Goal: Information Seeking & Learning: Check status

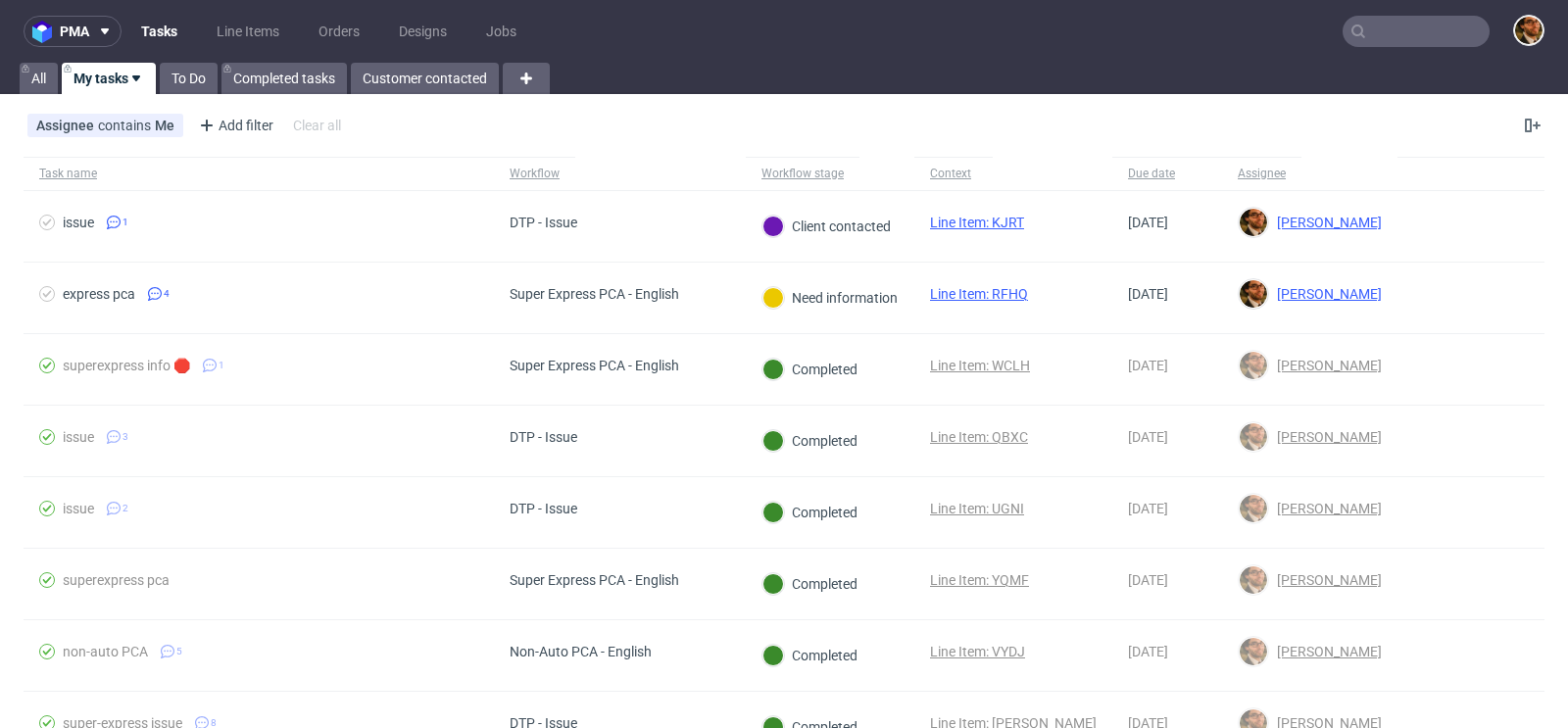
click at [1373, 38] on input "text" at bounding box center [1416, 31] width 147 height 31
paste input "R807452961"
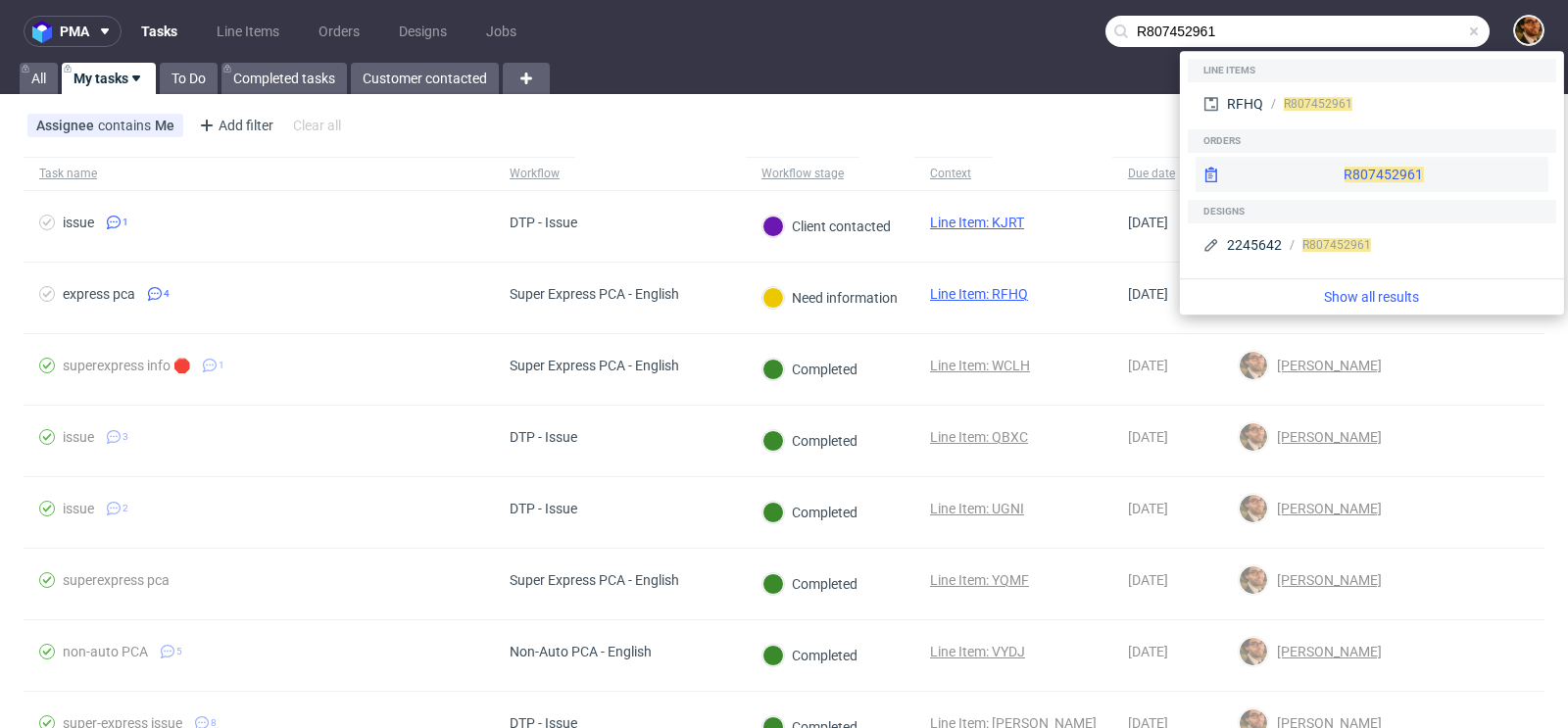
type input "R807452961"
click at [1328, 169] on div "R807452961" at bounding box center [1372, 174] width 353 height 35
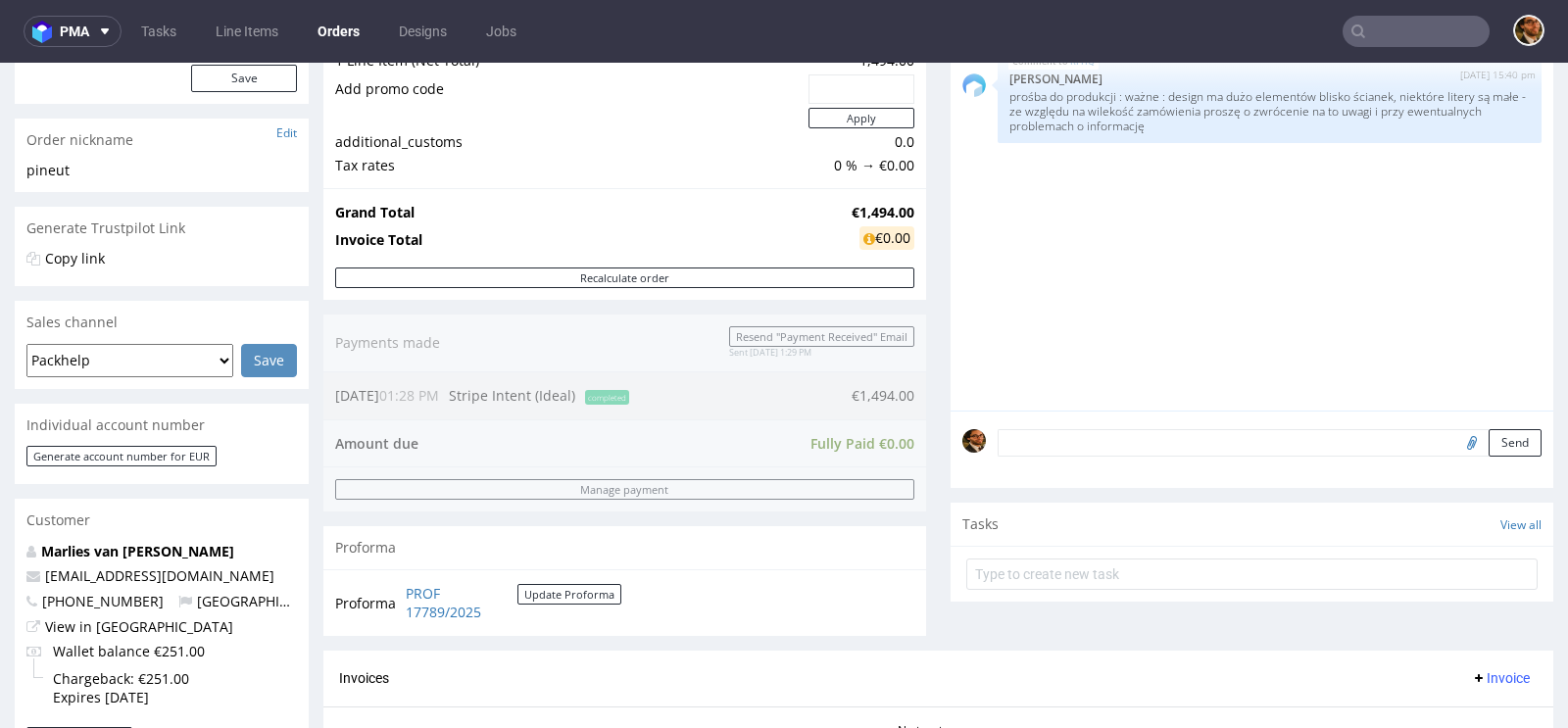
scroll to position [764, 0]
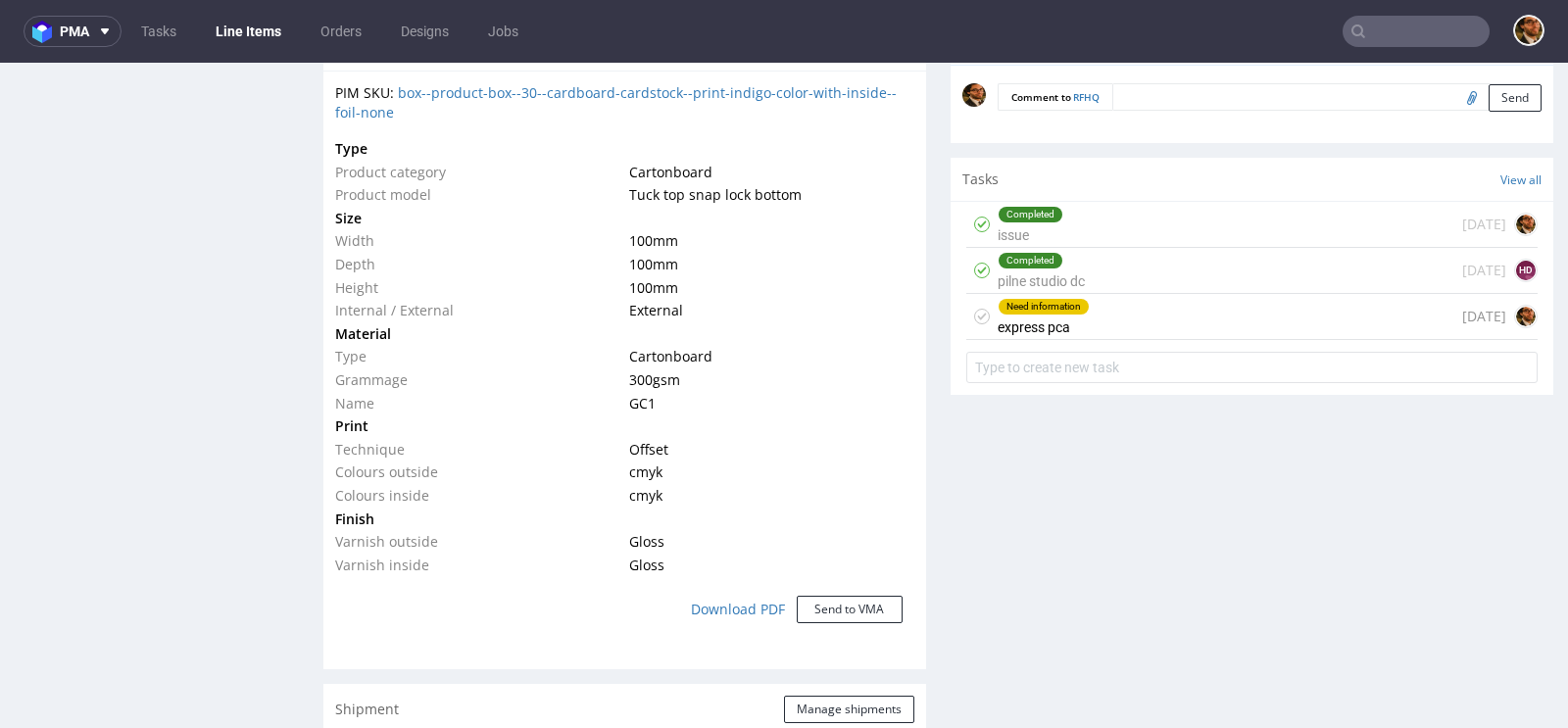
scroll to position [1373, 0]
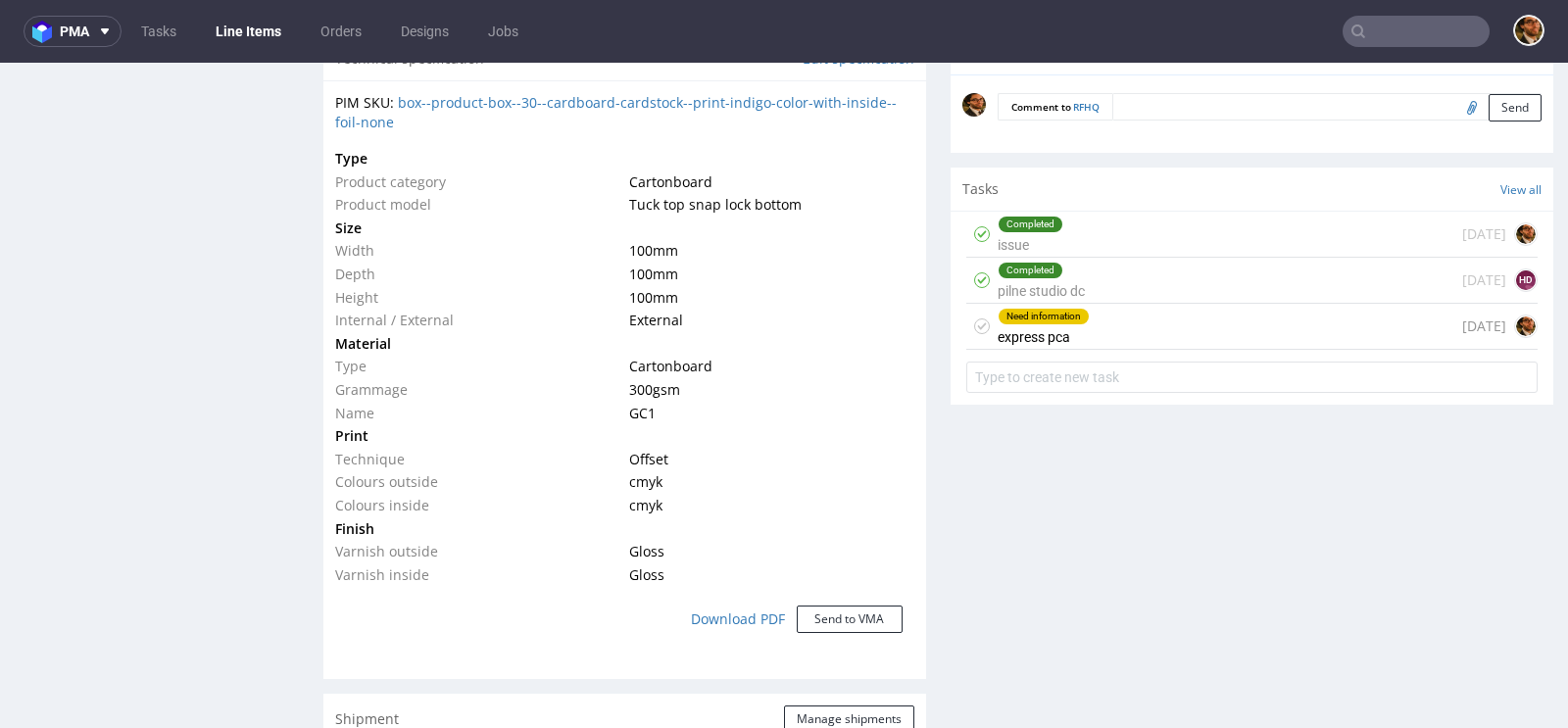
click at [1110, 318] on div "Need information express pca 7 days ago" at bounding box center [1251, 326] width 571 height 46
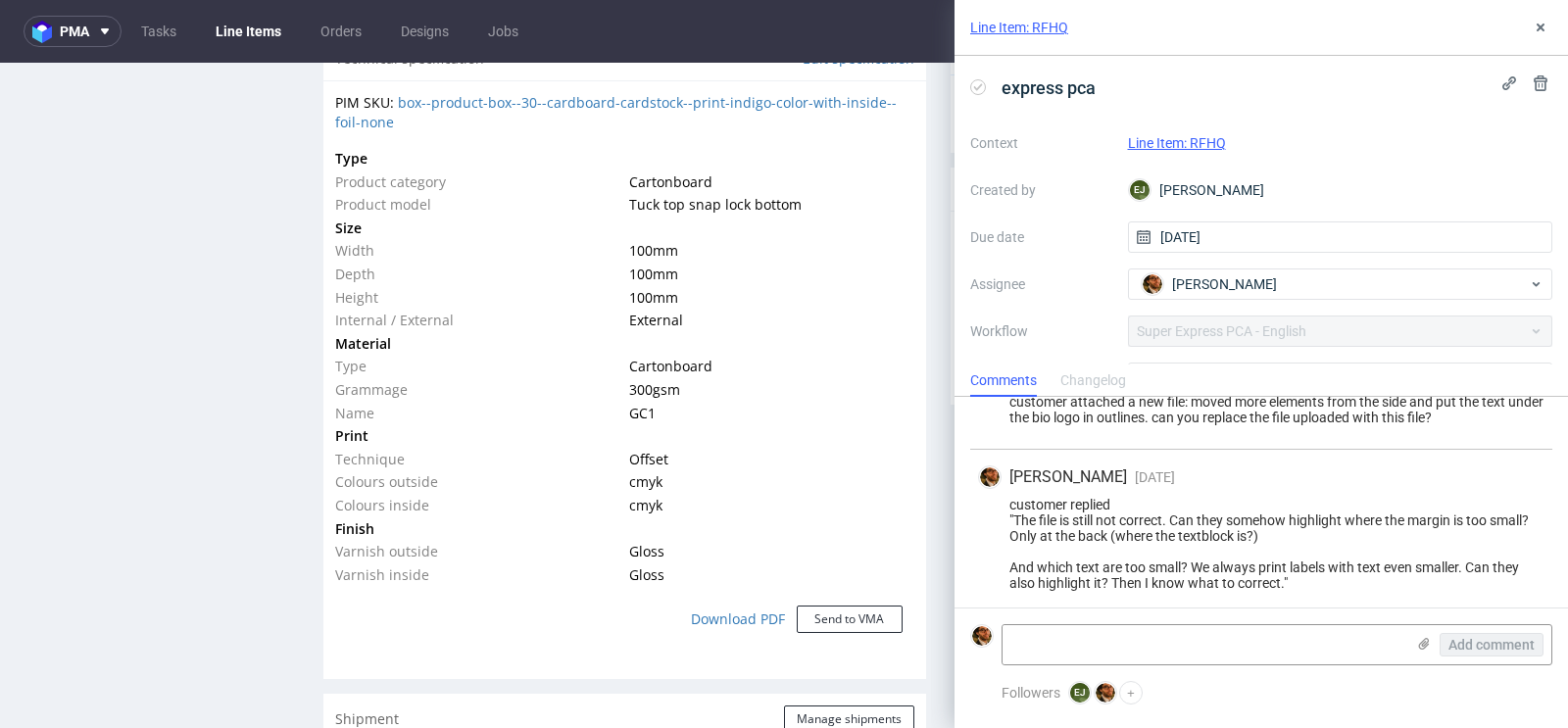
scroll to position [329, 0]
click at [1103, 640] on textarea at bounding box center [1203, 645] width 402 height 39
paste textarea "I have slightly increased the margins of the texts and the borders. However, I …"
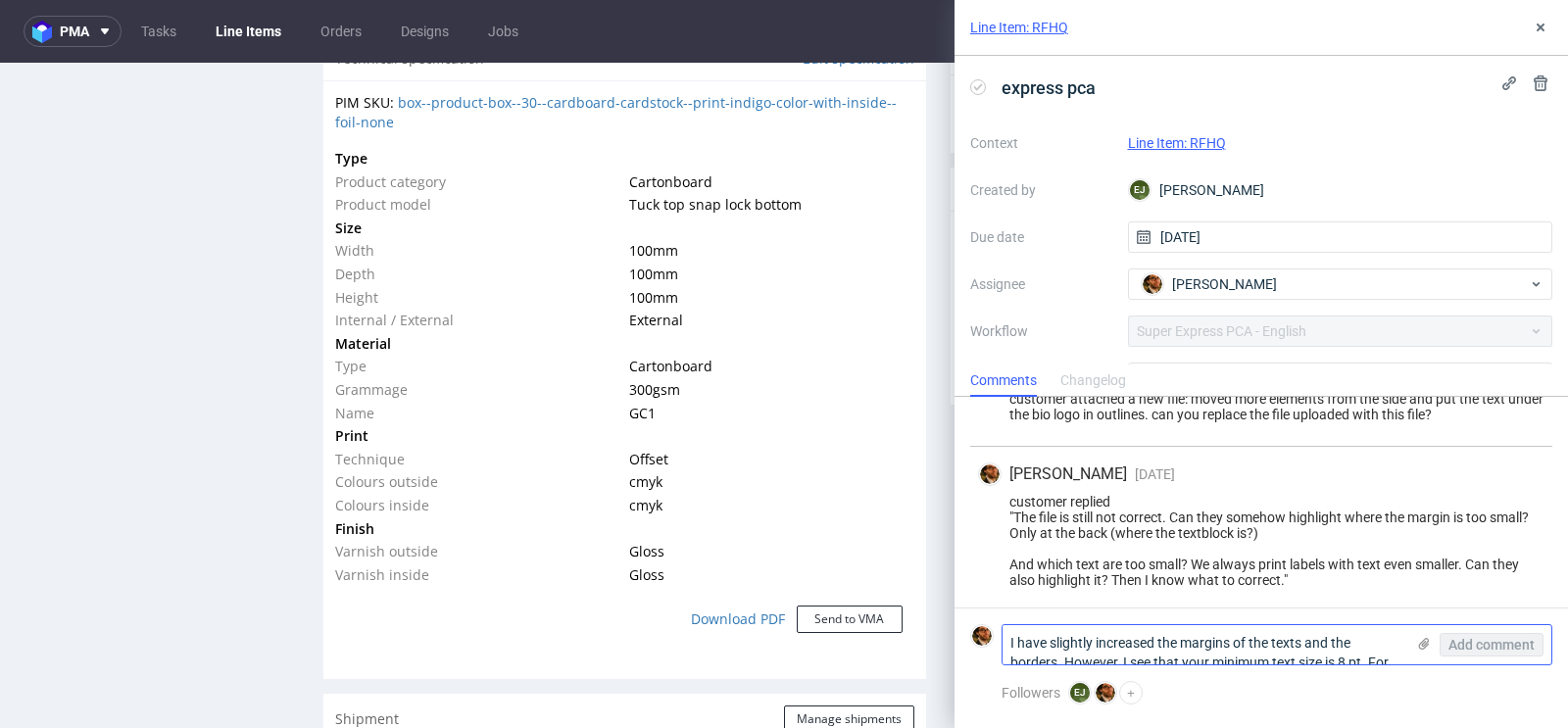
scroll to position [0, 0]
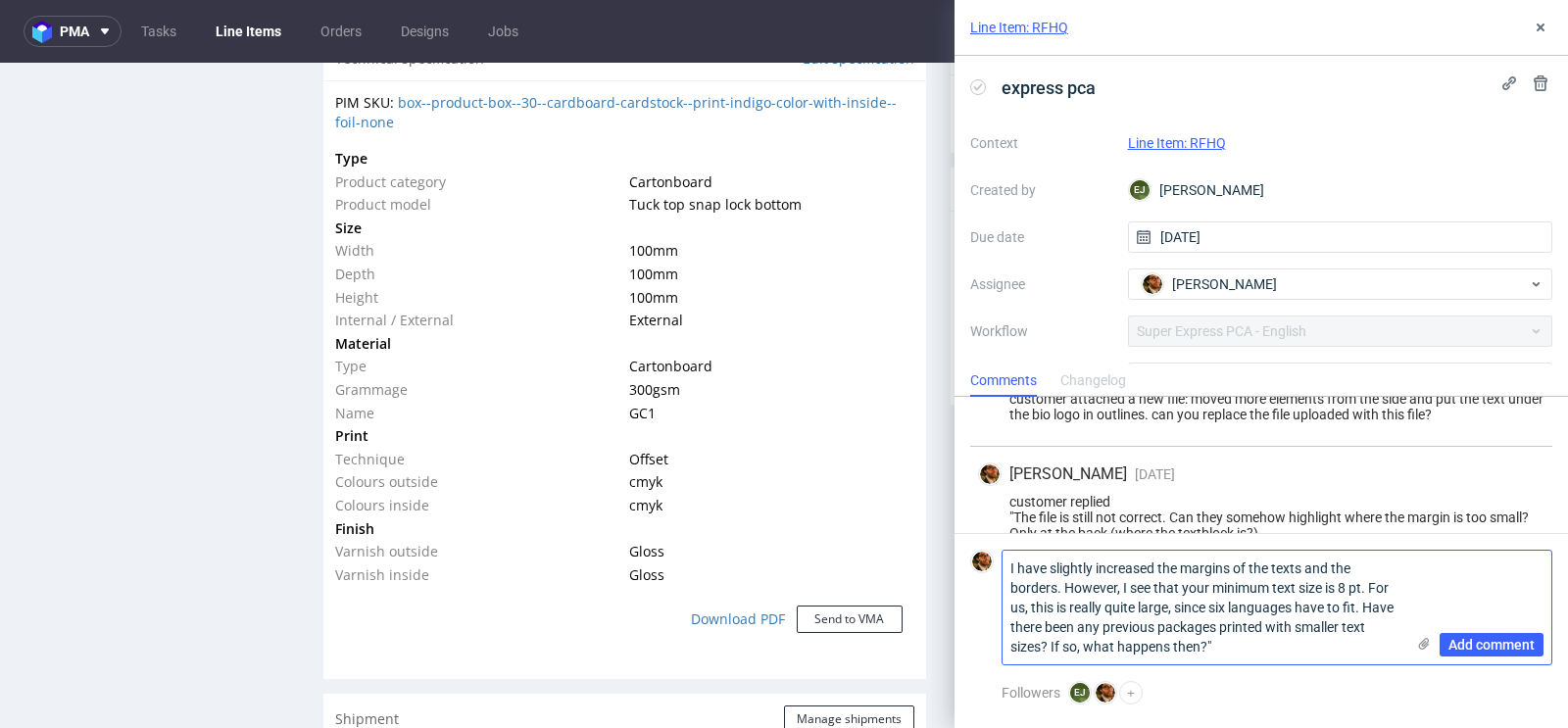
click at [1010, 572] on textarea "I have slightly increased the margins of the texts and the borders. However, I …" at bounding box center [1203, 607] width 402 height 114
type textarea ""i have slightly increased the margins of the texts and the borders. However, I…"
click at [1471, 638] on span "Add comment" at bounding box center [1492, 645] width 86 height 14
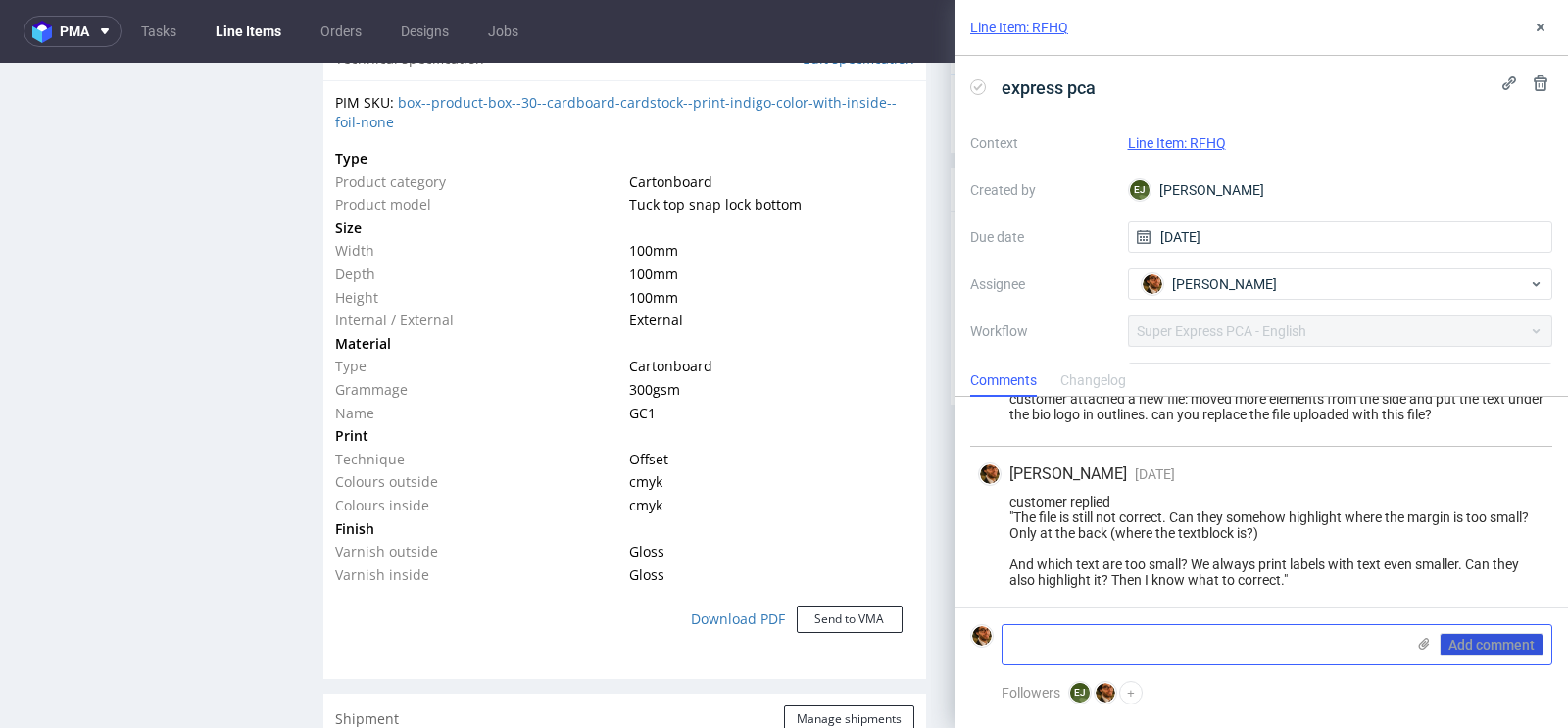
scroll to position [462, 0]
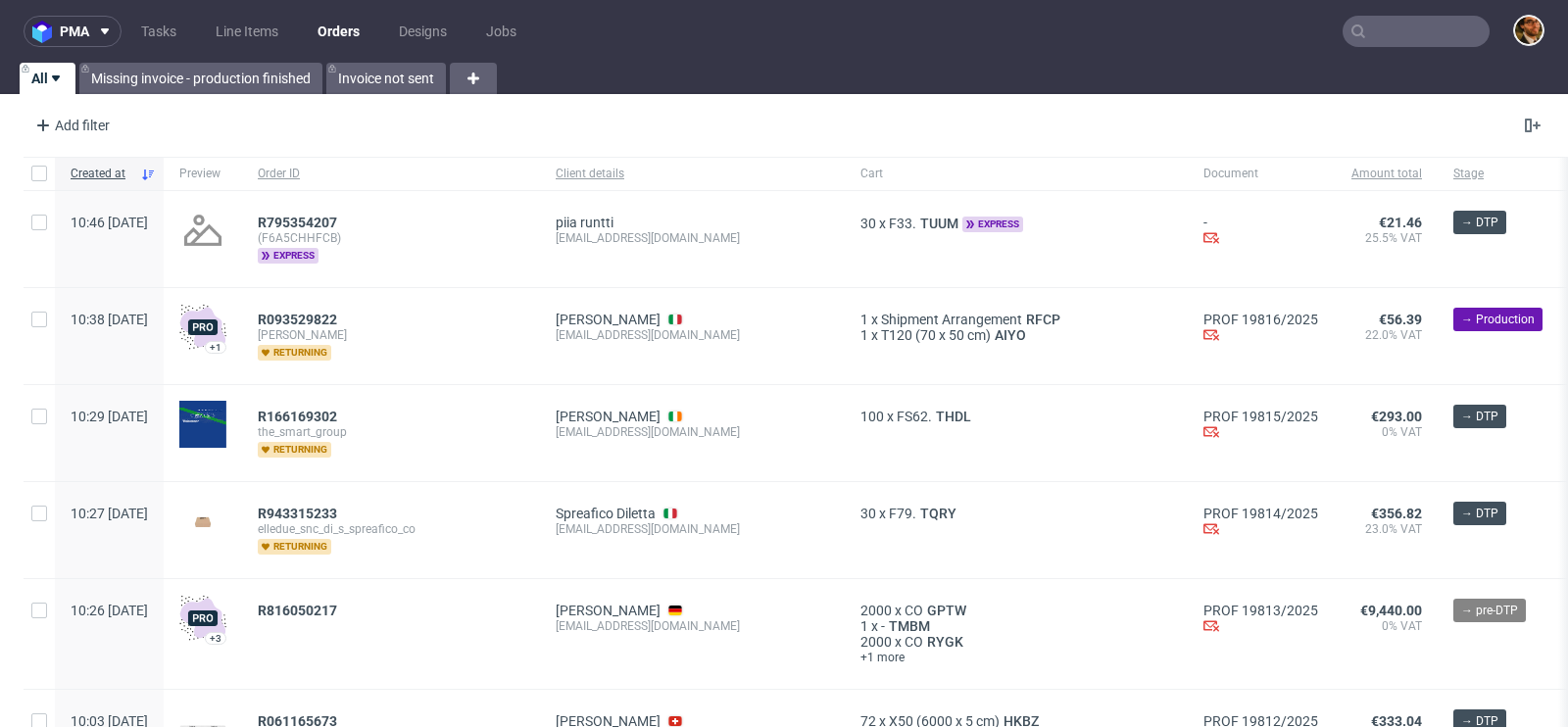
click at [1373, 41] on input "text" at bounding box center [1416, 31] width 147 height 31
paste input "R347093212"
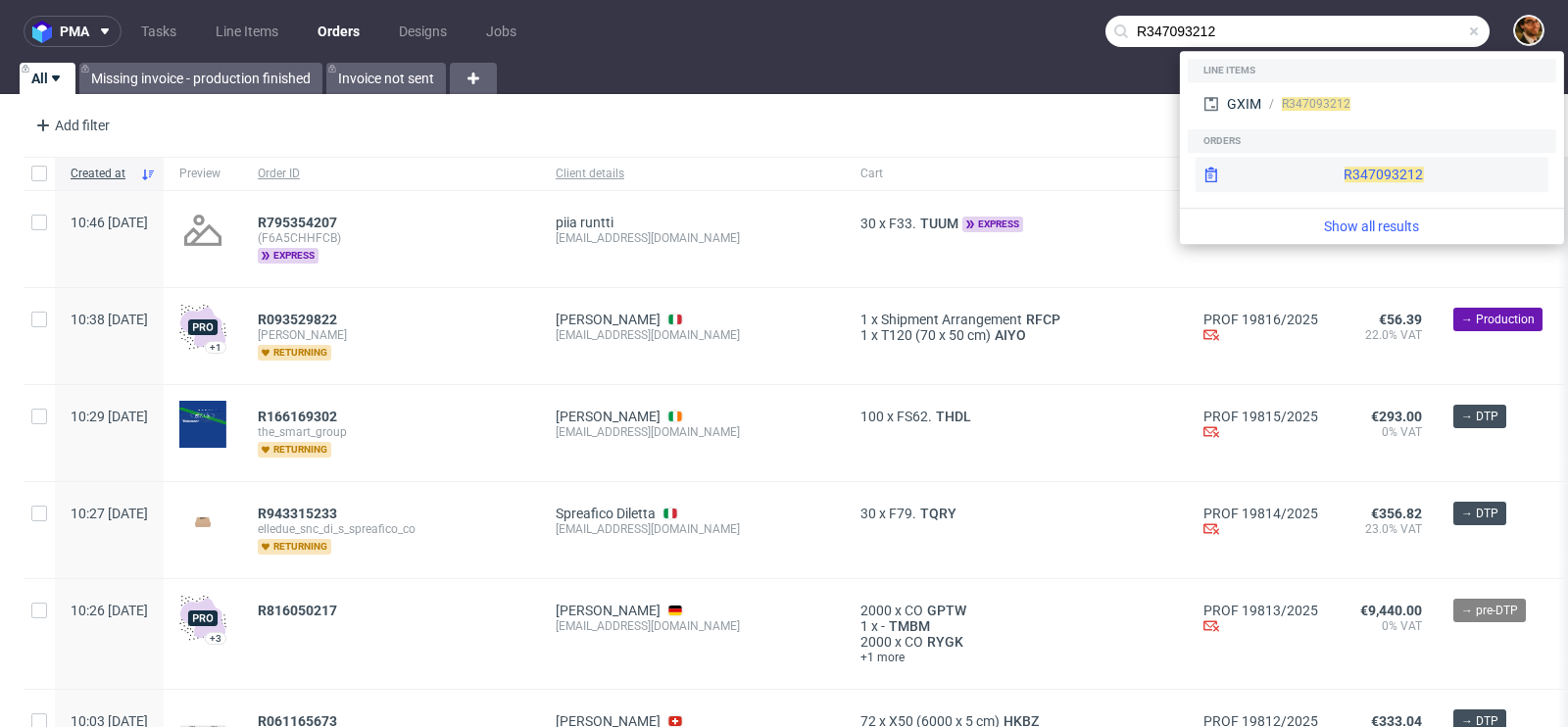
type input "R347093212"
click at [1333, 165] on div "R347093212" at bounding box center [1372, 174] width 353 height 35
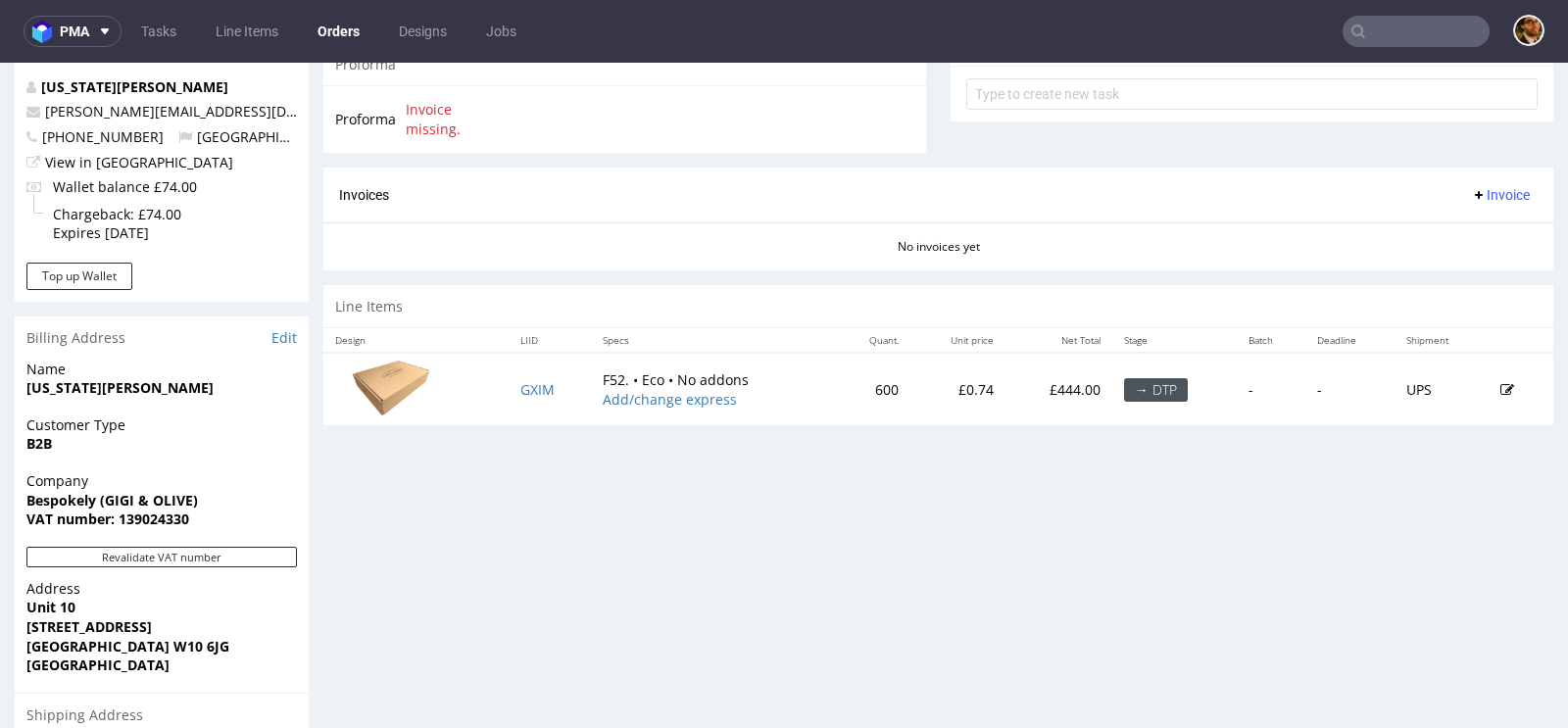
scroll to position [887, 0]
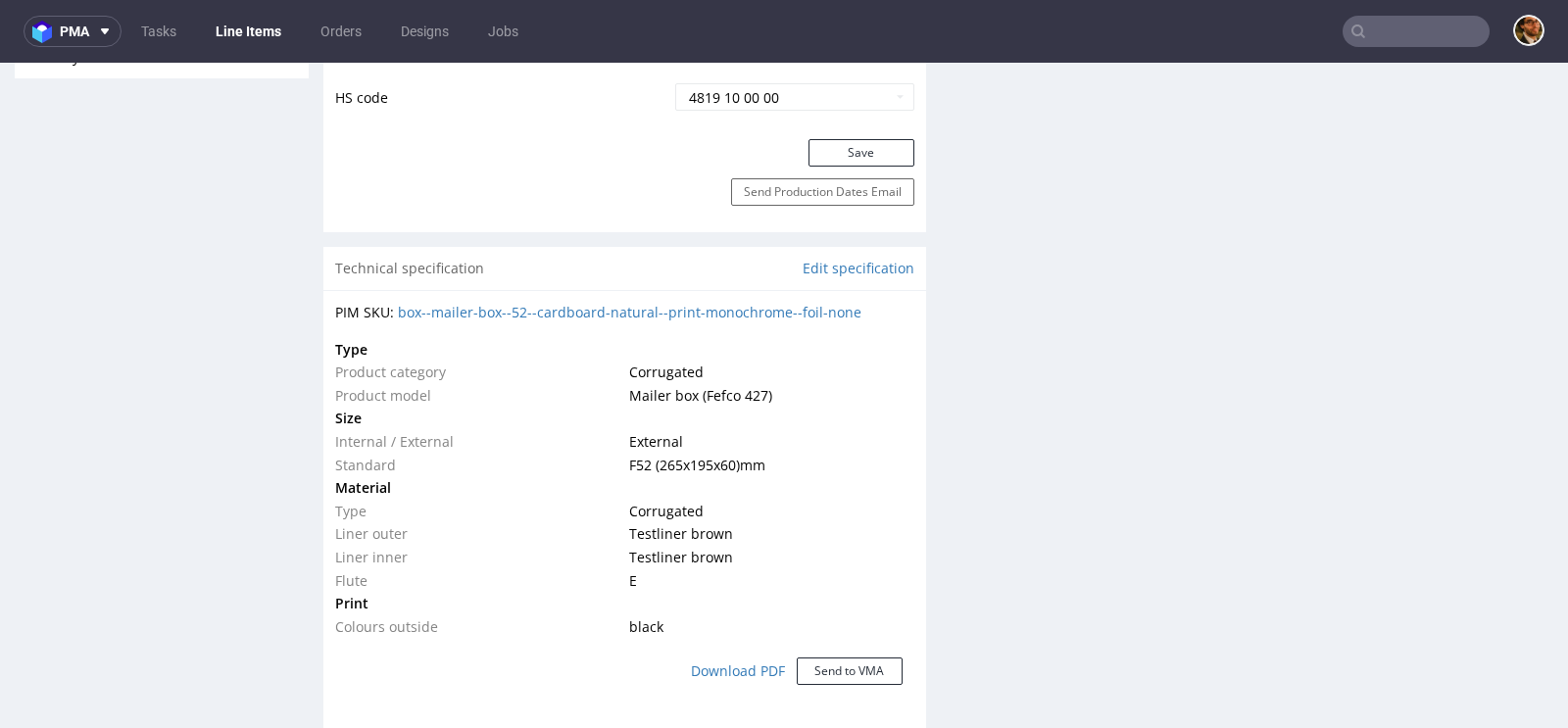
scroll to position [1202, 0]
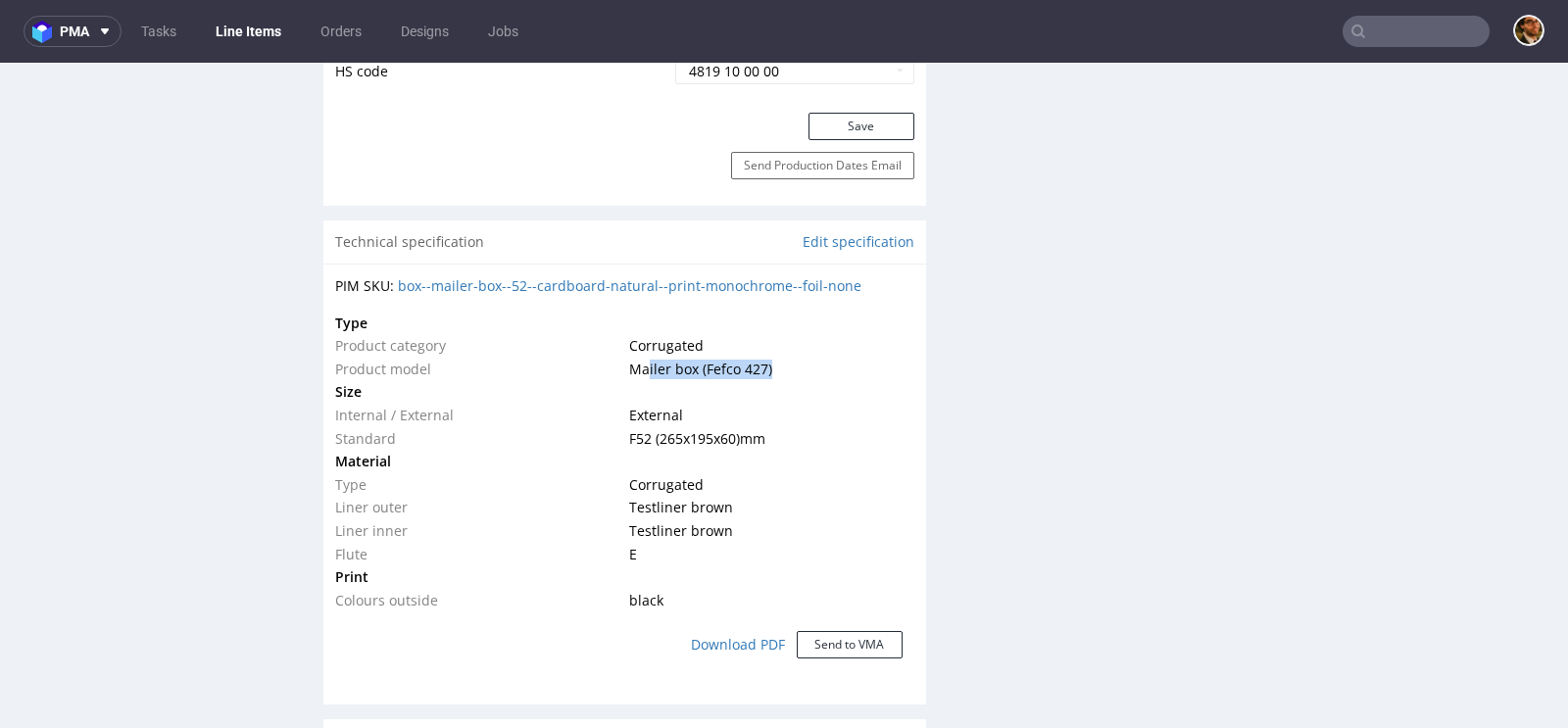
drag, startPoint x: 770, startPoint y: 368, endPoint x: 645, endPoint y: 368, distance: 125.0
click at [645, 368] on td "Mailer box (Fefco 427)" at bounding box center [768, 369] width 289 height 24
click at [645, 368] on span "Mailer box (Fefco 427)" at bounding box center [701, 368] width 143 height 19
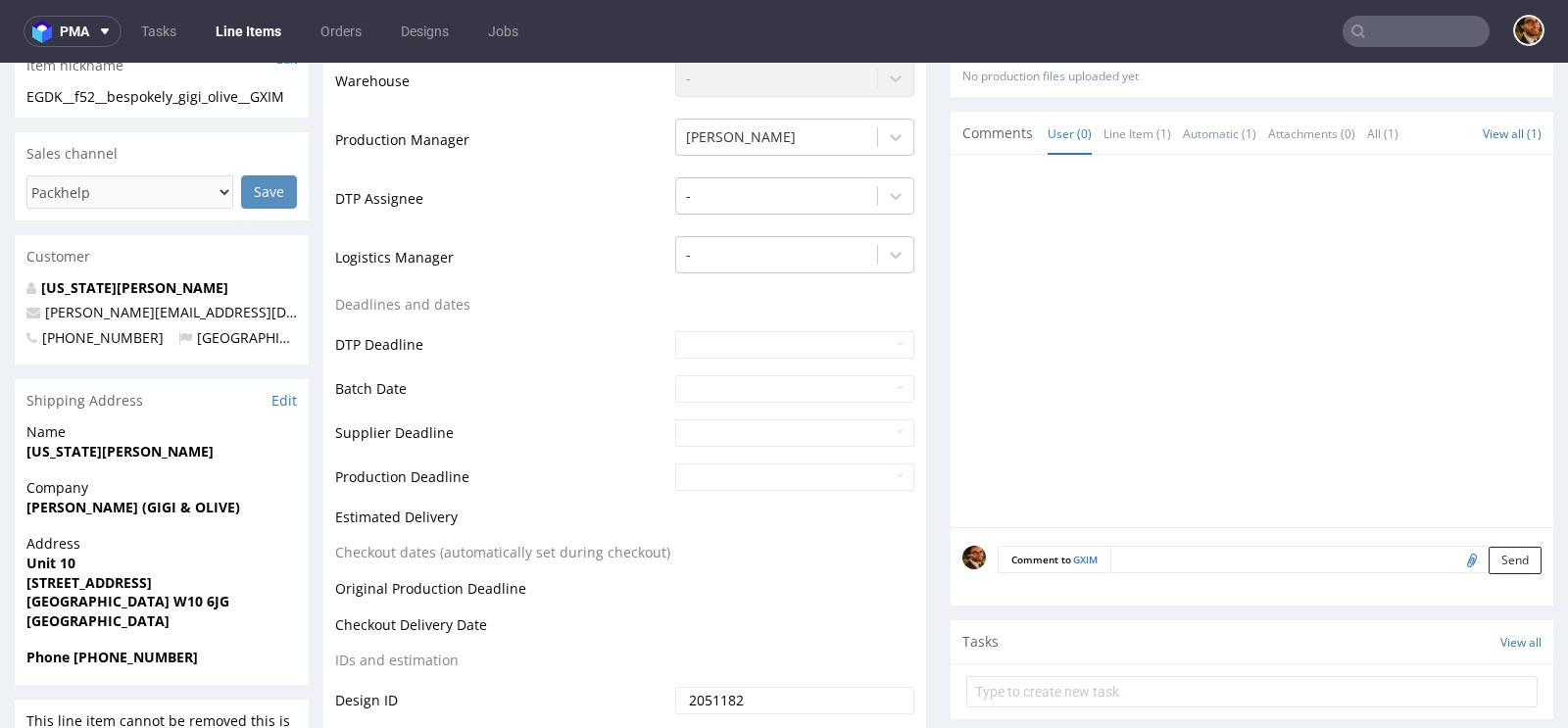
scroll to position [0, 0]
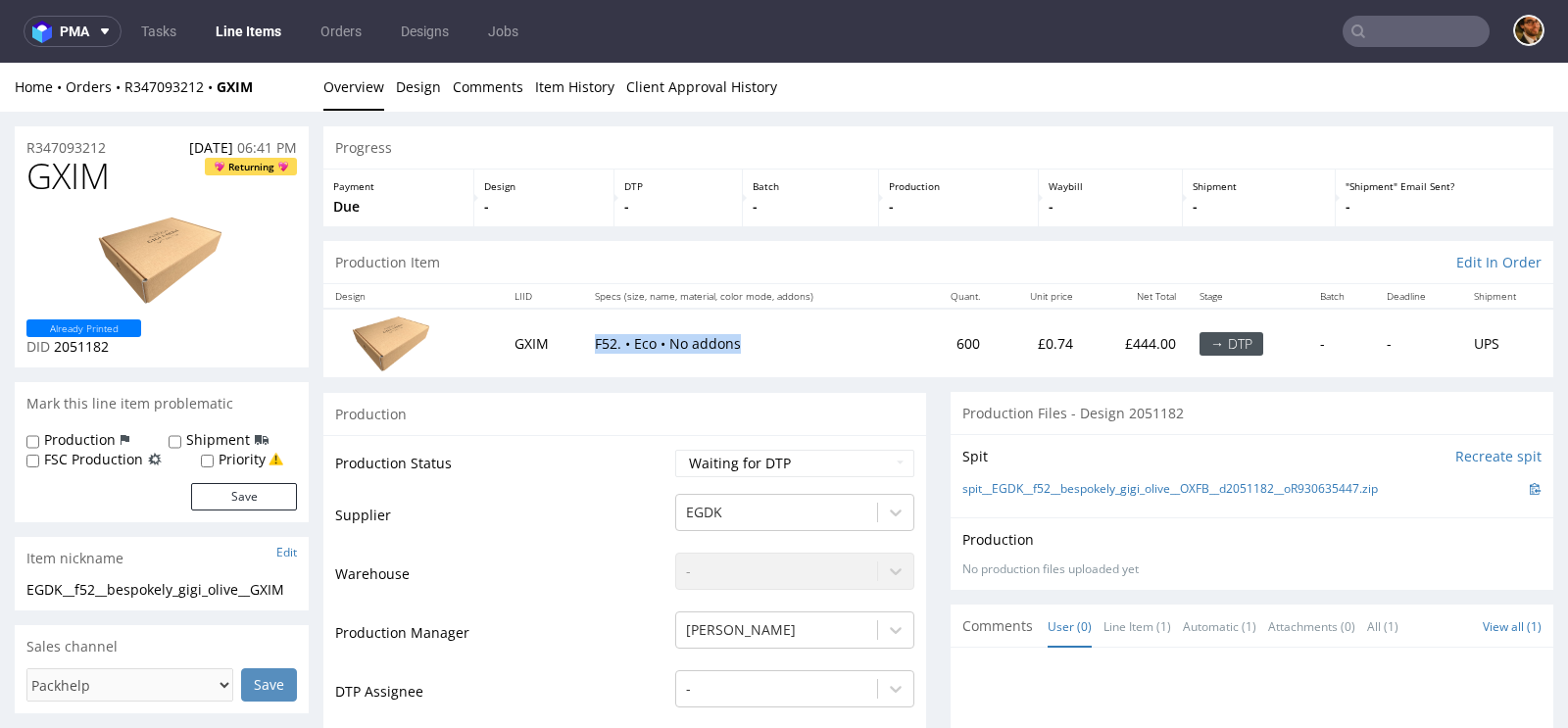
drag, startPoint x: 735, startPoint y: 342, endPoint x: 580, endPoint y: 342, distance: 155.0
click at [583, 342] on td "F52. • Eco • No addons" at bounding box center [751, 342] width 336 height 68
copy p "F52. • Eco • No addons"
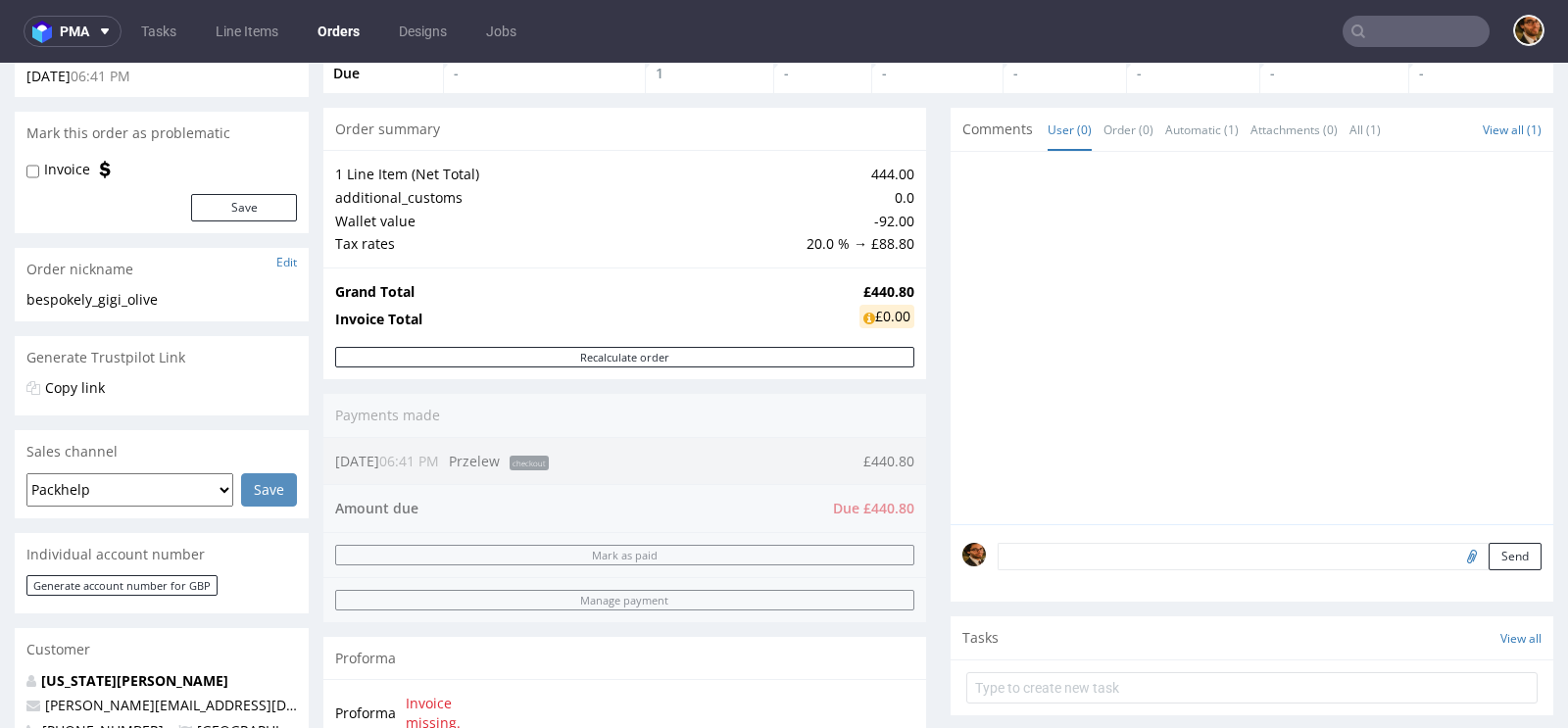
scroll to position [134, 0]
drag, startPoint x: 389, startPoint y: 458, endPoint x: 346, endPoint y: 458, distance: 43.0
click at [346, 458] on div "Order summary 1 Line Item (Net Total) 444.00 additional_customs 0.0 Wallet valu…" at bounding box center [624, 433] width 603 height 654
drag, startPoint x: 389, startPoint y: 456, endPoint x: 342, endPoint y: 457, distance: 47.0
click at [342, 457] on div "Order summary 1 Line Item (Net Total) 444.00 additional_customs 0.0 Wallet valu…" at bounding box center [624, 433] width 603 height 654
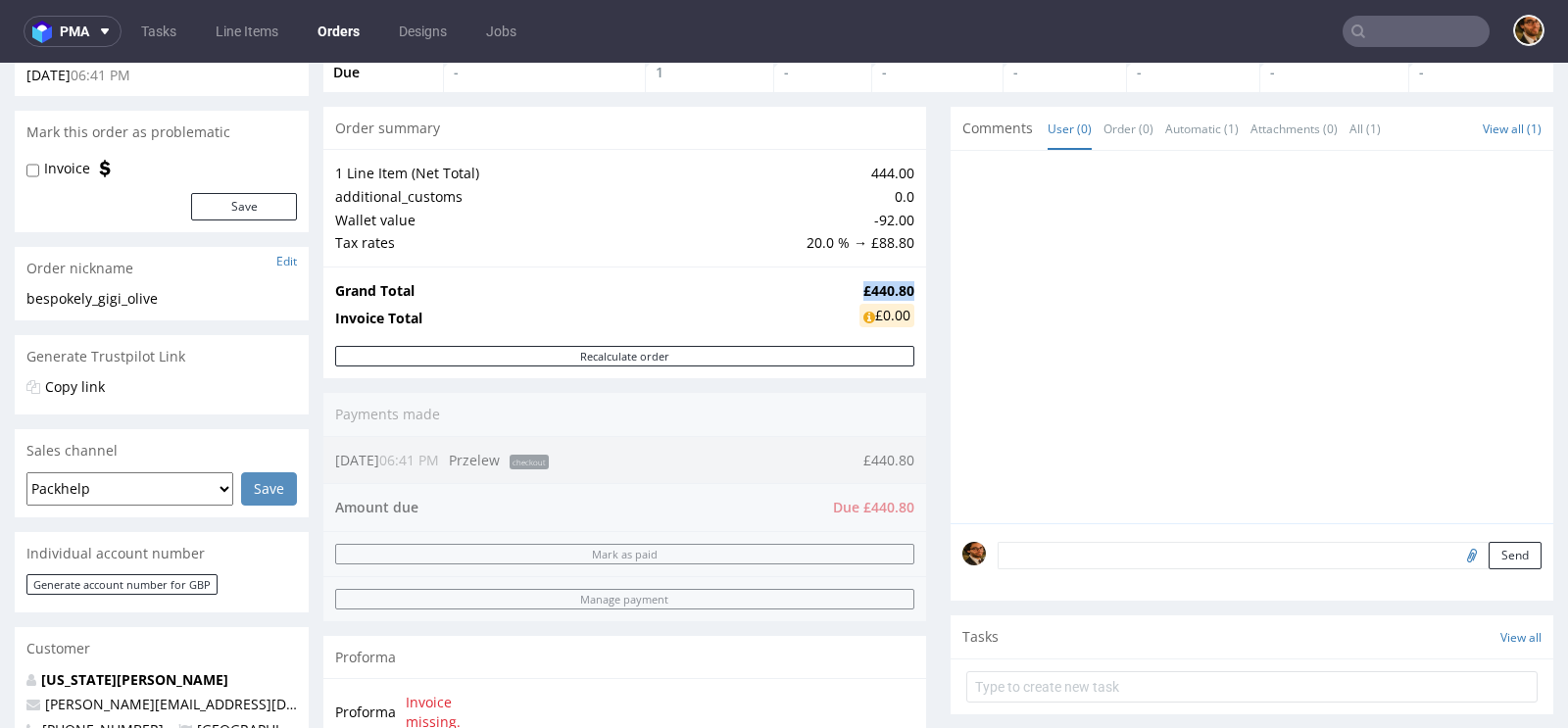
drag, startPoint x: 849, startPoint y: 289, endPoint x: 904, endPoint y: 283, distance: 55.3
click at [904, 283] on strong "£440.80" at bounding box center [889, 290] width 51 height 19
copy strong "£440.80"
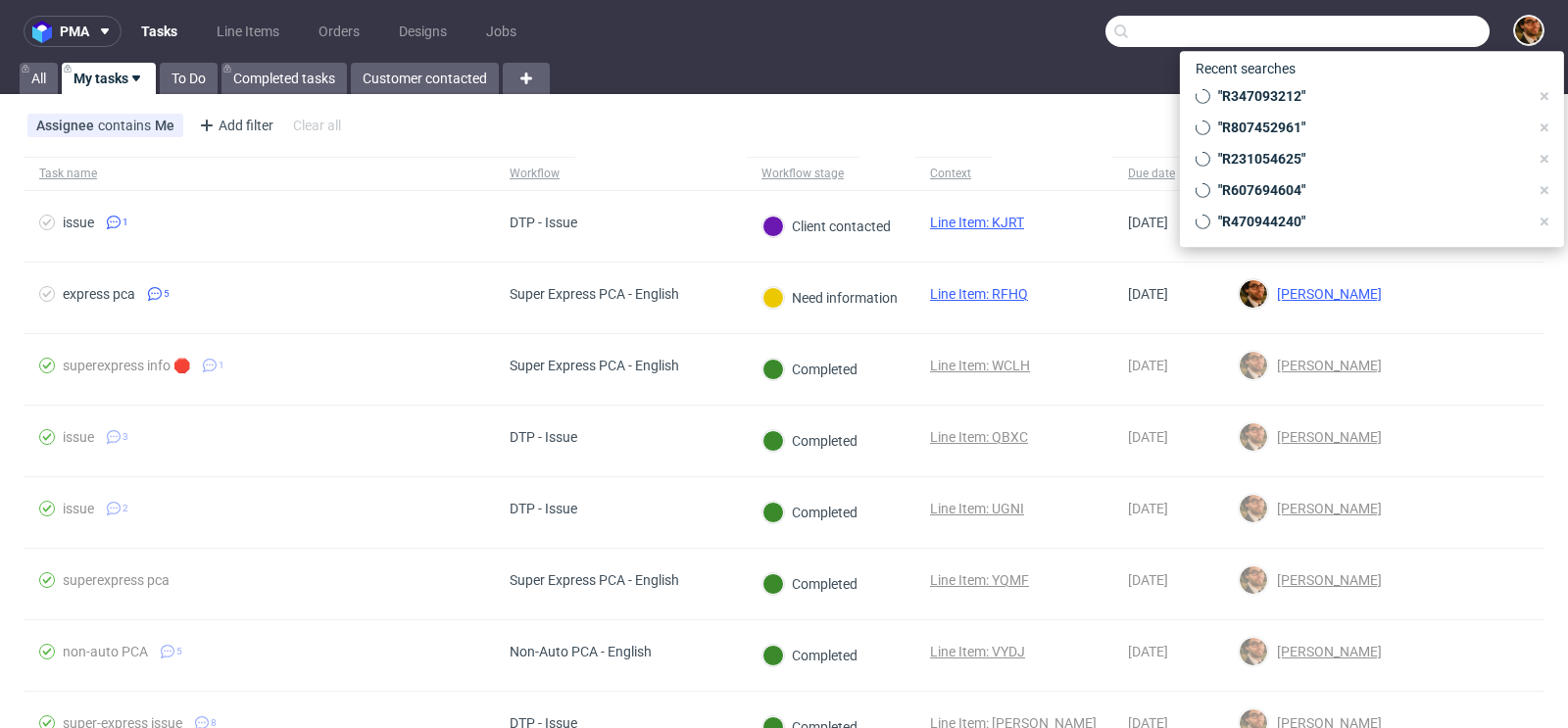
click at [1364, 29] on input "text" at bounding box center [1298, 31] width 384 height 31
paste input "R608925572"
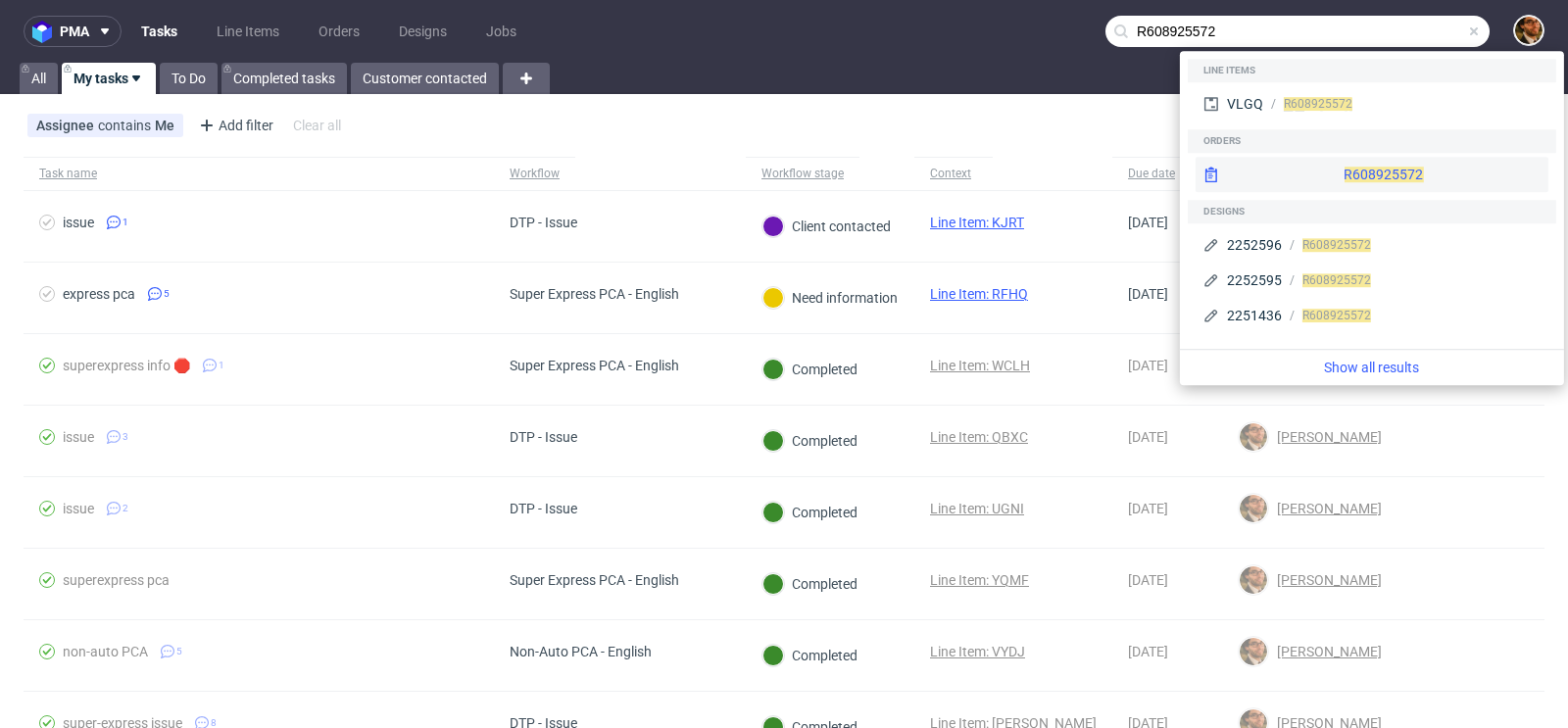
type input "R608925572"
click at [1330, 170] on div "R608925572" at bounding box center [1372, 174] width 353 height 35
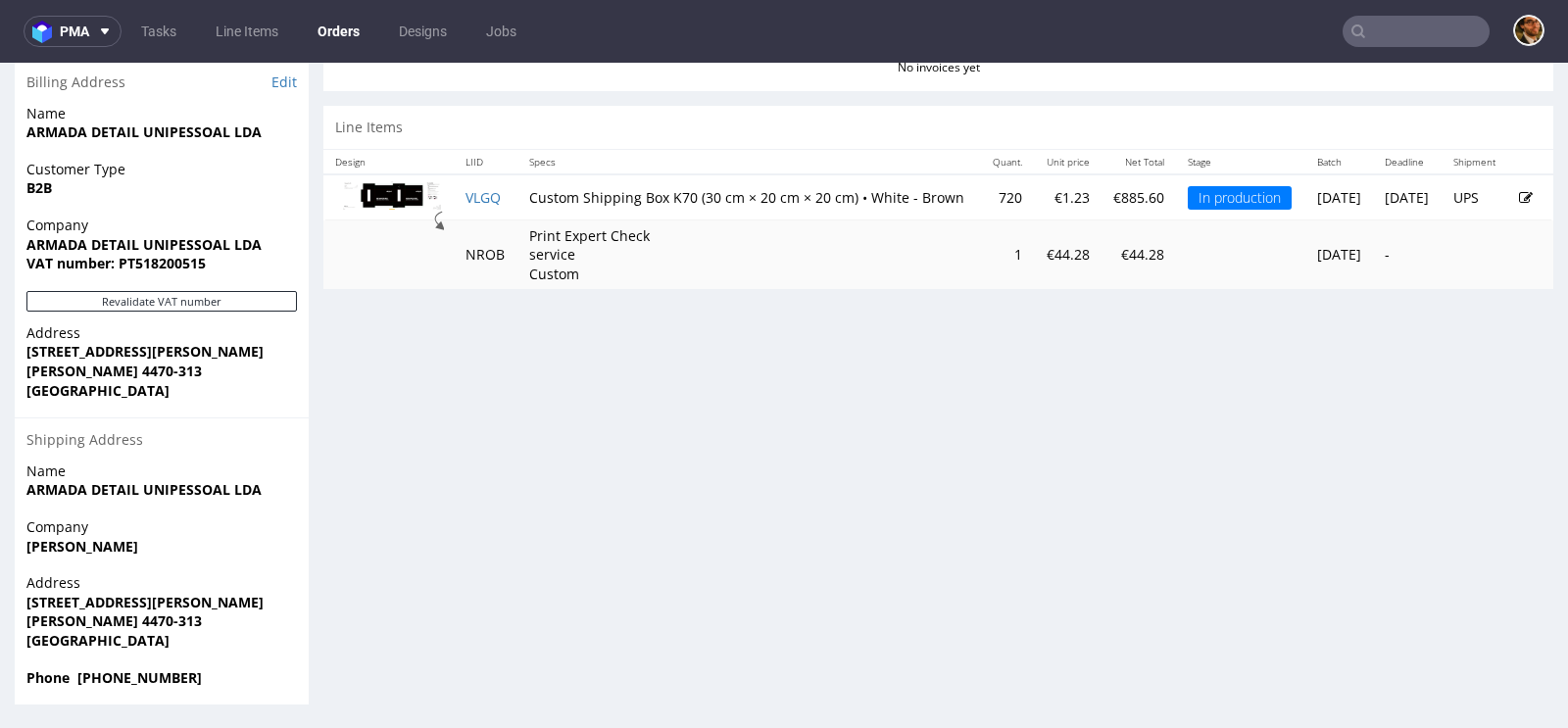
scroll to position [5, 0]
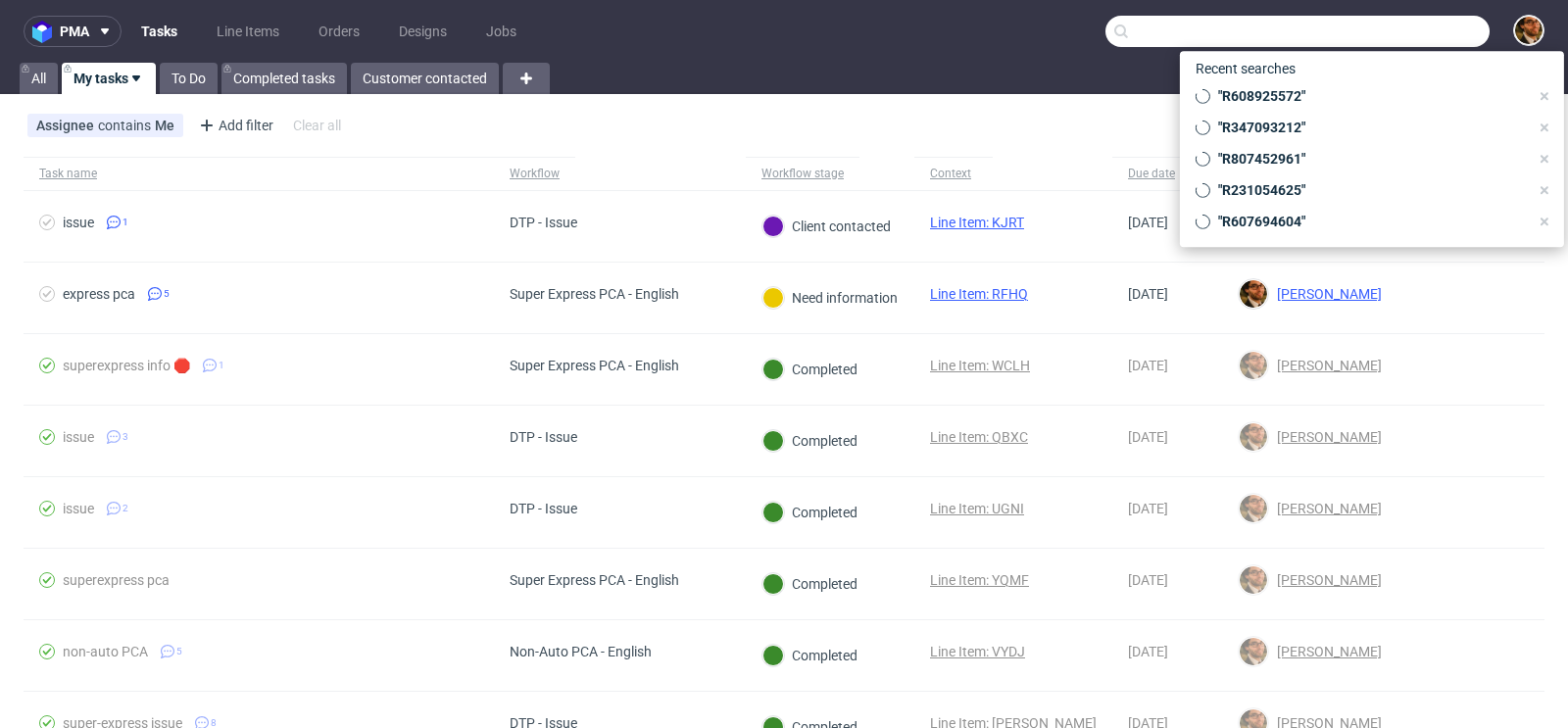
click at [1401, 31] on input "text" at bounding box center [1298, 31] width 384 height 31
paste input "R583561973"
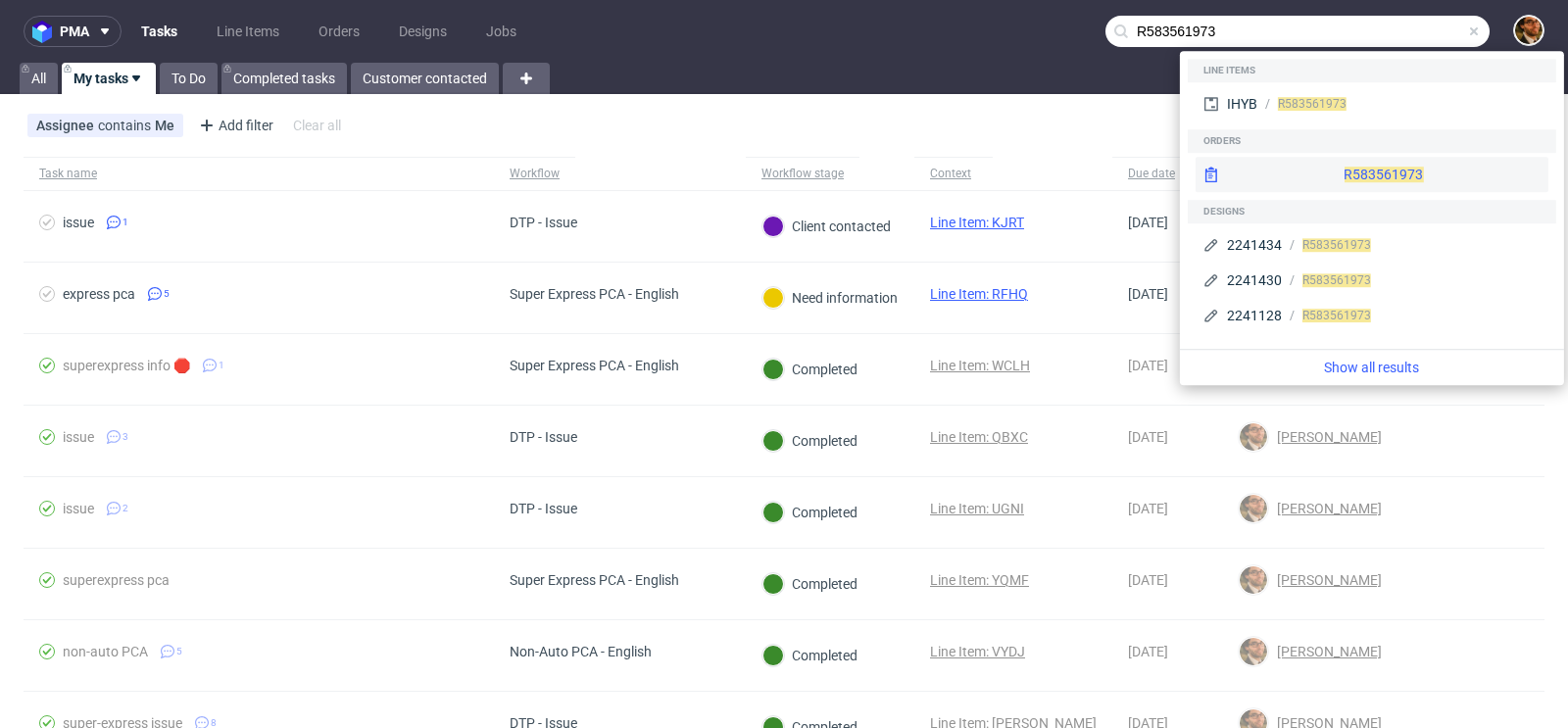
type input "R583561973"
click at [1356, 168] on div "R583561973" at bounding box center [1372, 174] width 353 height 35
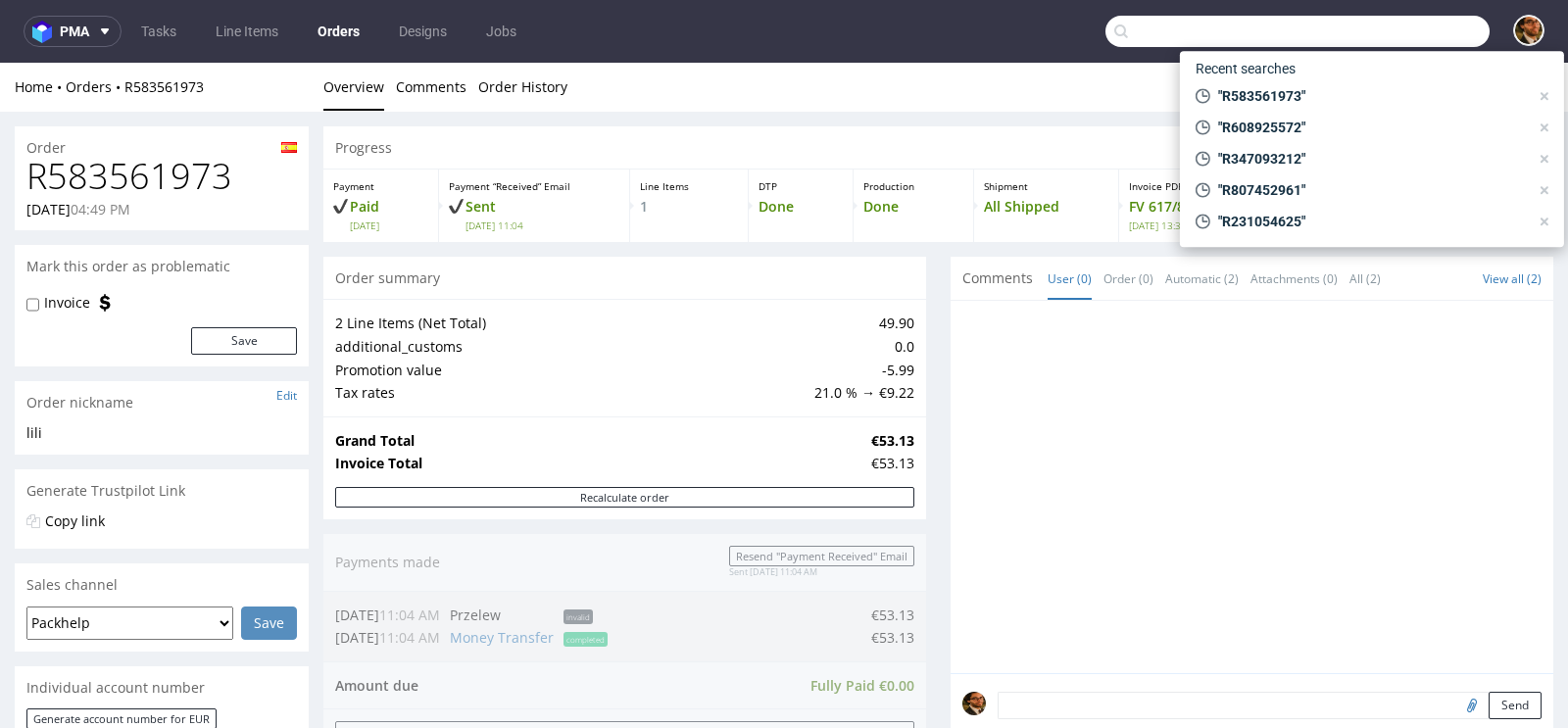
click at [1378, 25] on input "text" at bounding box center [1298, 31] width 384 height 31
paste input "R850333154"
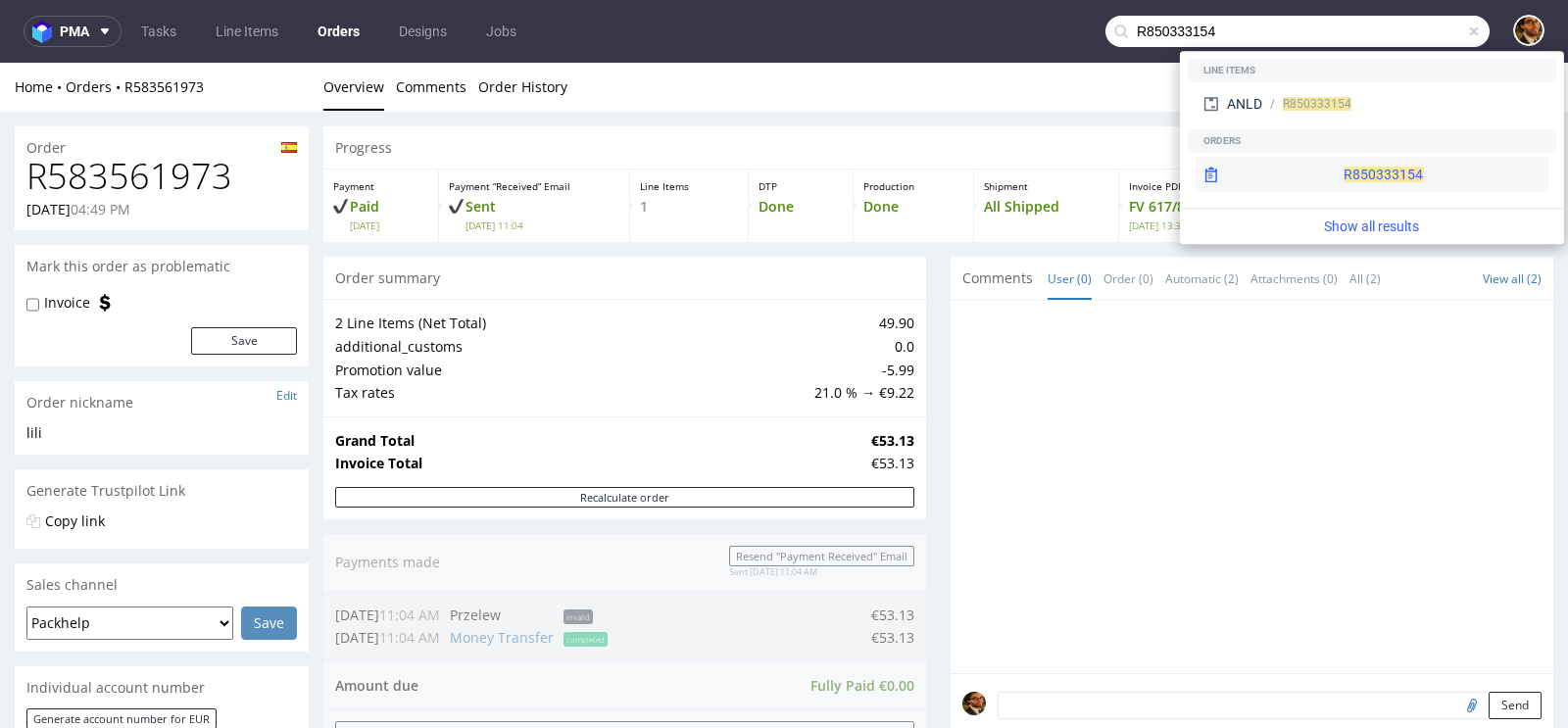
type input "R850333154"
click at [1339, 168] on div "R850333154" at bounding box center [1372, 174] width 353 height 35
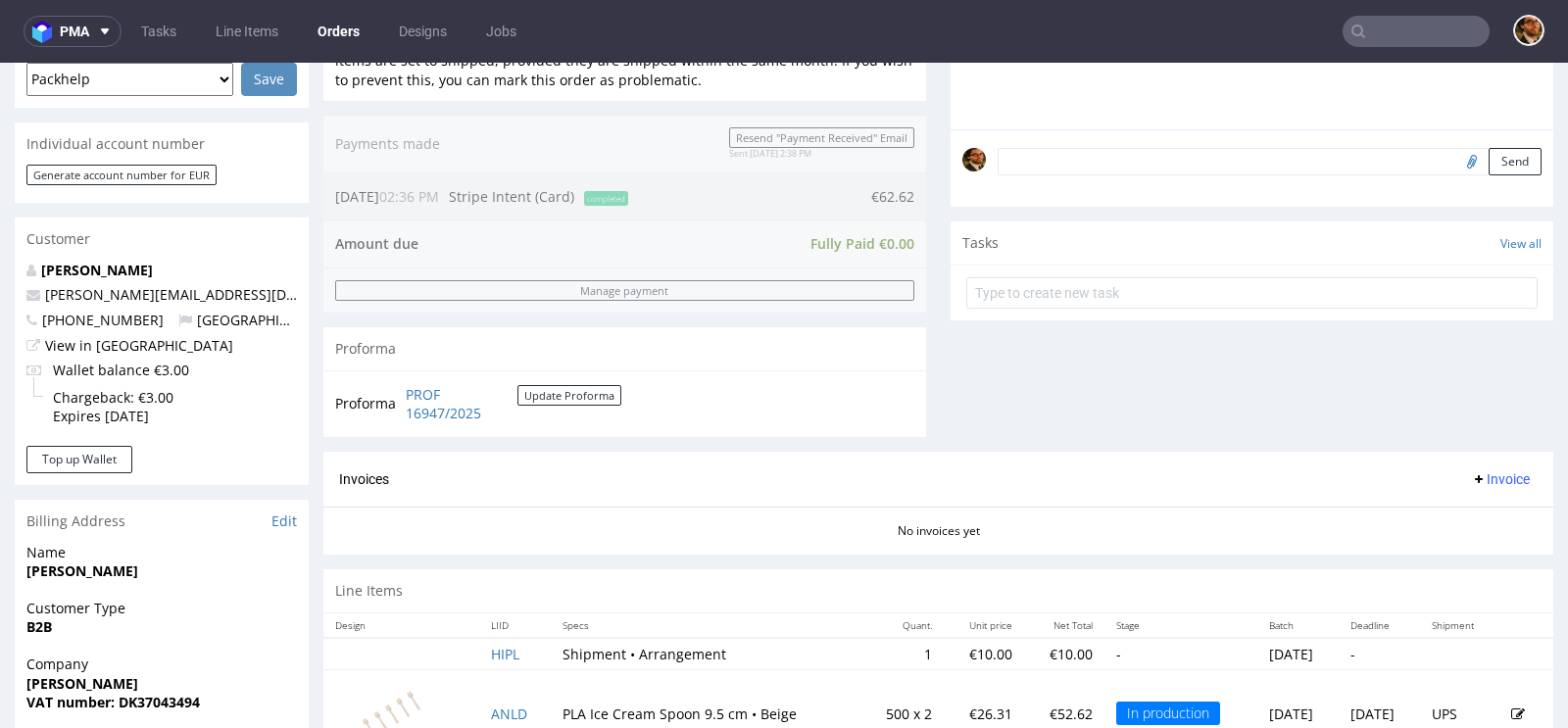
scroll to position [983, 0]
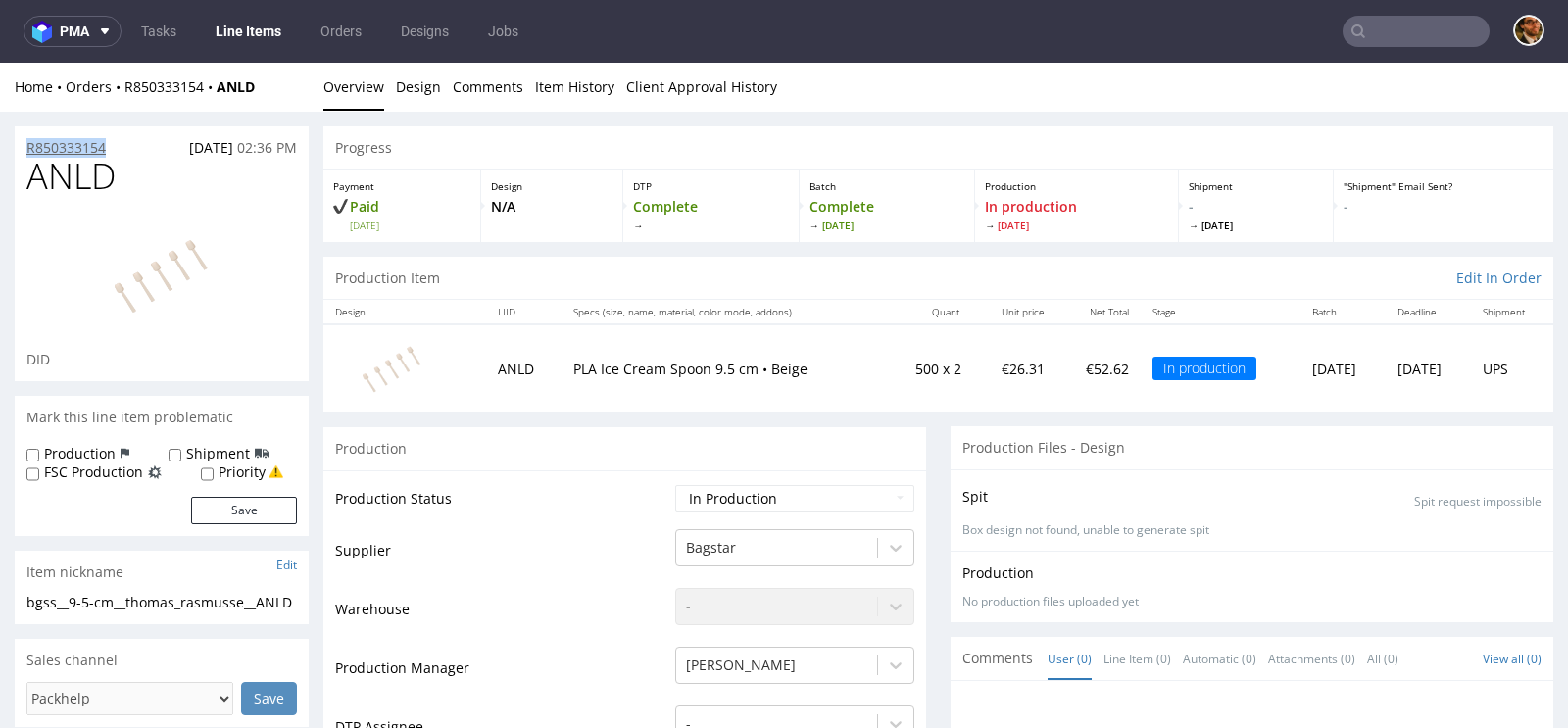
drag, startPoint x: 123, startPoint y: 142, endPoint x: 29, endPoint y: 145, distance: 94.0
click at [29, 145] on div "R850333154 11.08.2025 02:36 PM" at bounding box center [162, 142] width 294 height 31
copy p "R850333154"
click at [1371, 25] on input "text" at bounding box center [1416, 31] width 147 height 31
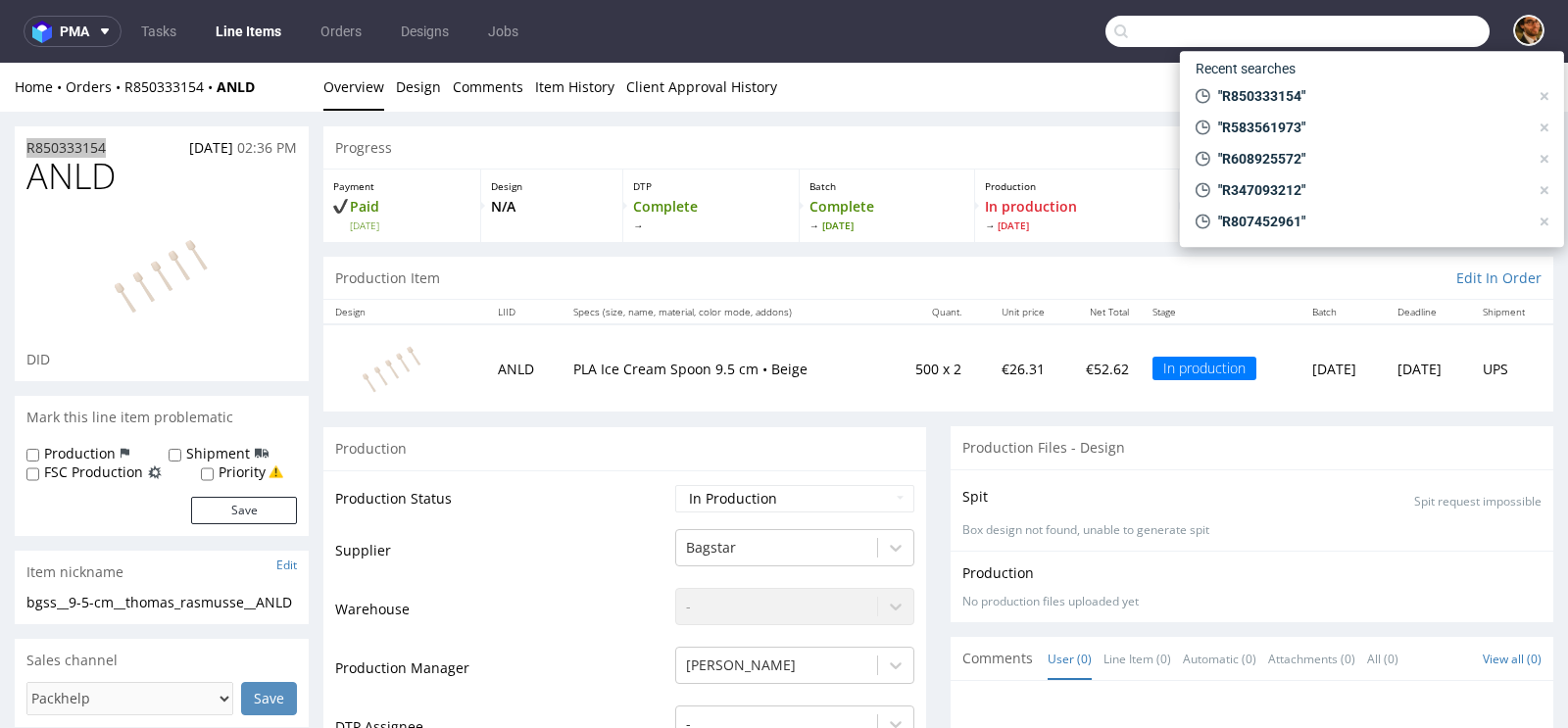
paste input "R418550303"
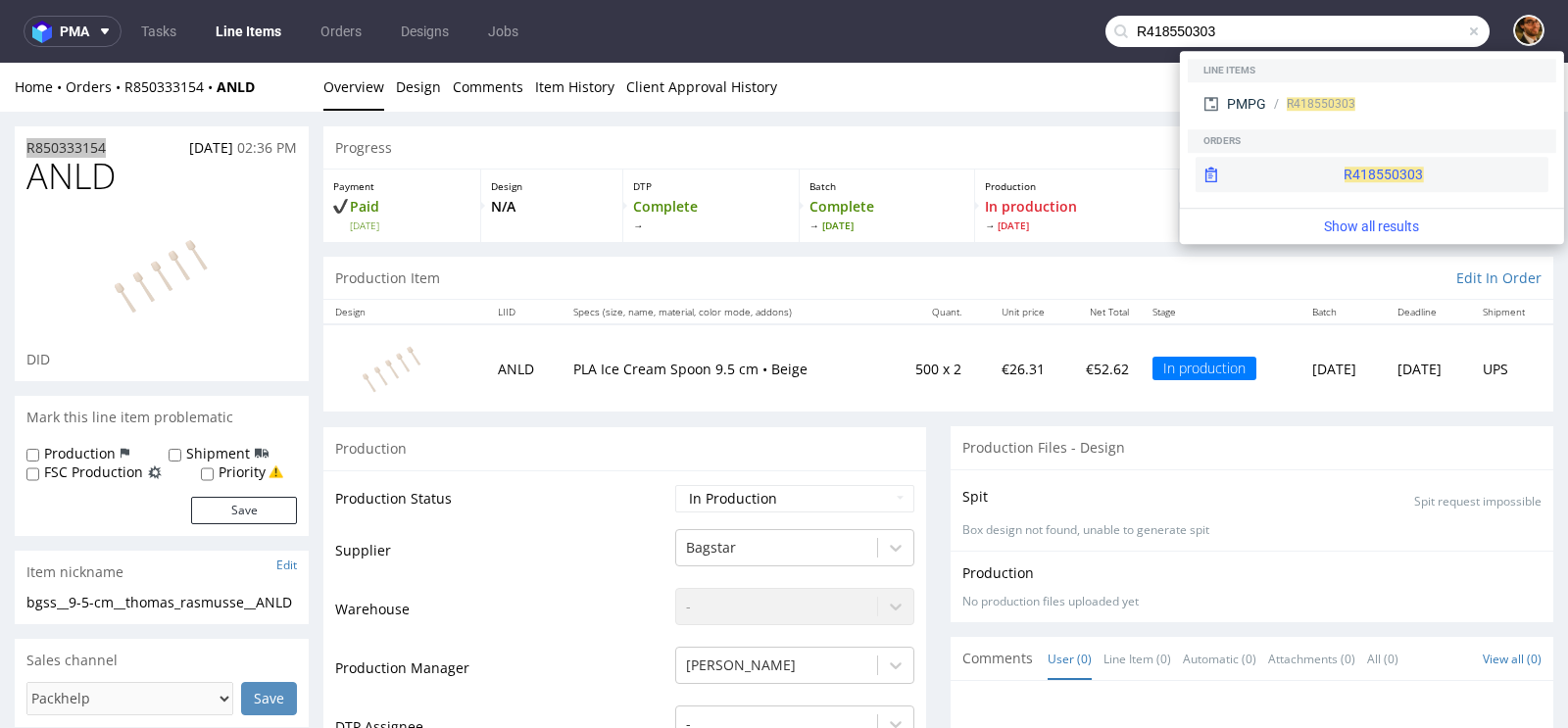
type input "R418550303"
click at [1344, 160] on div "R418550303" at bounding box center [1372, 174] width 353 height 35
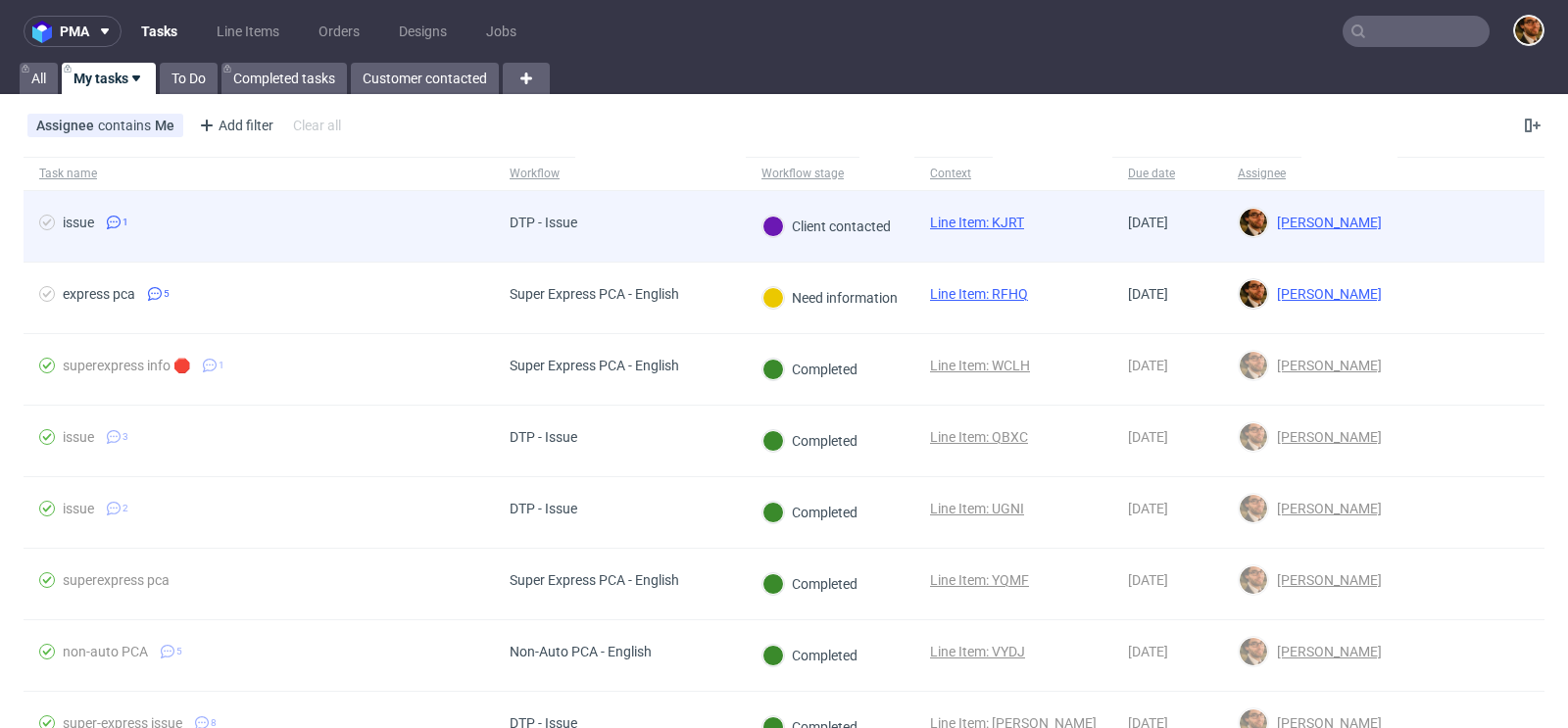
click at [1413, 230] on div at bounding box center [1471, 226] width 147 height 71
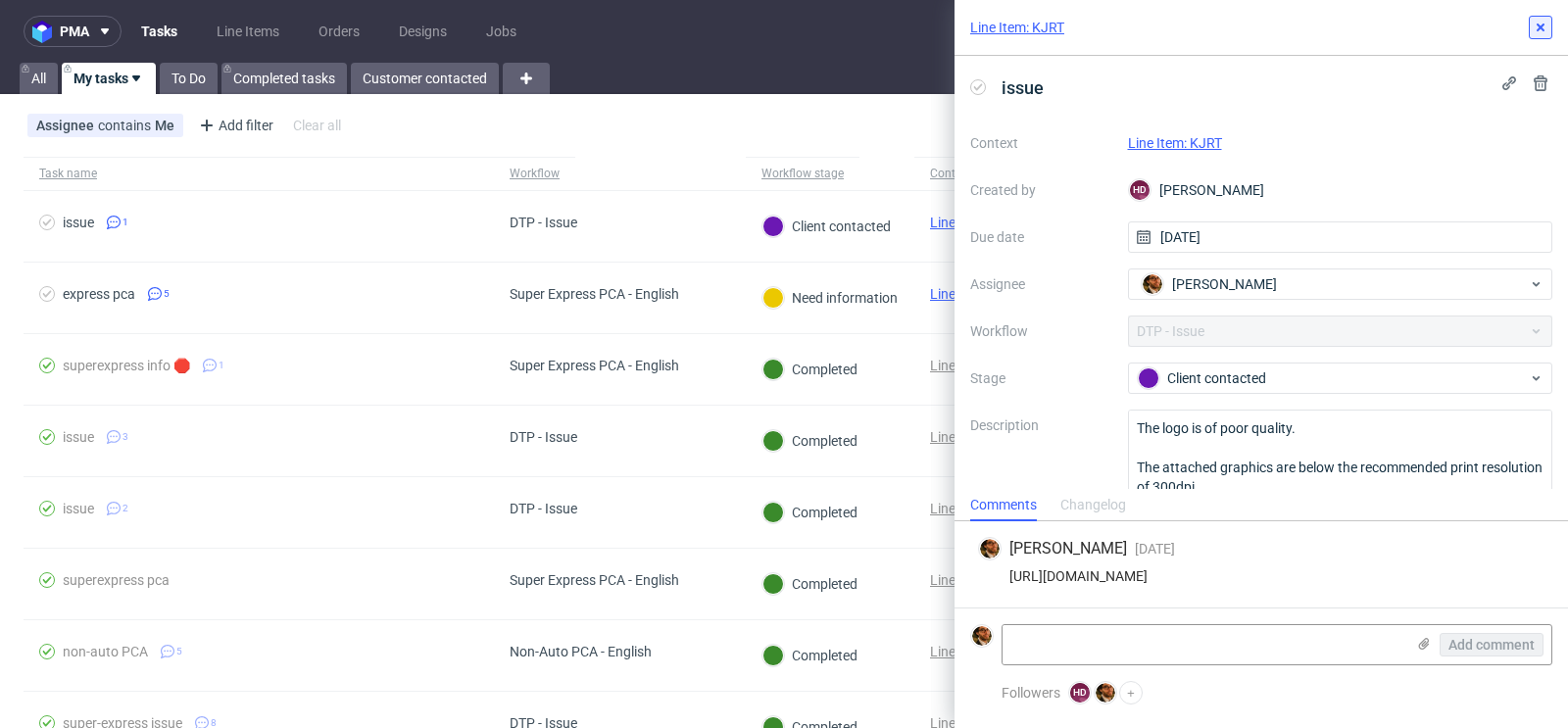
click at [1544, 28] on icon at bounding box center [1541, 27] width 16 height 16
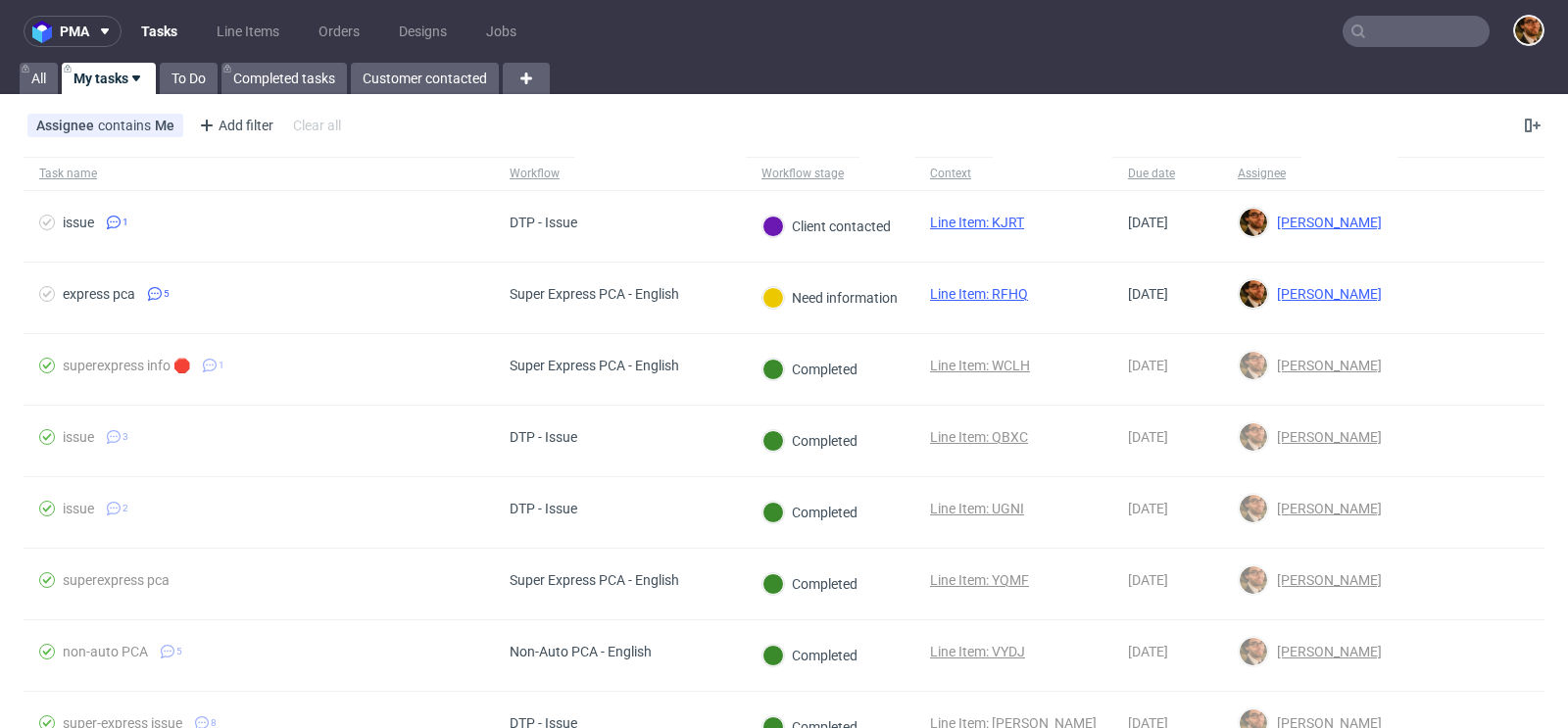
click at [1375, 39] on input "text" at bounding box center [1416, 31] width 147 height 31
paste input "R051255111"
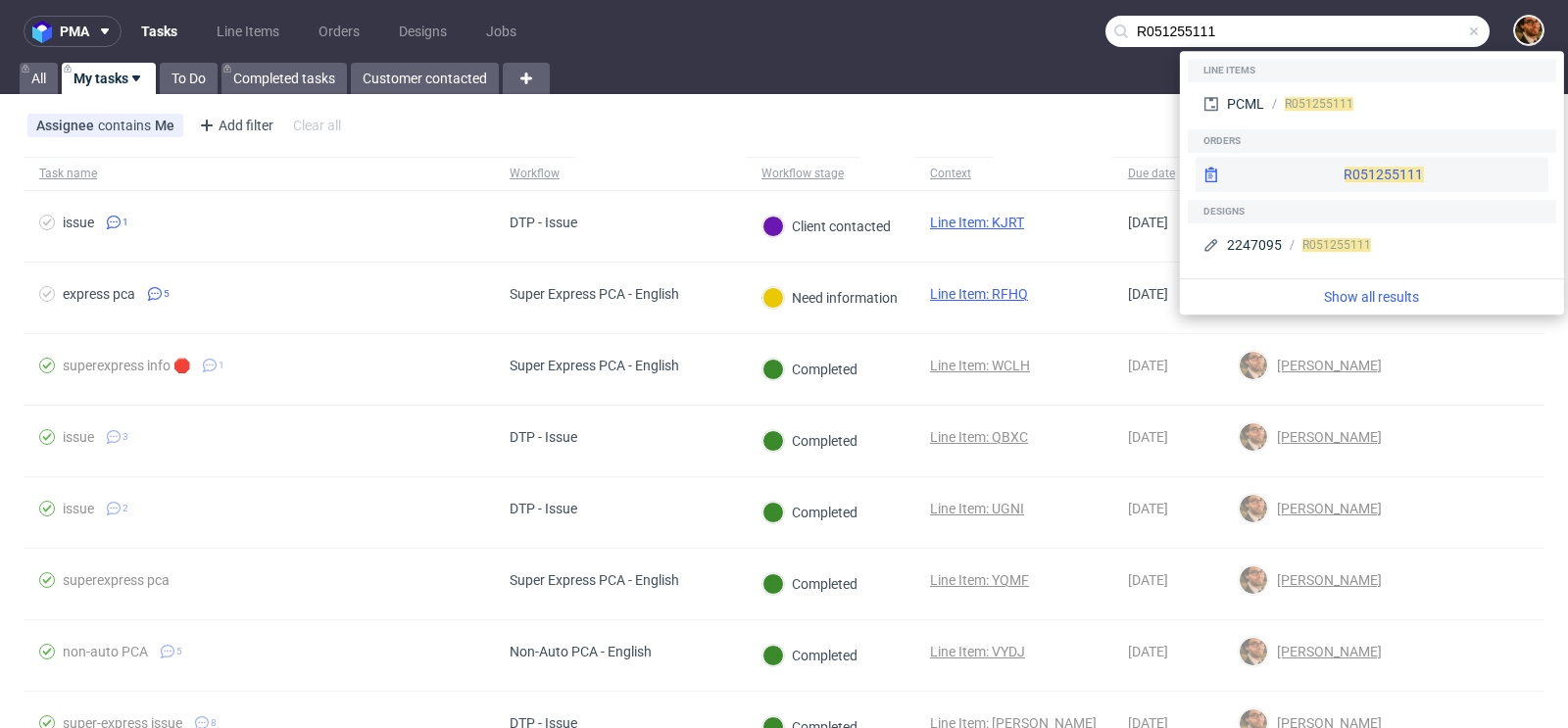
type input "R051255111"
click at [1352, 176] on div "R051255111" at bounding box center [1372, 174] width 353 height 35
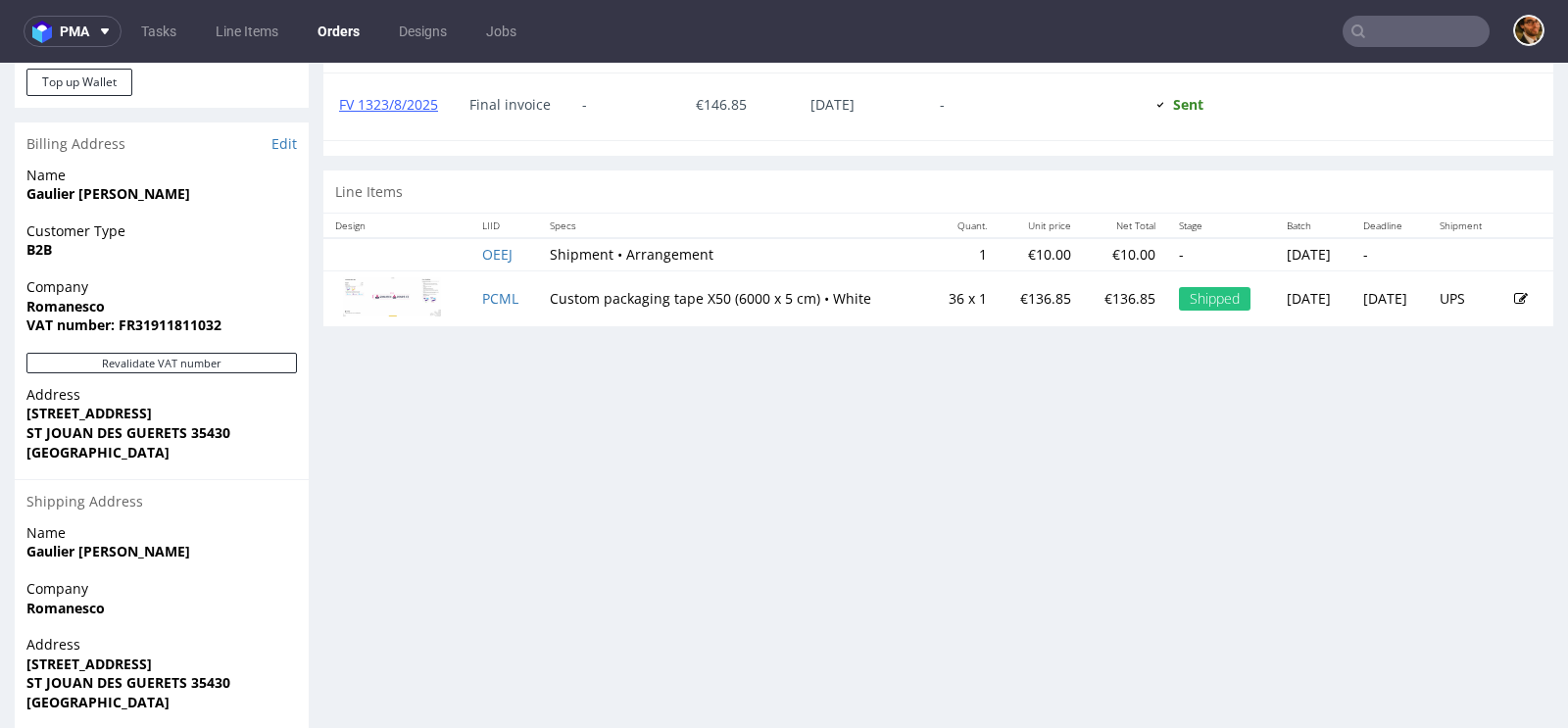
scroll to position [983, 0]
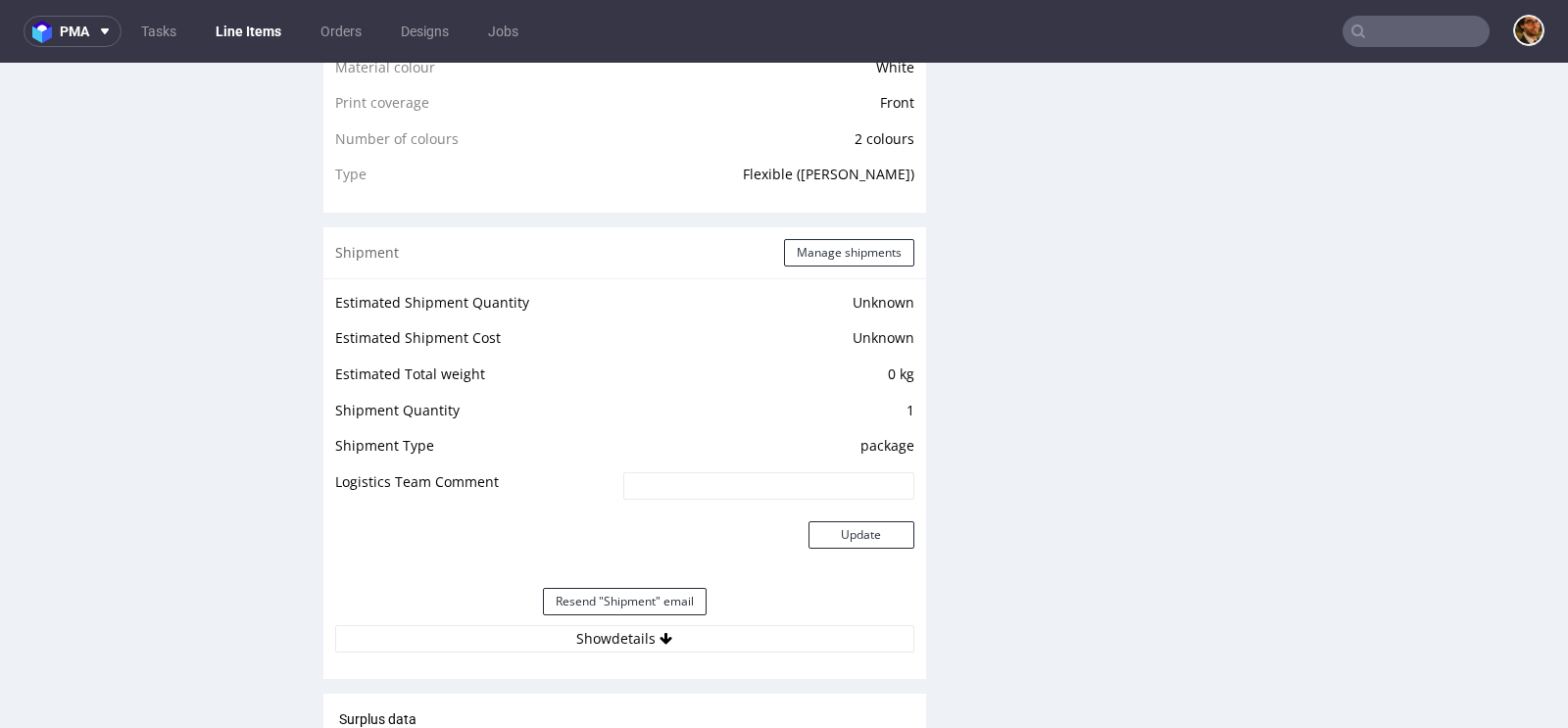
scroll to position [1686, 0]
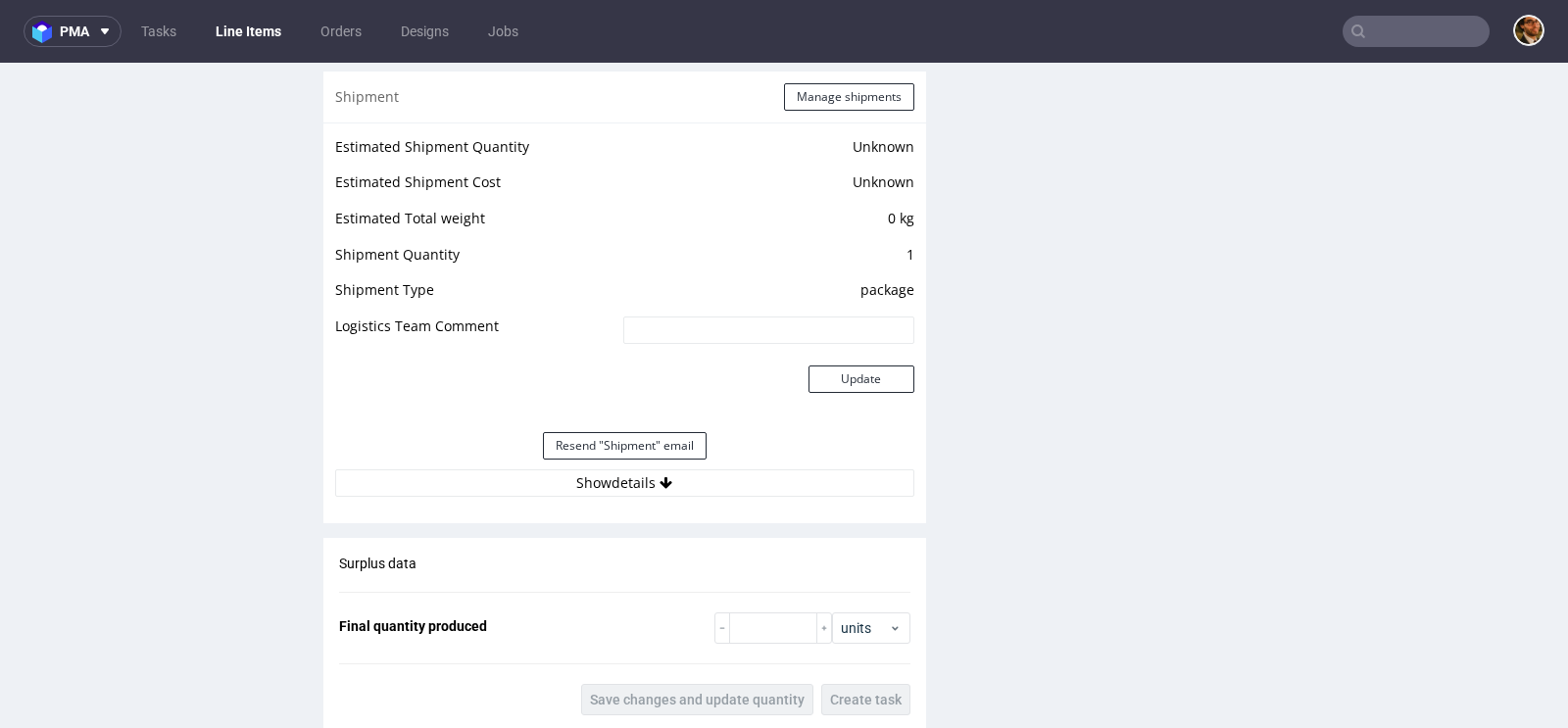
click at [1390, 25] on input "text" at bounding box center [1416, 31] width 147 height 31
paste input "R269705049"
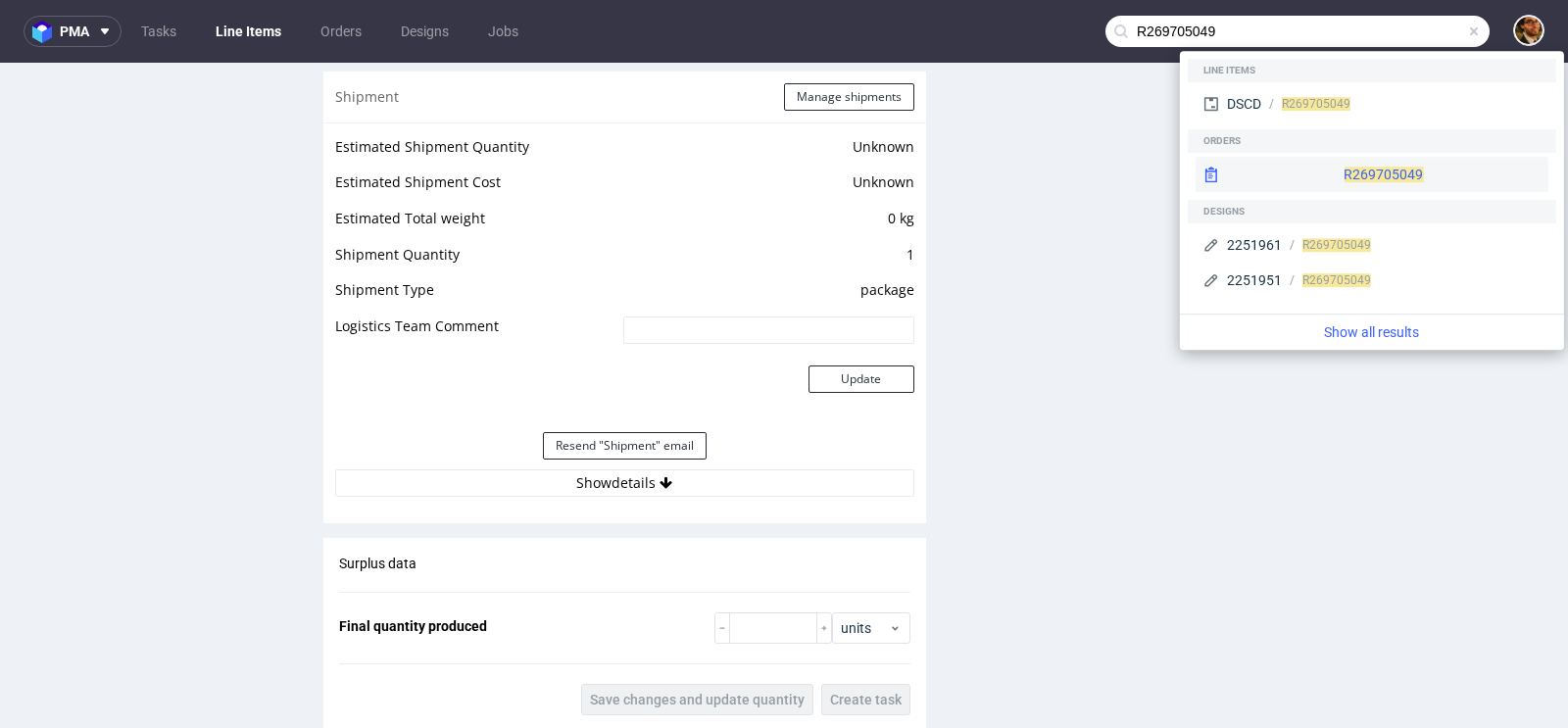
type input "R269705049"
click at [1334, 174] on div "R269705049" at bounding box center [1372, 174] width 353 height 35
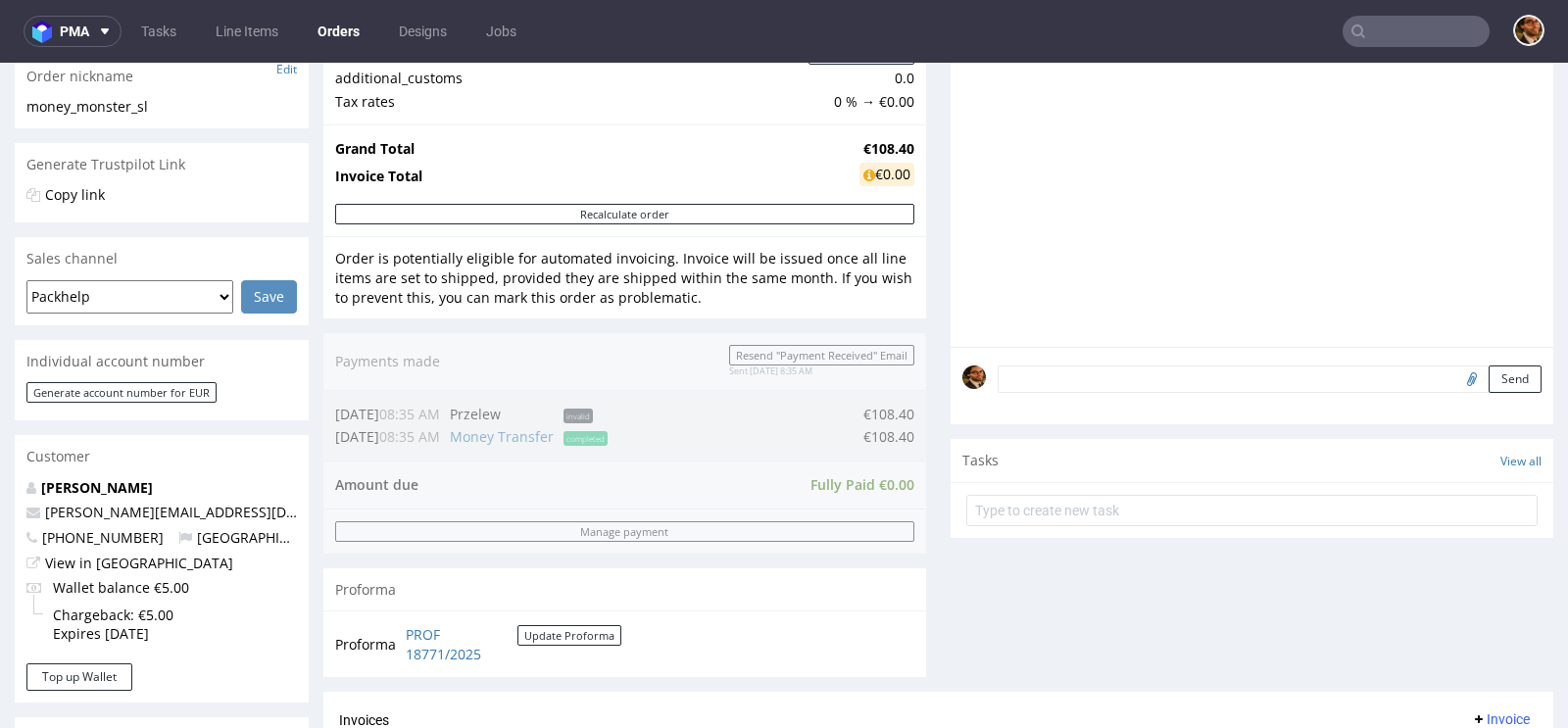
scroll to position [291, 0]
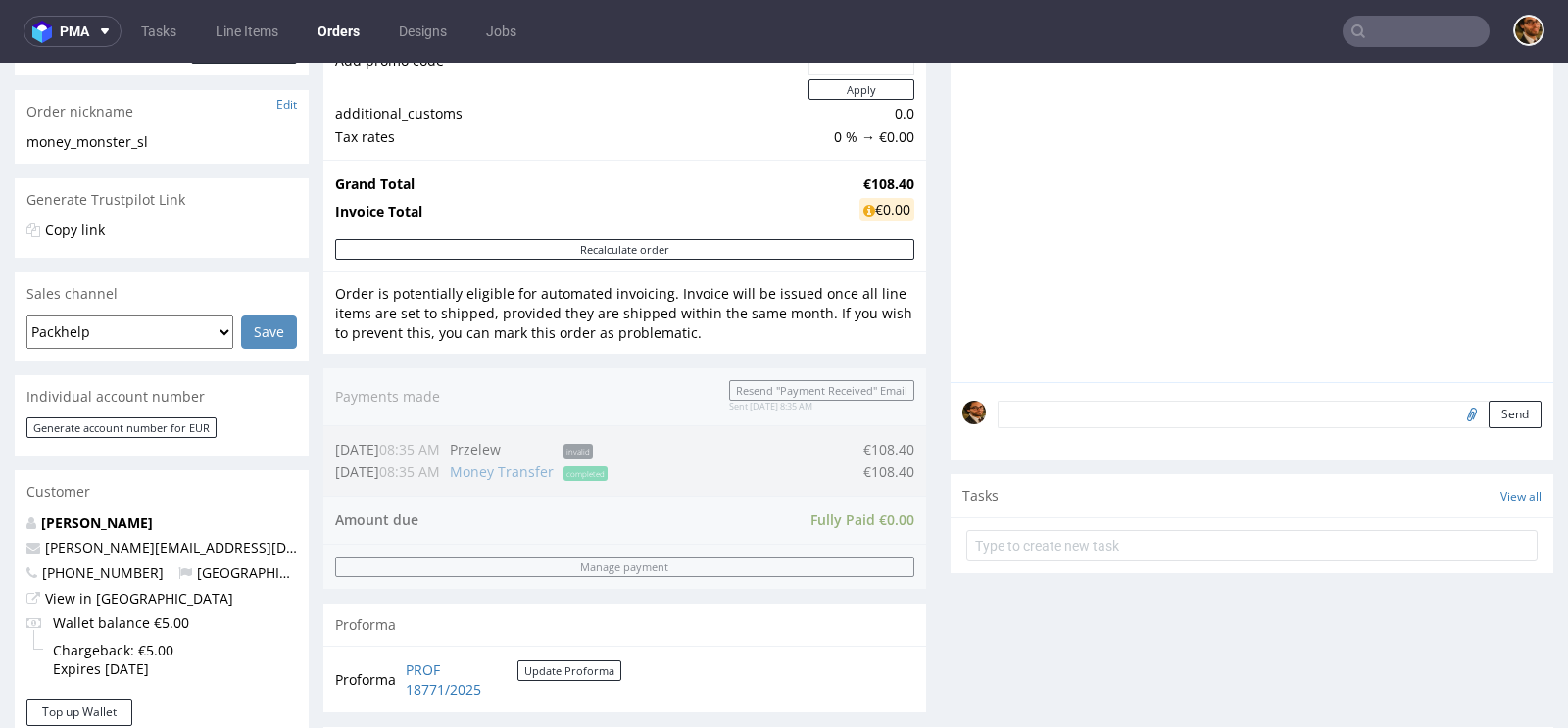
click at [1371, 38] on input "text" at bounding box center [1416, 31] width 147 height 31
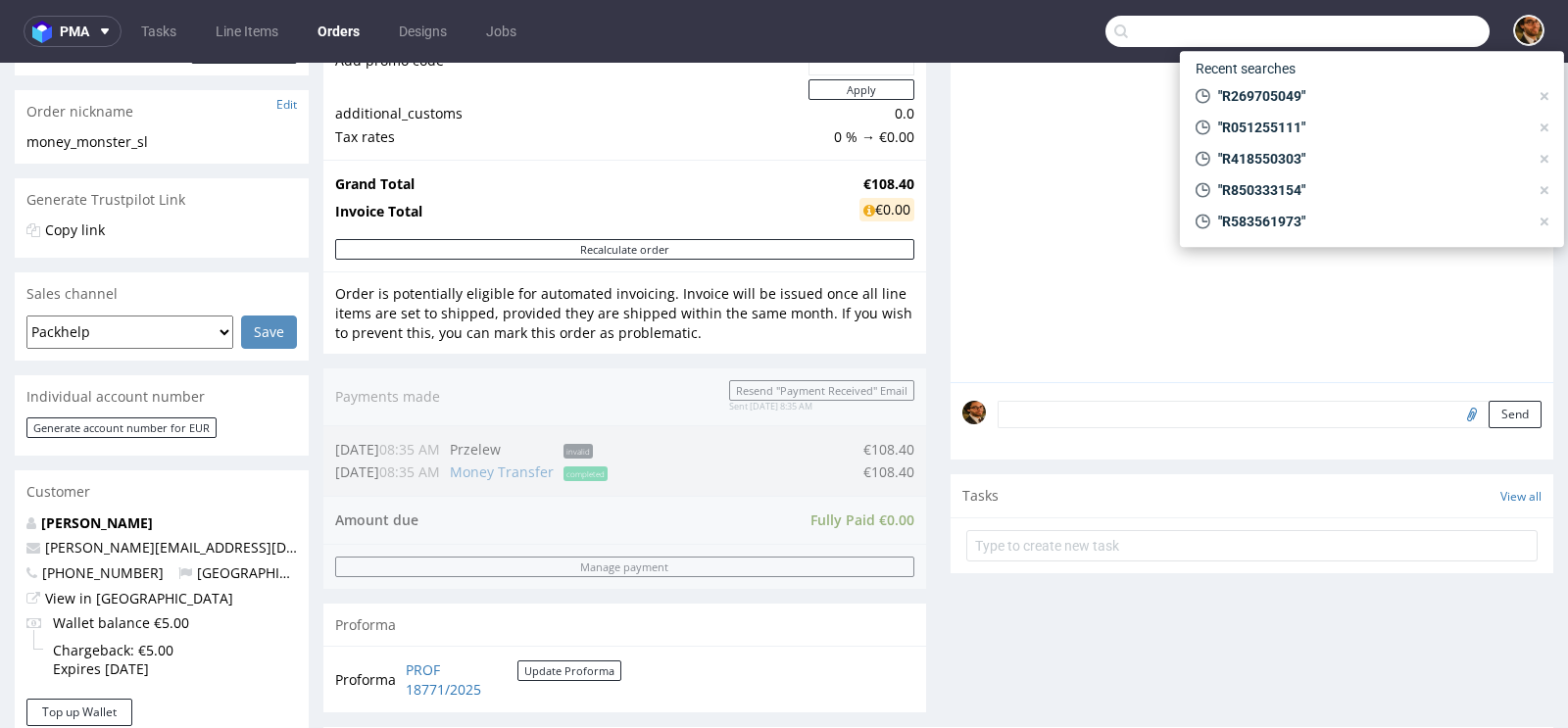
paste input "R345994367"
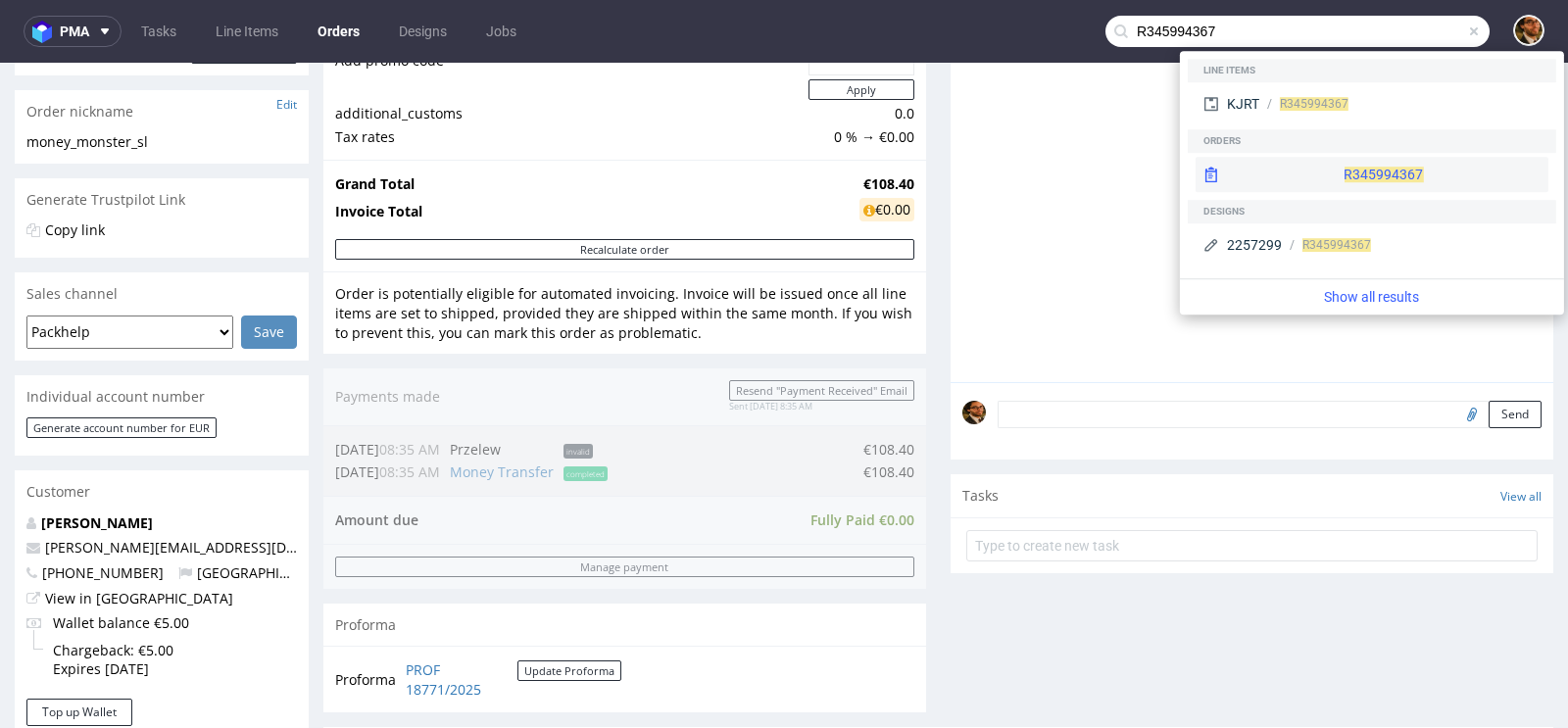
type input "R345994367"
click at [1333, 171] on div "R345994367" at bounding box center [1372, 174] width 353 height 35
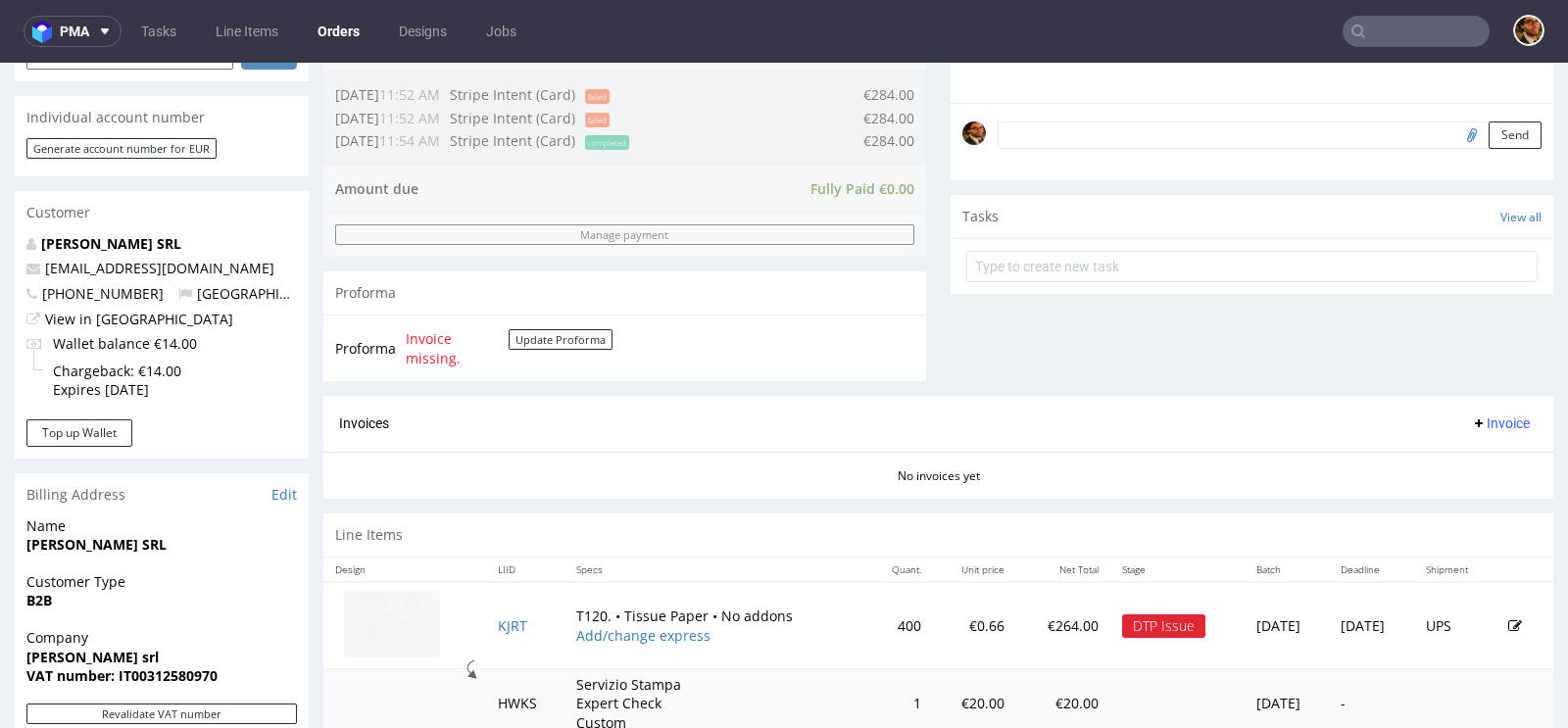
scroll to position [696, 0]
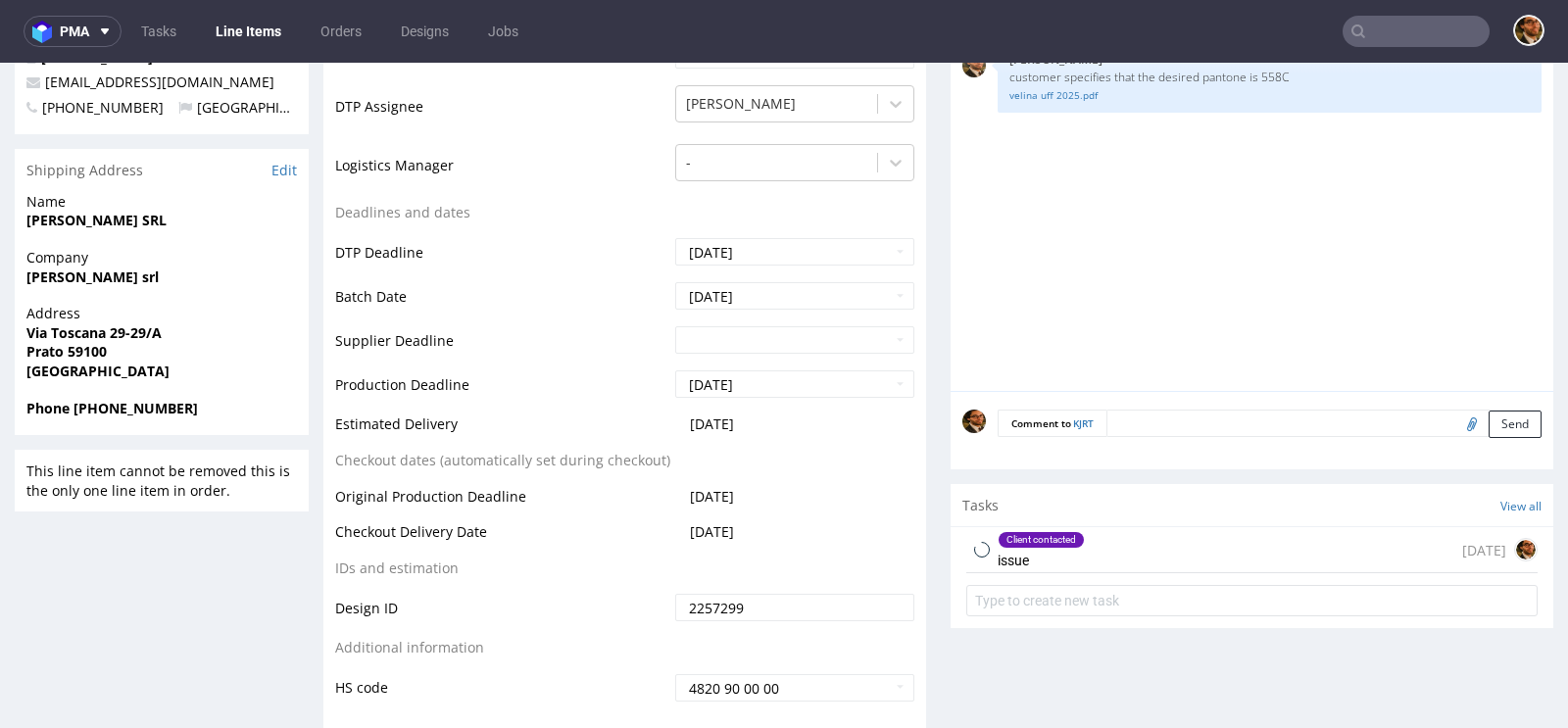
scroll to position [733, 0]
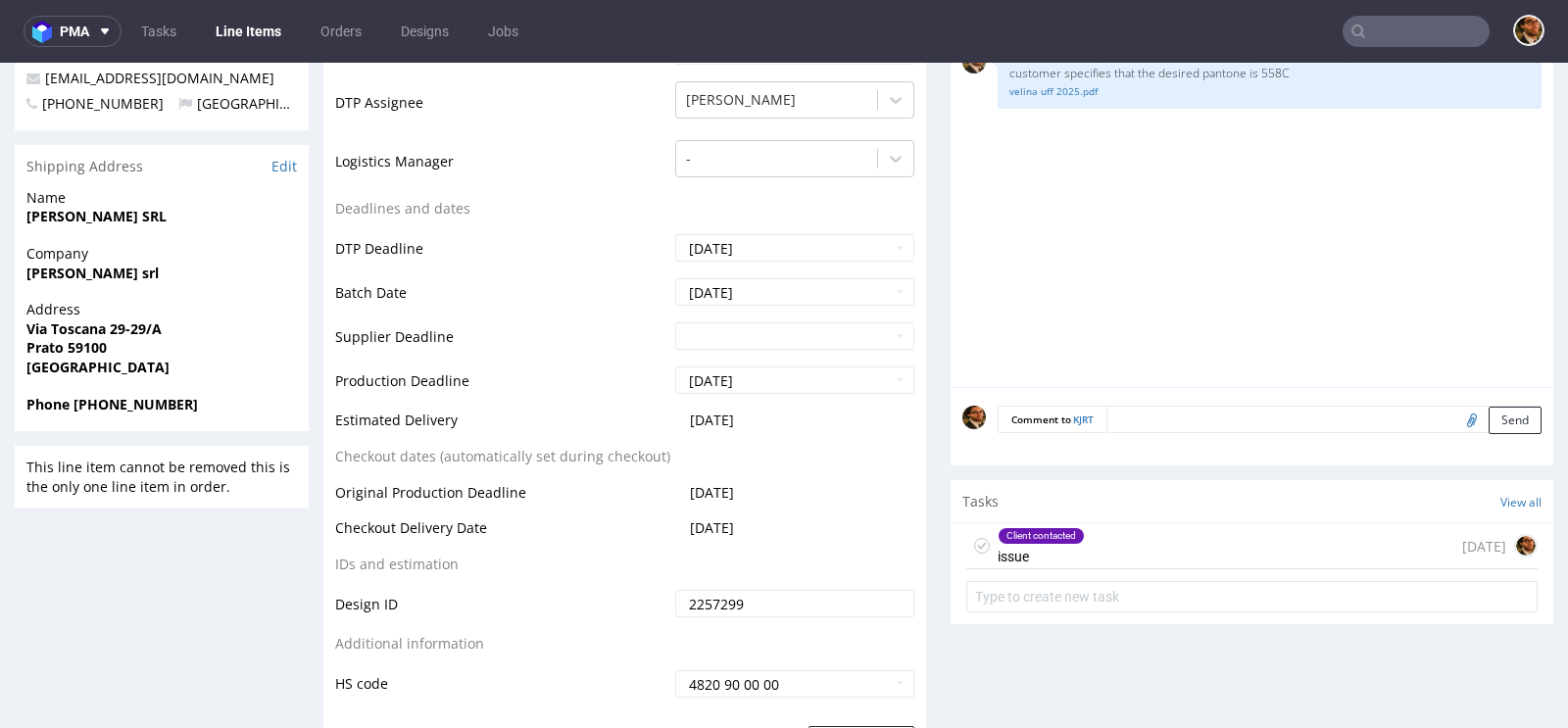
click at [1159, 537] on div "Client contacted issue 5 days ago" at bounding box center [1251, 546] width 571 height 46
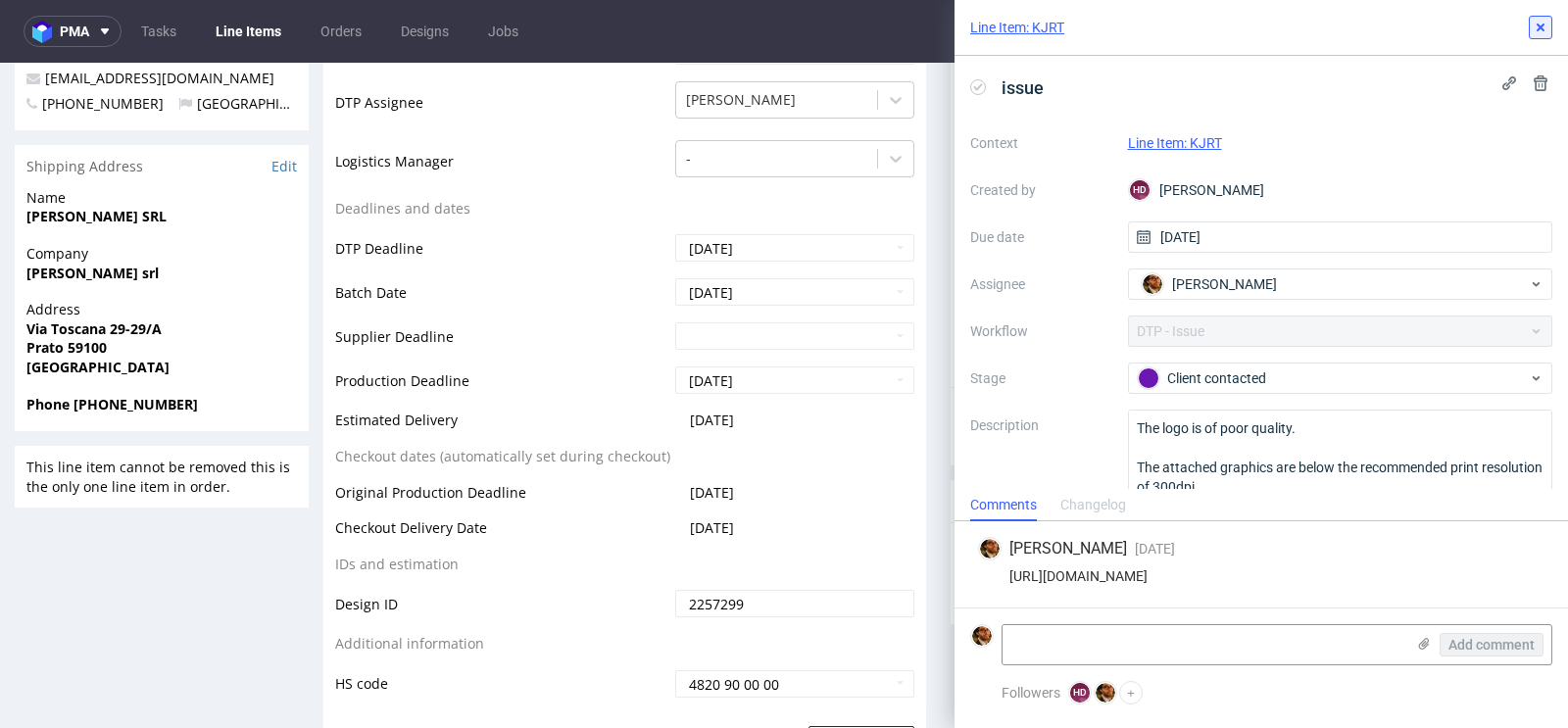
click at [1544, 30] on use at bounding box center [1541, 27] width 8 height 8
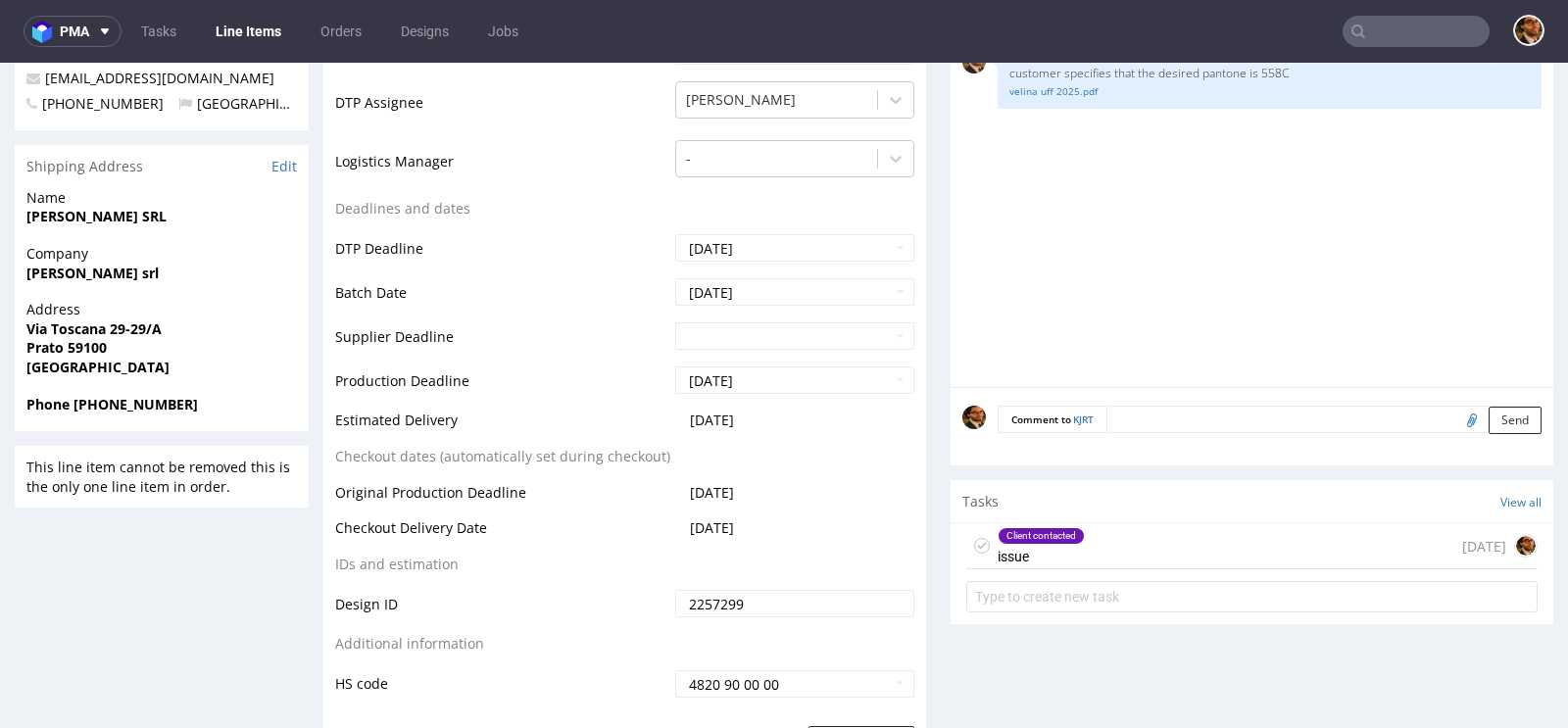
click at [1386, 30] on input "text" at bounding box center [1416, 31] width 147 height 31
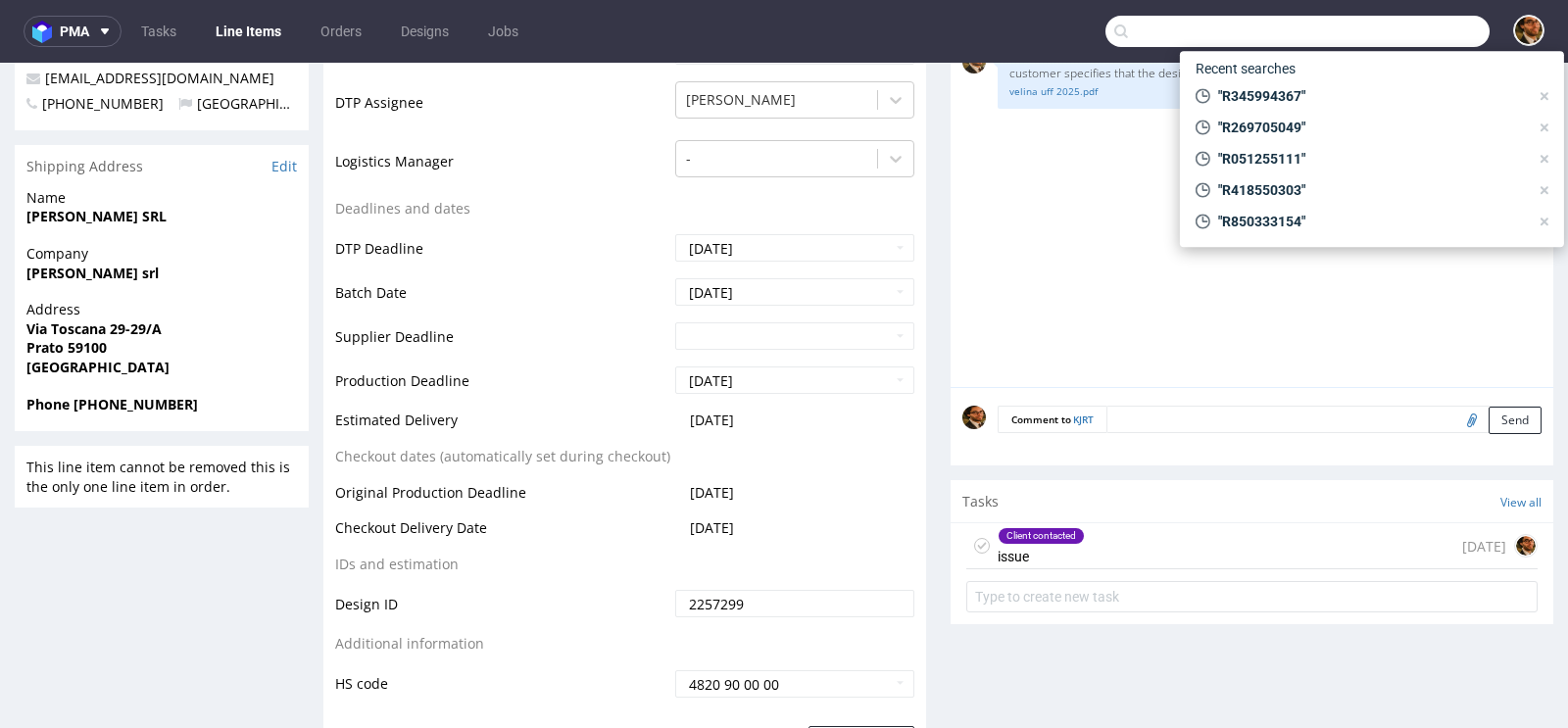
paste input "anne@feelou.co"
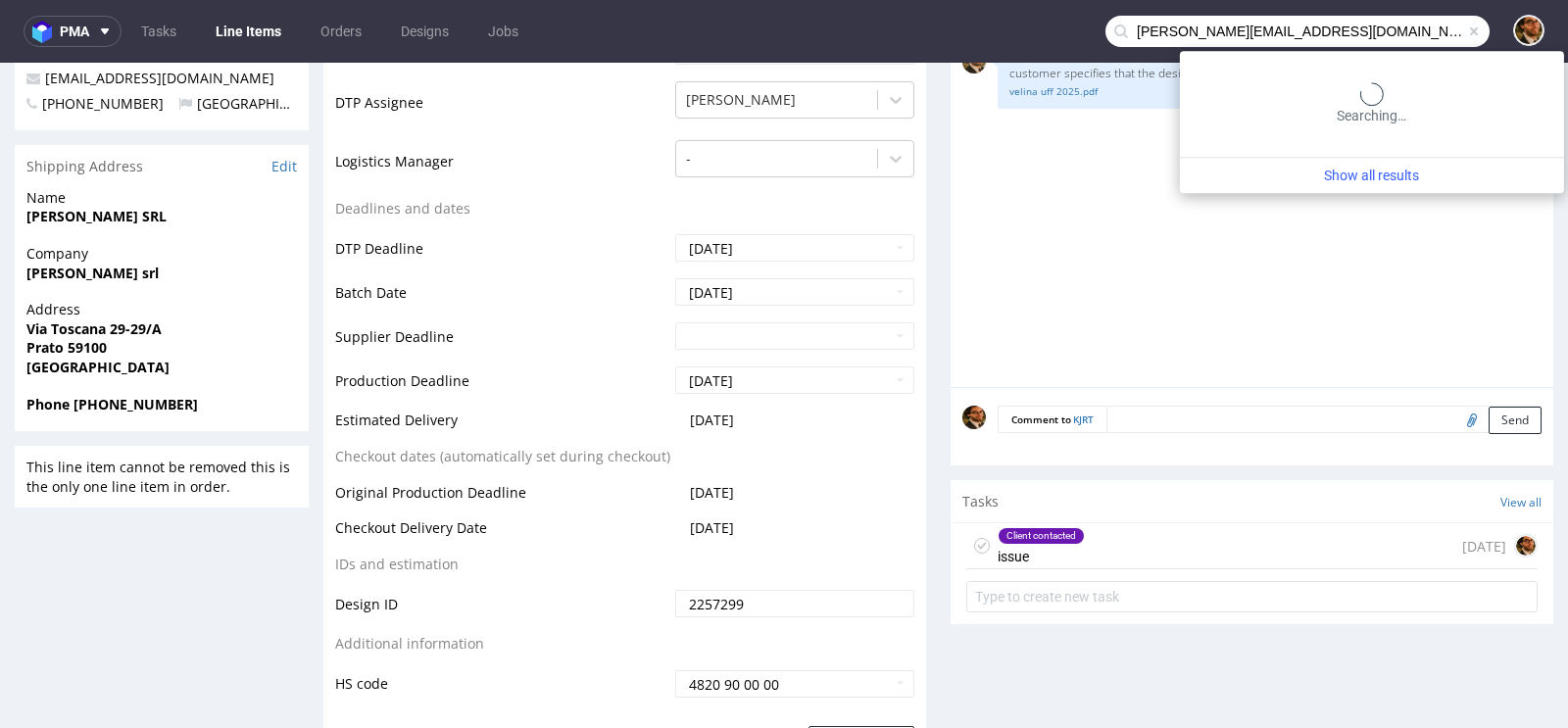
type input "anne@feelou.co"
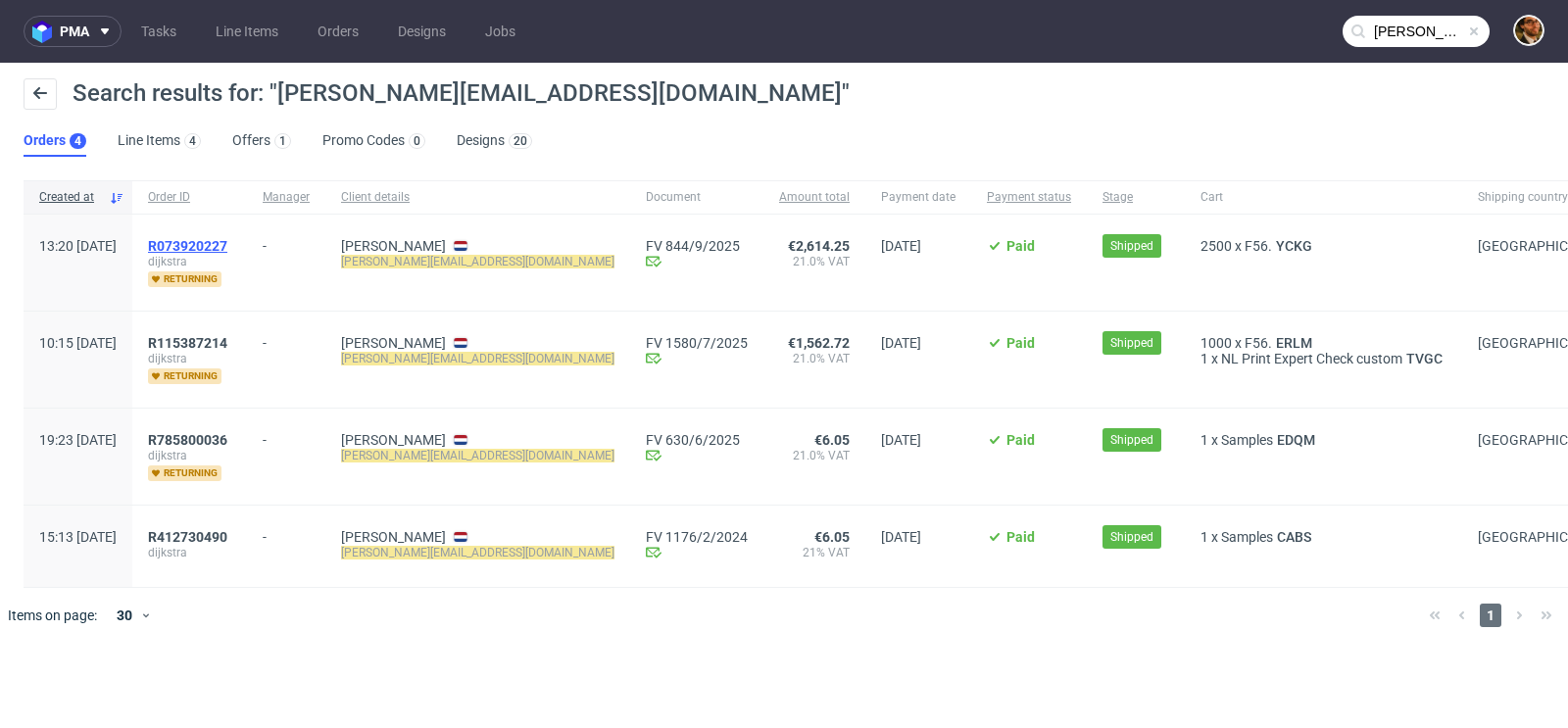
click at [218, 246] on span "R073920227" at bounding box center [187, 246] width 79 height 16
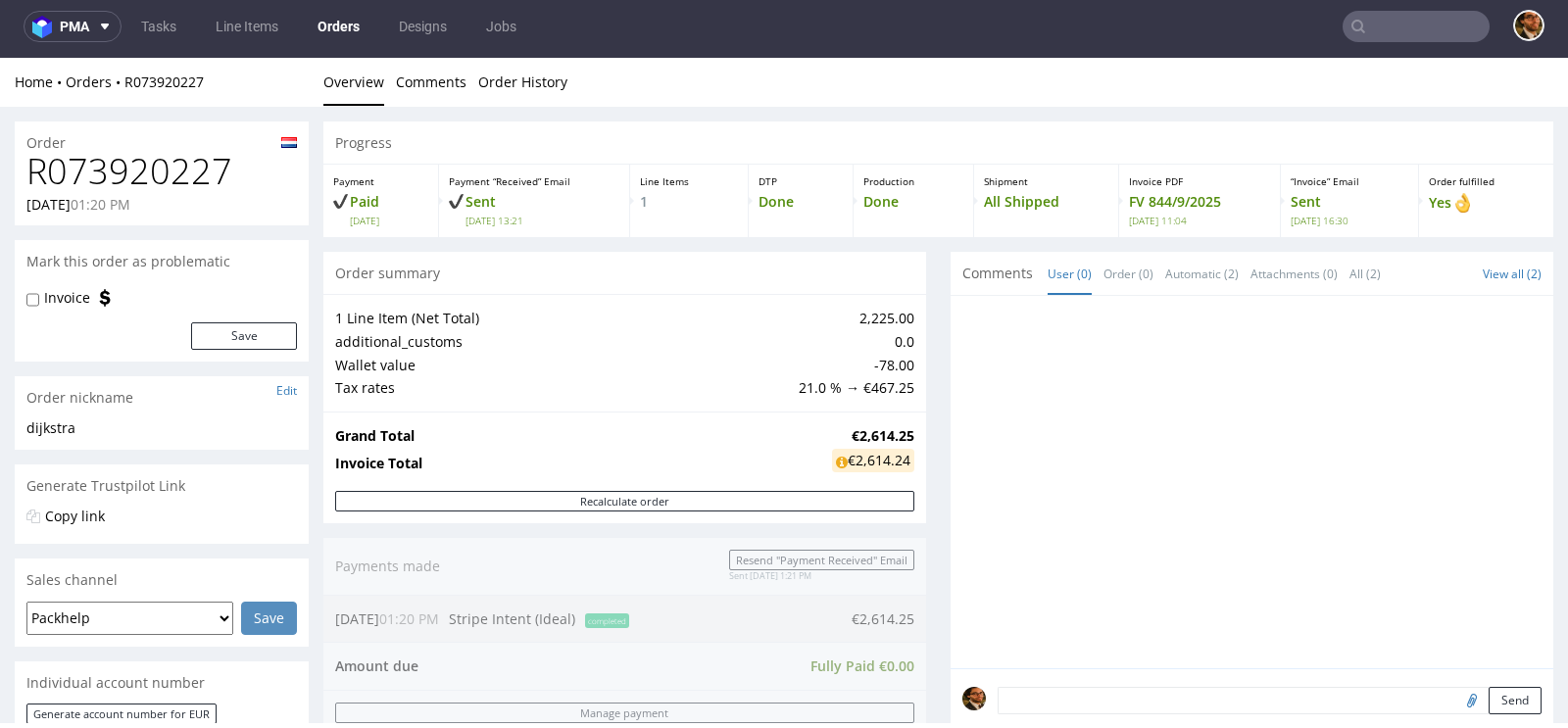
click at [1376, 19] on input "text" at bounding box center [1416, 26] width 147 height 31
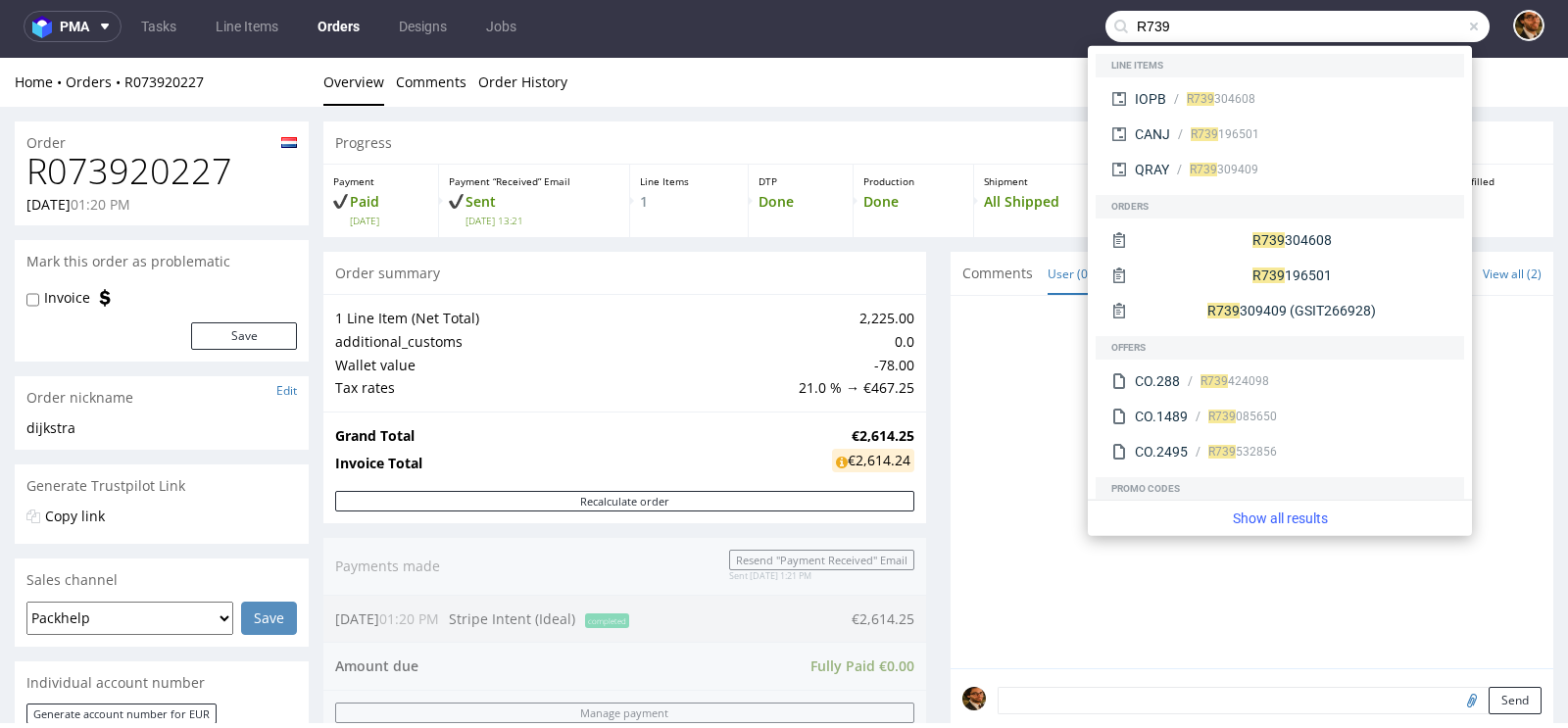
type input "R739"
click at [1466, 29] on span at bounding box center [1474, 26] width 16 height 16
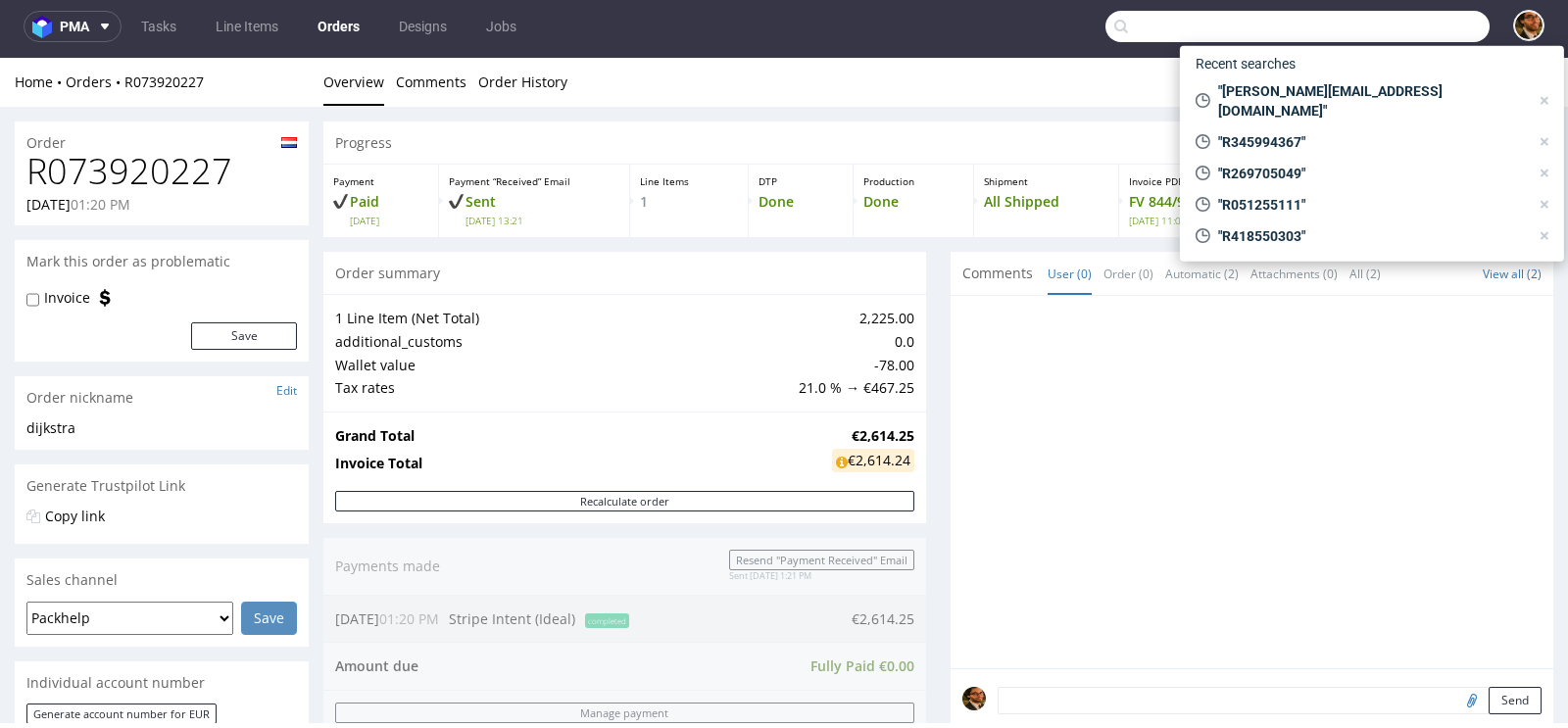
click at [1379, 26] on input "text" at bounding box center [1298, 26] width 384 height 31
paste input "R073920227"
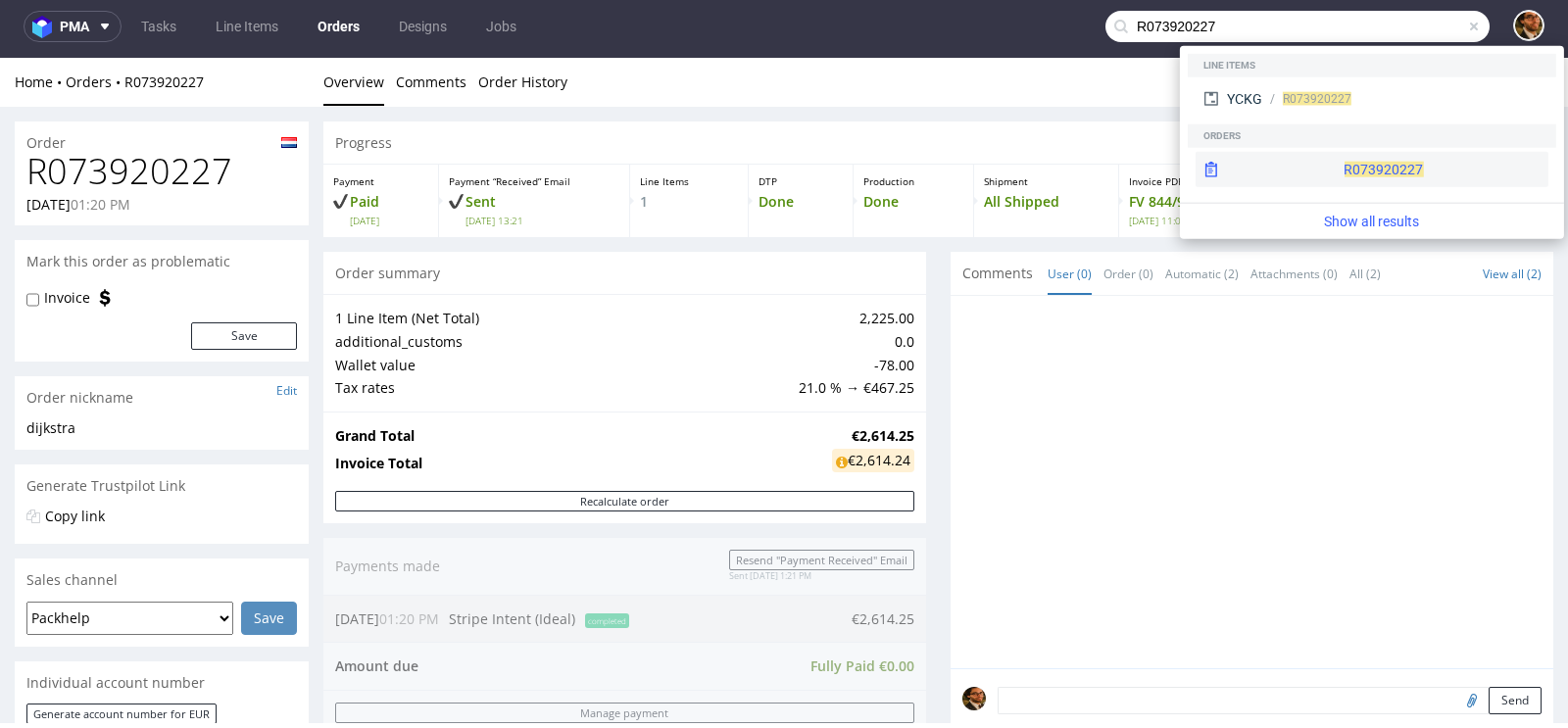
type input "R073920227"
click at [1326, 163] on div "R073920227" at bounding box center [1372, 170] width 353 height 35
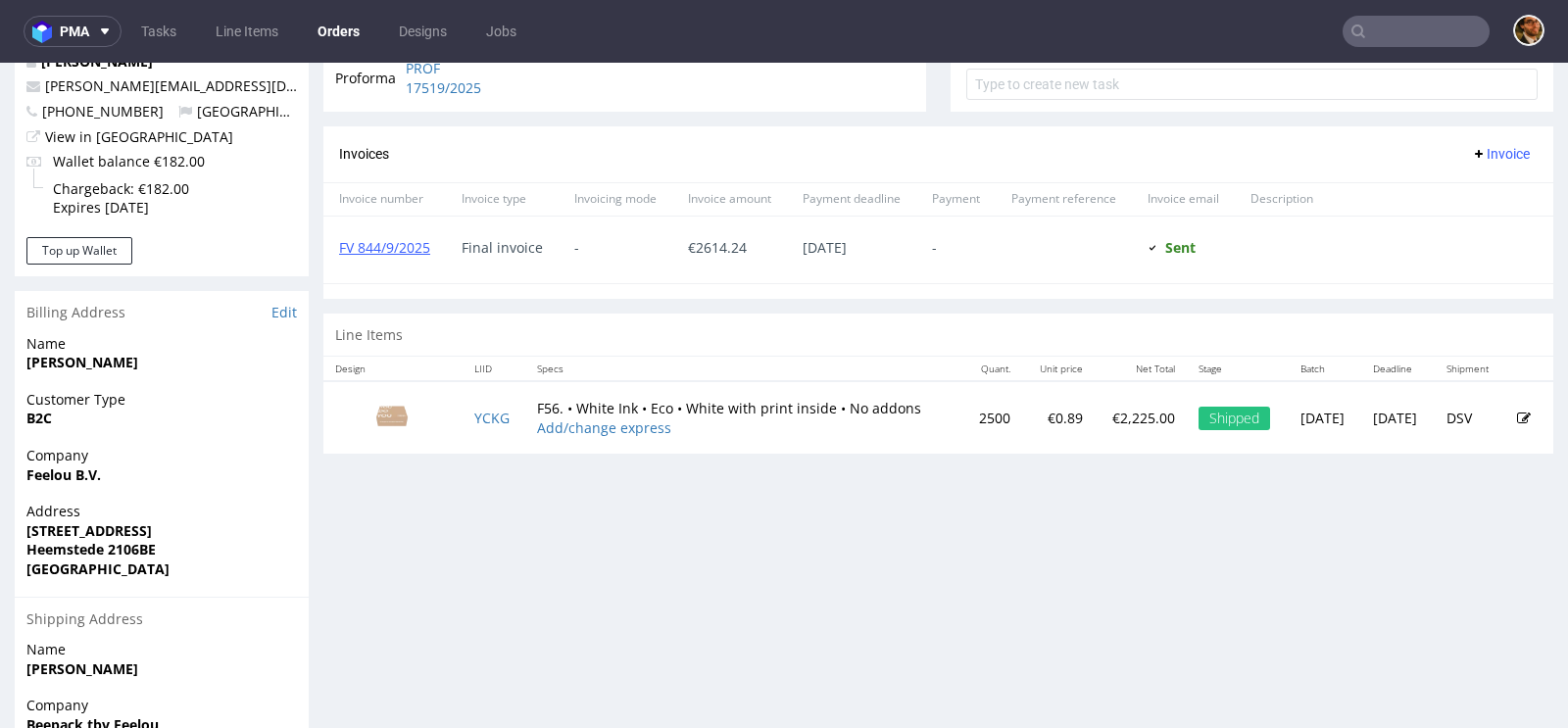
scroll to position [808, 0]
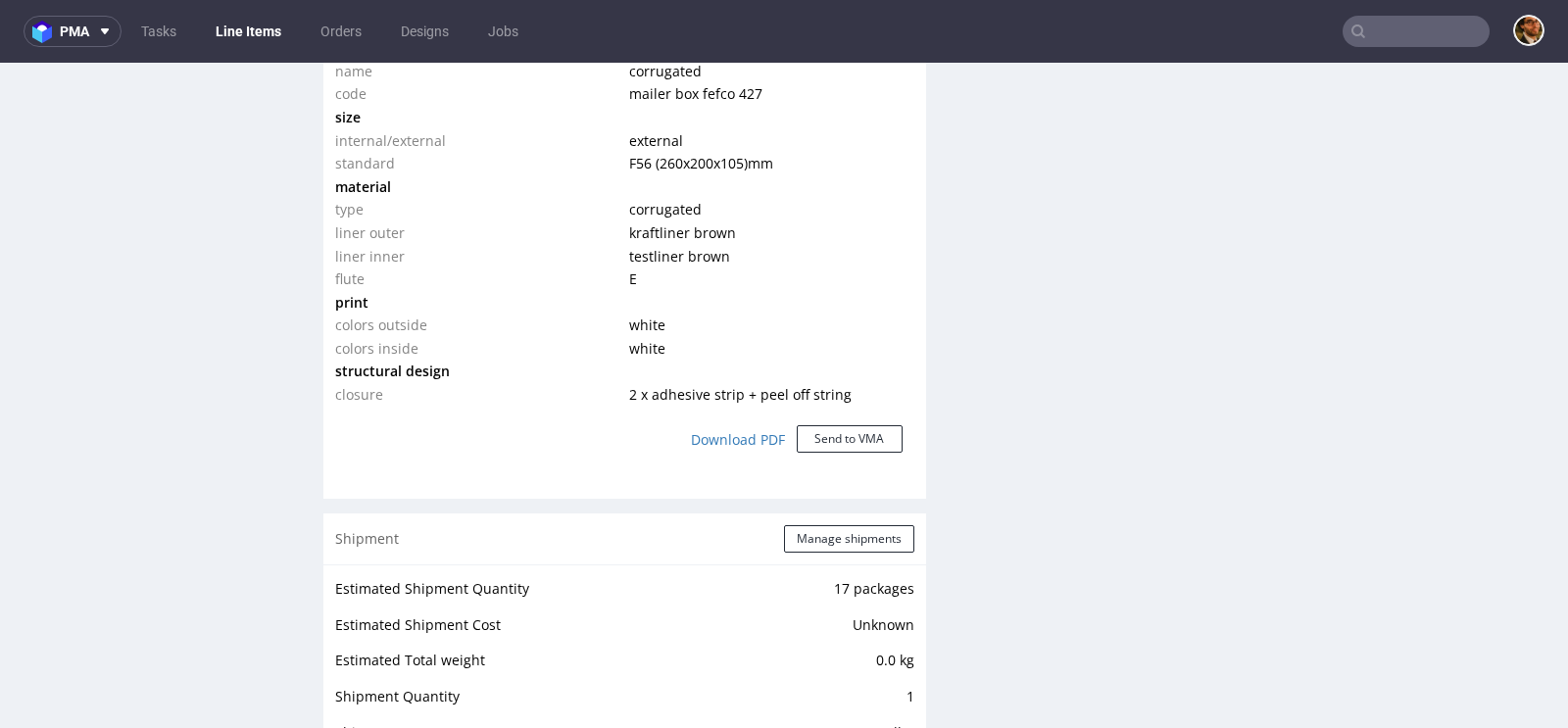
scroll to position [1875, 0]
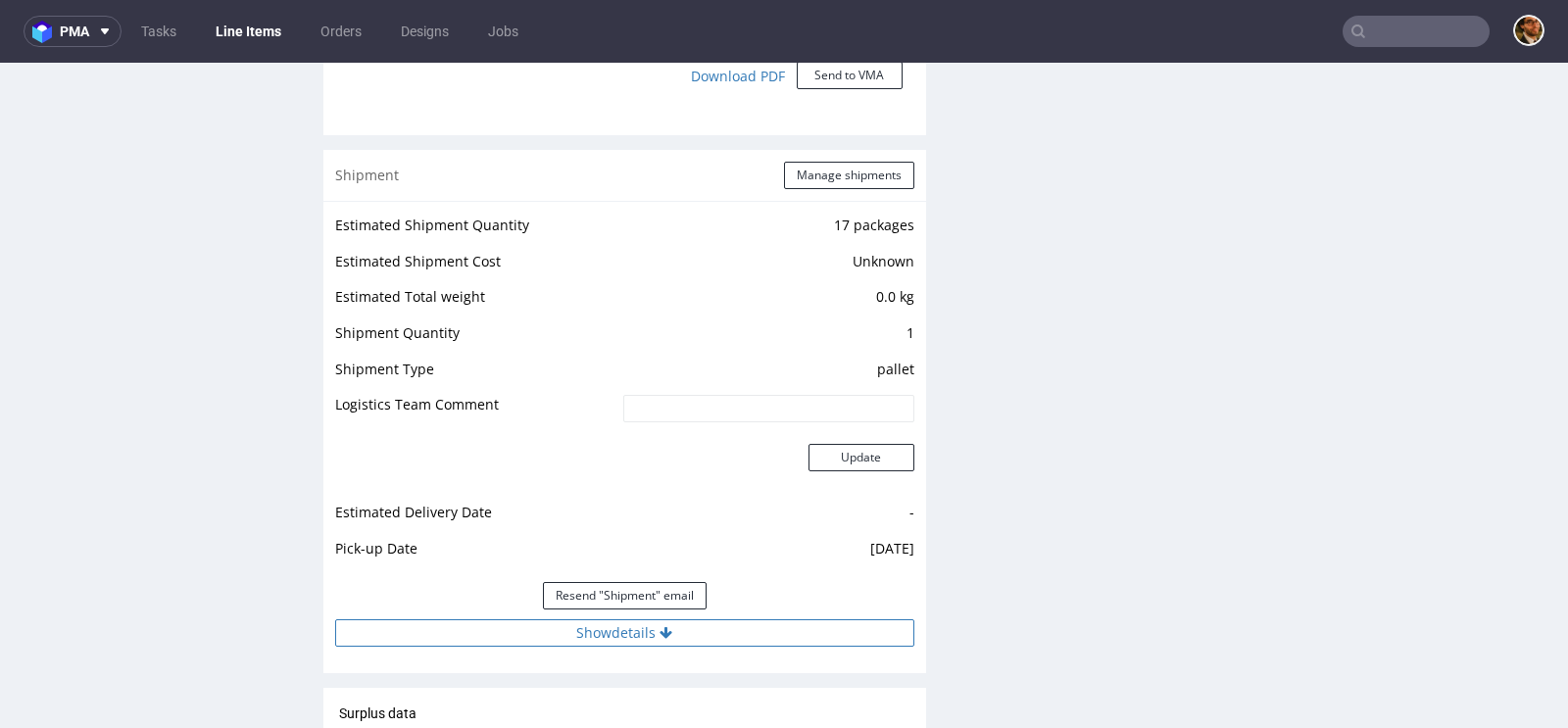
click at [630, 636] on button "Show details" at bounding box center [624, 633] width 579 height 27
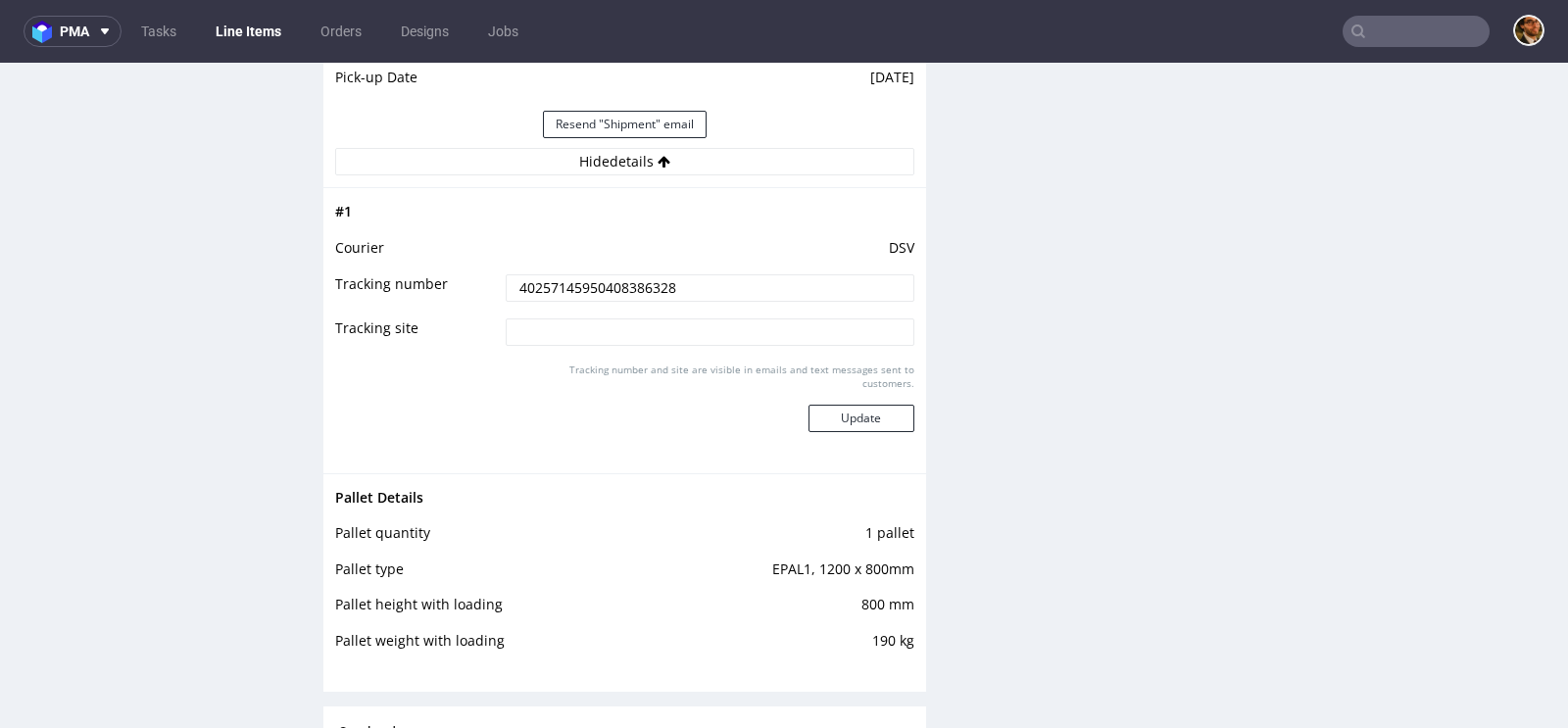
scroll to position [2327, 0]
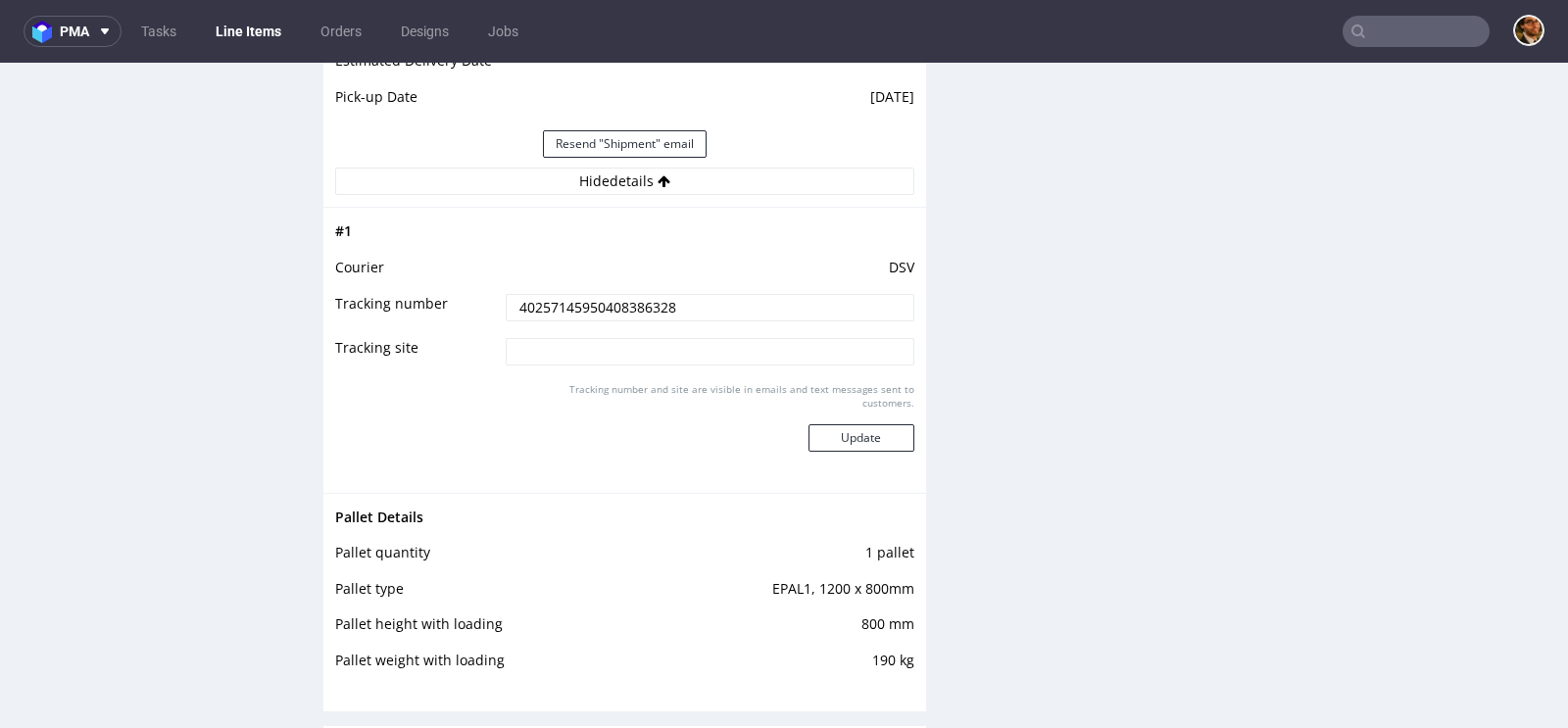
drag, startPoint x: 694, startPoint y: 302, endPoint x: 502, endPoint y: 301, distance: 192.0
click at [506, 301] on input "40257145950408386328" at bounding box center [710, 308] width 409 height 27
click at [1380, 36] on input "text" at bounding box center [1416, 31] width 147 height 31
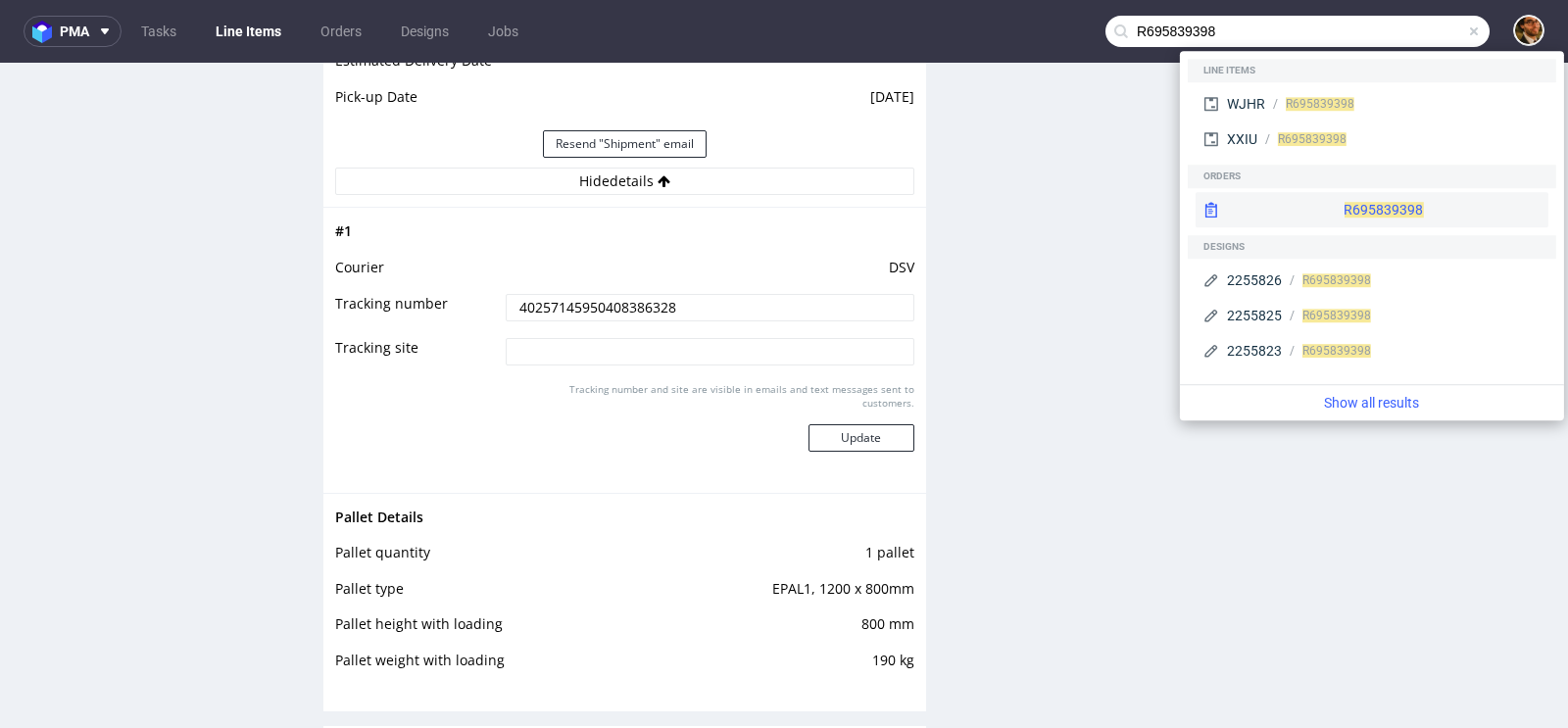
type input "R695839398"
click at [1313, 195] on div "R695839398" at bounding box center [1372, 210] width 353 height 35
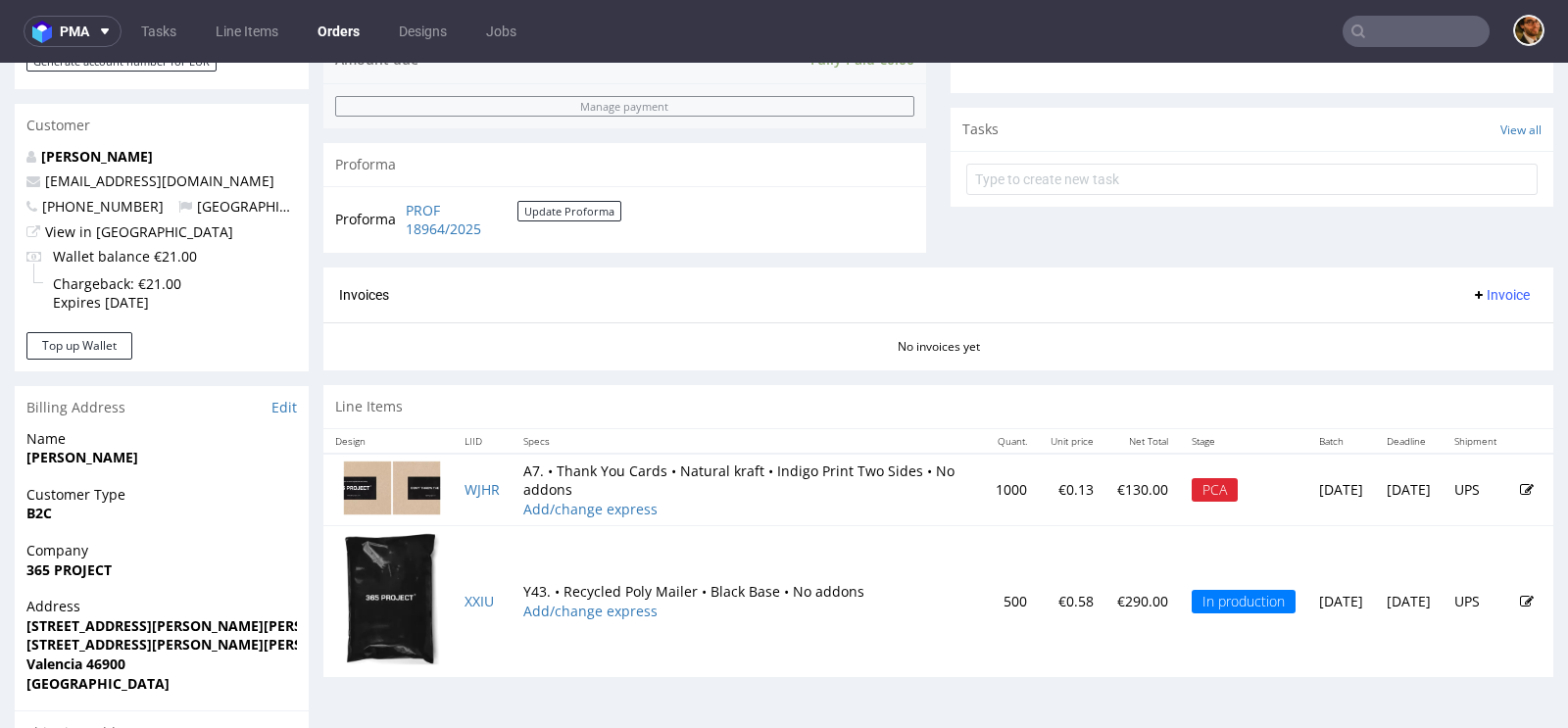
scroll to position [662, 0]
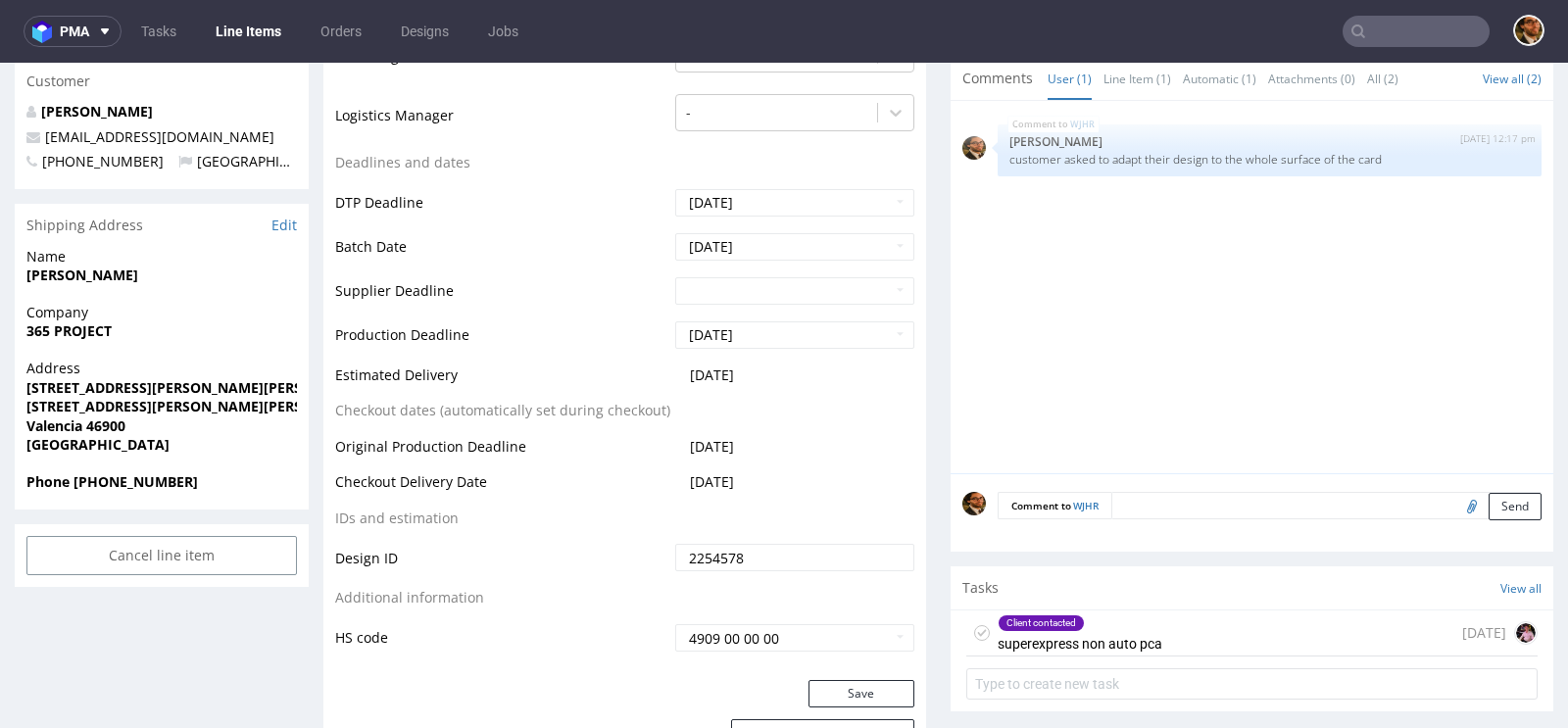
scroll to position [694, 0]
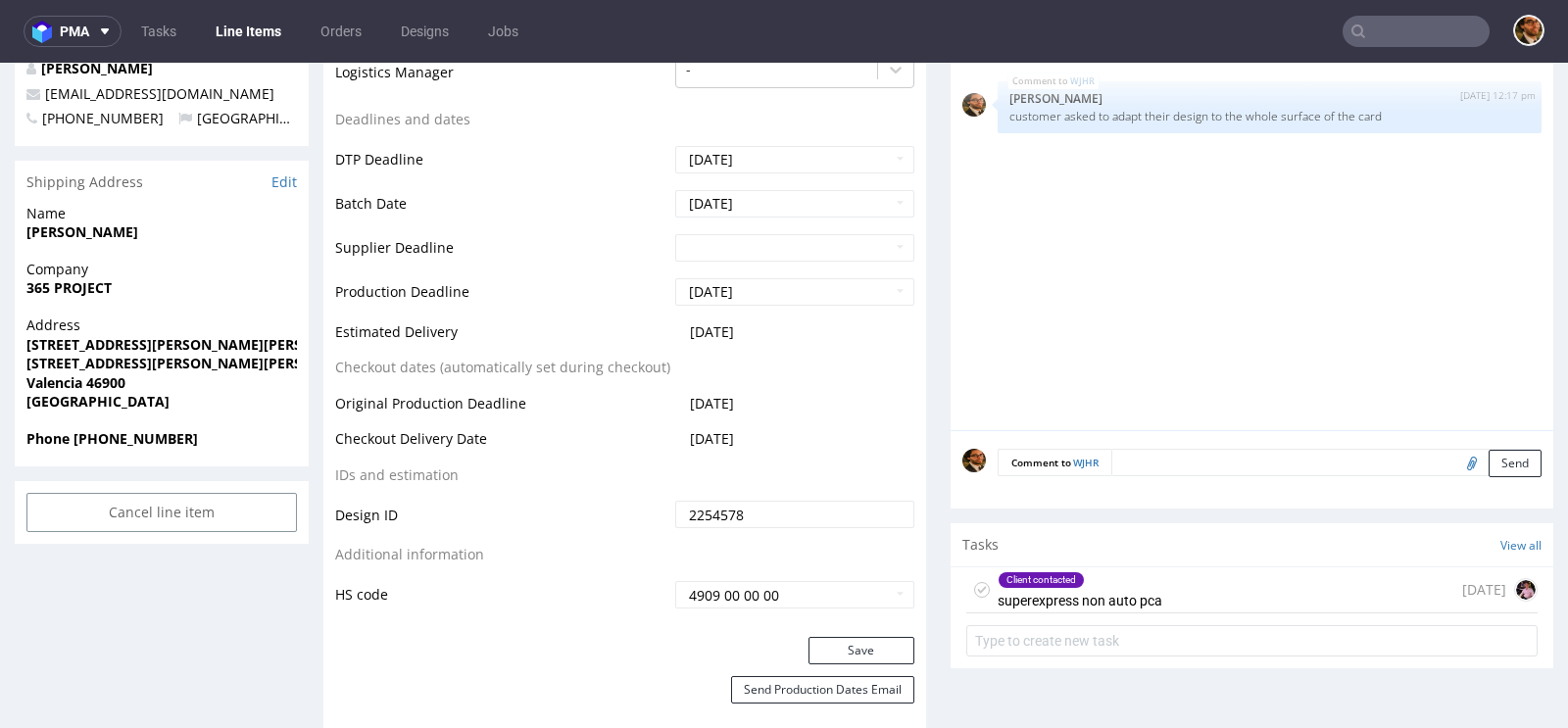
click at [1195, 584] on div "Client contacted superexpress non auto pca 2 days ago" at bounding box center [1251, 590] width 571 height 46
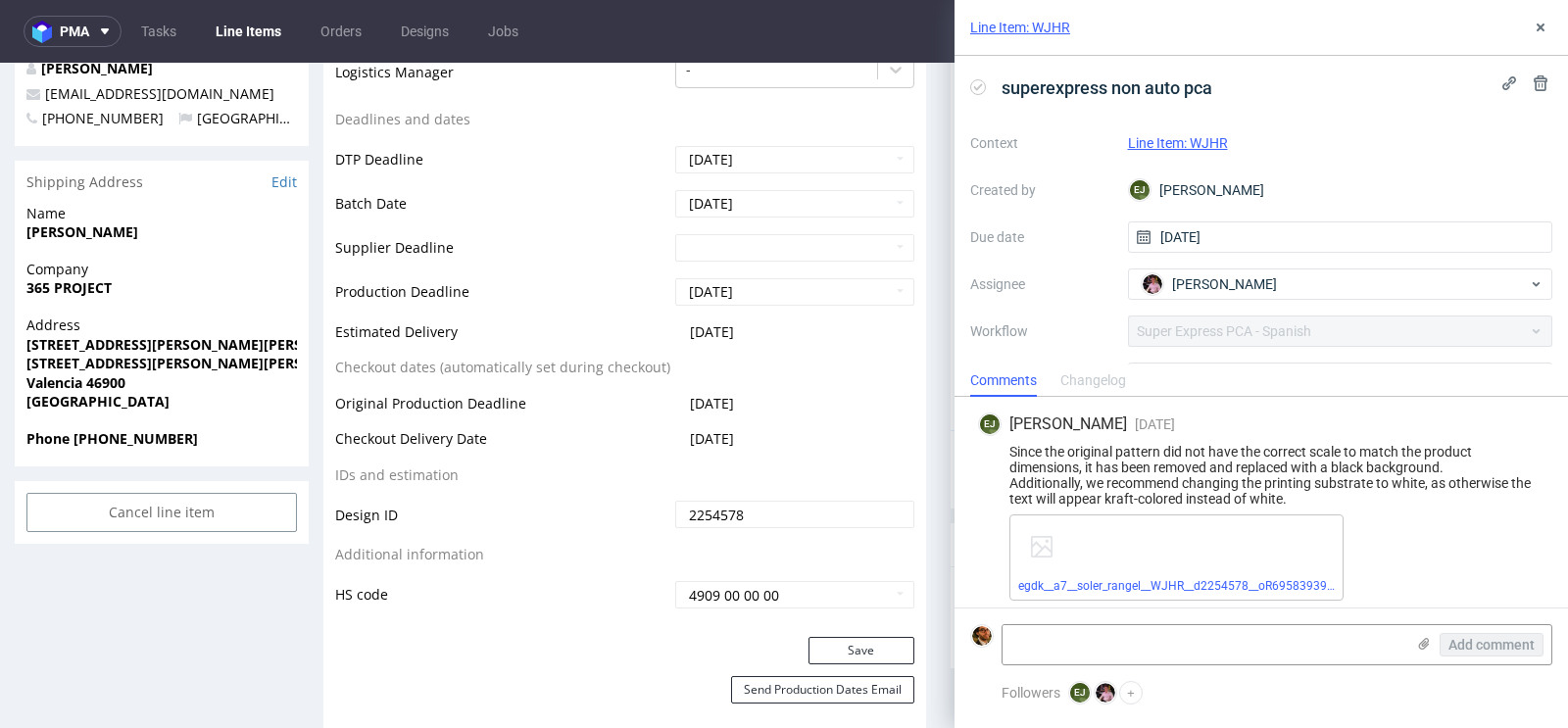
scroll to position [187, 0]
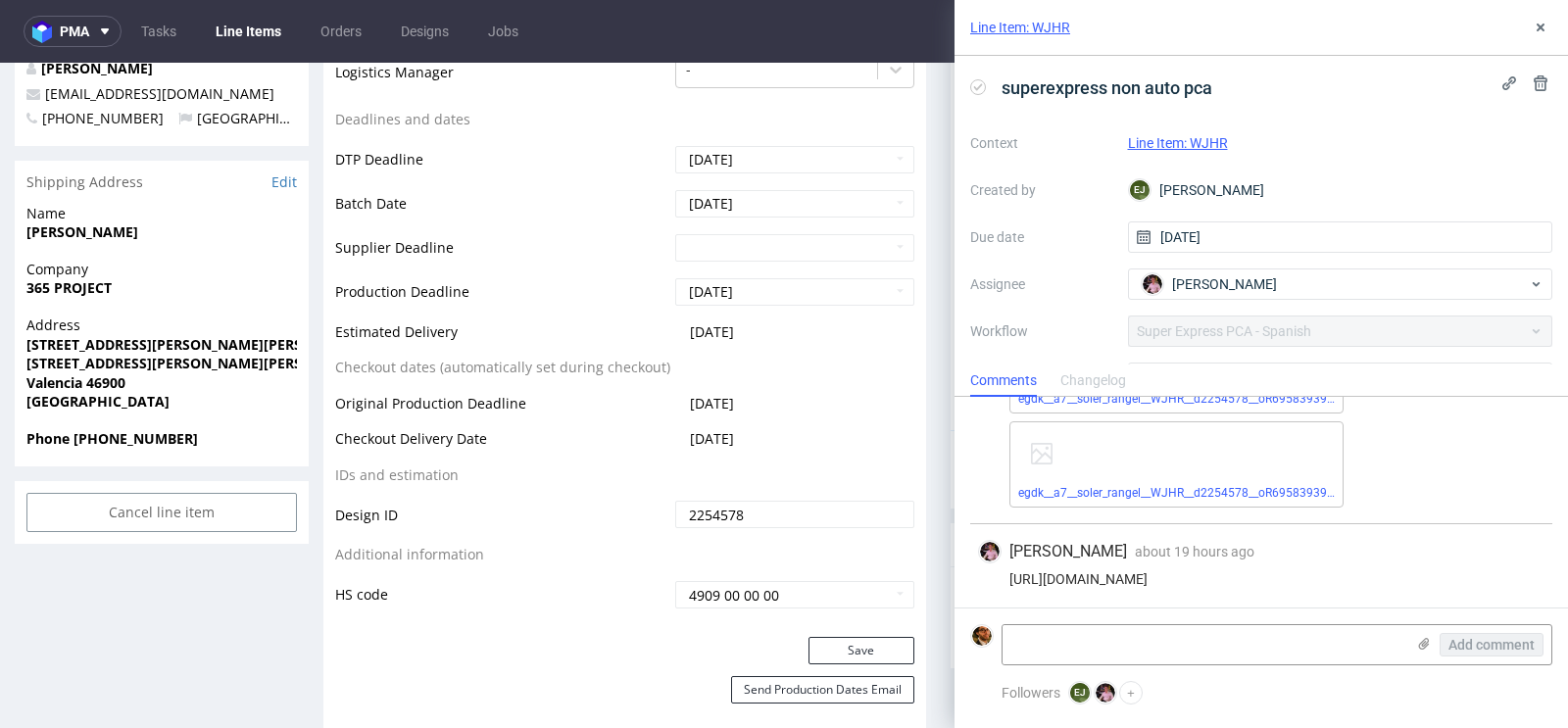
drag, startPoint x: 1491, startPoint y: 574, endPoint x: 997, endPoint y: 580, distance: 494.0
click at [997, 580] on div "https://app-eu1.hubspot.com/contacts/25600958/record/0-5/227278405837/" at bounding box center [1261, 579] width 566 height 16
copy div "https://app-eu1.hubspot.com/contacts/25600958/record/0-5/227278405837/"
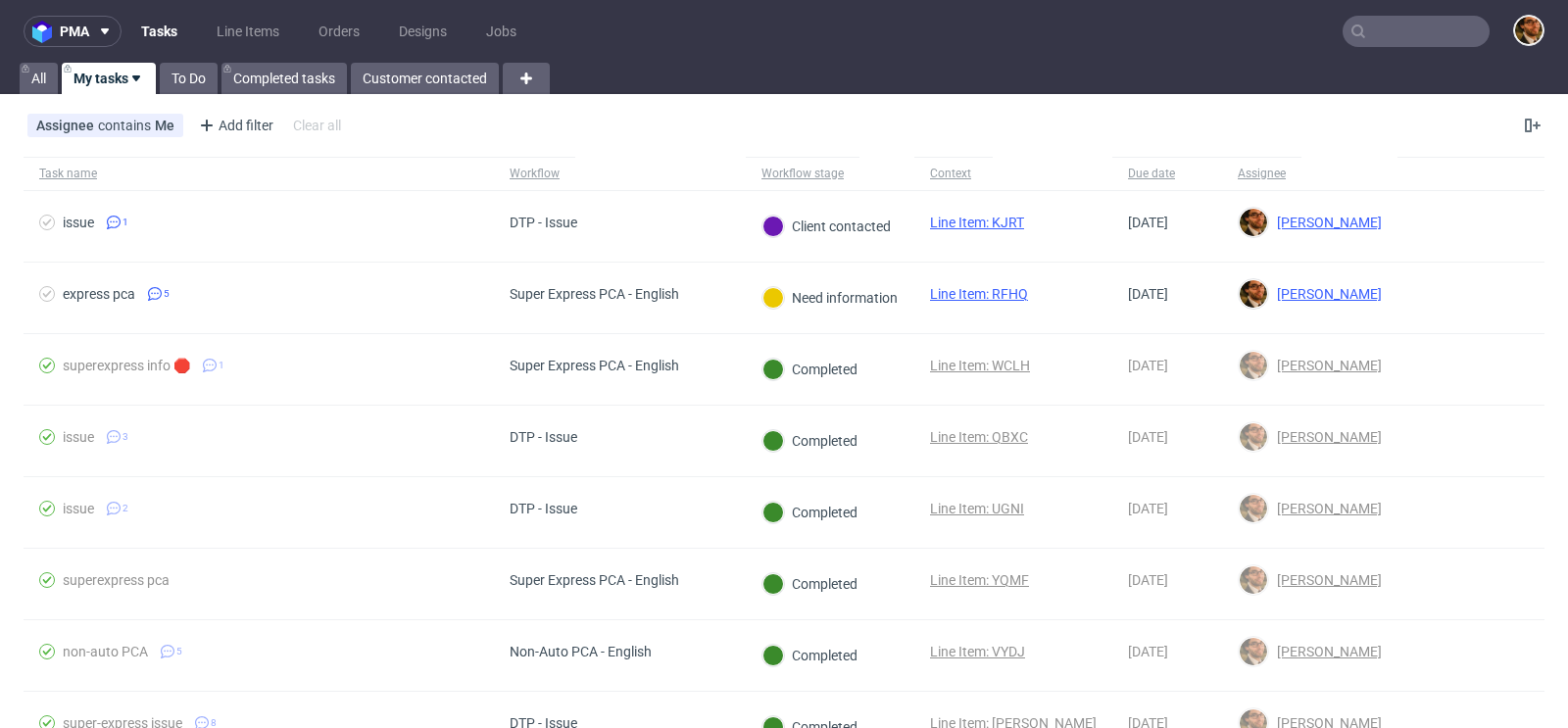
click at [1372, 31] on input "text" at bounding box center [1416, 31] width 147 height 31
paste input "R183419681"
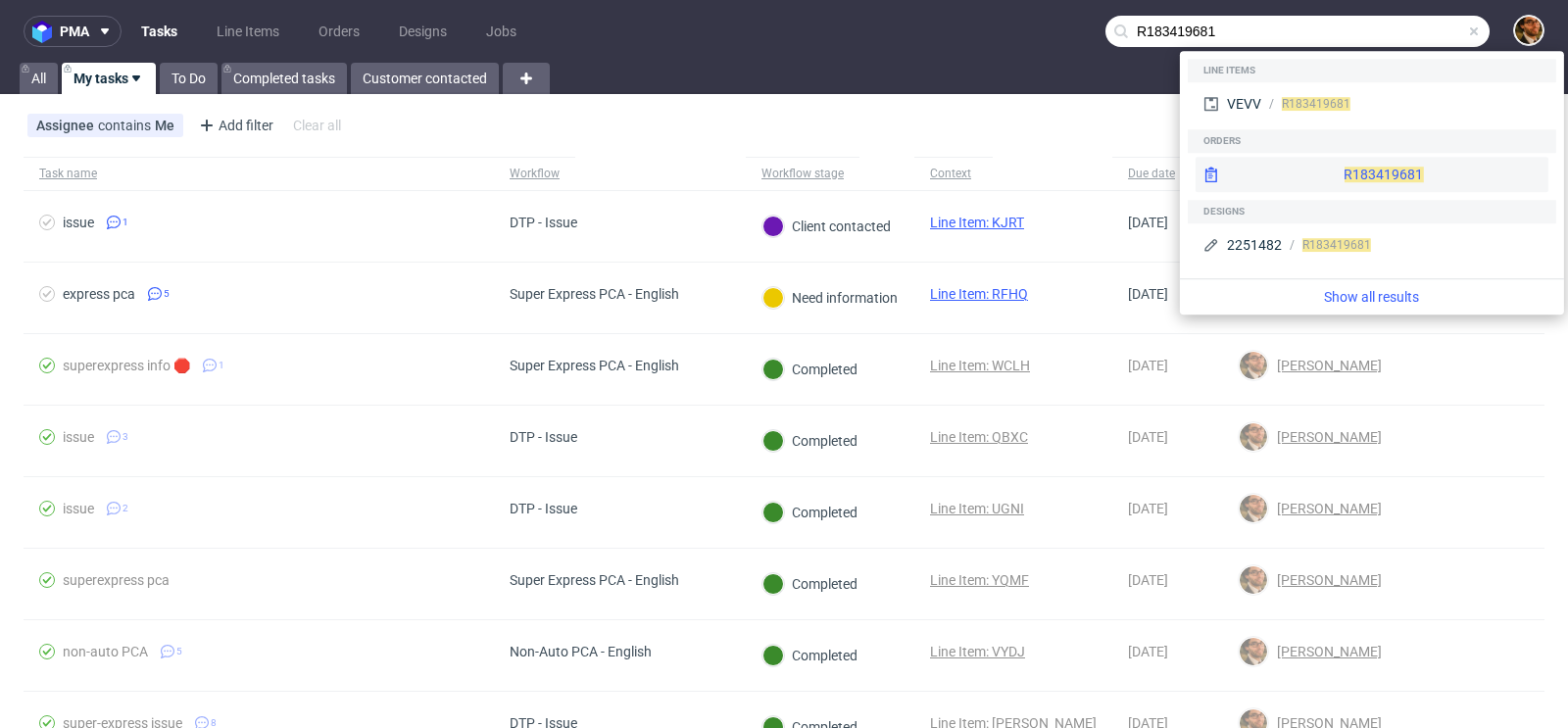
type input "R183419681"
click at [1324, 164] on div "R183419681" at bounding box center [1372, 174] width 353 height 35
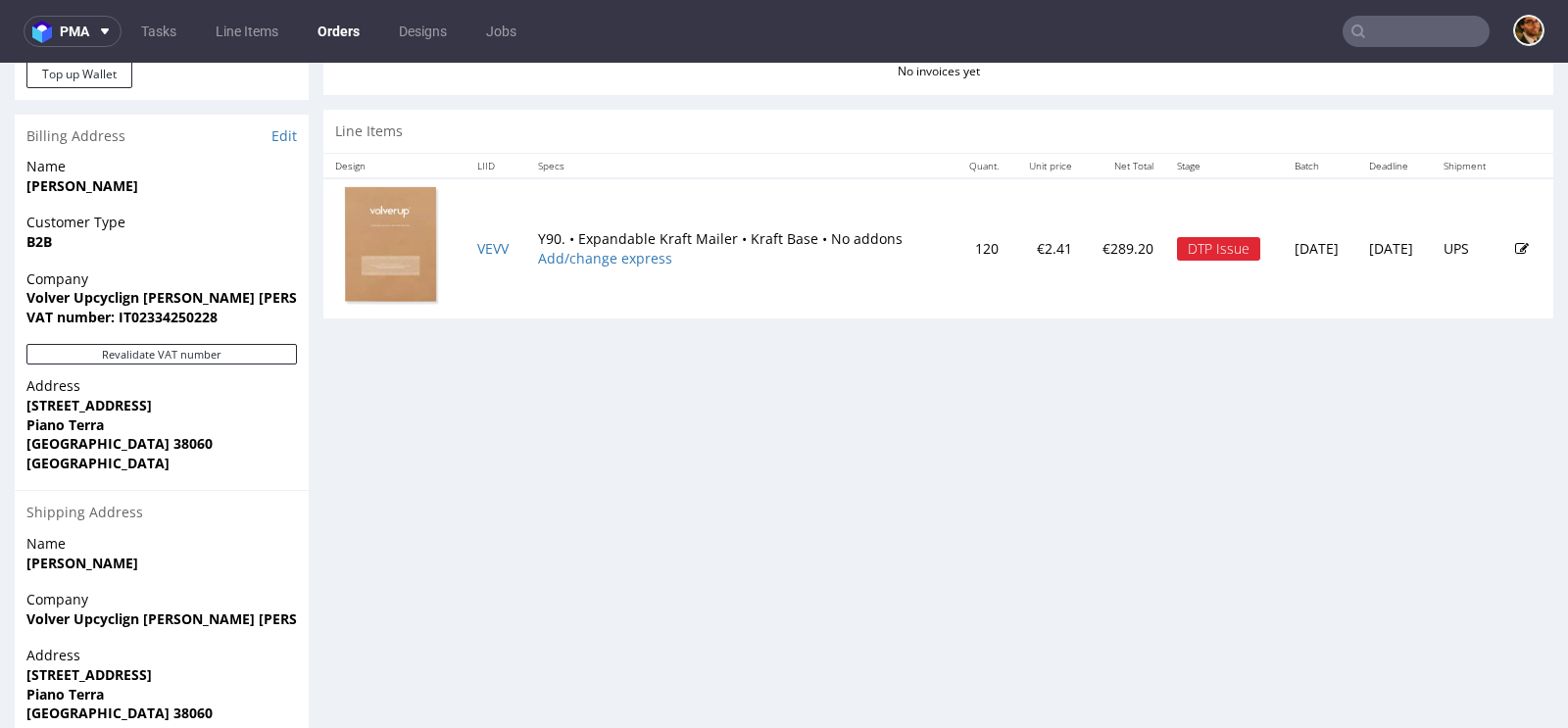
scroll to position [1021, 0]
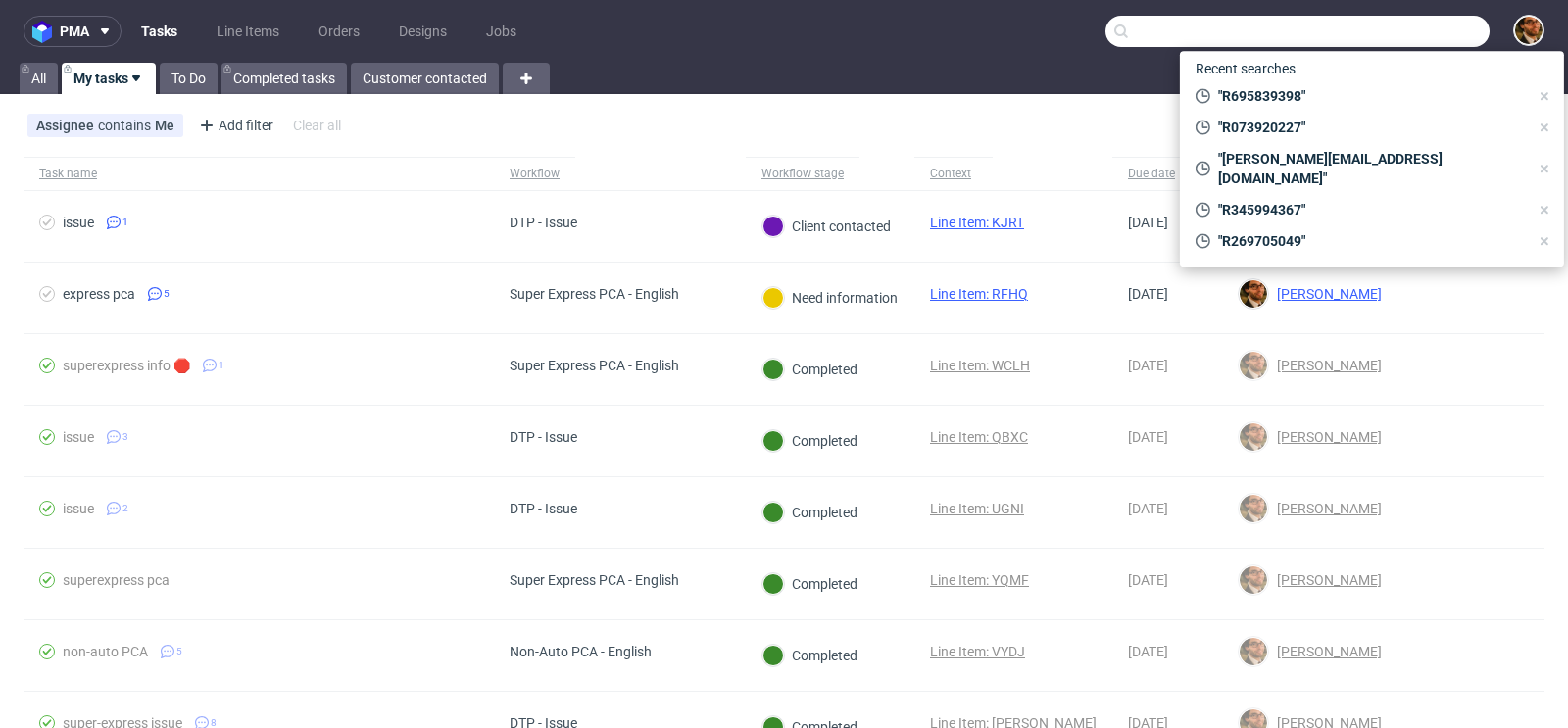
click at [1380, 27] on input "text" at bounding box center [1298, 31] width 384 height 31
paste input "R345994367"
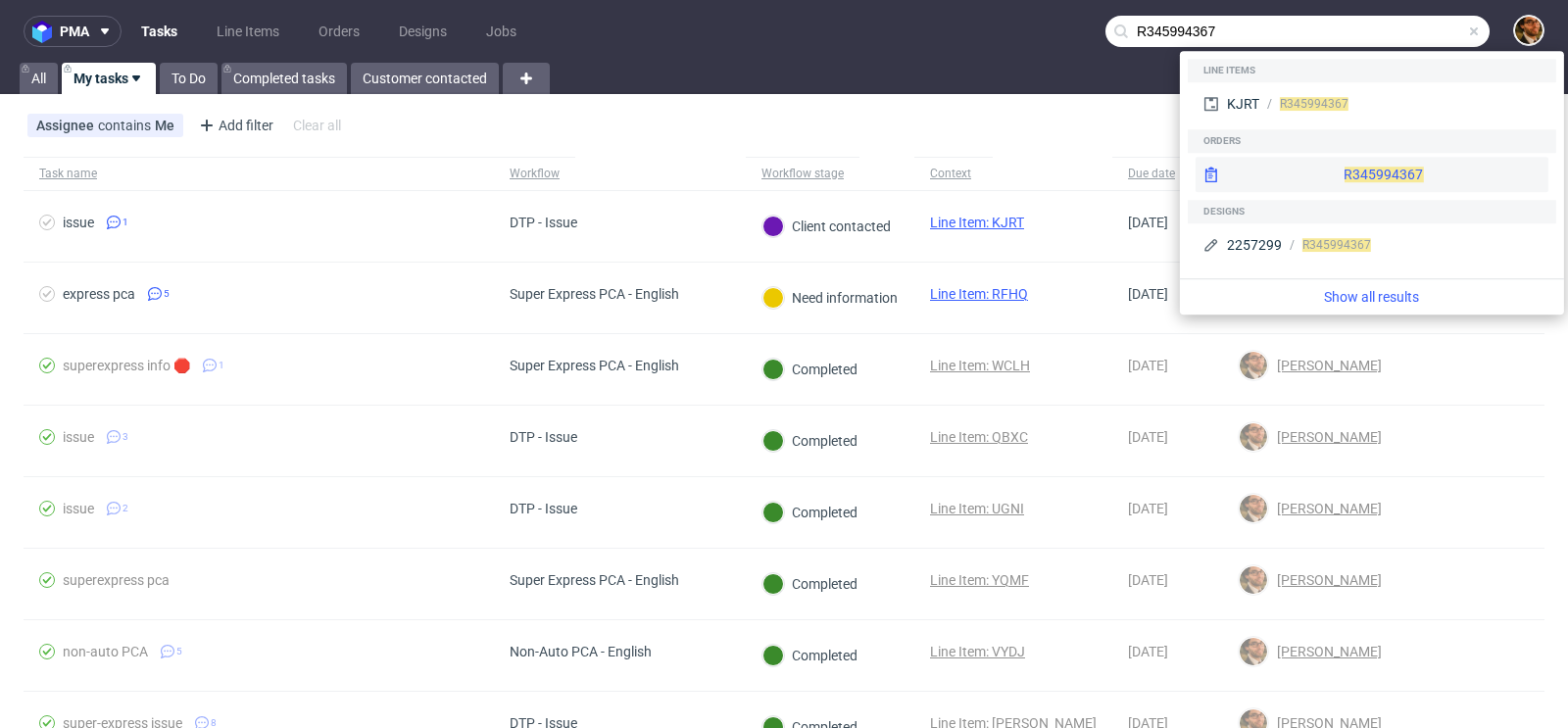
type input "R345994367"
click at [1346, 171] on div "R345994367" at bounding box center [1372, 174] width 353 height 35
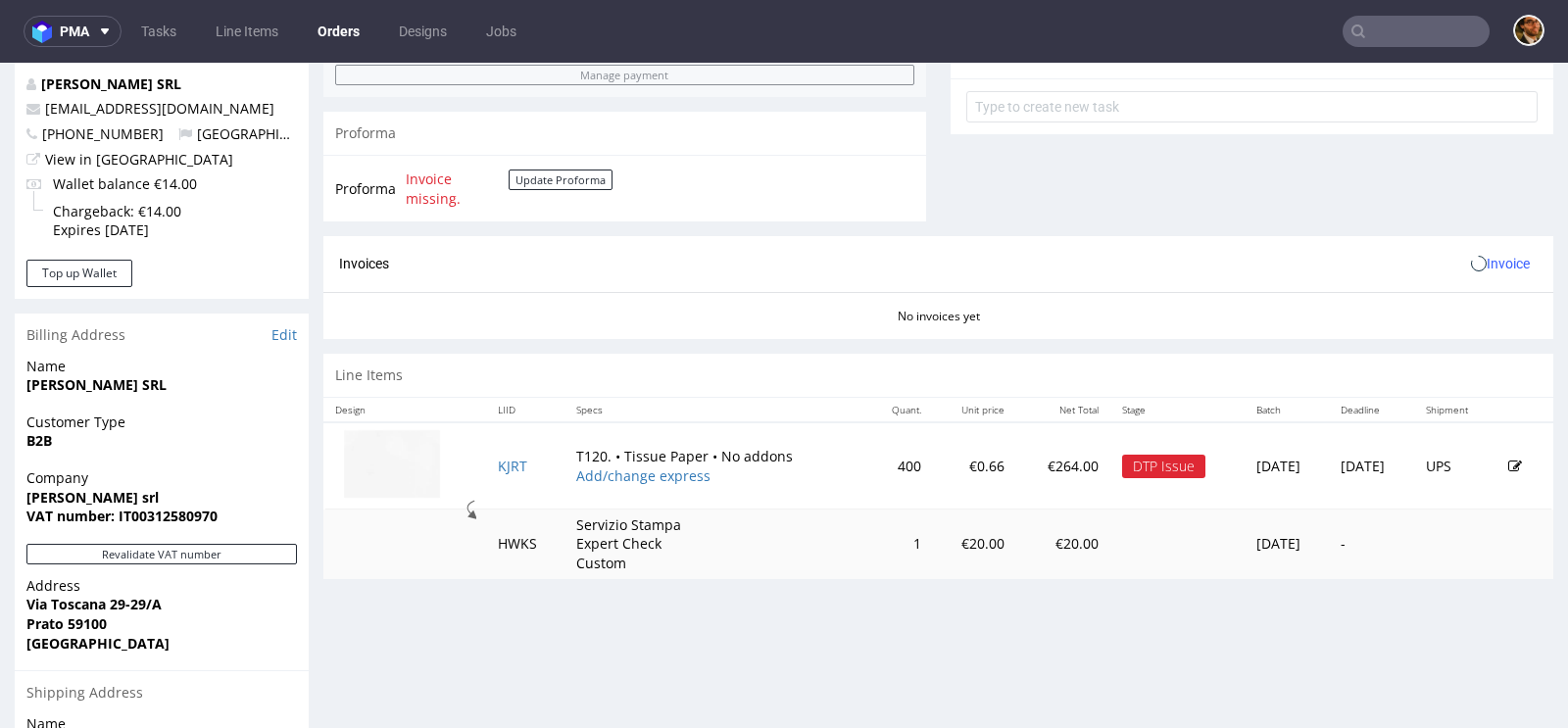
scroll to position [880, 0]
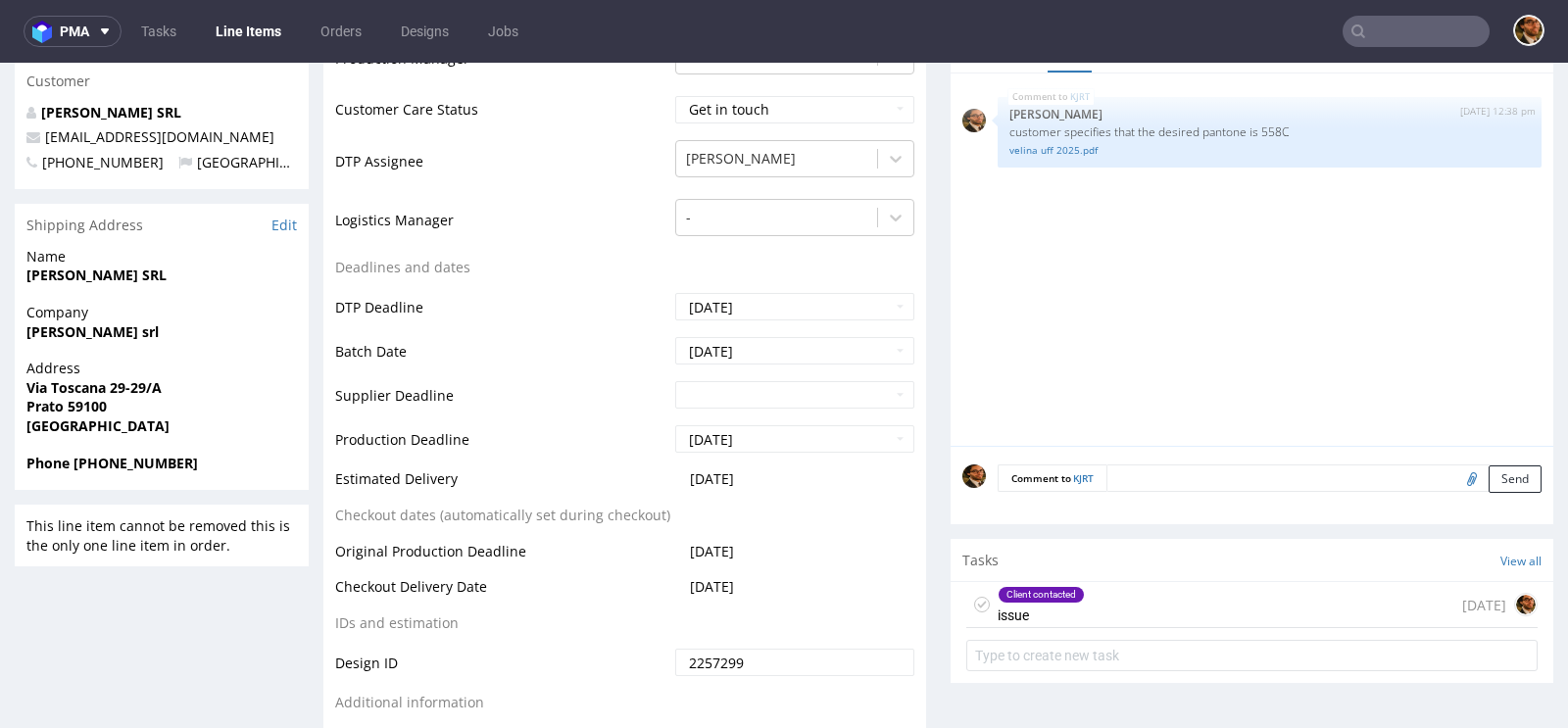
scroll to position [630, 0]
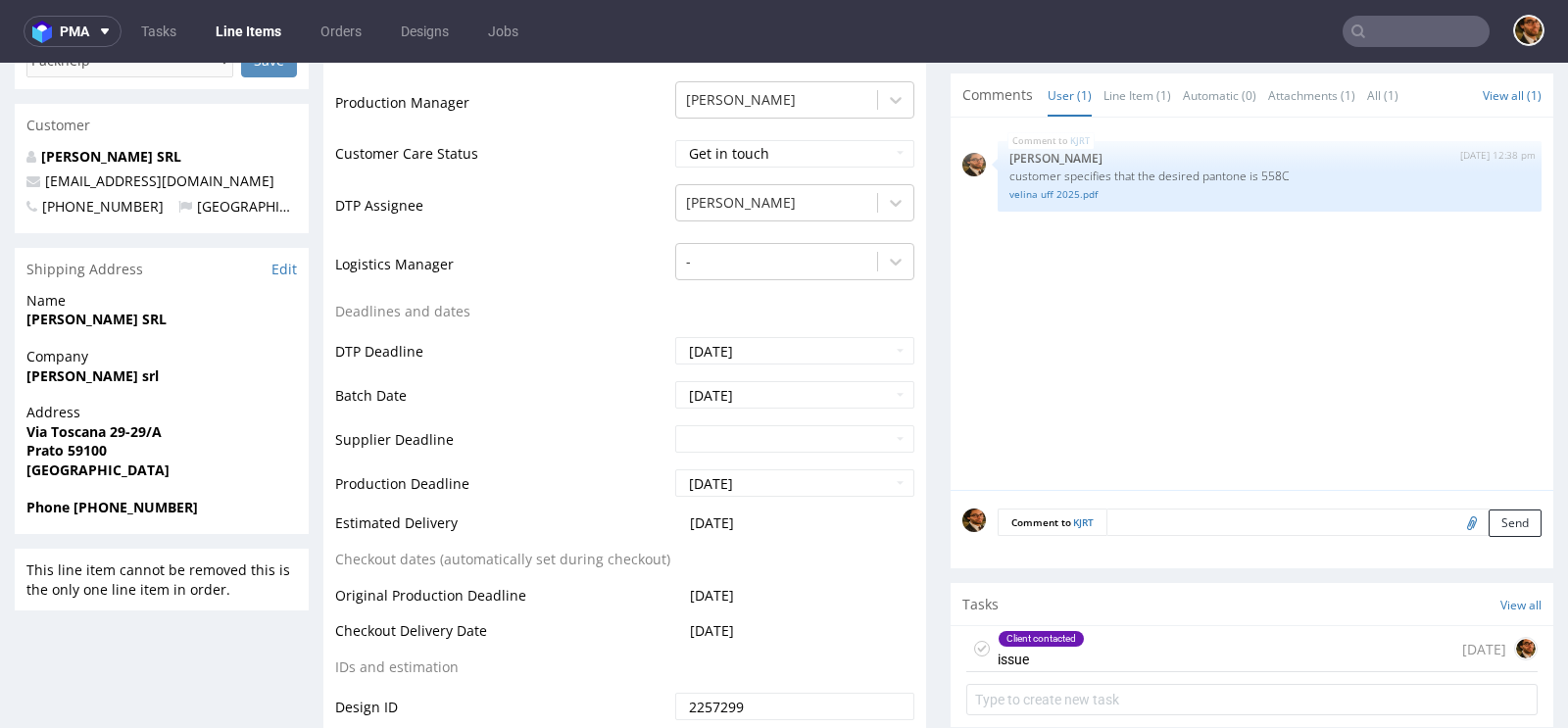
click at [1095, 638] on div "Client contacted issue 5 days ago" at bounding box center [1251, 649] width 571 height 46
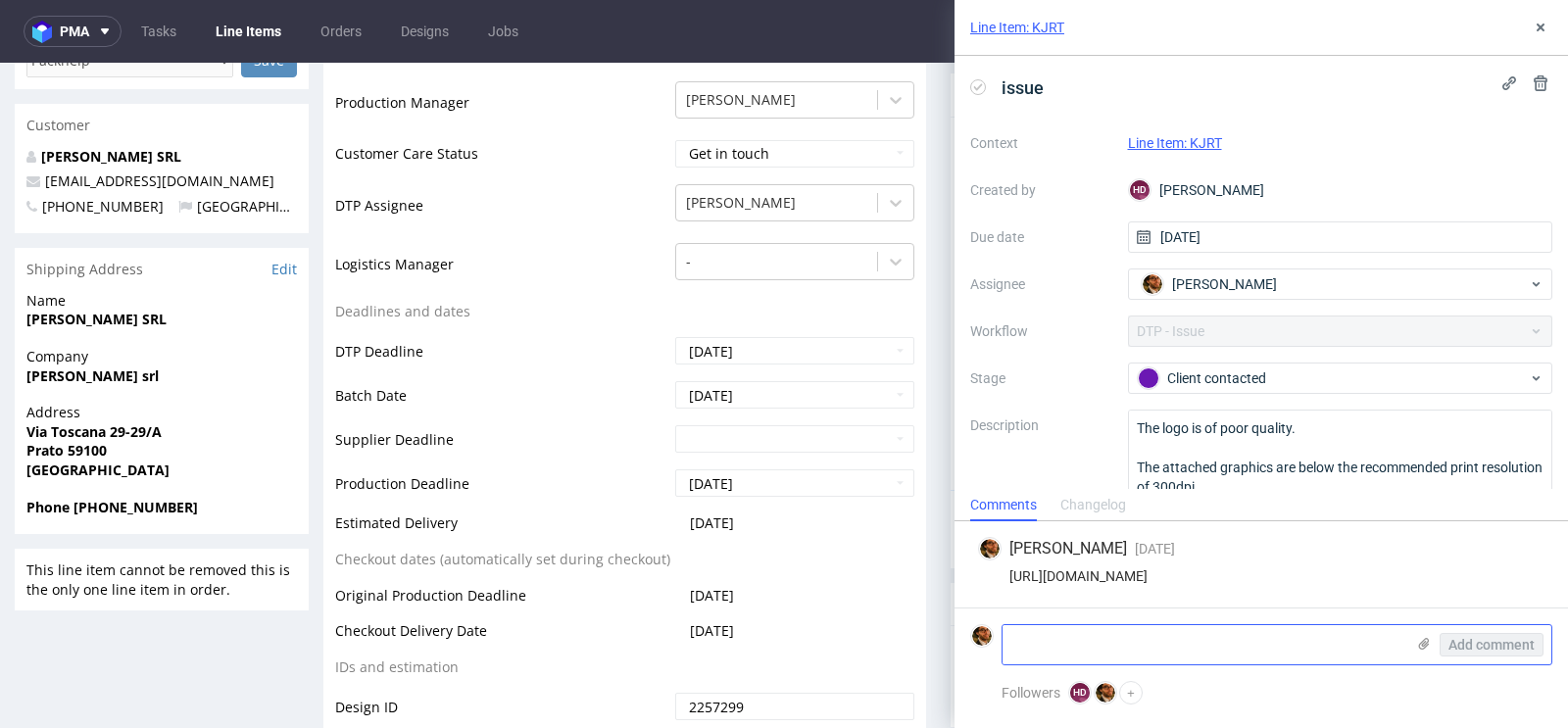
click at [1065, 640] on textarea at bounding box center [1203, 645] width 402 height 39
click at [1430, 646] on icon at bounding box center [1424, 644] width 16 height 16
click at [0, 0] on input "file" at bounding box center [0, 0] width 0 height 0
click at [1424, 651] on icon at bounding box center [1424, 644] width 16 height 16
click at [0, 0] on input "file" at bounding box center [0, 0] width 0 height 0
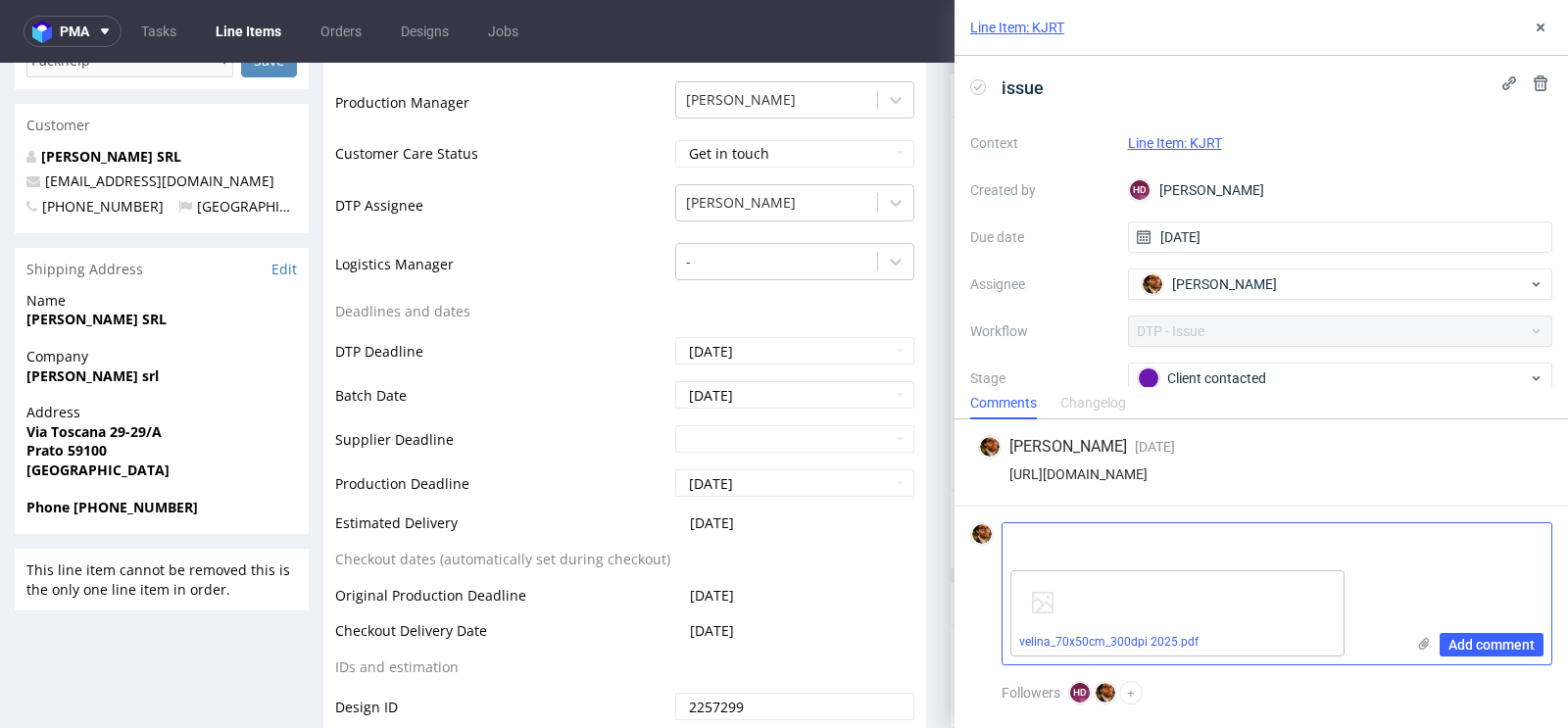
click at [1113, 559] on textarea at bounding box center [1203, 543] width 402 height 39
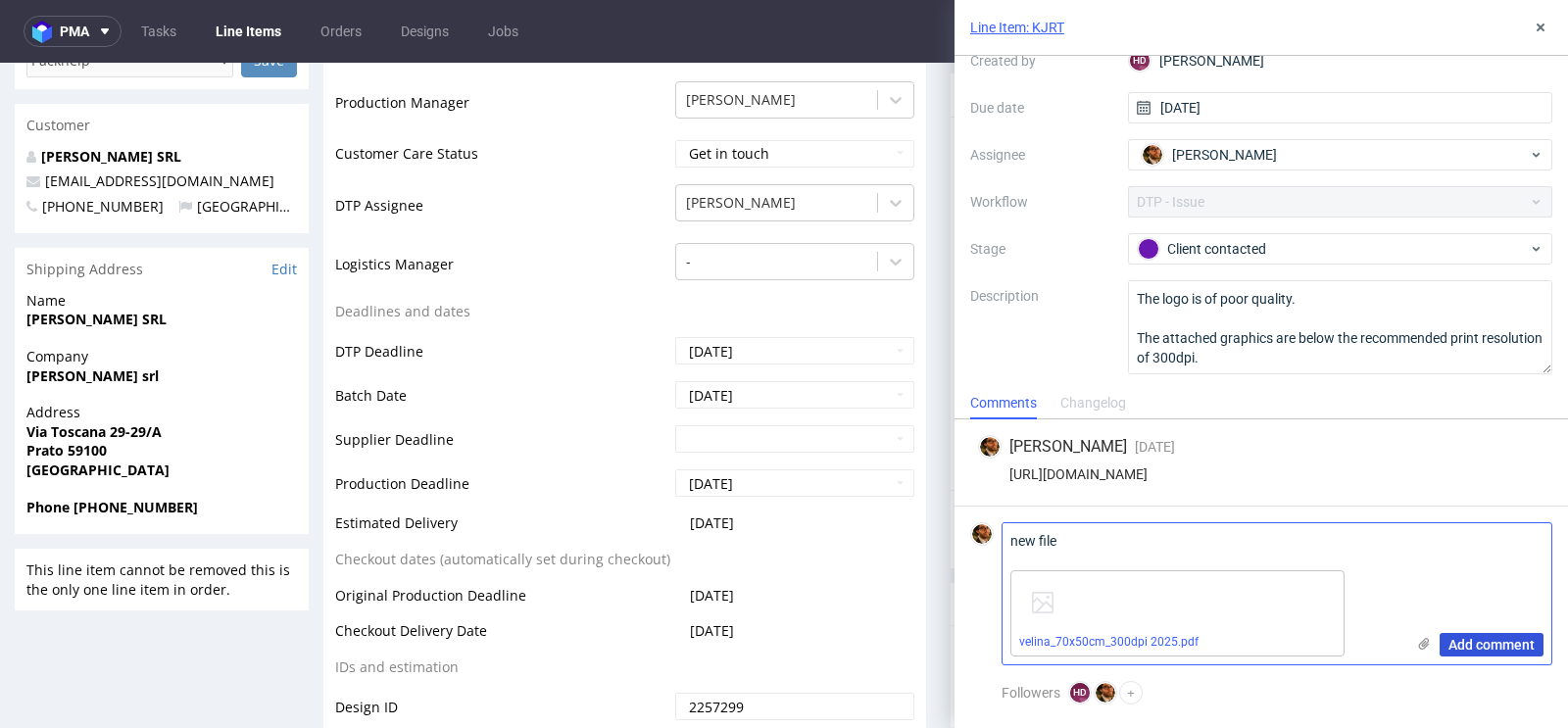
type textarea "new file"
click at [1475, 654] on button "Add comment" at bounding box center [1492, 645] width 104 height 24
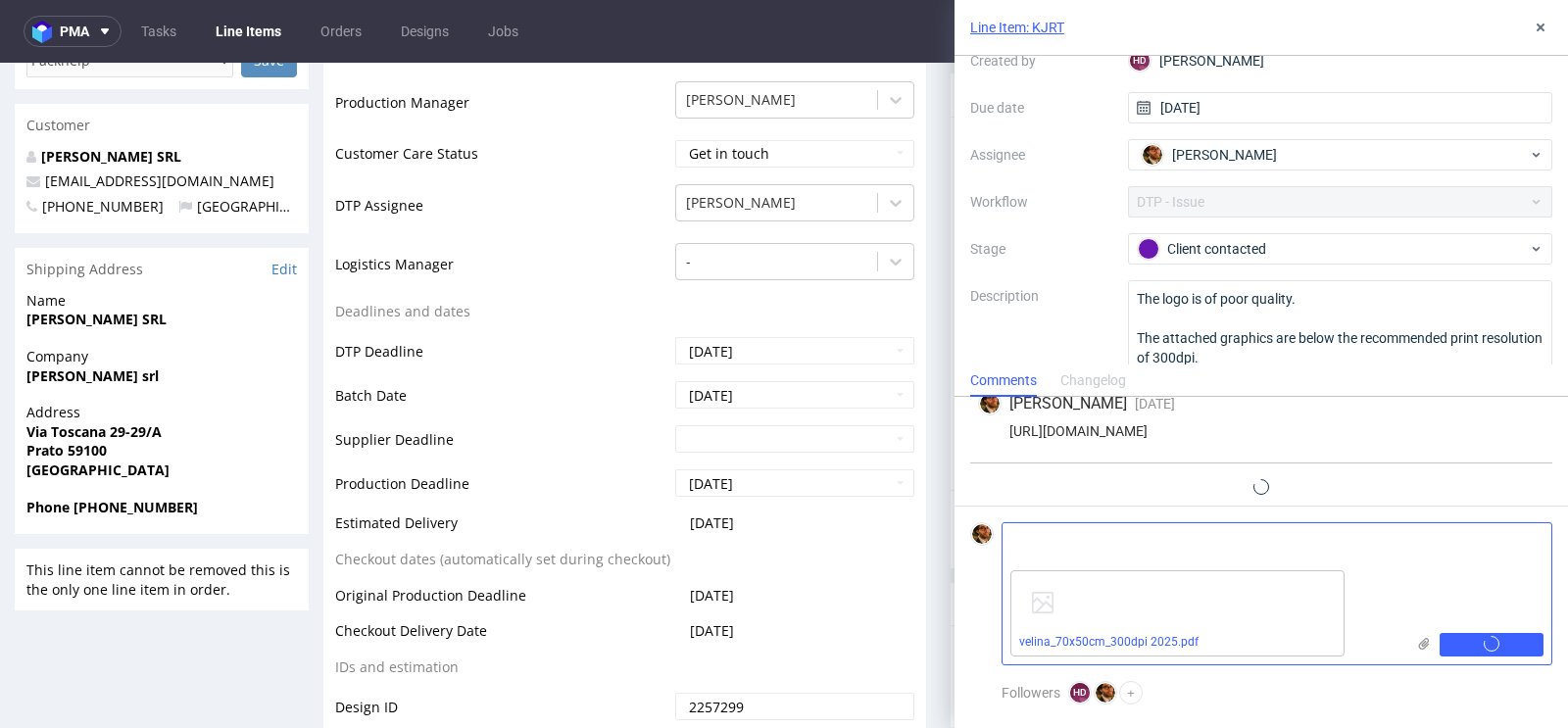
scroll to position [46, 0]
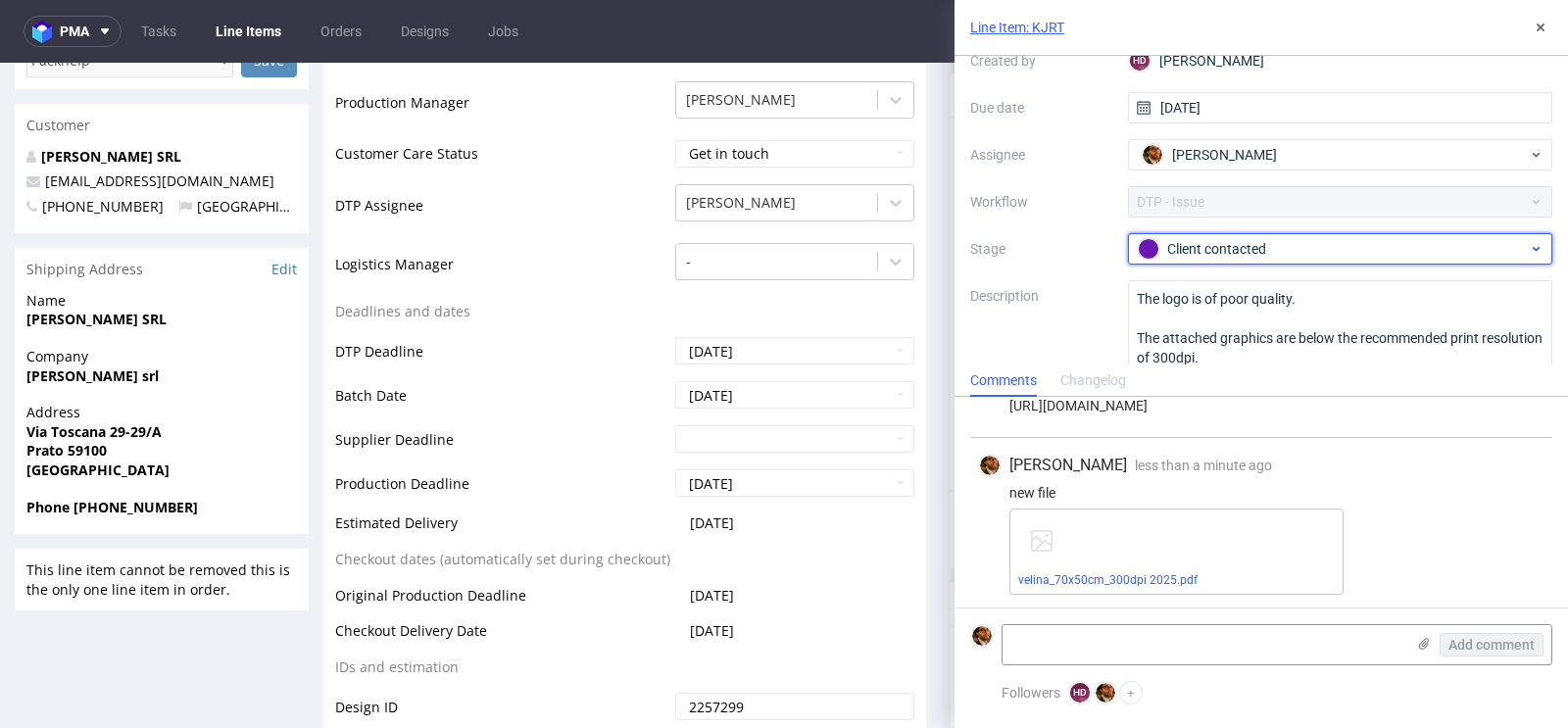
click at [1399, 251] on div "Client contacted" at bounding box center [1333, 249] width 390 height 22
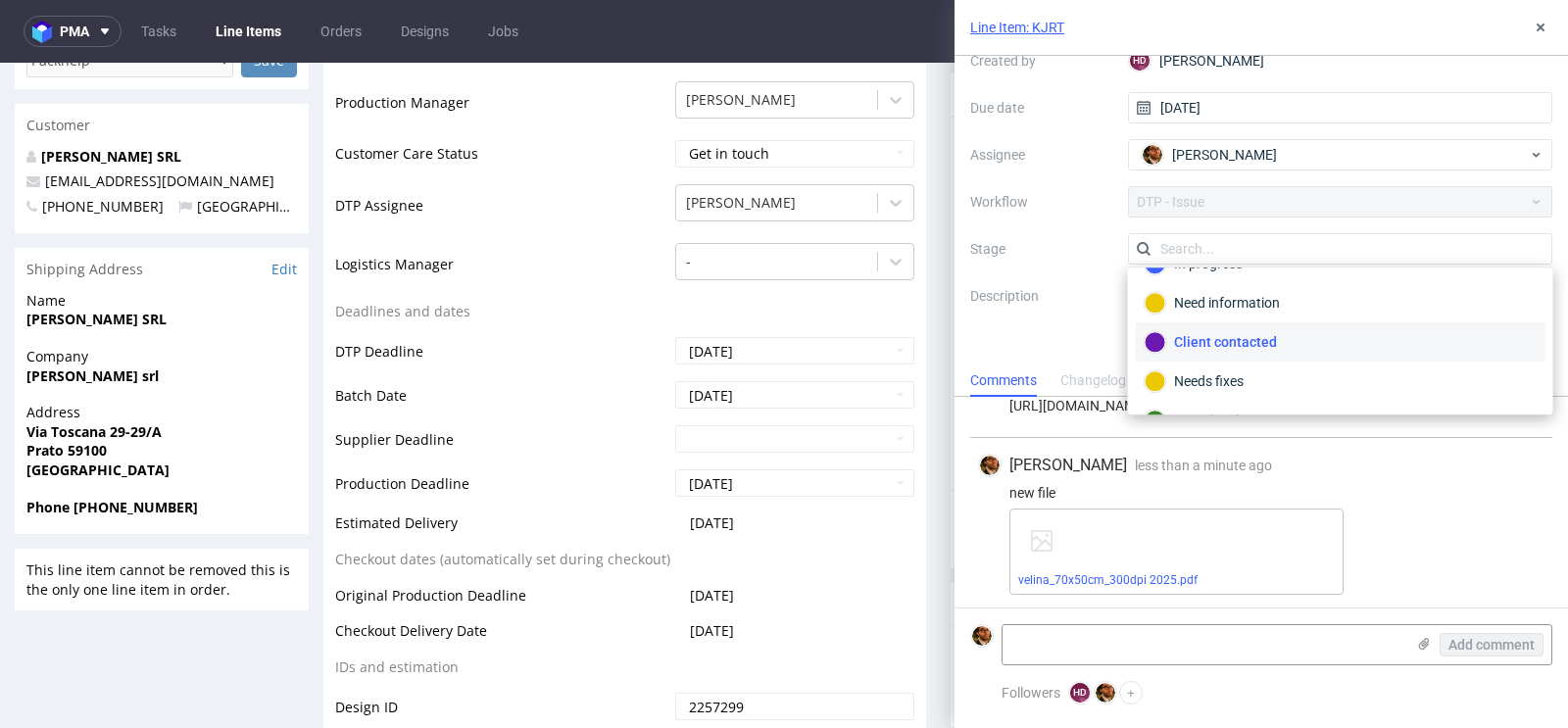
scroll to position [61, 0]
click at [1317, 345] on div "Client contacted" at bounding box center [1341, 352] width 392 height 22
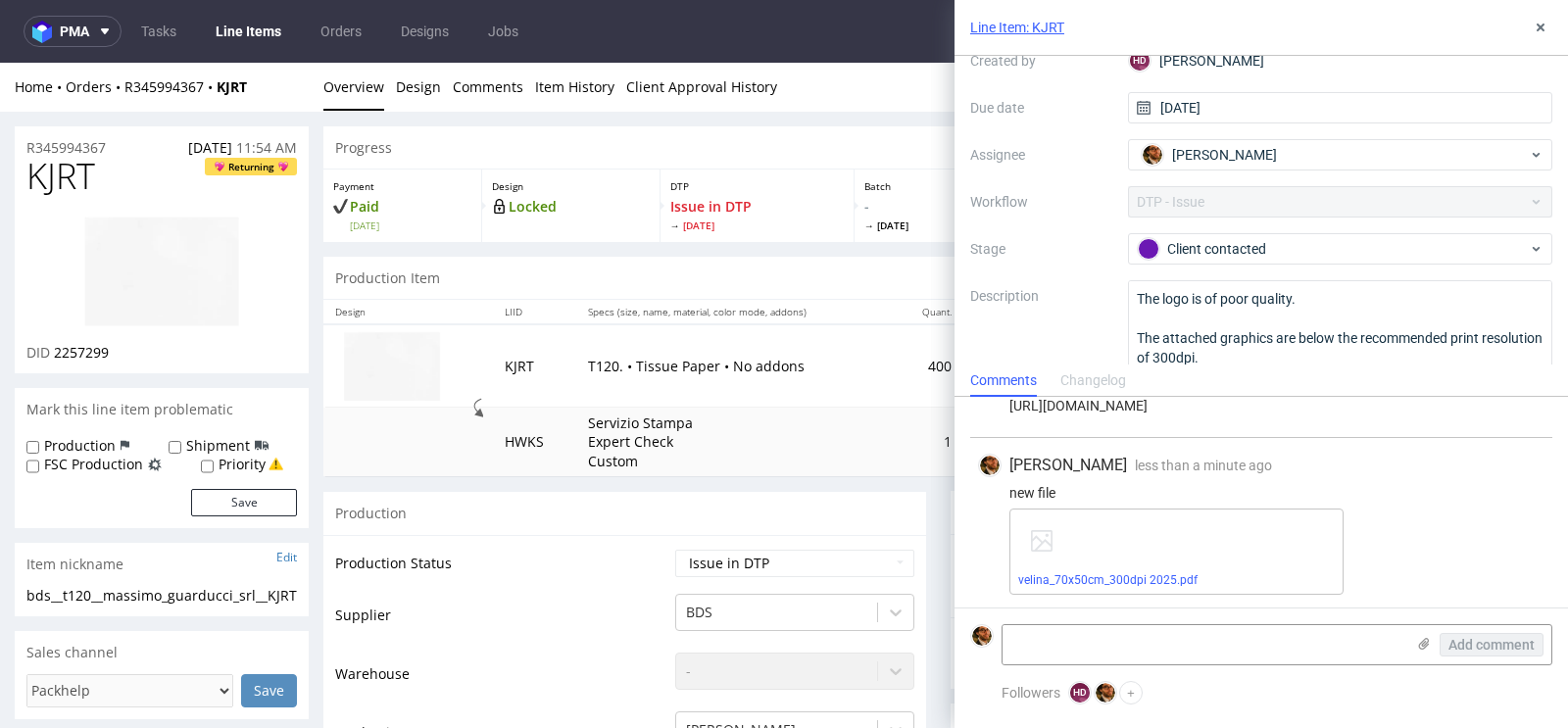
scroll to position [171, 0]
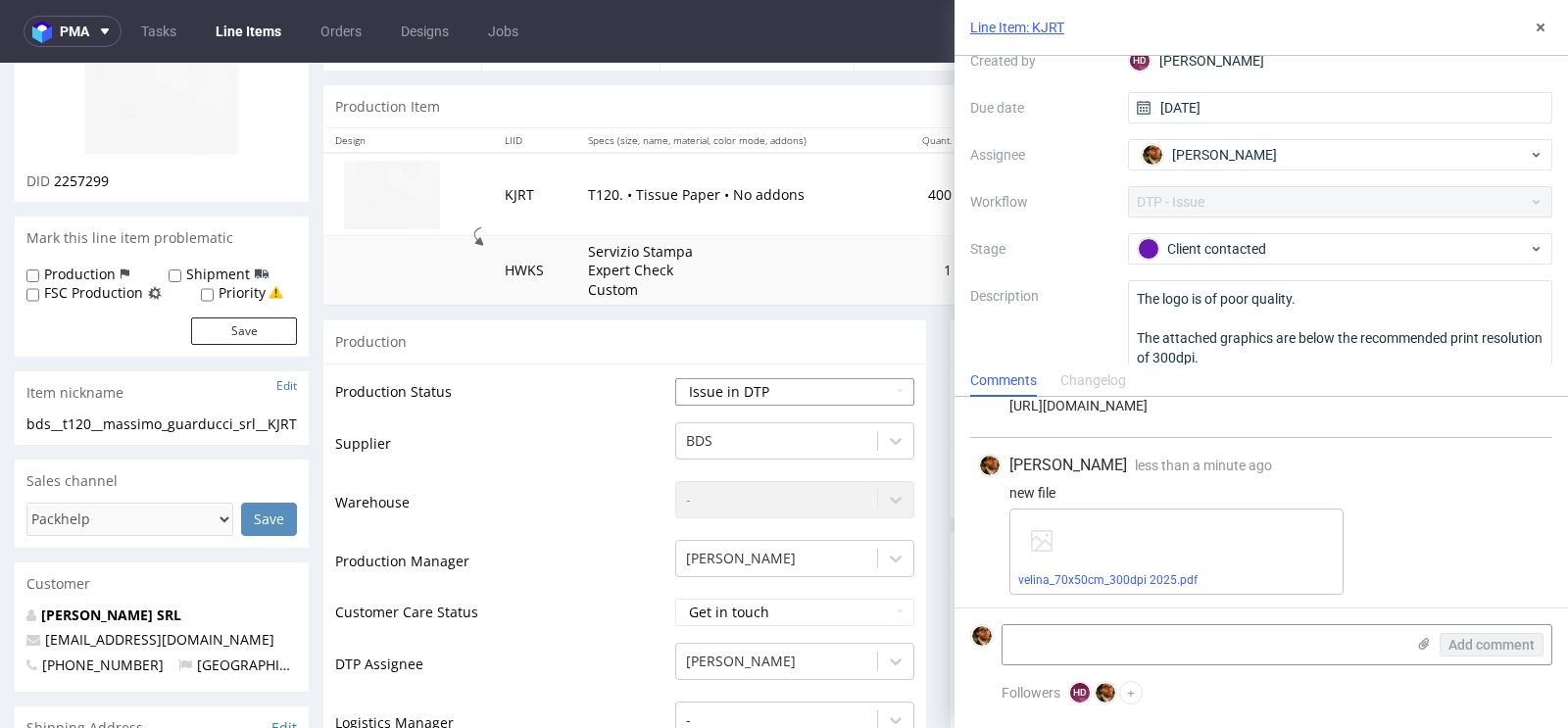
click at [899, 388] on select "Waiting for Artwork Waiting for Diecut Waiting for Mockup Waiting for DTP Waiti…" at bounding box center [795, 392] width 239 height 27
select select "back_for_dtp"
click at [675, 378] on select "Waiting for Artwork Waiting for Diecut Waiting for Mockup Waiting for DTP Waiti…" at bounding box center [795, 392] width 239 height 27
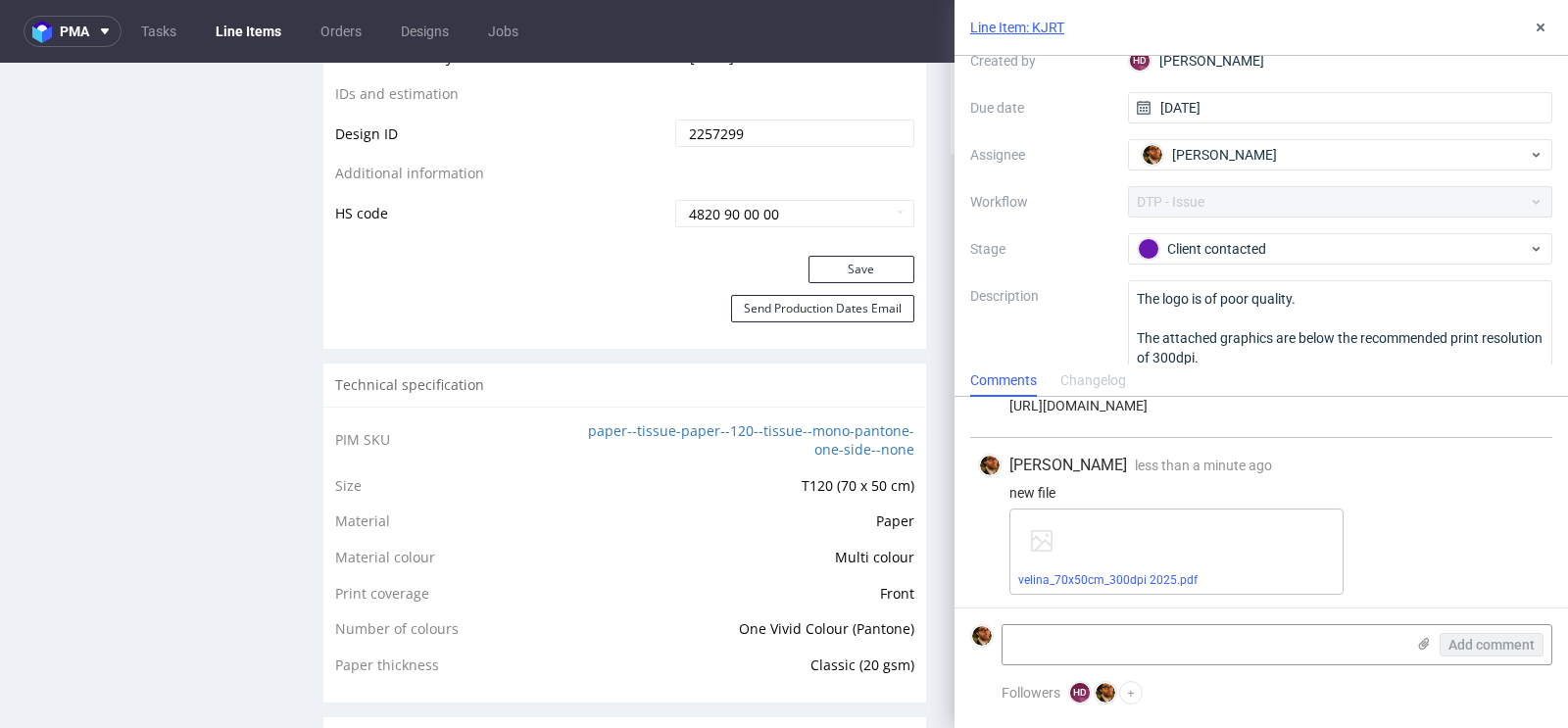
scroll to position [1202, 0]
click at [860, 264] on button "Save" at bounding box center [861, 270] width 106 height 27
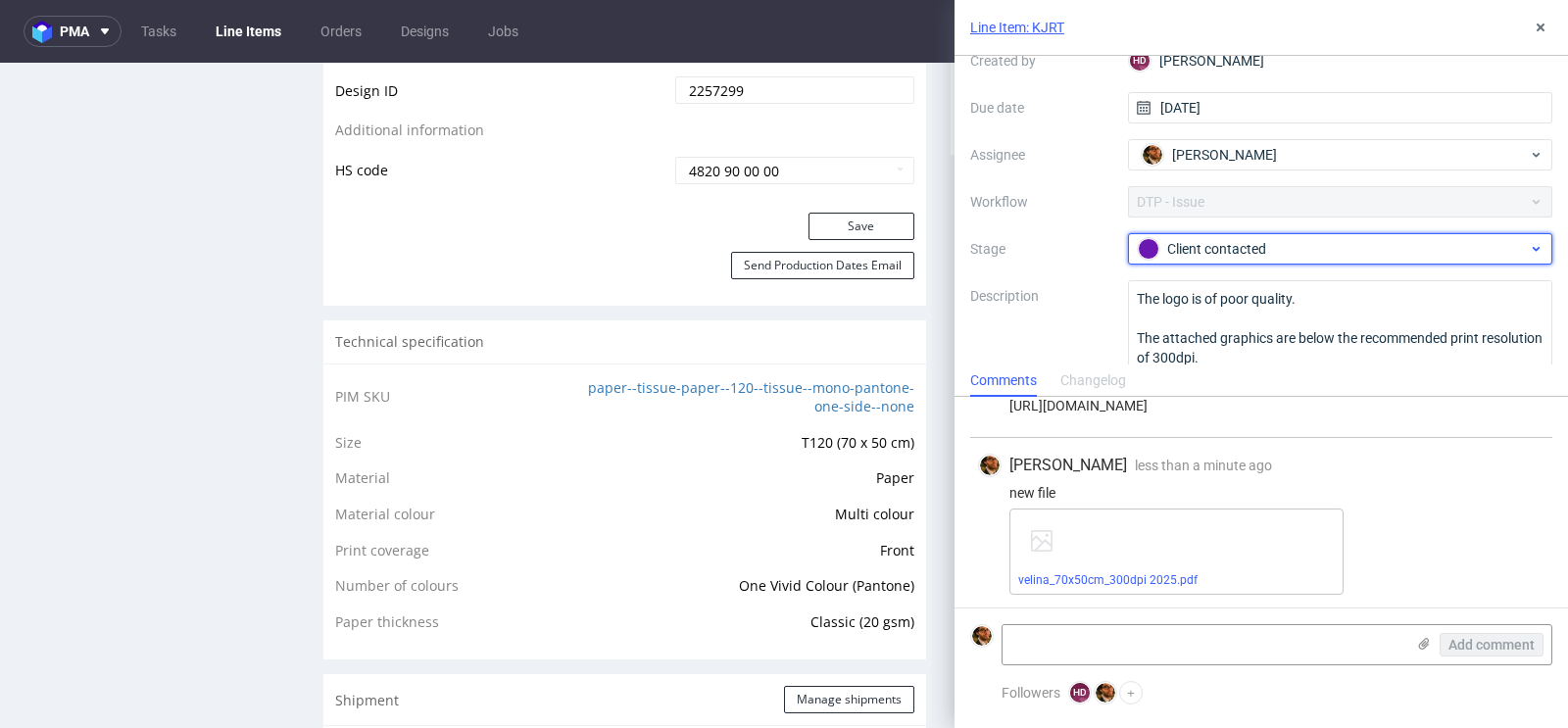
click at [1228, 255] on div "Client contacted" at bounding box center [1333, 249] width 390 height 22
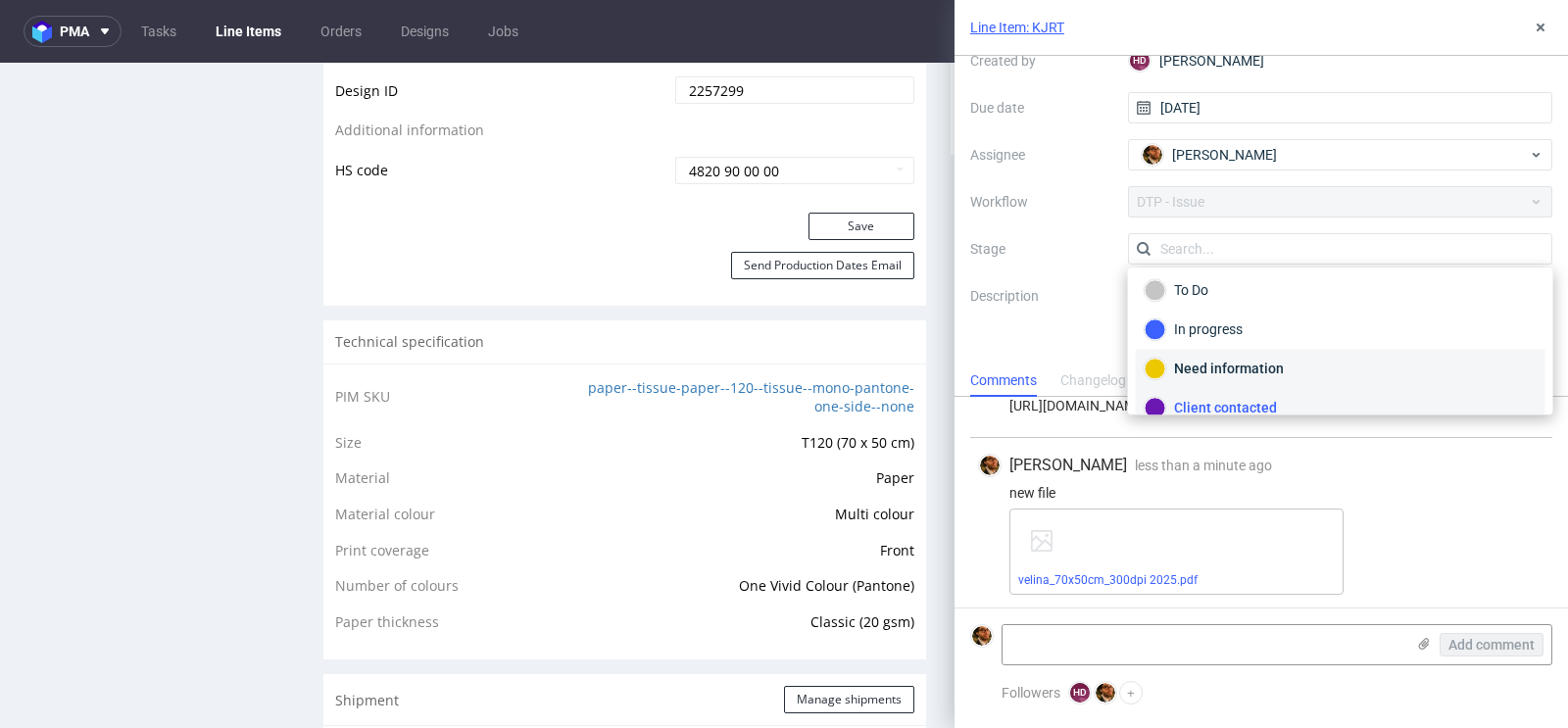
scroll to position [0, 0]
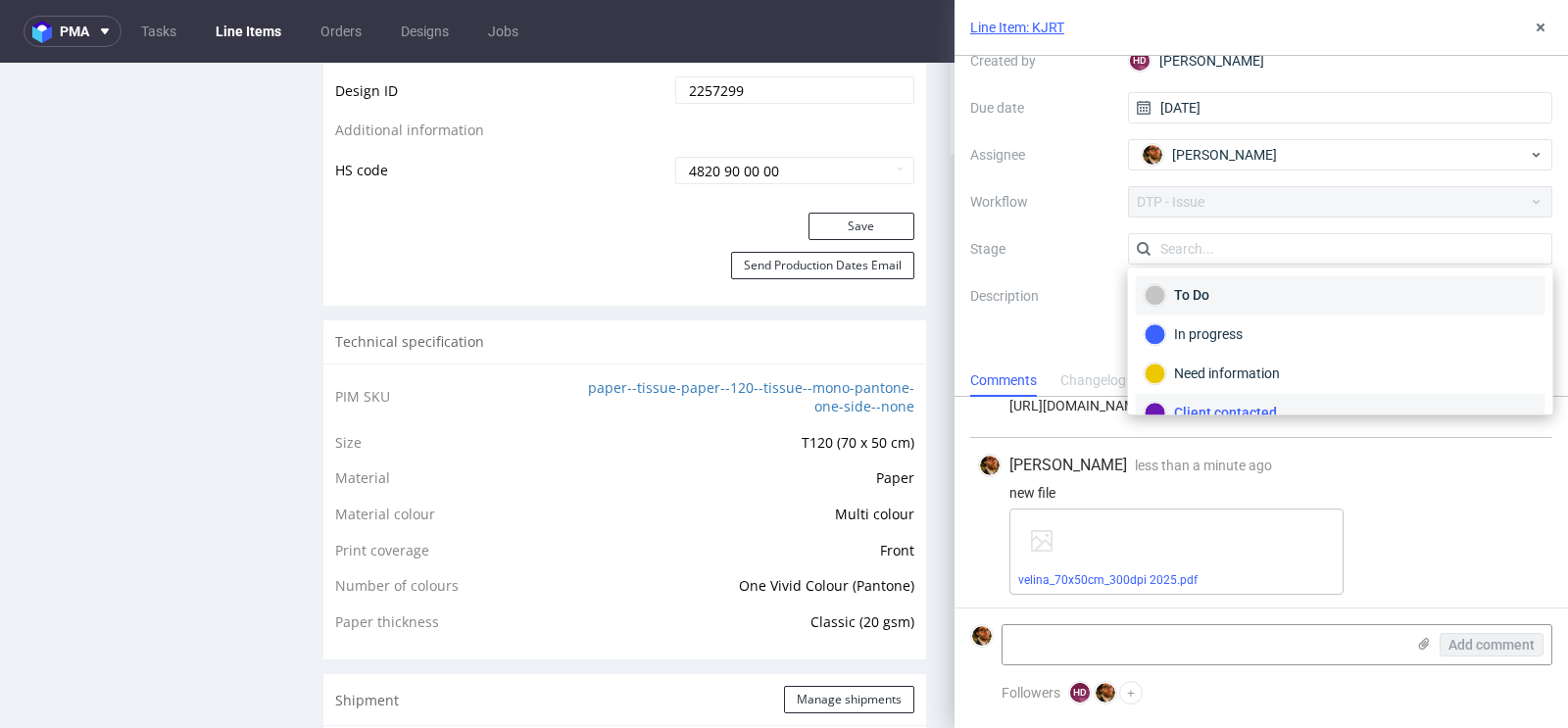
click at [1199, 299] on div "To Do" at bounding box center [1341, 295] width 392 height 22
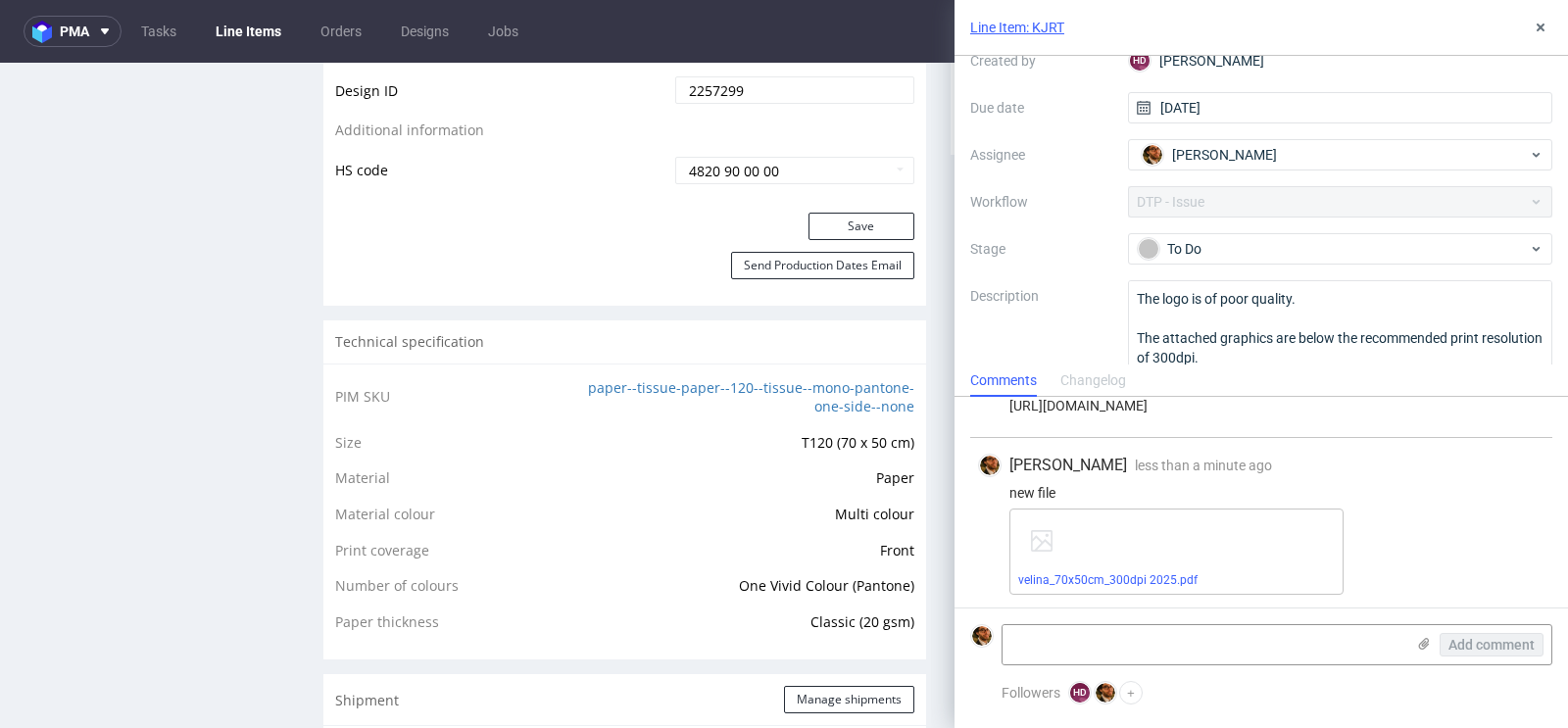
click at [1112, 270] on div "Context Line Item: KJRT Created by HD Hapka Dominika Due date 12/09/2025 Assign…" at bounding box center [1261, 186] width 582 height 376
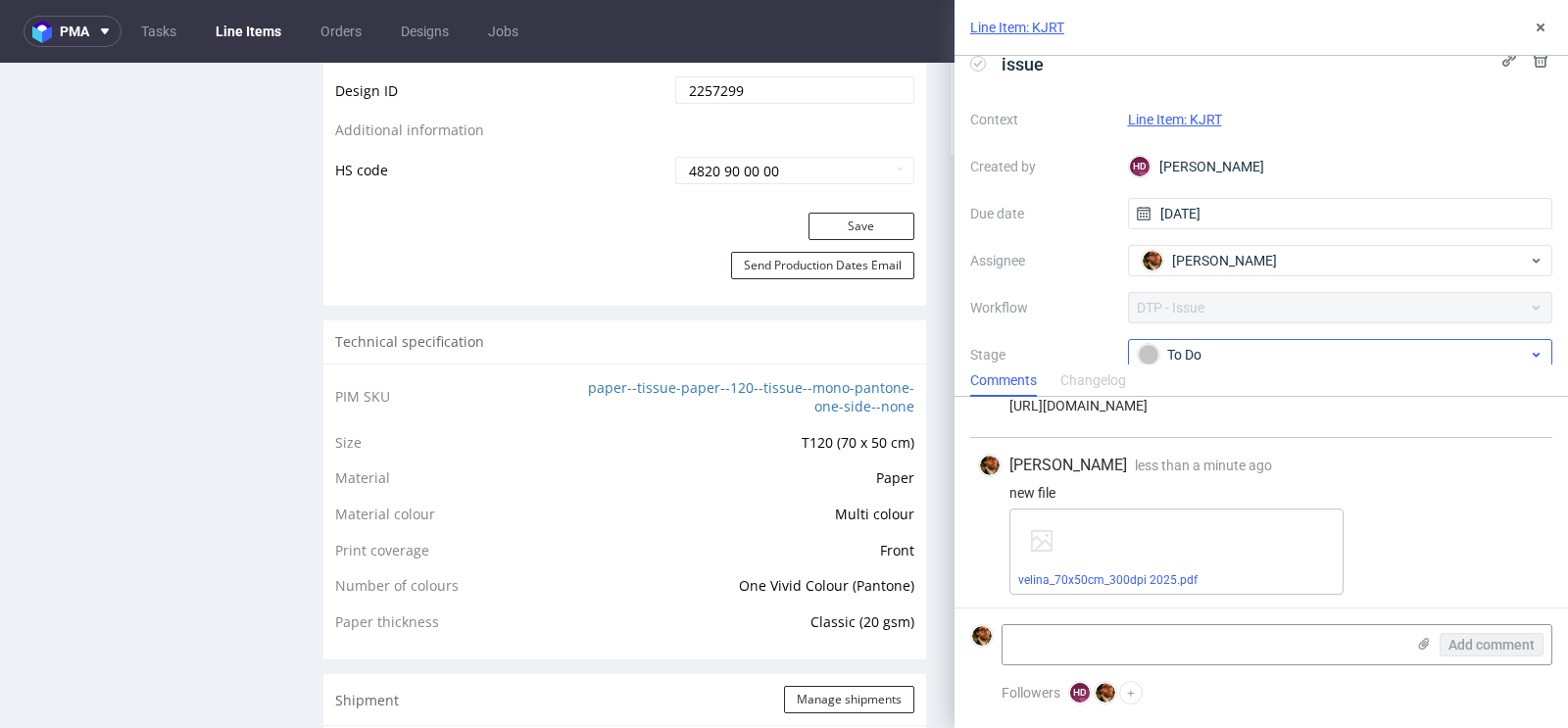
scroll to position [154, 0]
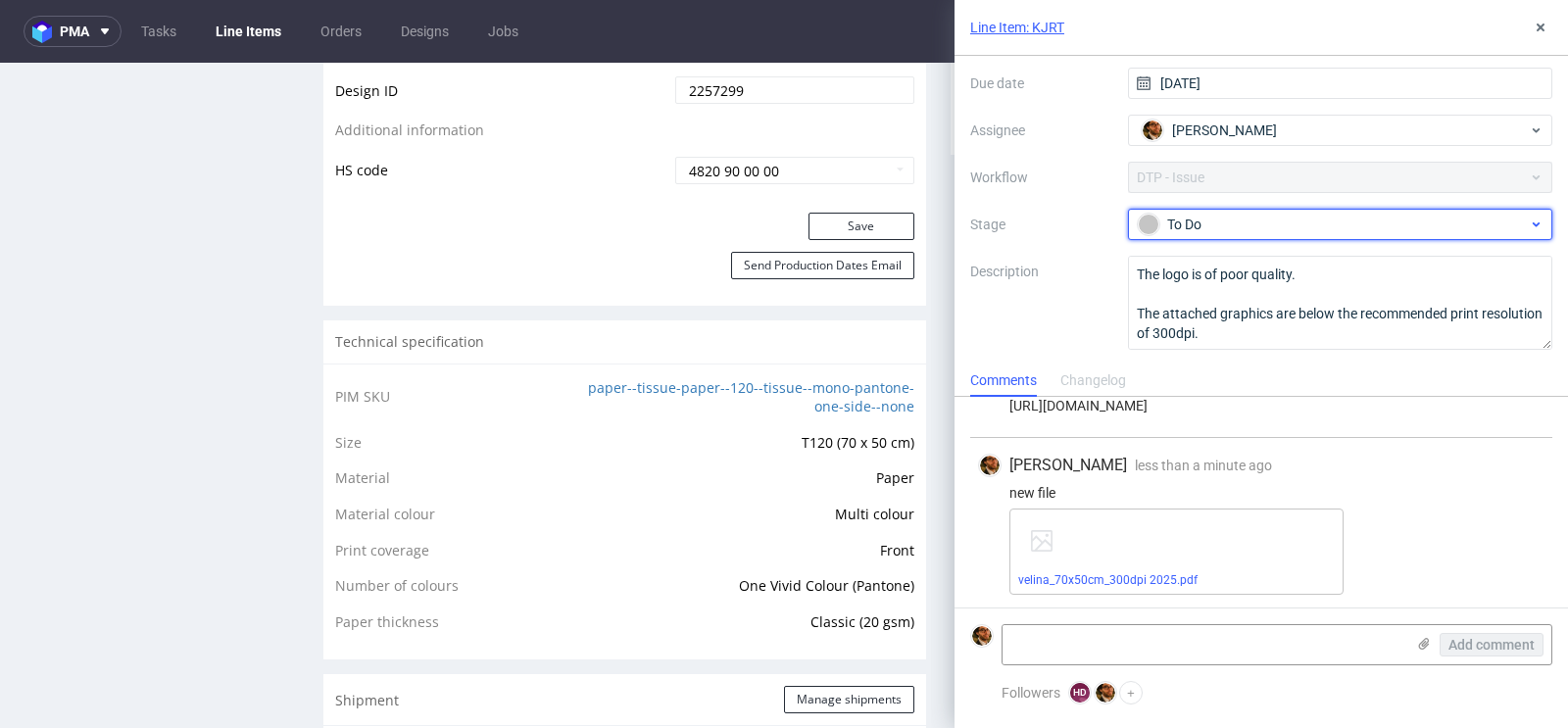
click at [1187, 224] on div "To Do" at bounding box center [1333, 224] width 390 height 22
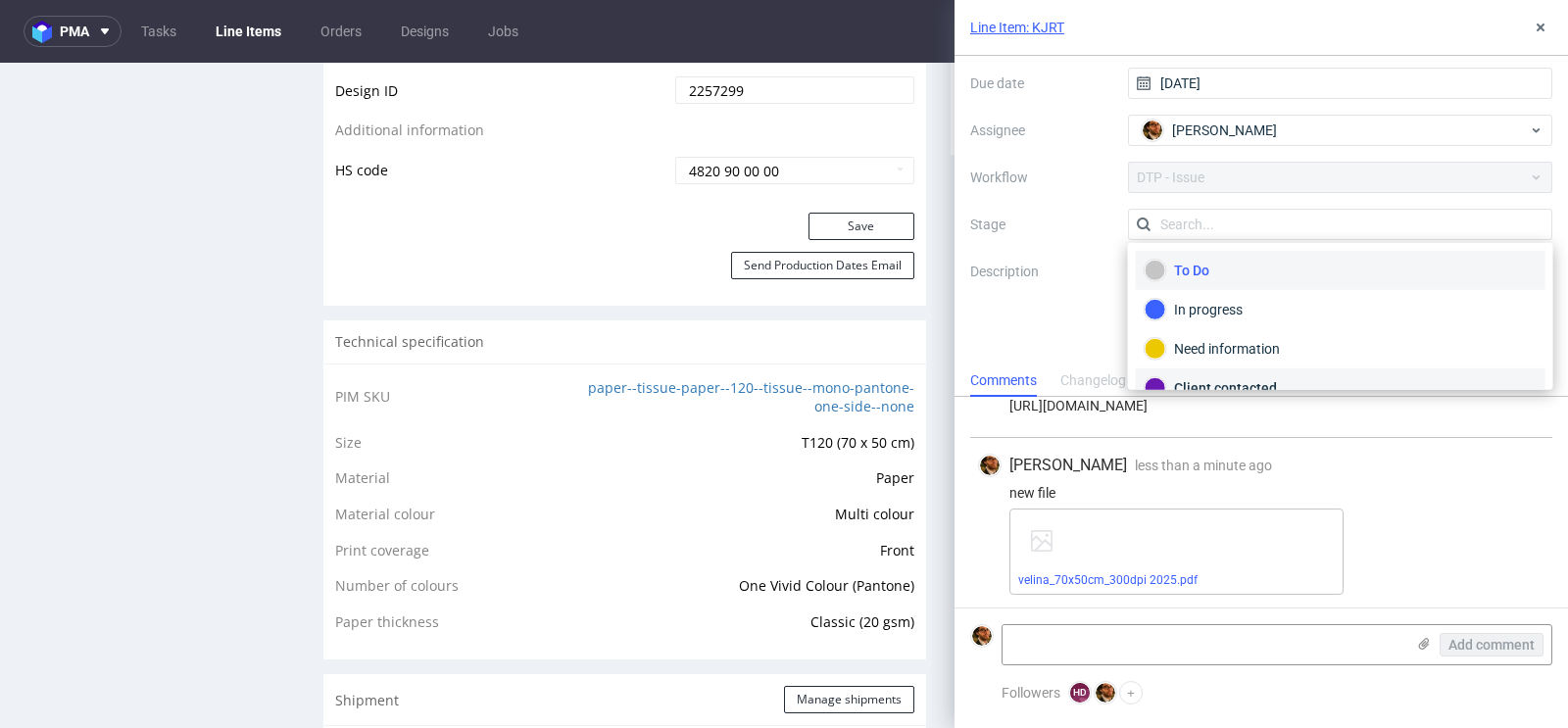
click at [1204, 377] on div "Client contacted" at bounding box center [1341, 388] width 392 height 22
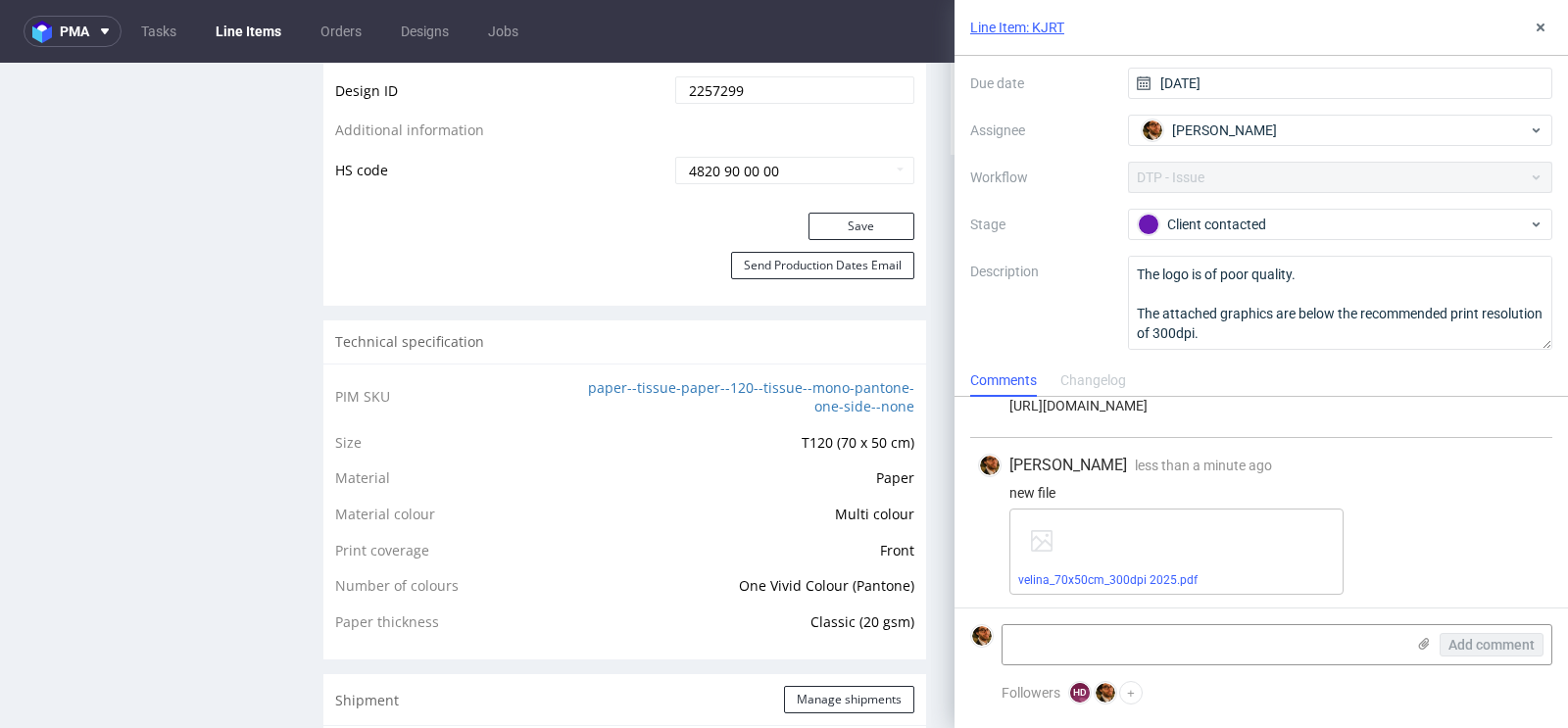
click at [1110, 268] on label "Description" at bounding box center [1041, 303] width 142 height 86
click at [1551, 28] on button at bounding box center [1541, 27] width 24 height 24
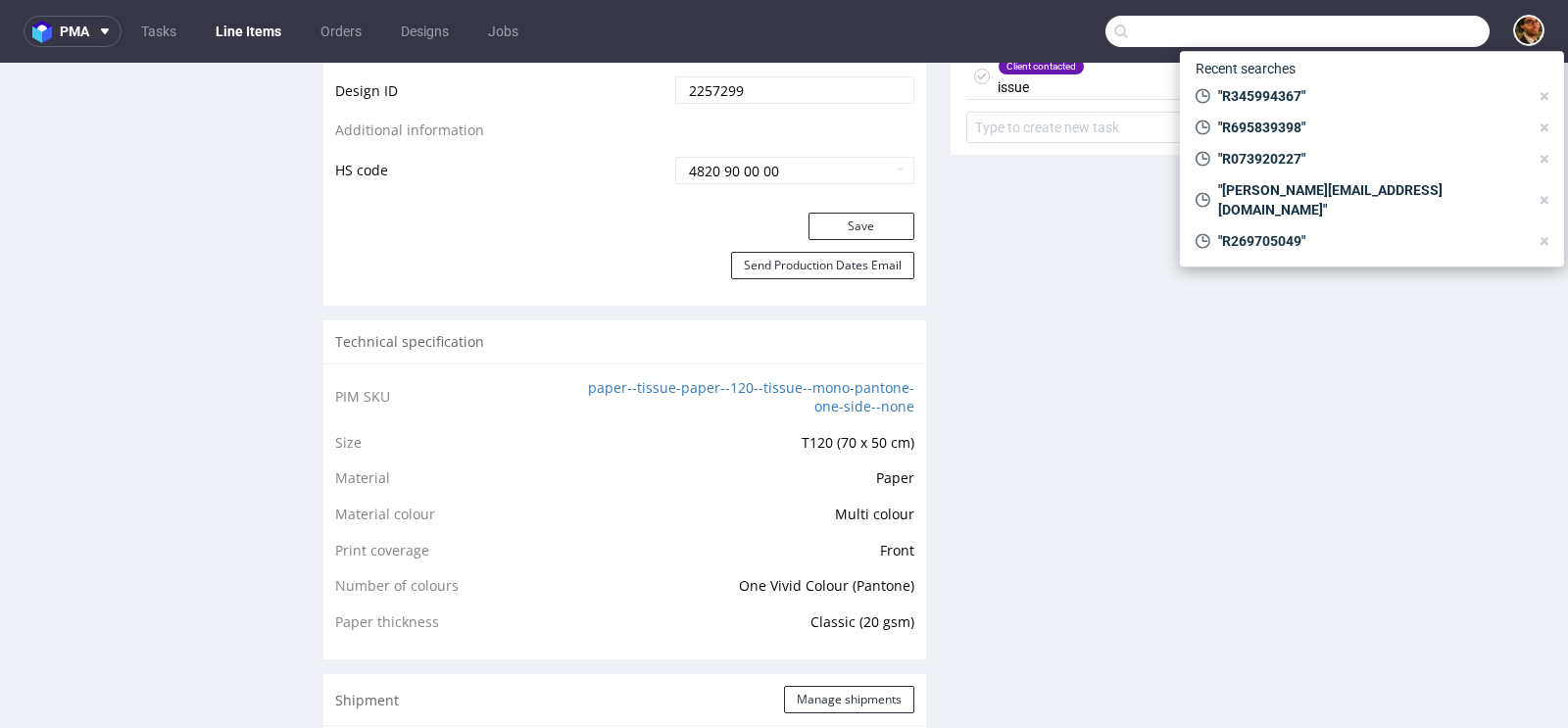
click at [1402, 31] on input "text" at bounding box center [1298, 31] width 384 height 31
paste input "R229993220"
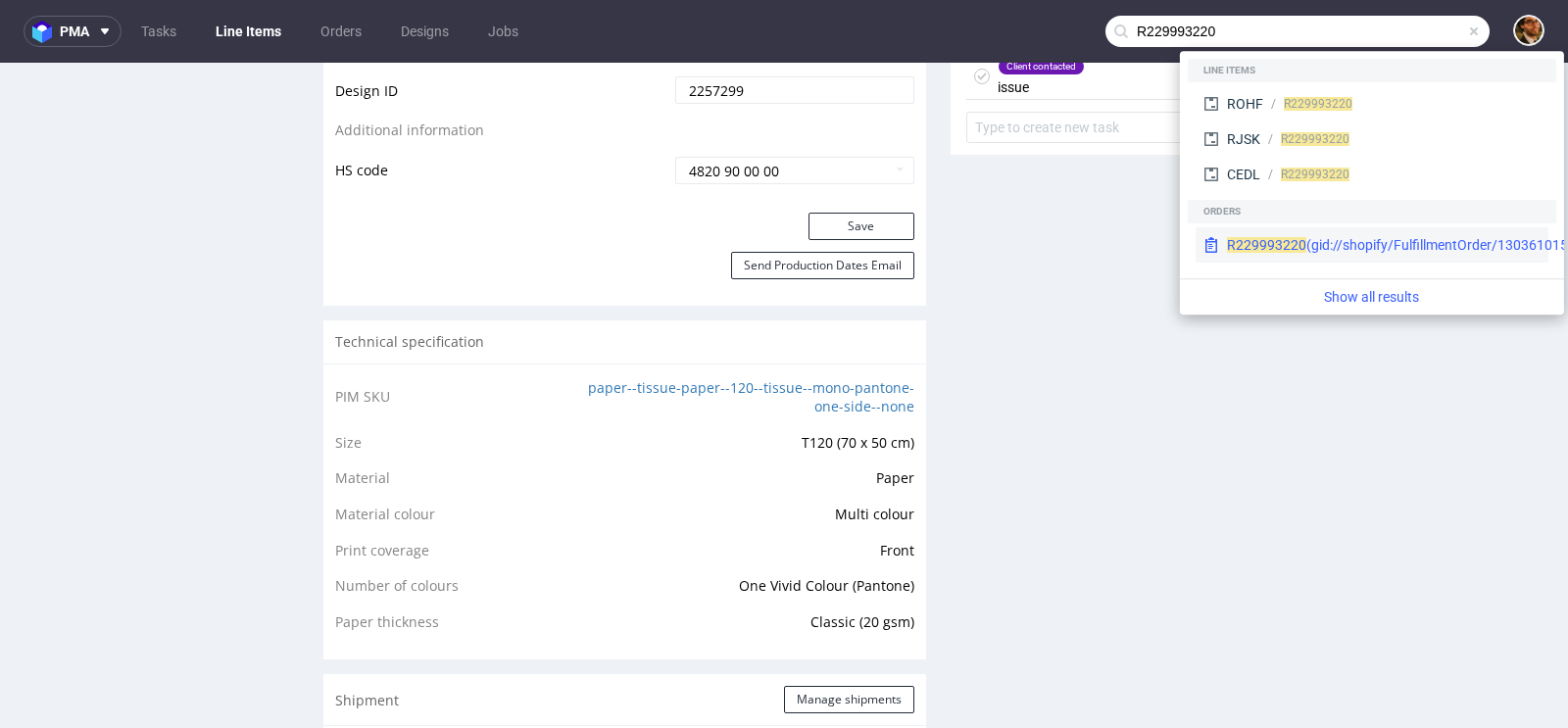
type input "R229993220"
click at [1337, 242] on div "R229993220 (gid://shopify/FulfillmentOrder/13036101599558)" at bounding box center [1419, 245] width 385 height 20
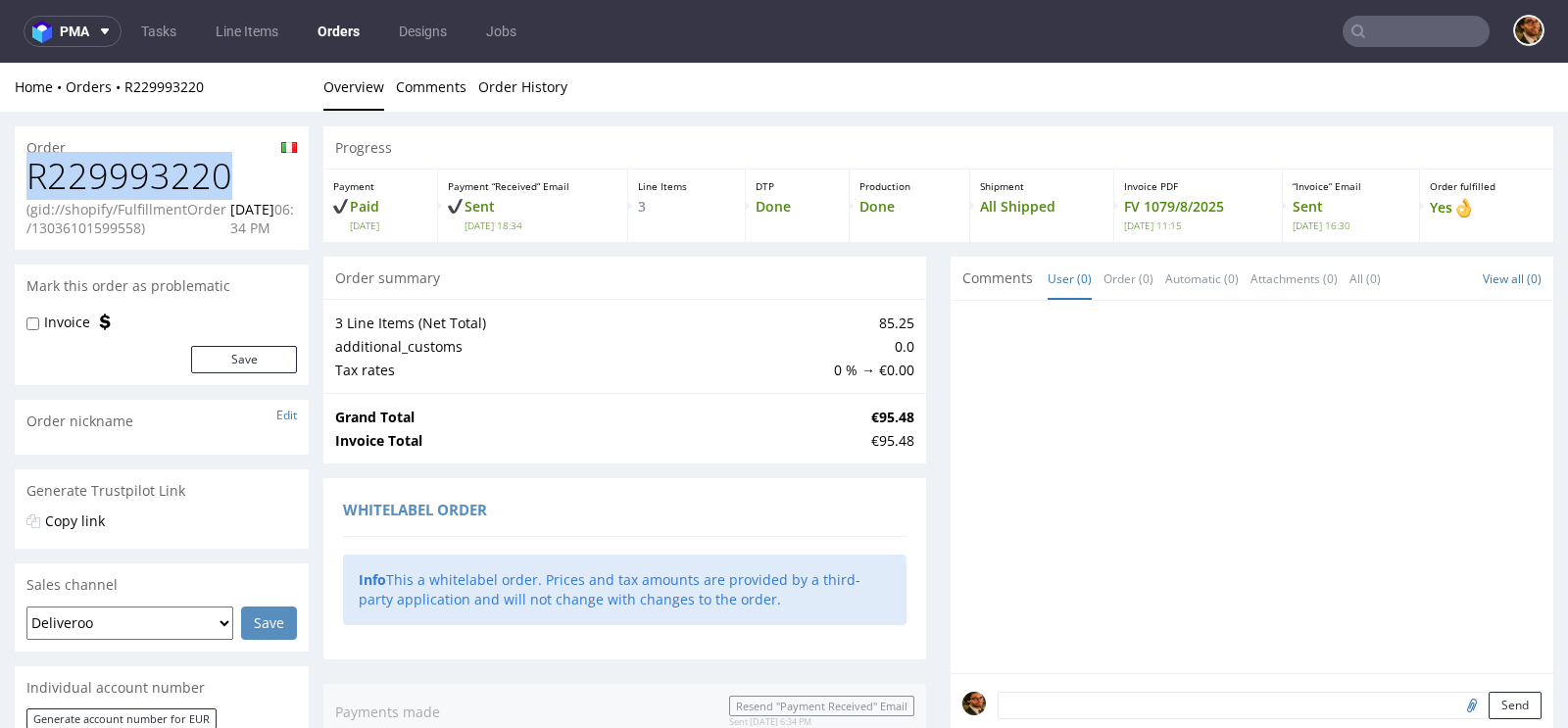
drag, startPoint x: 231, startPoint y: 169, endPoint x: 34, endPoint y: 172, distance: 197.0
click at [34, 172] on h1 "R229993220" at bounding box center [162, 176] width 270 height 39
copy h1 "R229993220"
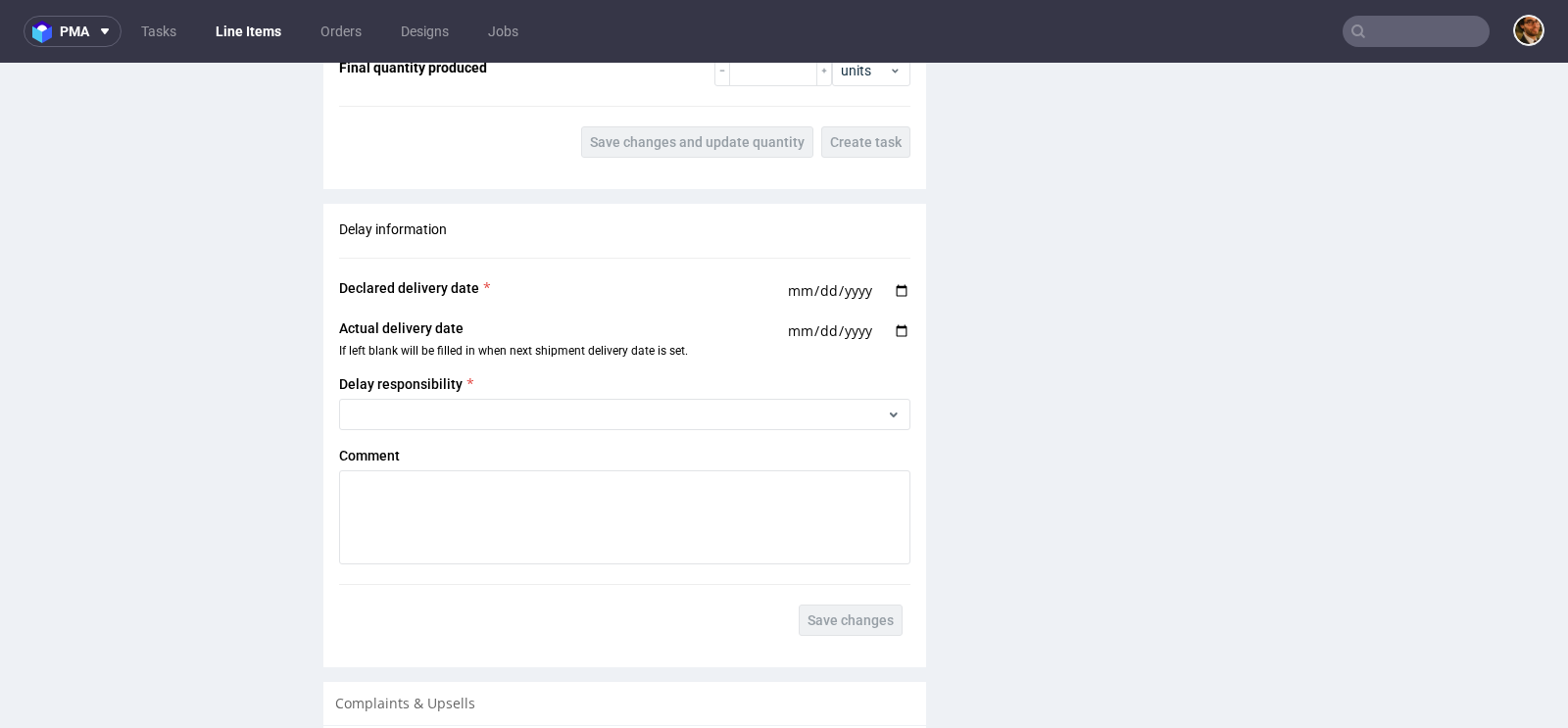
scroll to position [1903, 0]
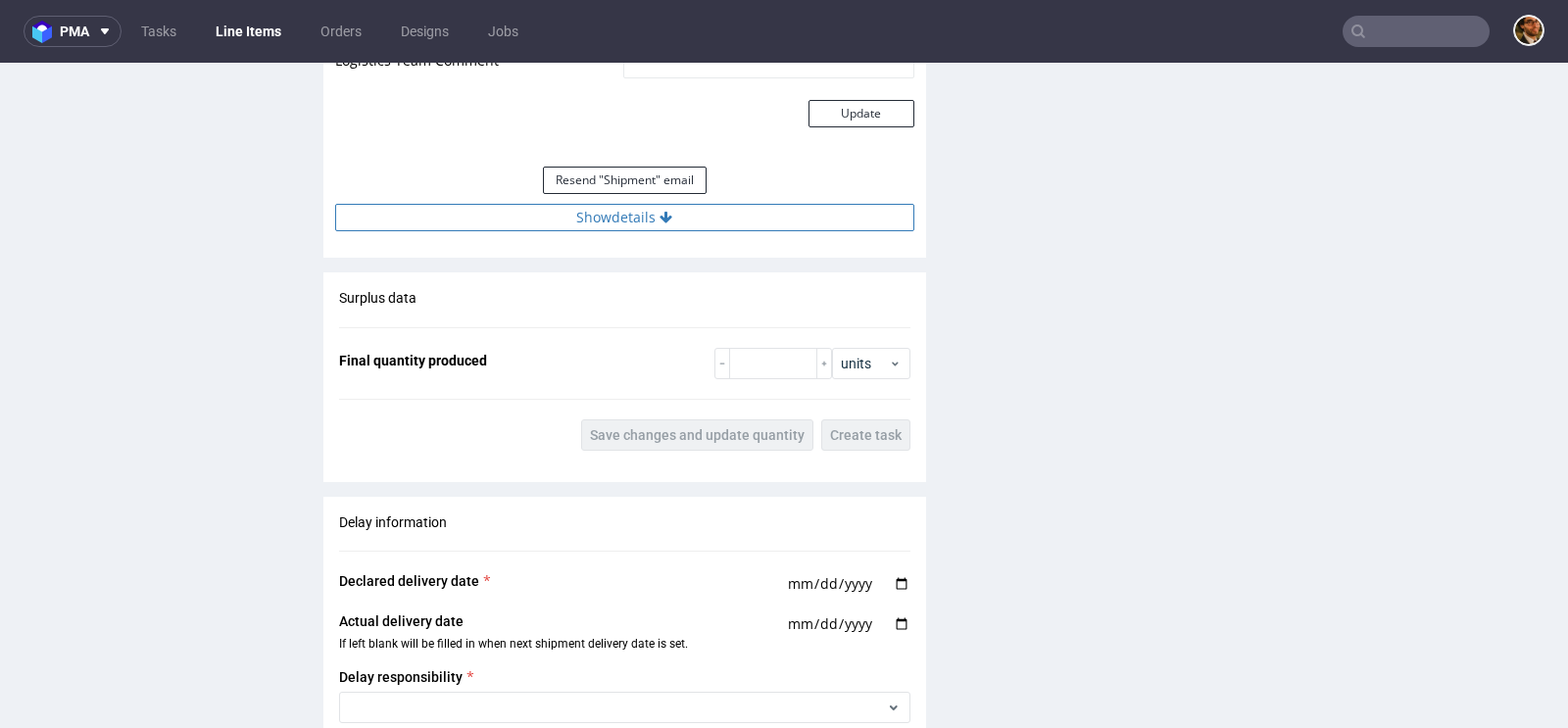
click at [632, 218] on button "Show details" at bounding box center [624, 218] width 579 height 27
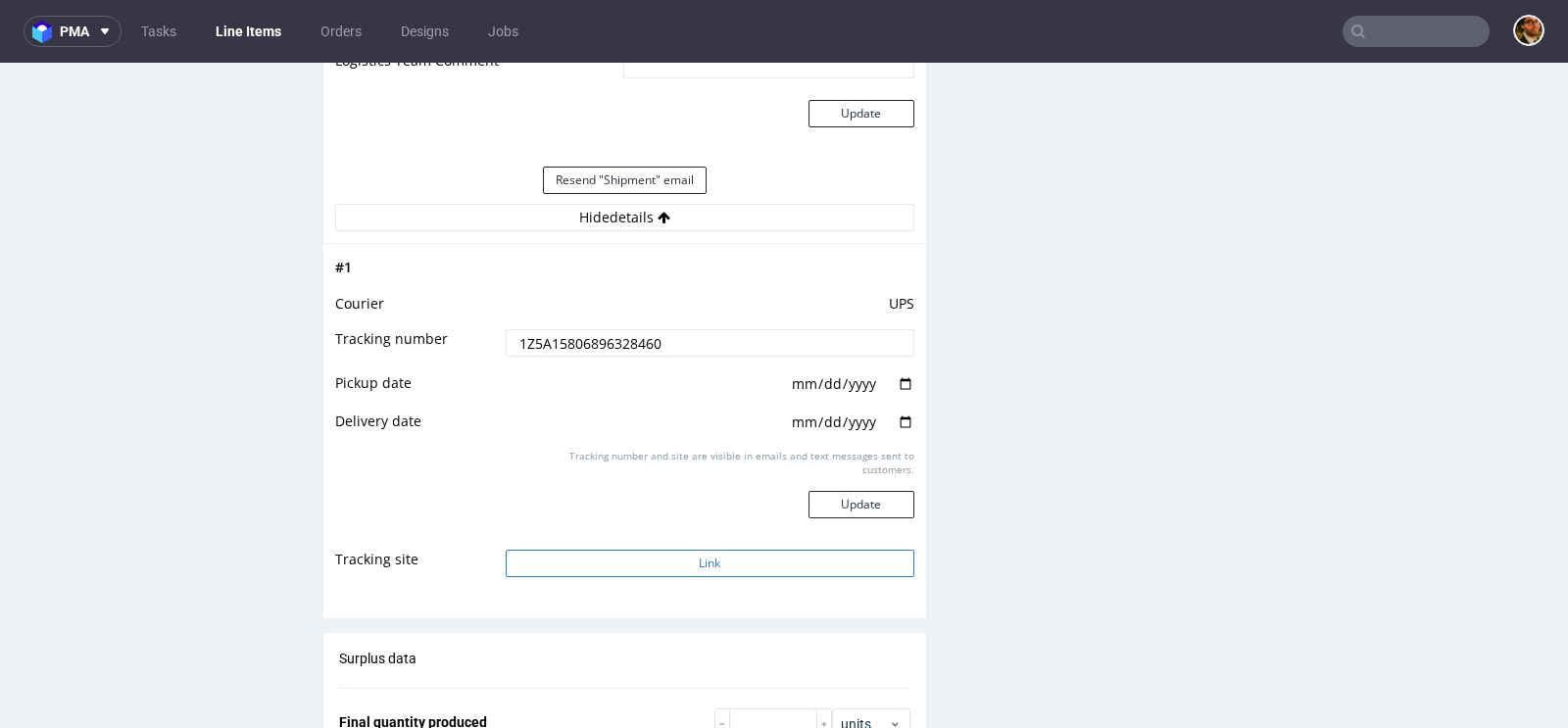
click at [703, 557] on button "Link" at bounding box center [710, 563] width 409 height 27
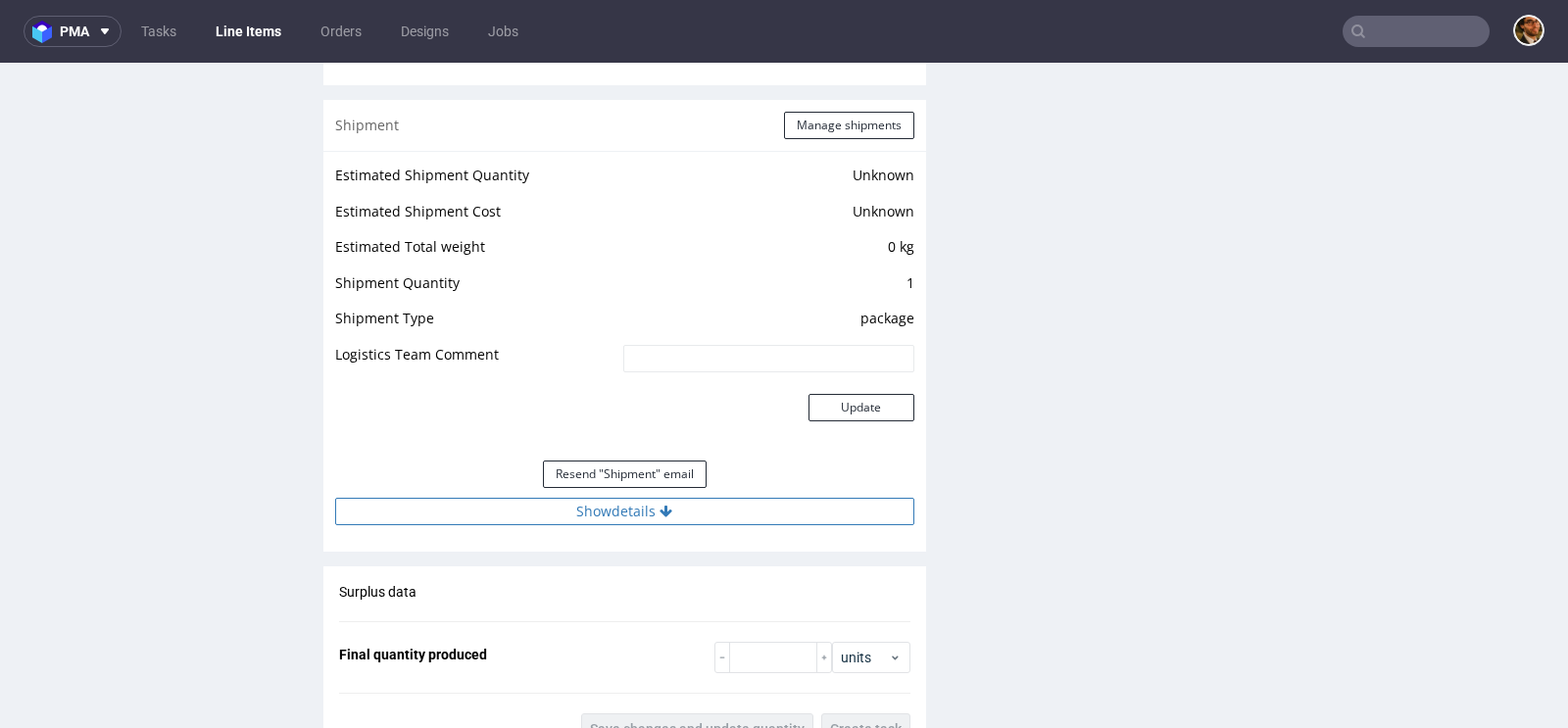
click at [626, 525] on button "Show details" at bounding box center [624, 511] width 579 height 27
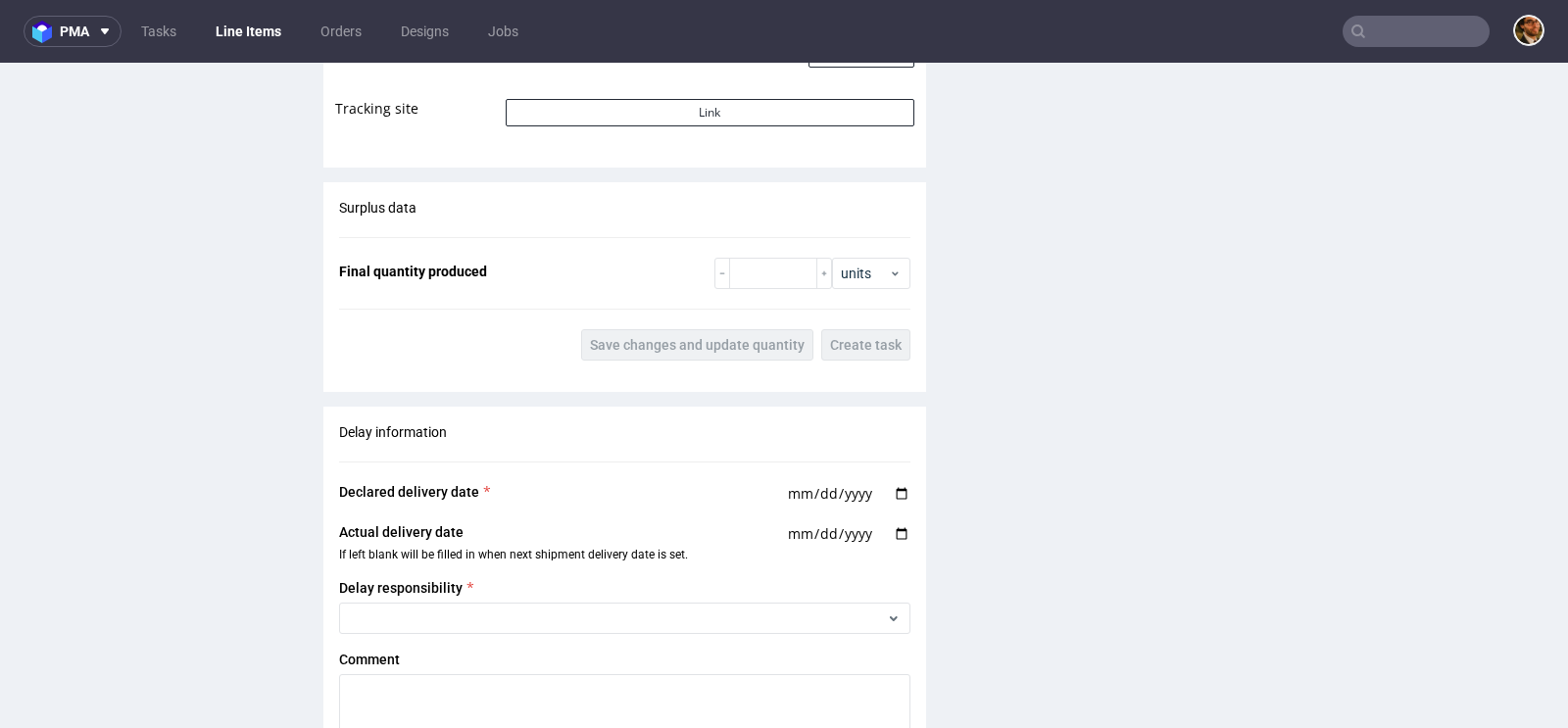
scroll to position [2126, 0]
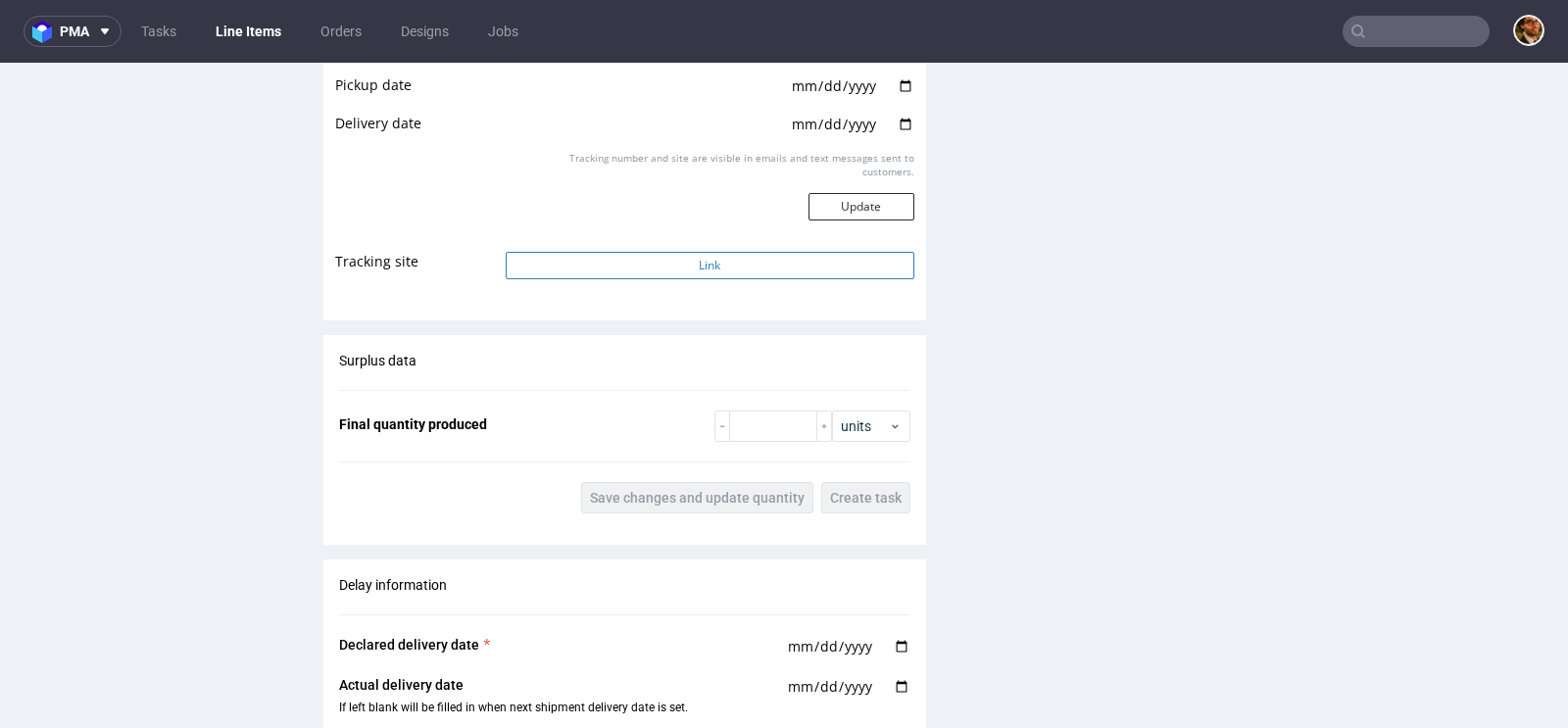
click at [686, 279] on button "Link" at bounding box center [710, 266] width 409 height 27
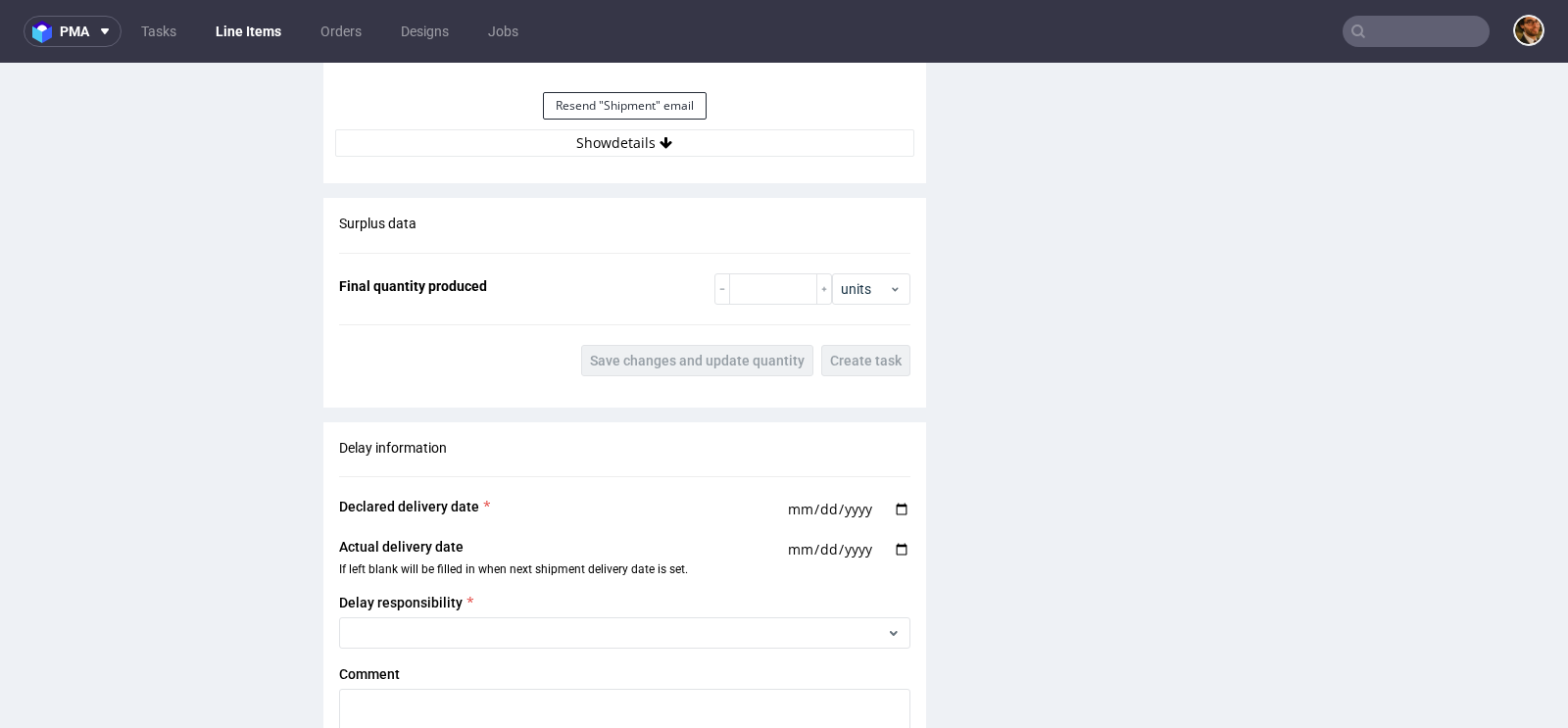
scroll to position [1944, 0]
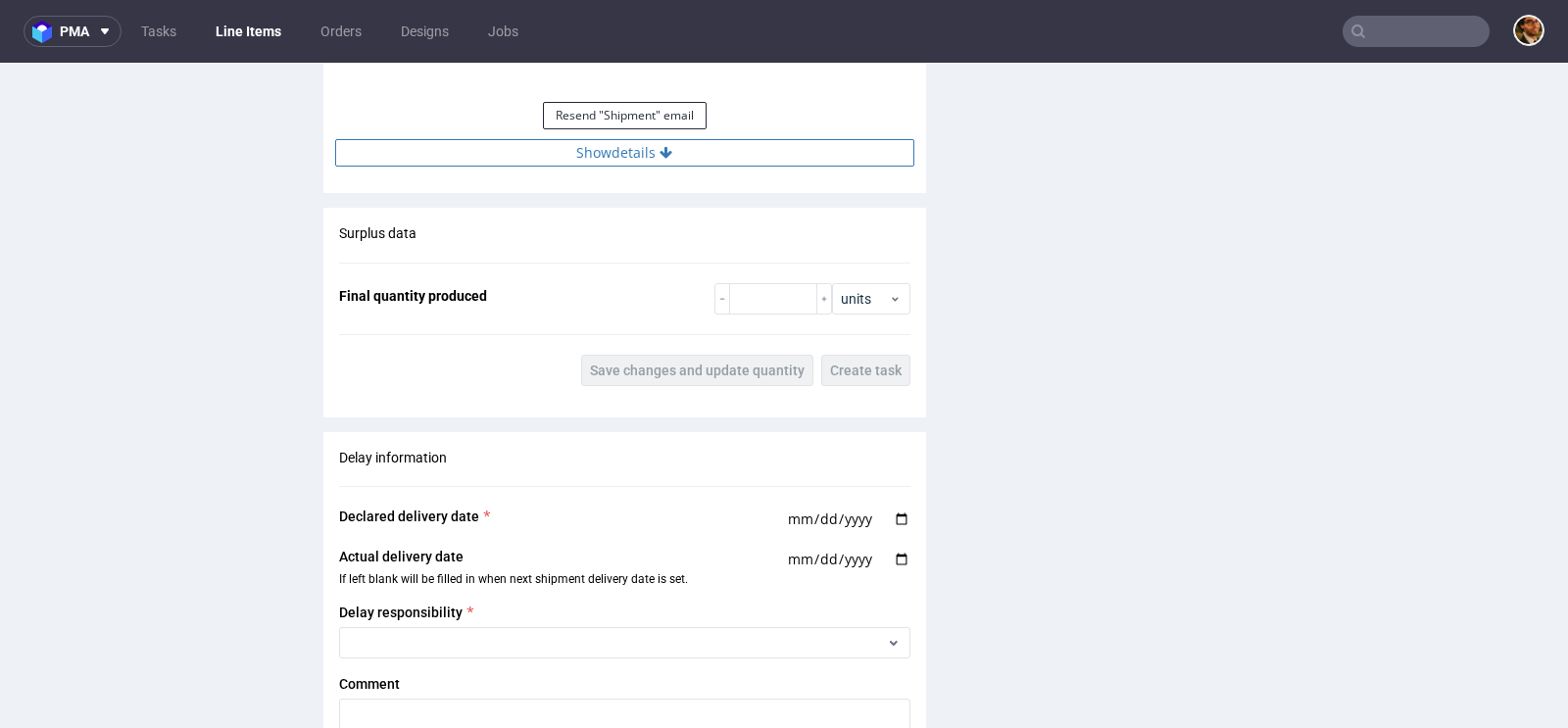
click at [654, 159] on button "Show details" at bounding box center [624, 153] width 579 height 27
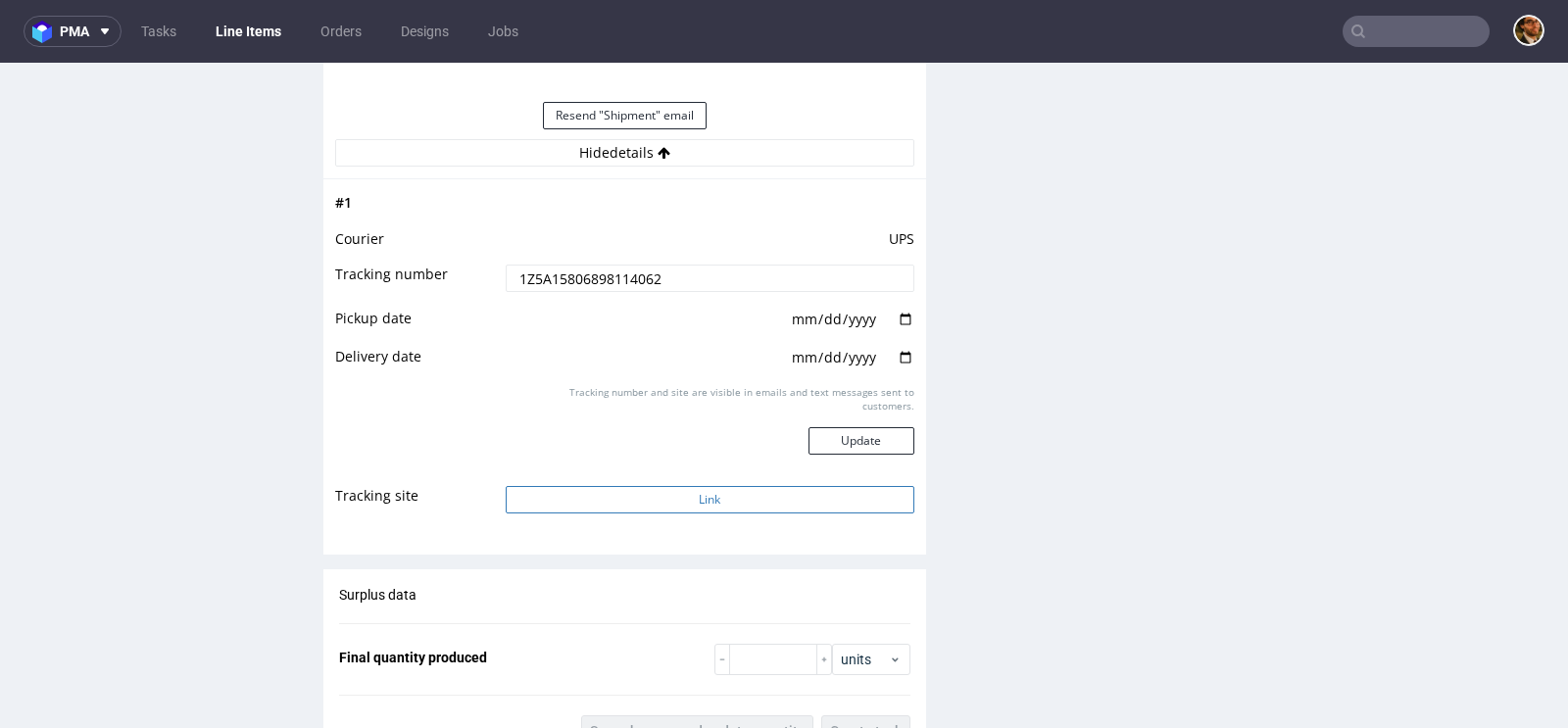
click at [699, 495] on button "Link" at bounding box center [710, 500] width 409 height 27
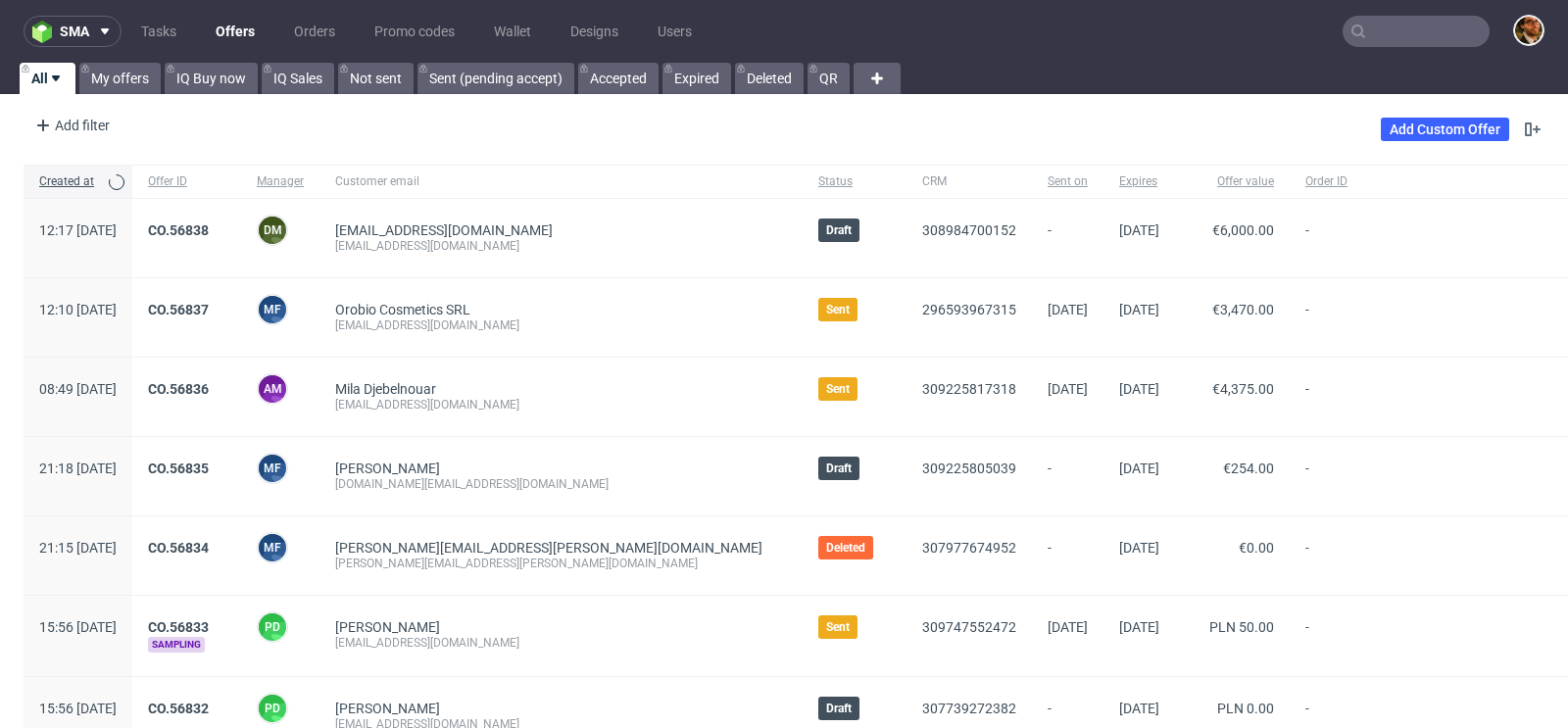
click at [1365, 32] on input "text" at bounding box center [1416, 31] width 147 height 31
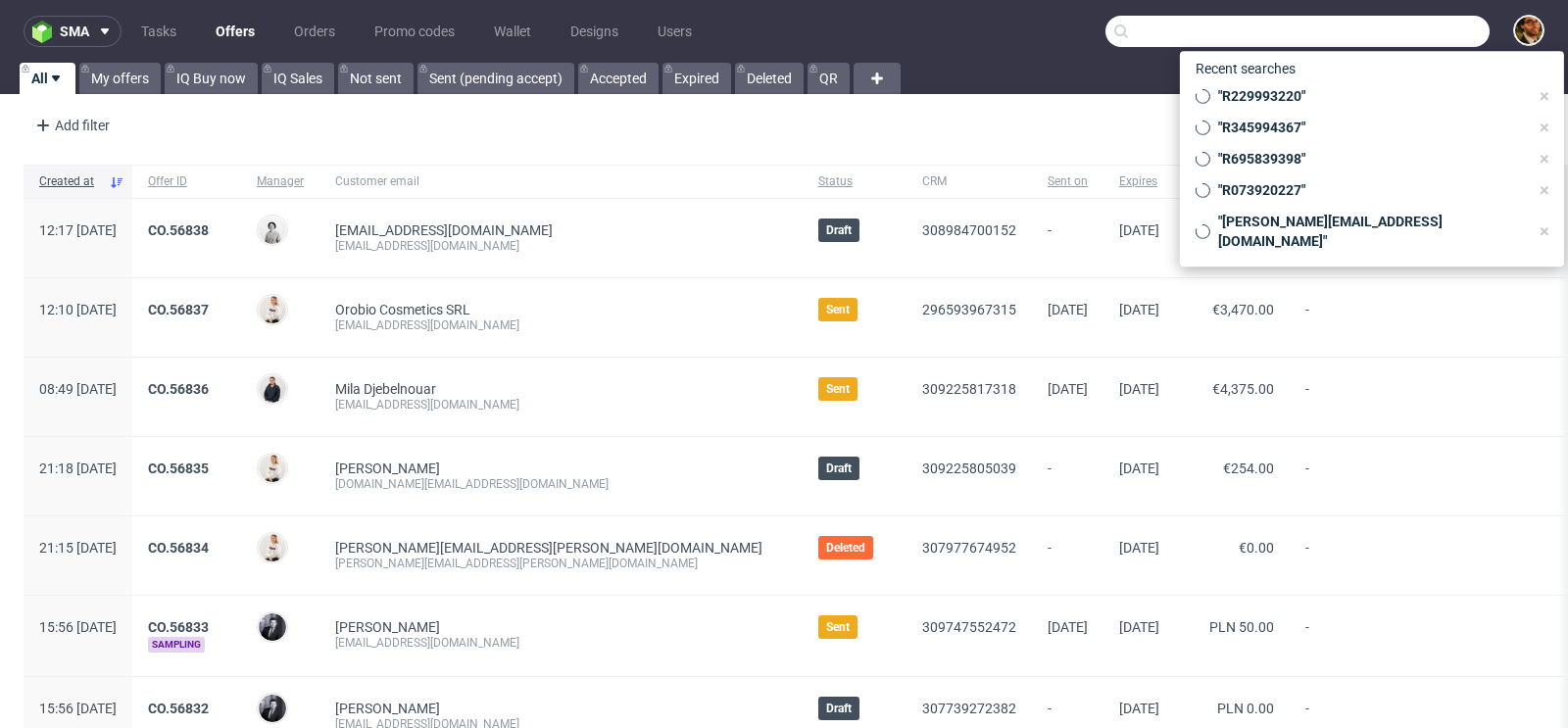
paste input "R608925572"
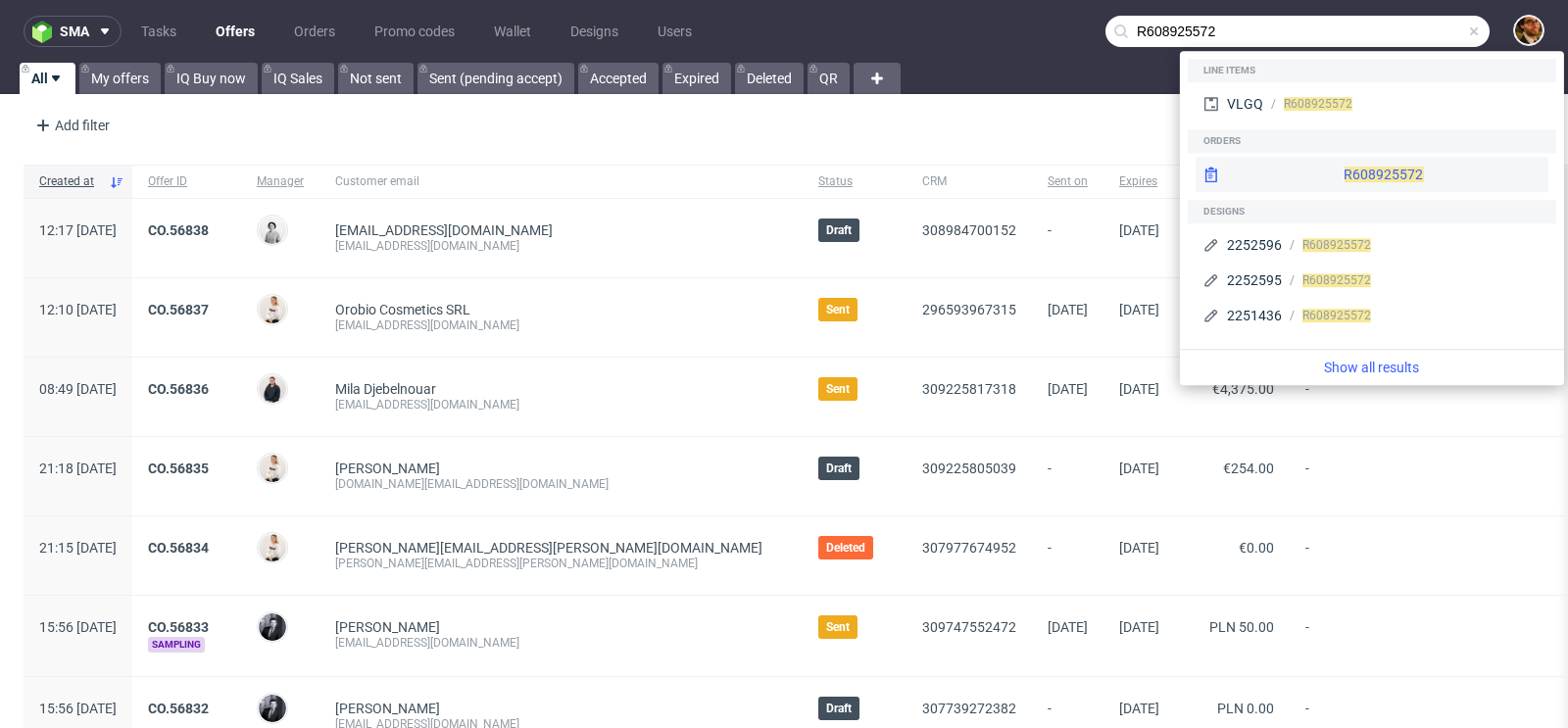
type input "R608925572"
click at [1347, 173] on div "R608925572" at bounding box center [1372, 174] width 353 height 35
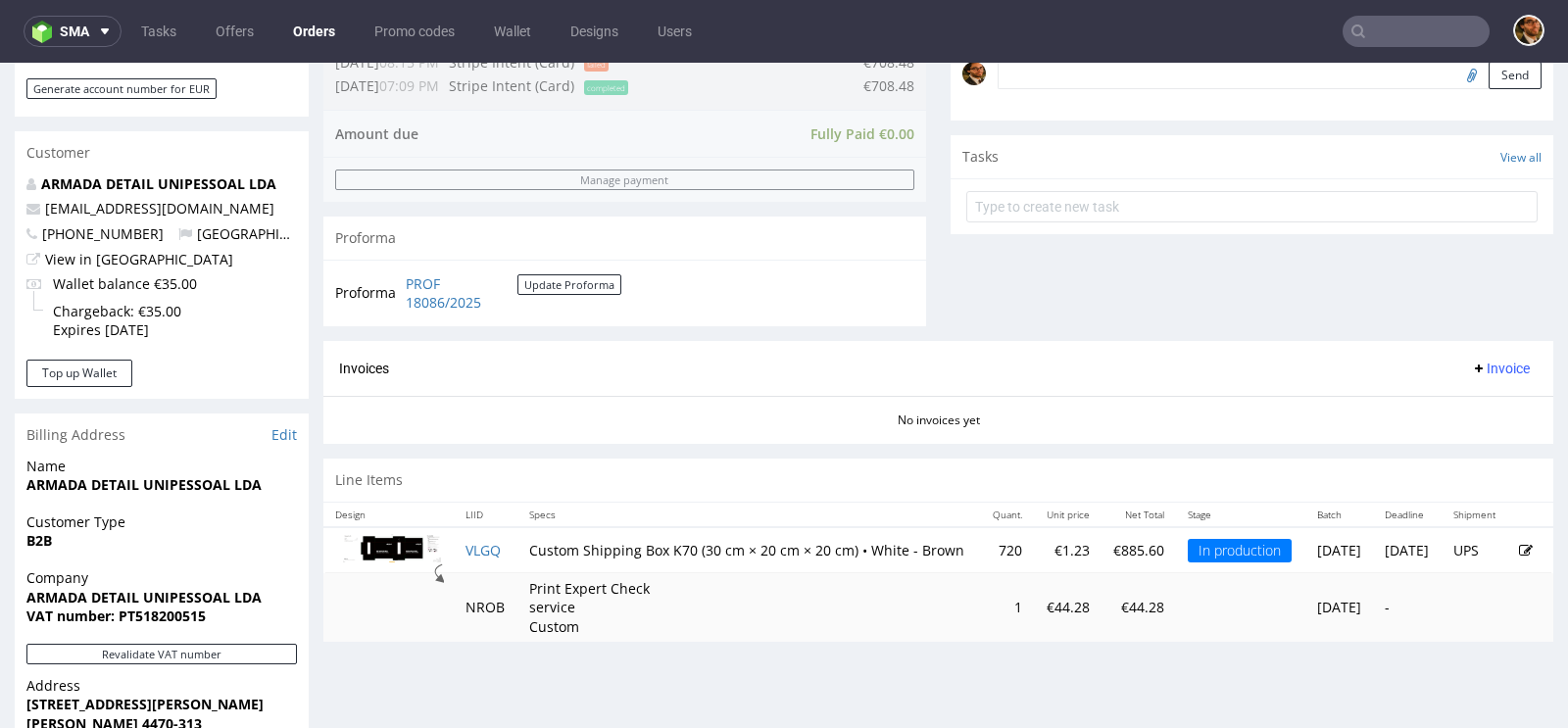
scroll to position [983, 0]
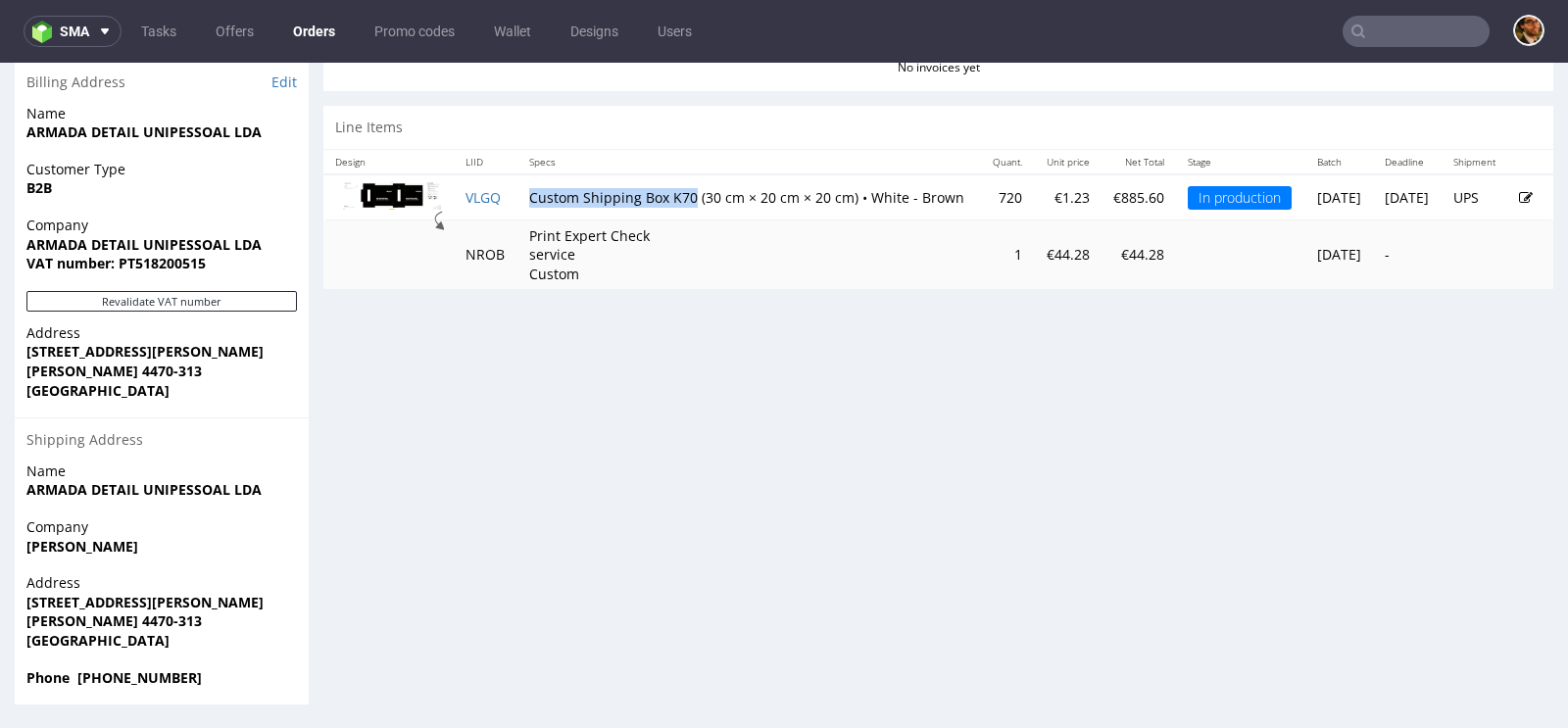
drag, startPoint x: 687, startPoint y: 188, endPoint x: 527, endPoint y: 189, distance: 160.0
click at [527, 189] on td "Custom Shipping Box K70 (30 cm × 20 cm × 20 cm) • White - Brown" at bounding box center [749, 197] width 464 height 46
copy td "Custom Shipping Box K70"
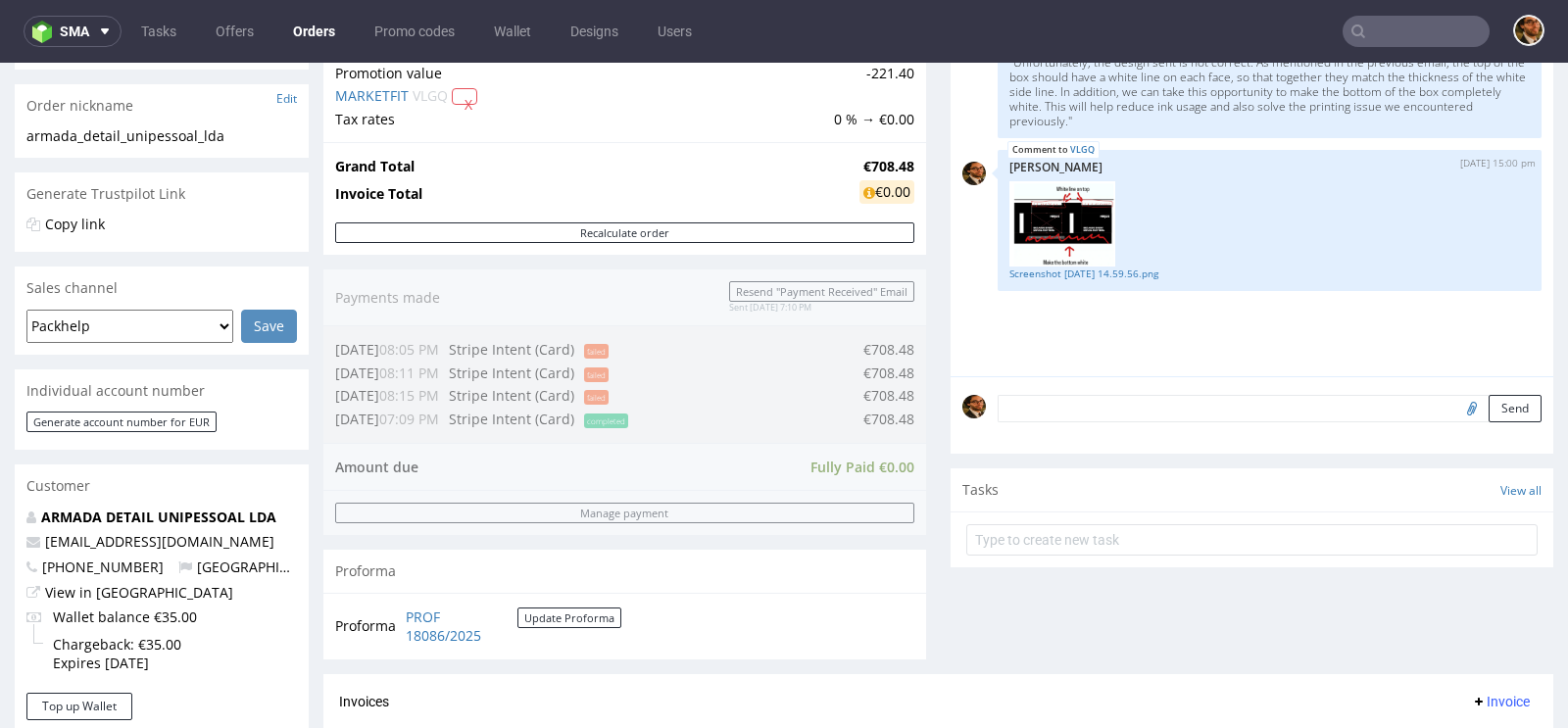
scroll to position [0, 0]
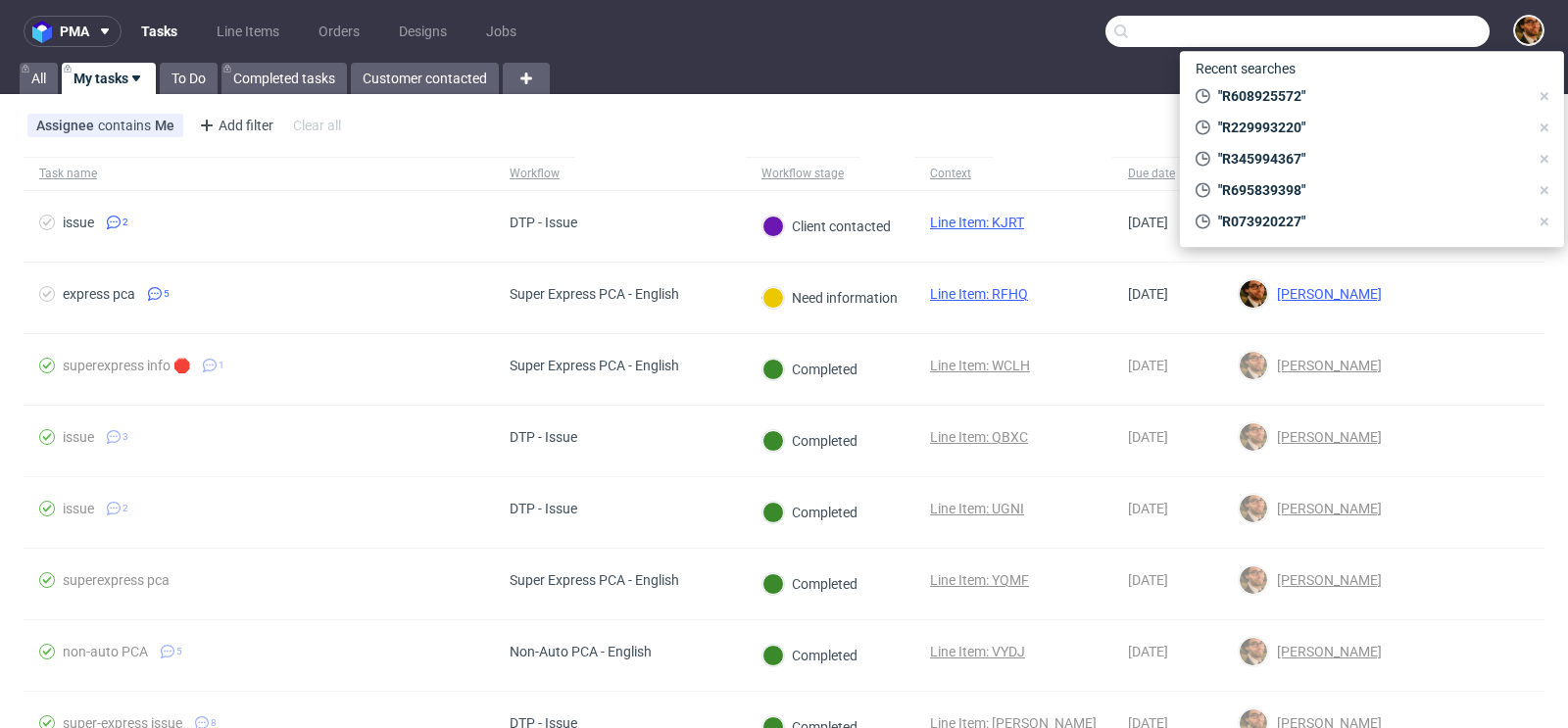
click at [1369, 26] on input "text" at bounding box center [1298, 31] width 384 height 31
paste input "[EMAIL_ADDRESS][DOMAIN_NAME]"
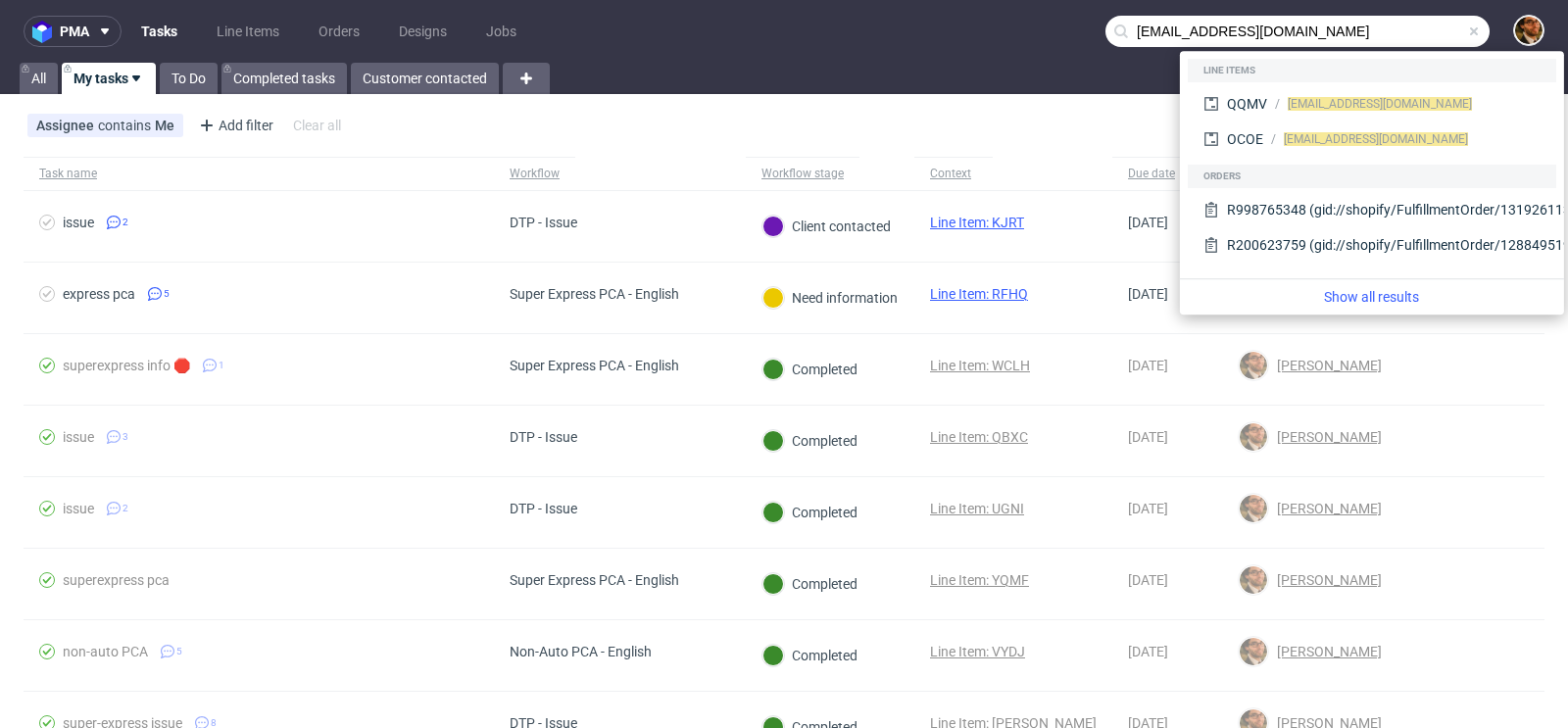
type input "[EMAIL_ADDRESS][DOMAIN_NAME]"
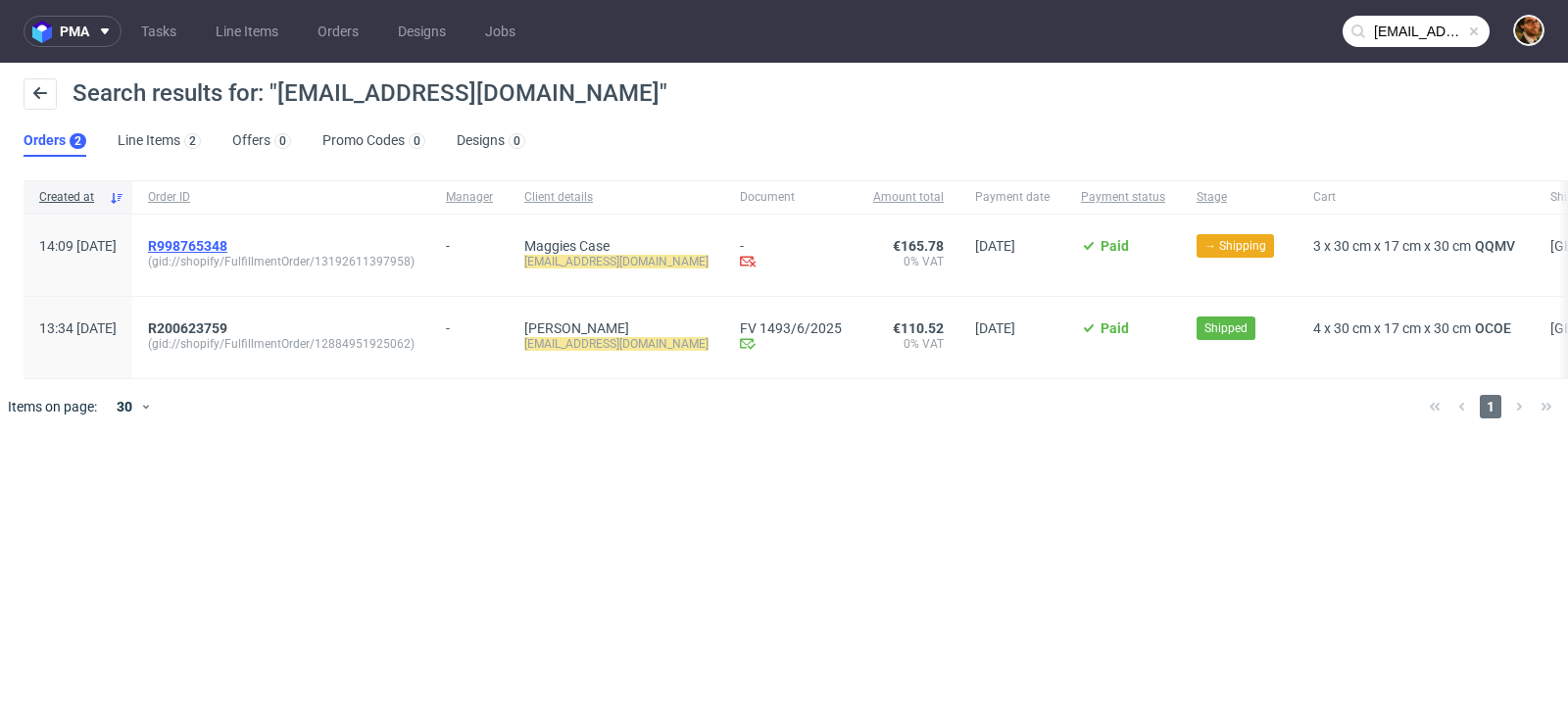
click at [227, 248] on span "R998765348" at bounding box center [187, 246] width 79 height 16
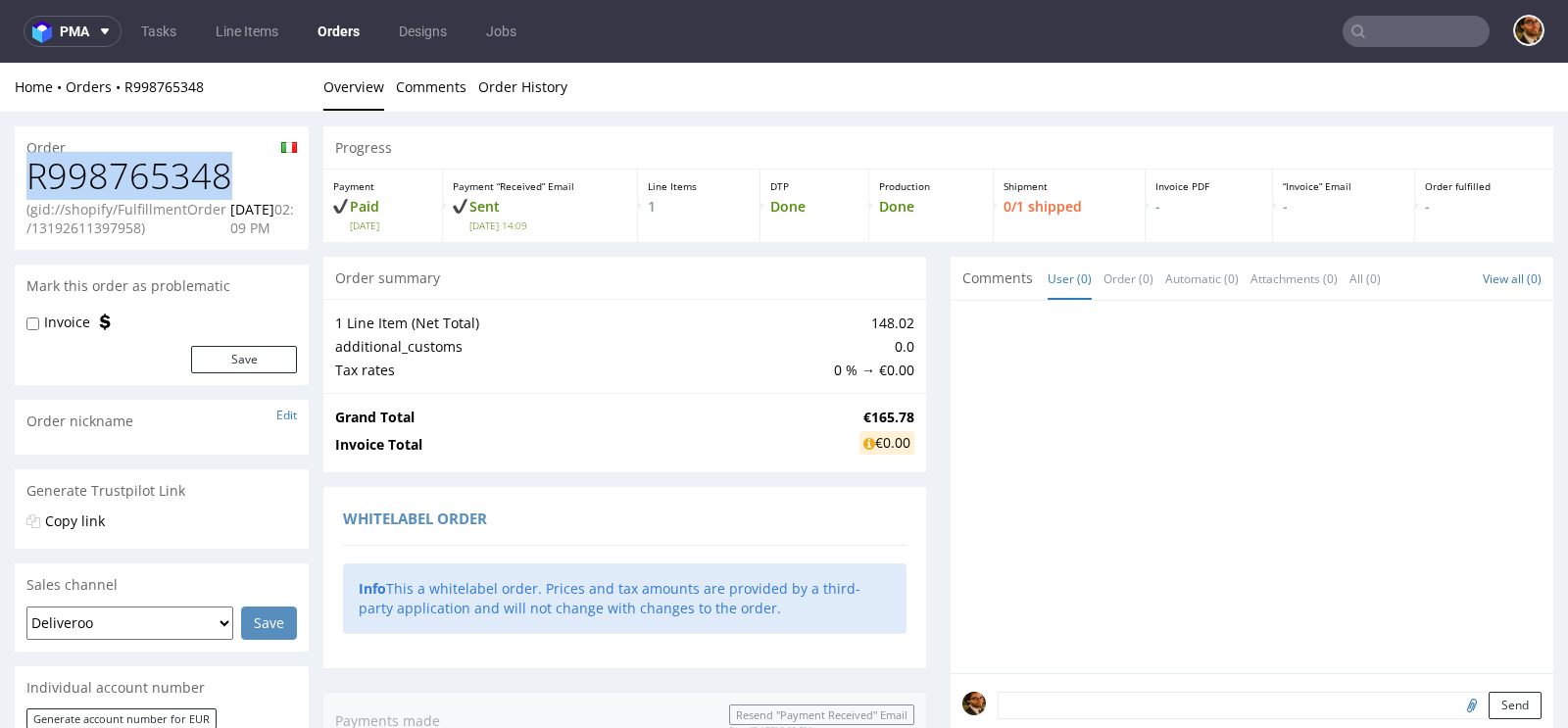
drag, startPoint x: 232, startPoint y: 173, endPoint x: 30, endPoint y: 173, distance: 202.0
click at [30, 173] on h1 "R998765348" at bounding box center [162, 176] width 270 height 39
copy h1 "R998765348"
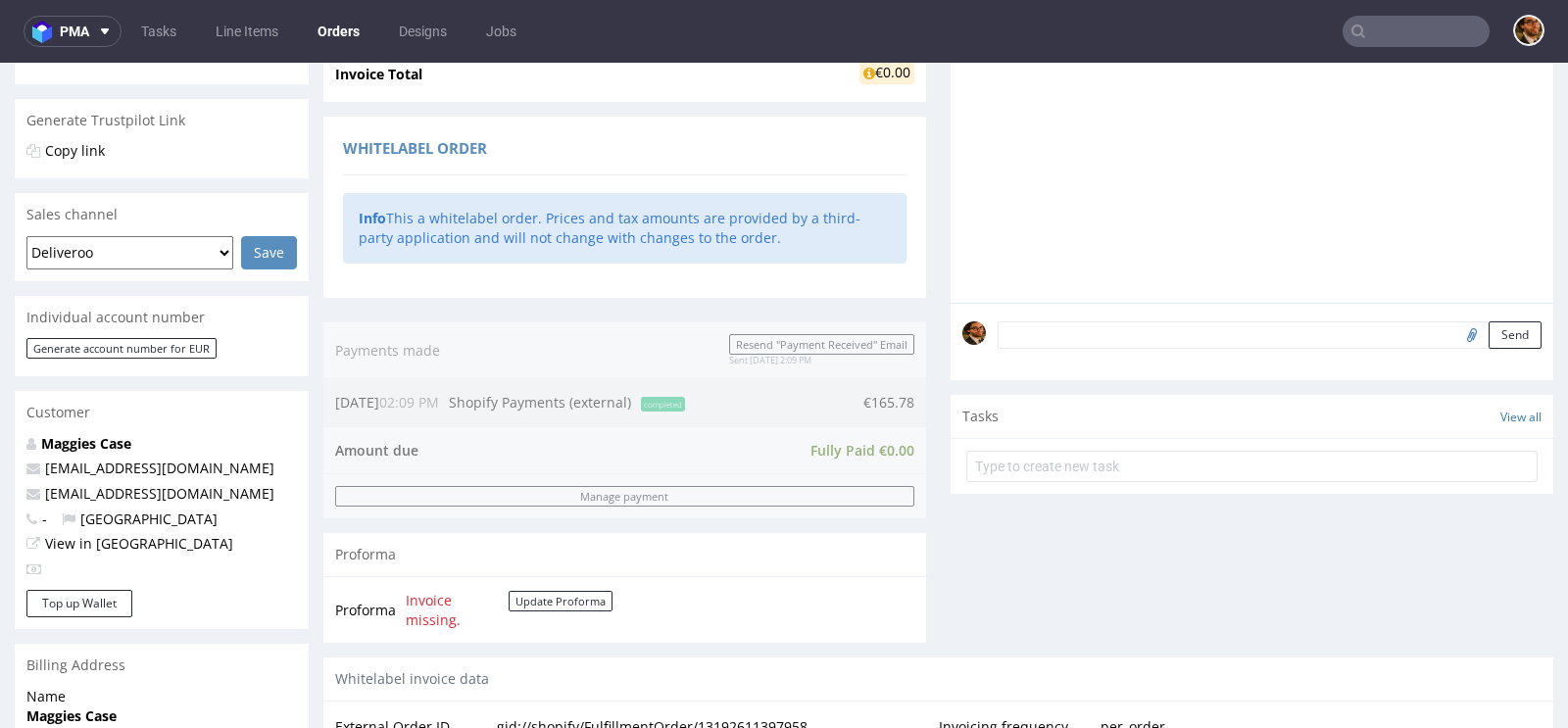
scroll to position [992, 0]
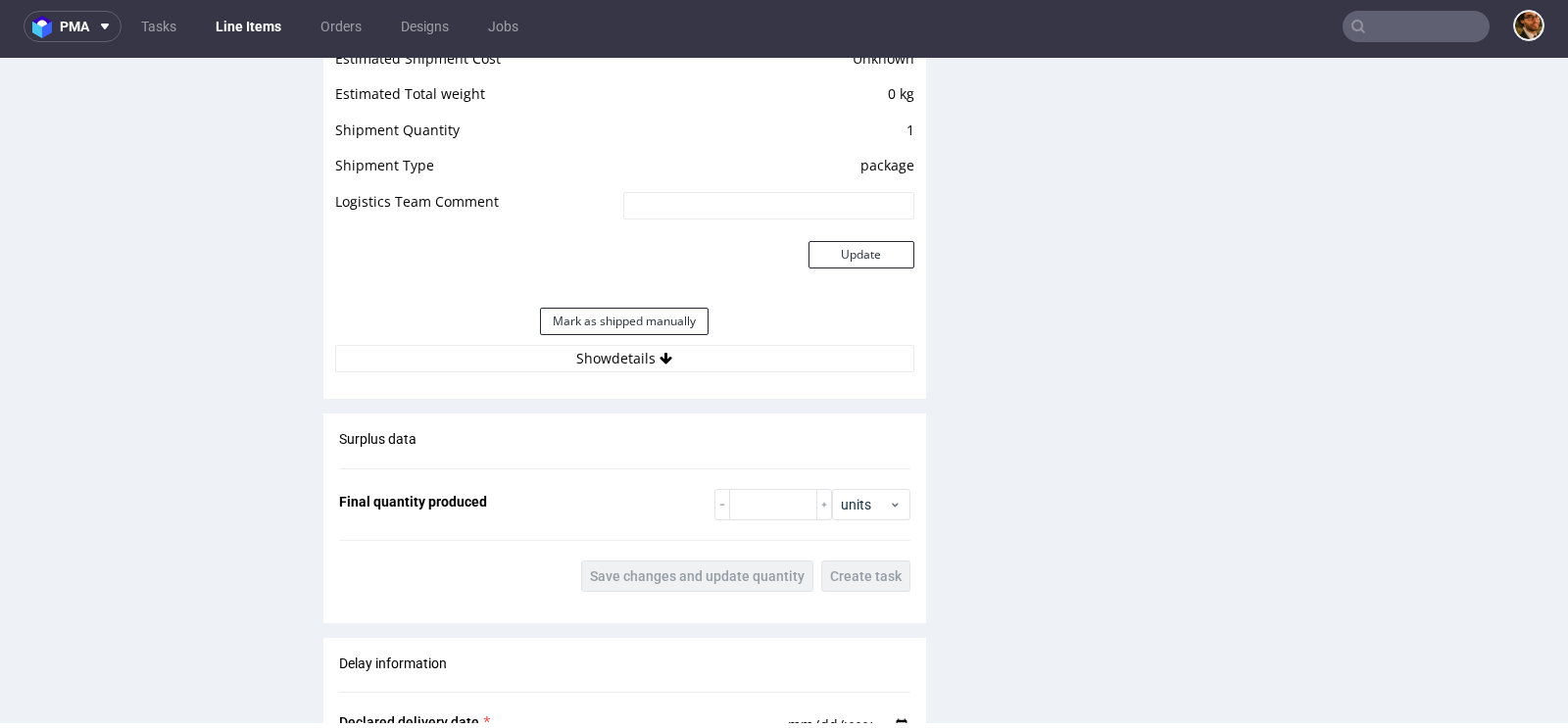
scroll to position [1671, 0]
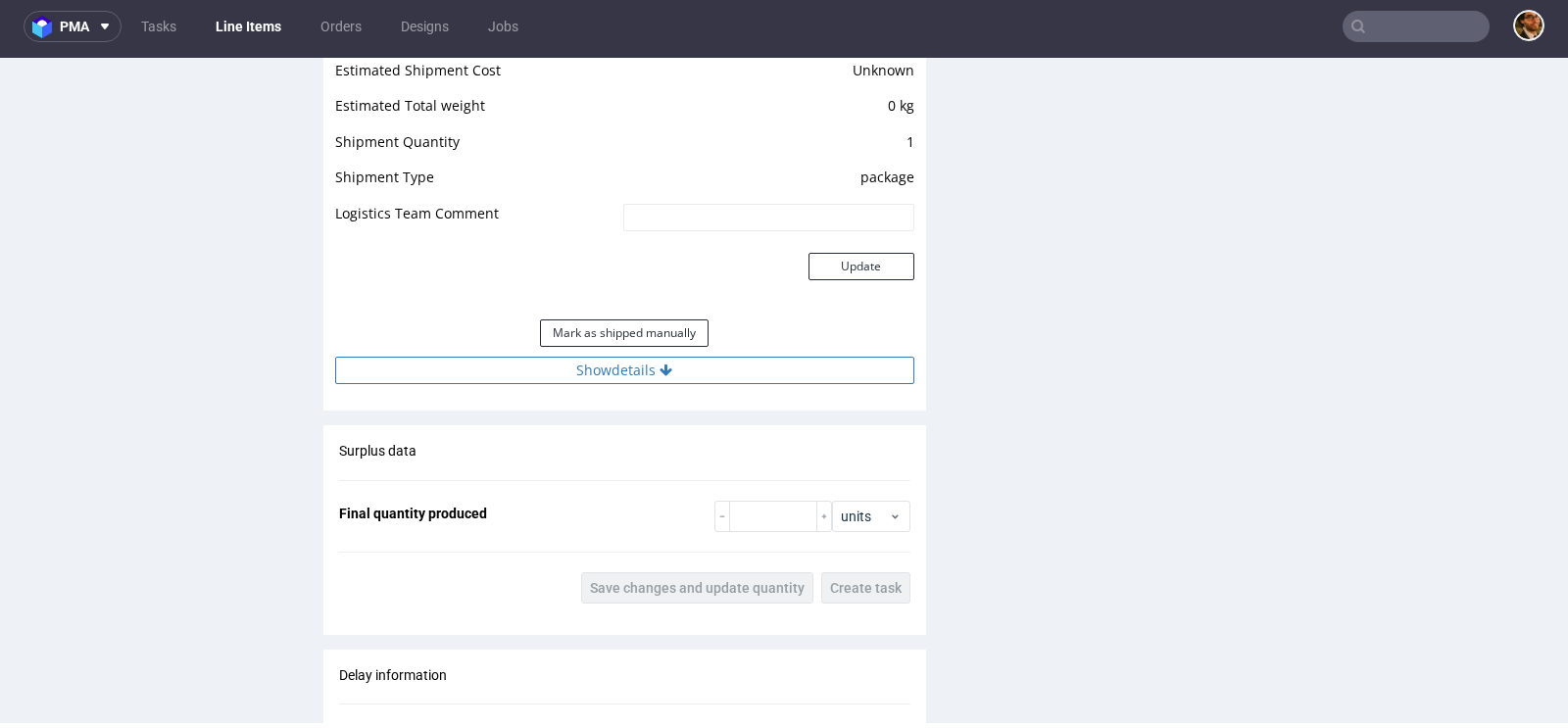
click at [635, 368] on button "Show details" at bounding box center [624, 370] width 579 height 27
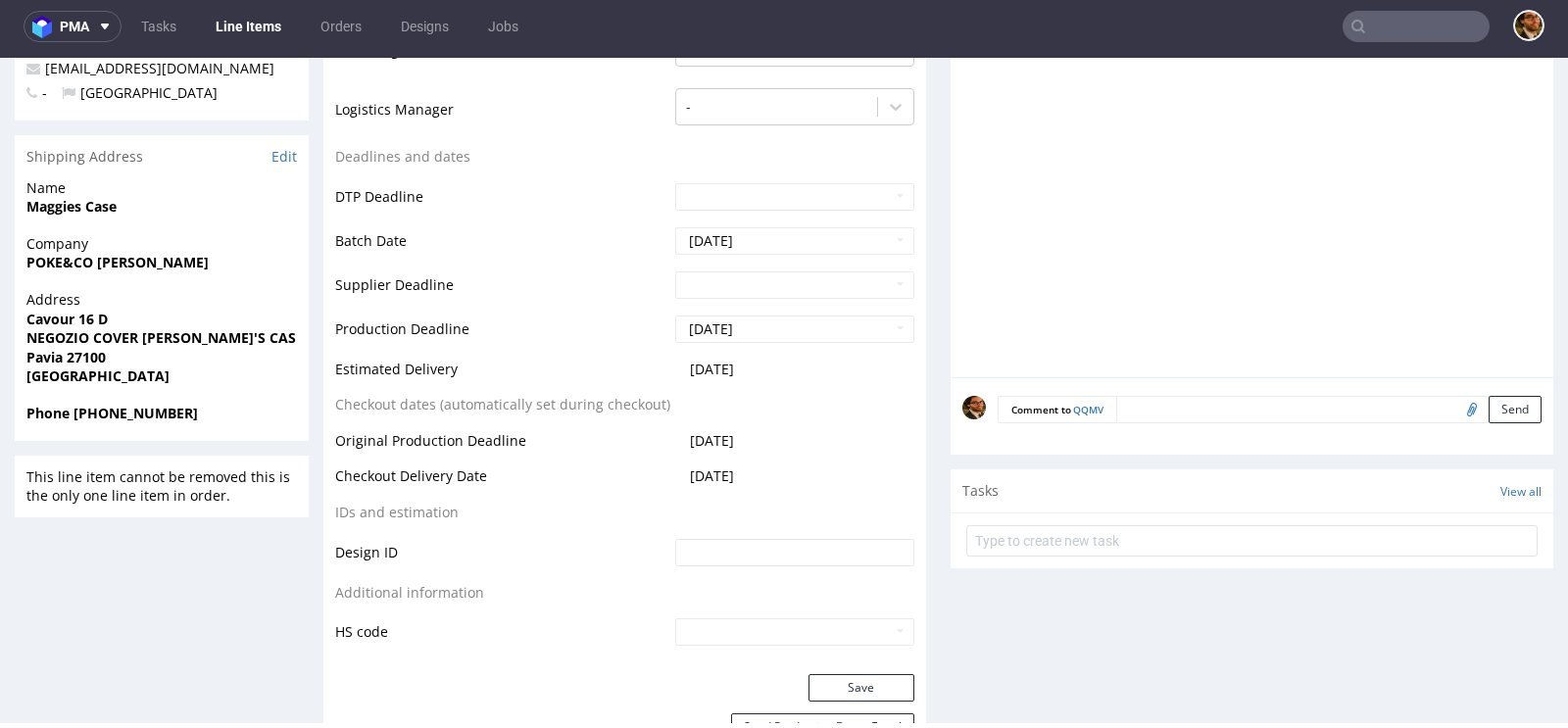
scroll to position [0, 0]
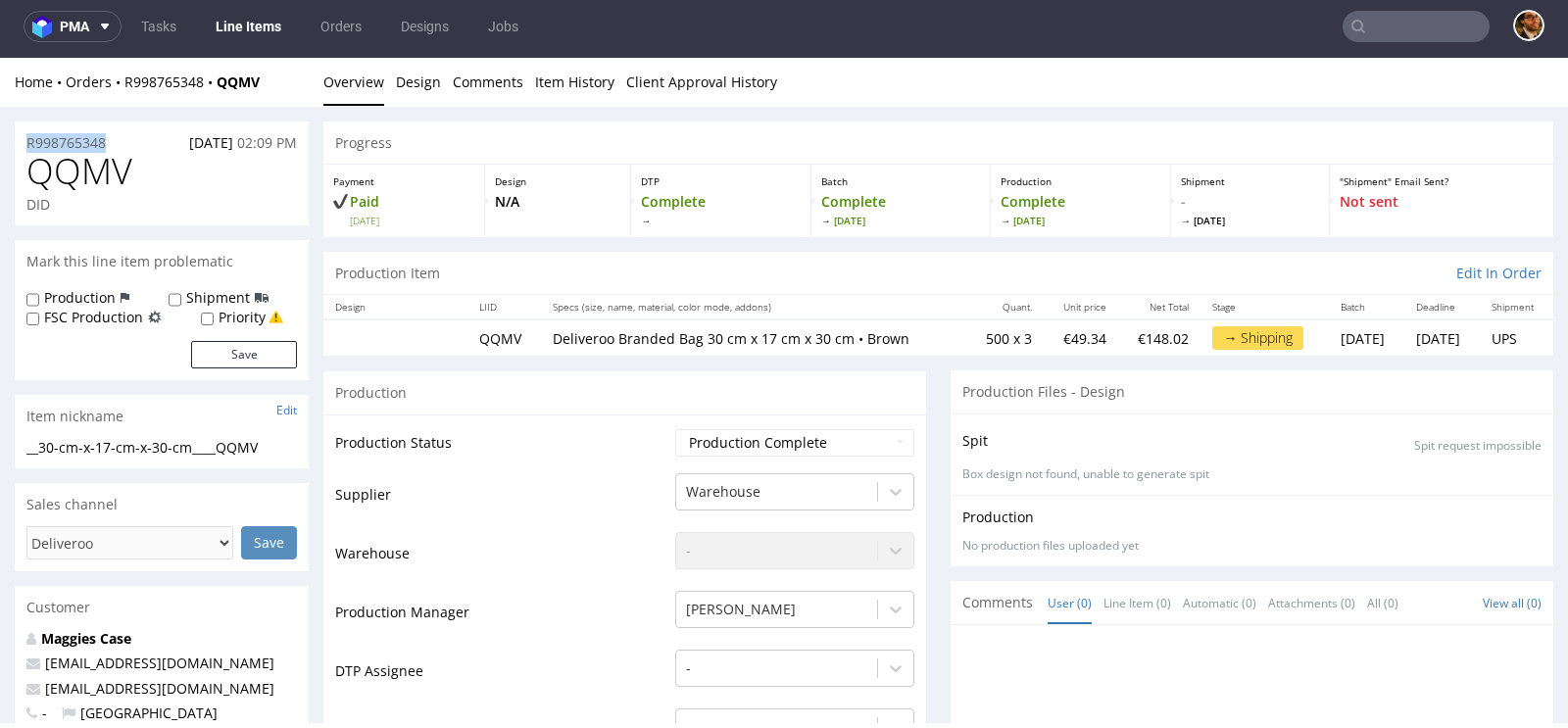
drag, startPoint x: 118, startPoint y: 146, endPoint x: 24, endPoint y: 145, distance: 94.0
click at [24, 145] on div "R998765348 [DATE] 02:09 PM" at bounding box center [162, 137] width 294 height 31
copy p "R998765348"
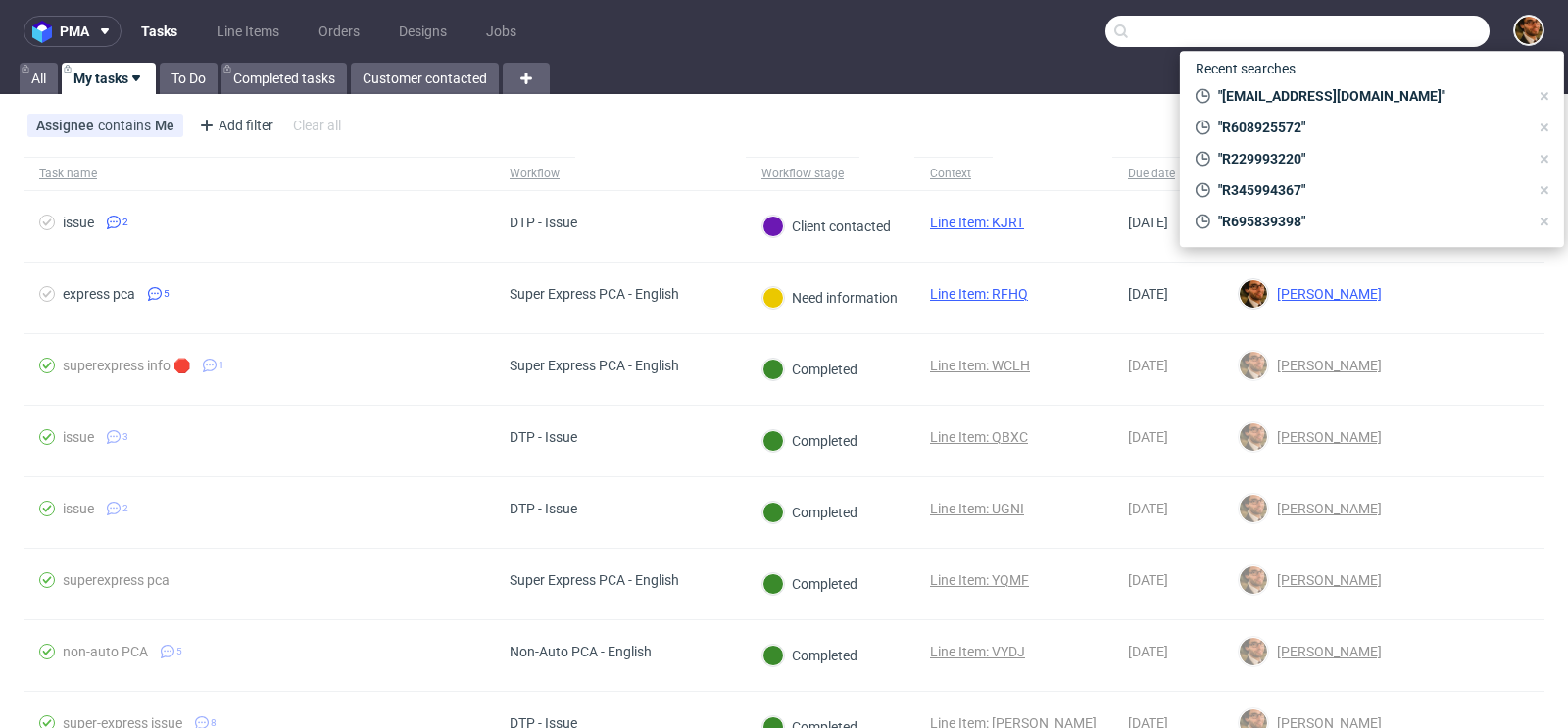
click at [1384, 34] on input "text" at bounding box center [1298, 31] width 384 height 31
paste input "jqjq1127@gmail.com"
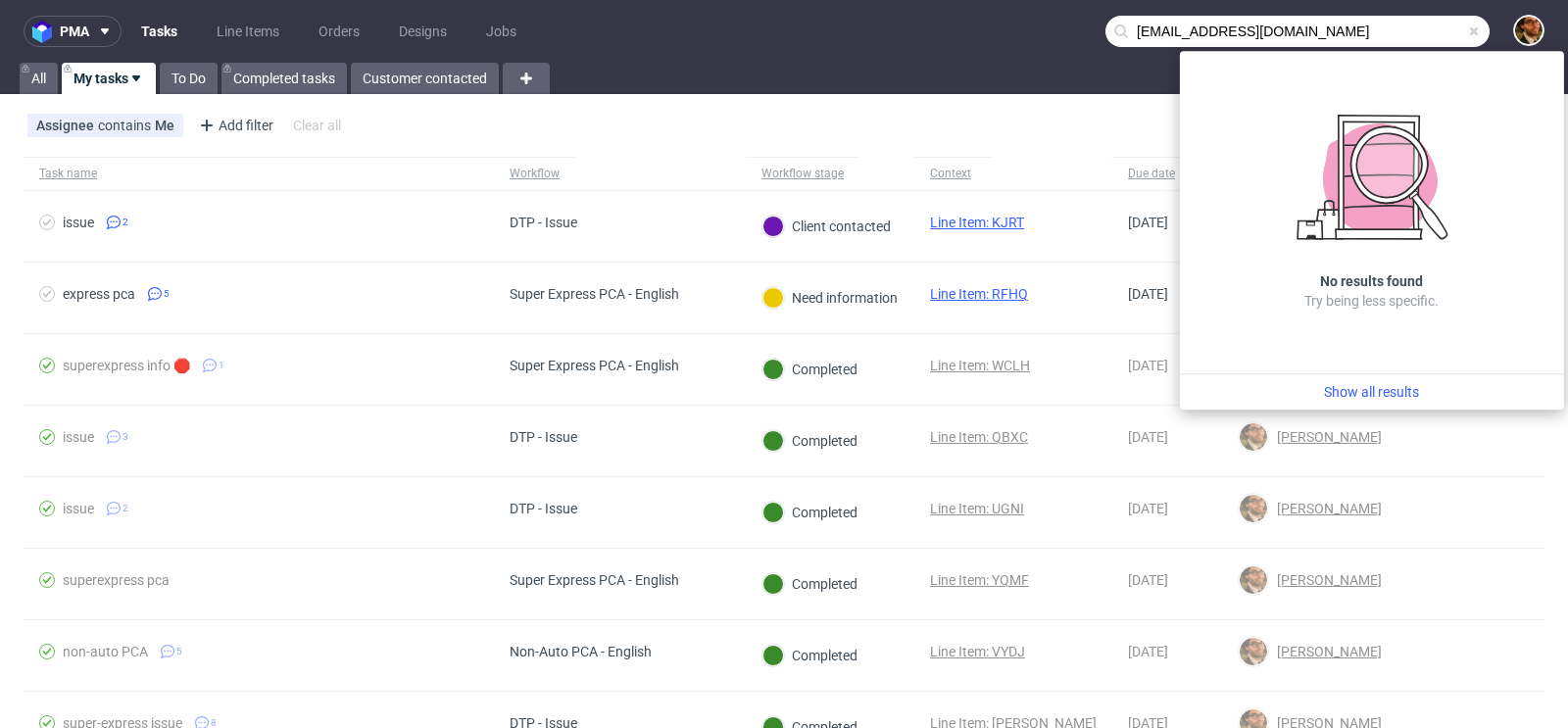
type input "jqjq1127@gmail.com"
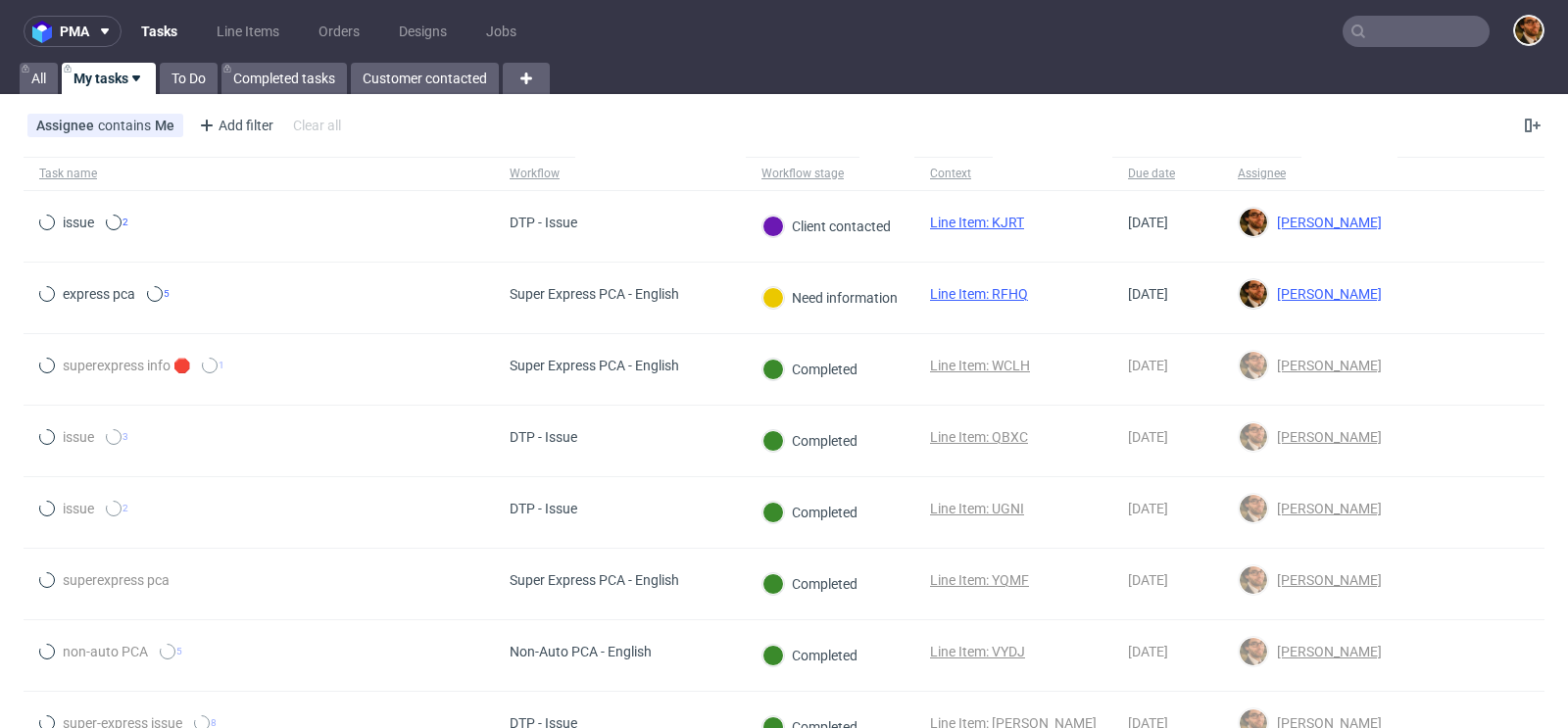
click at [1357, 30] on input "text" at bounding box center [1416, 31] width 147 height 31
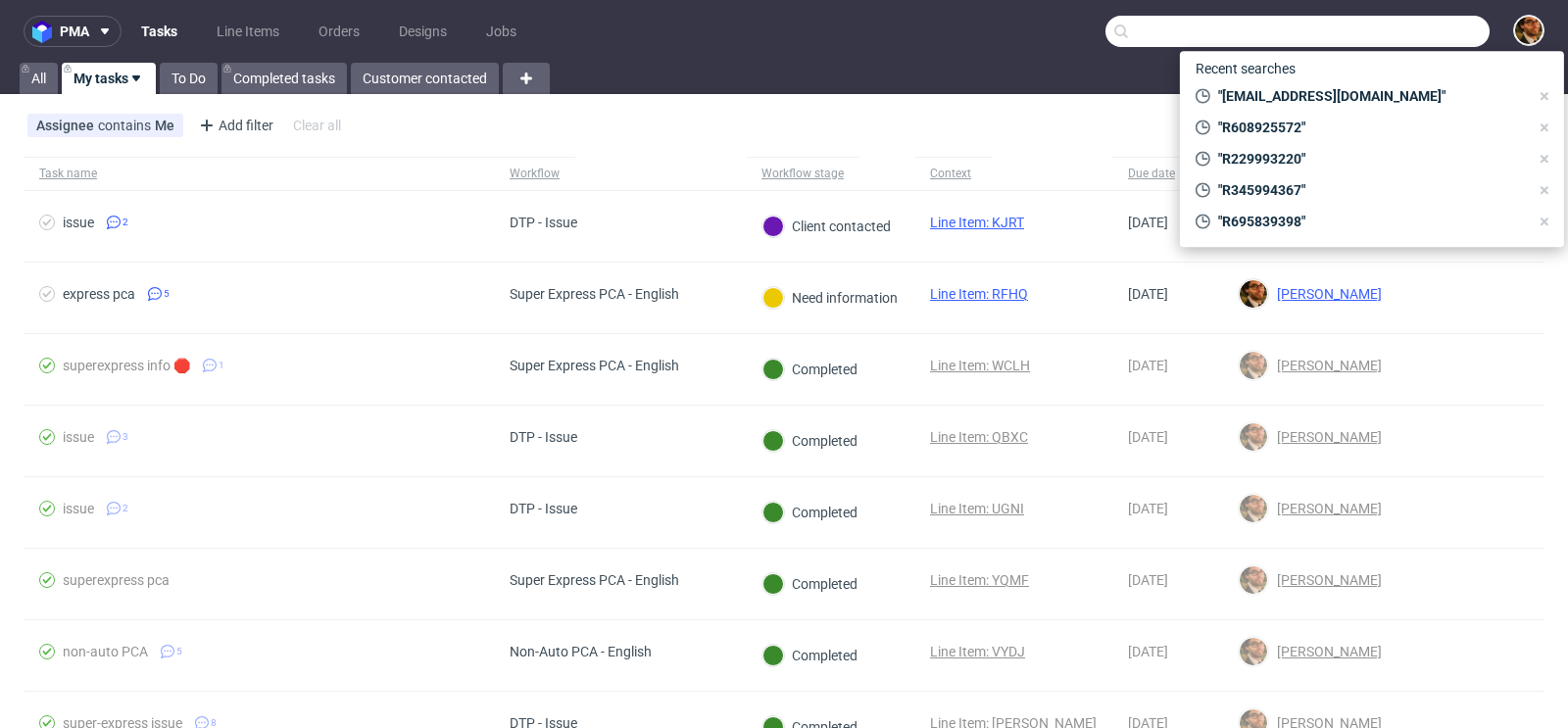
paste input "R672298562"
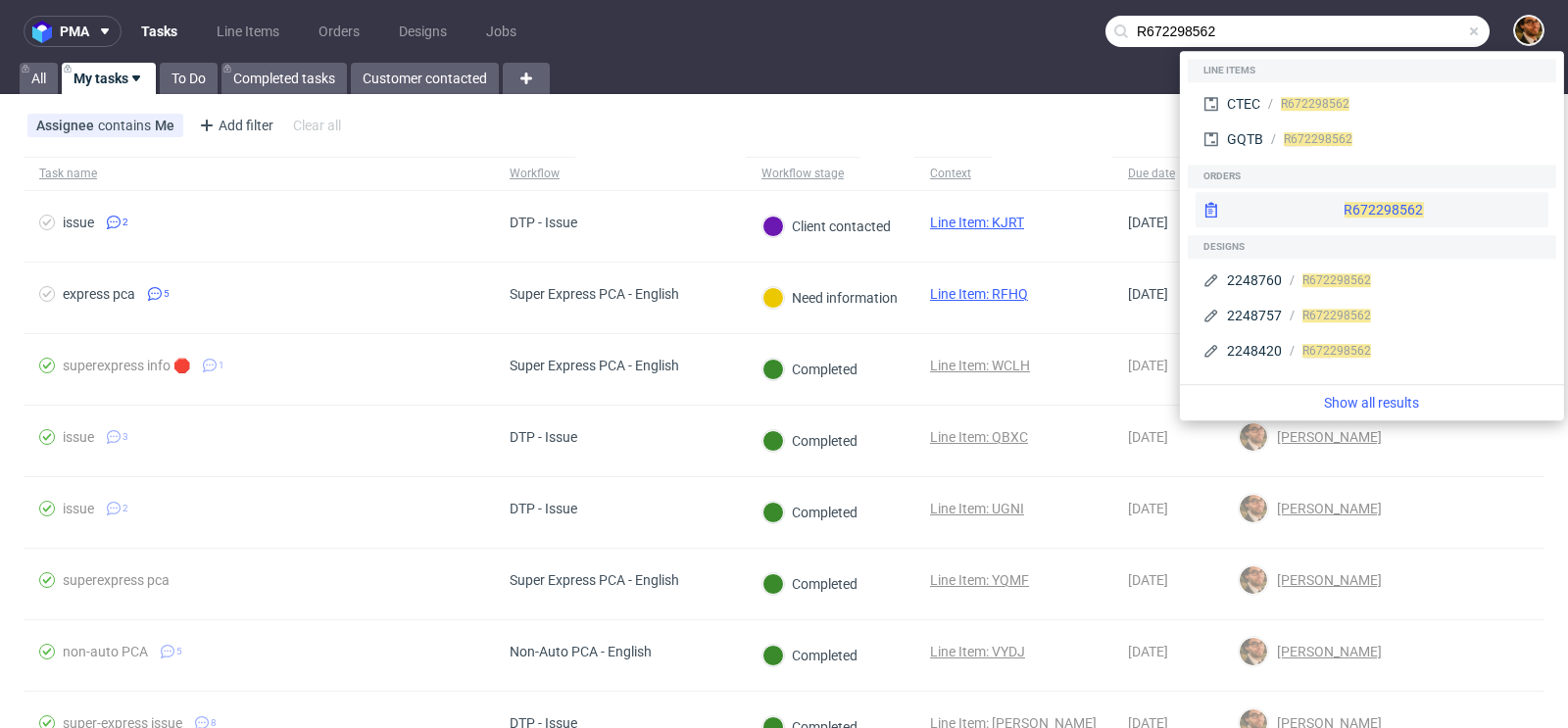
type input "R672298562"
click at [1351, 205] on div "R672298562" at bounding box center [1372, 210] width 353 height 35
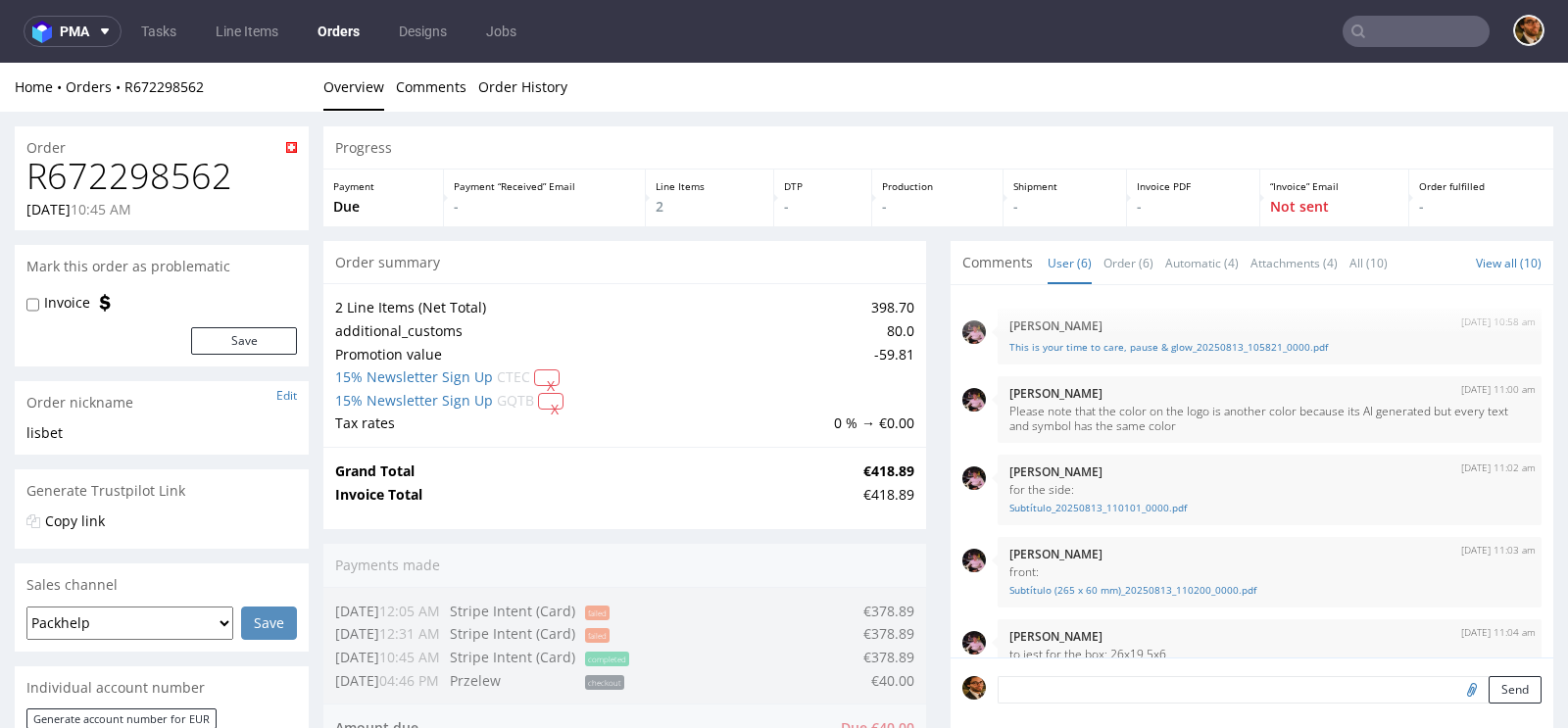
scroll to position [122, 0]
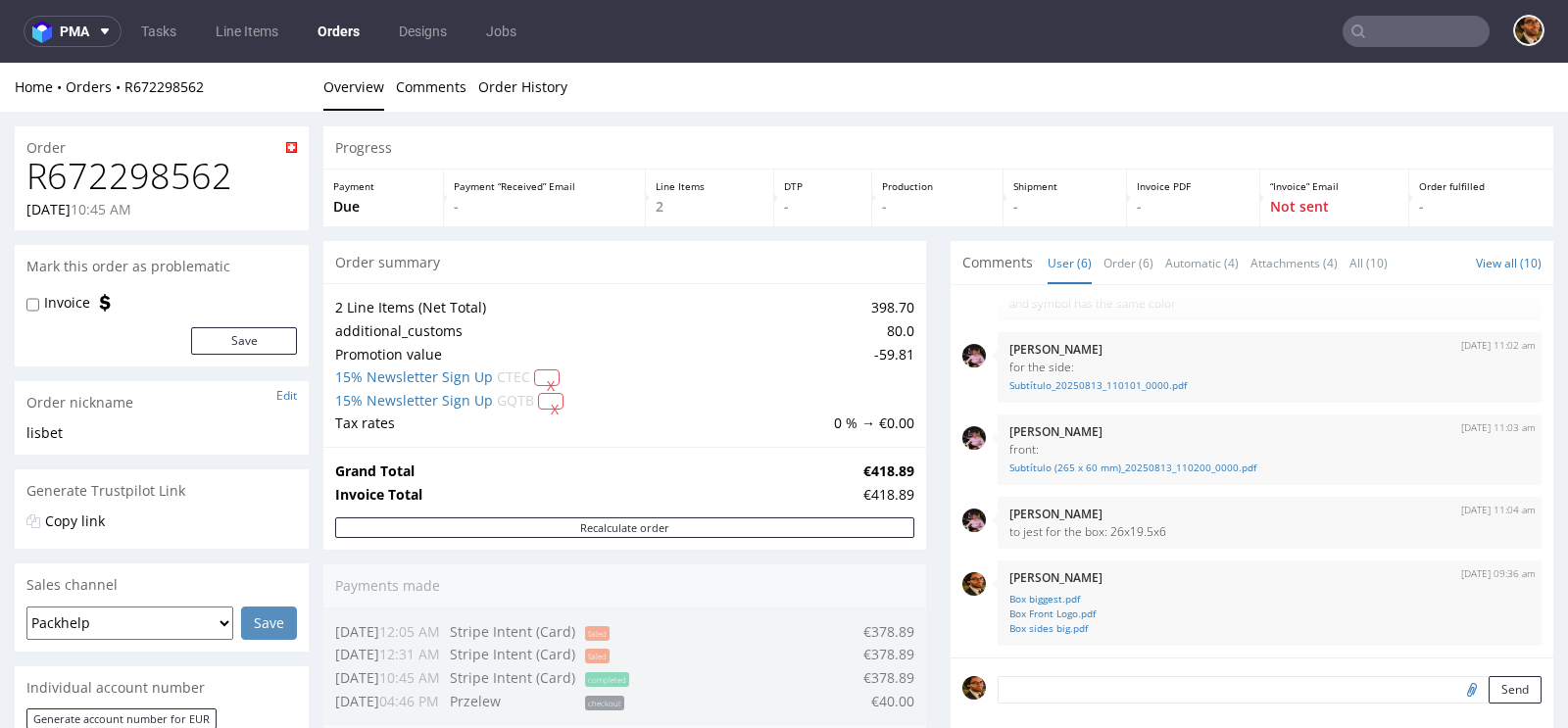
click at [1370, 36] on input "text" at bounding box center [1416, 31] width 147 height 31
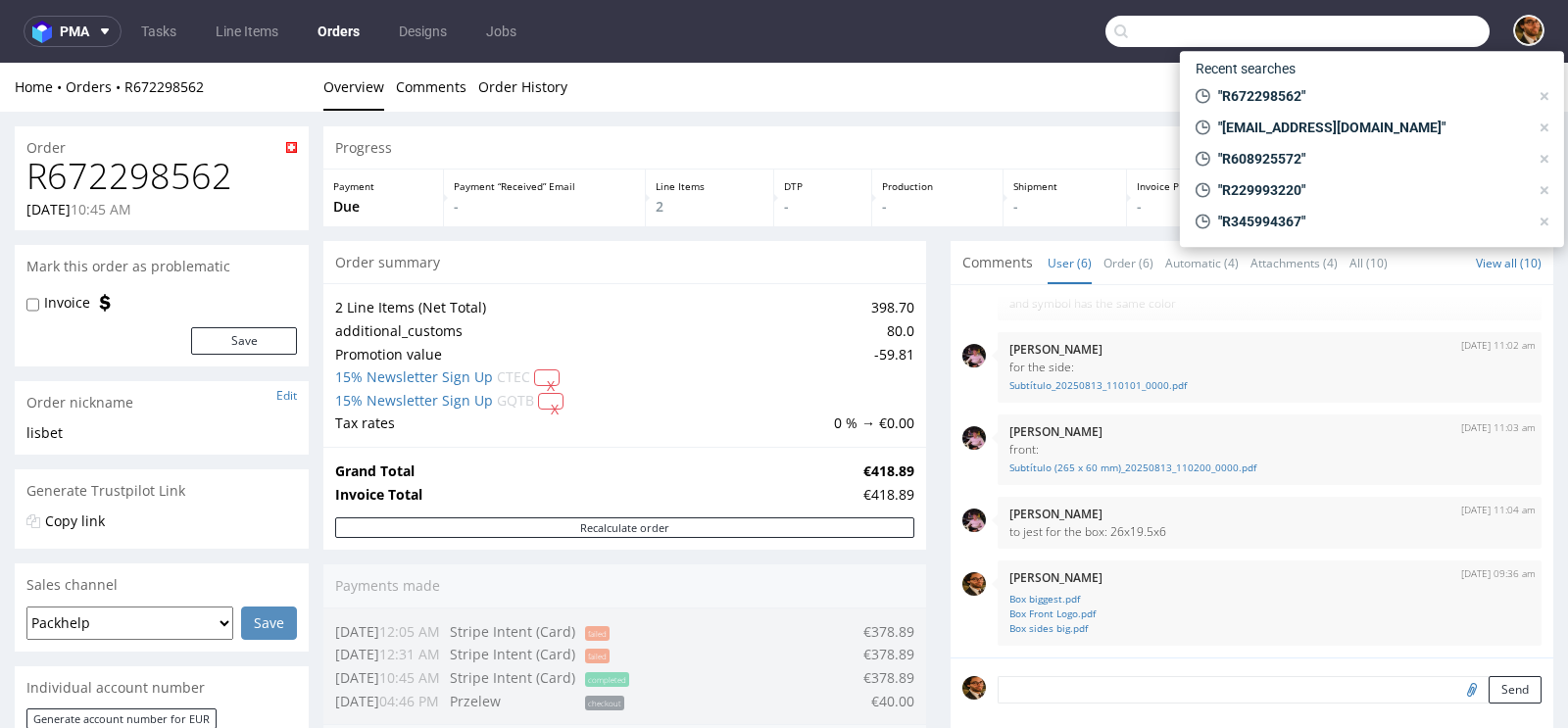
paste input "R183419681"
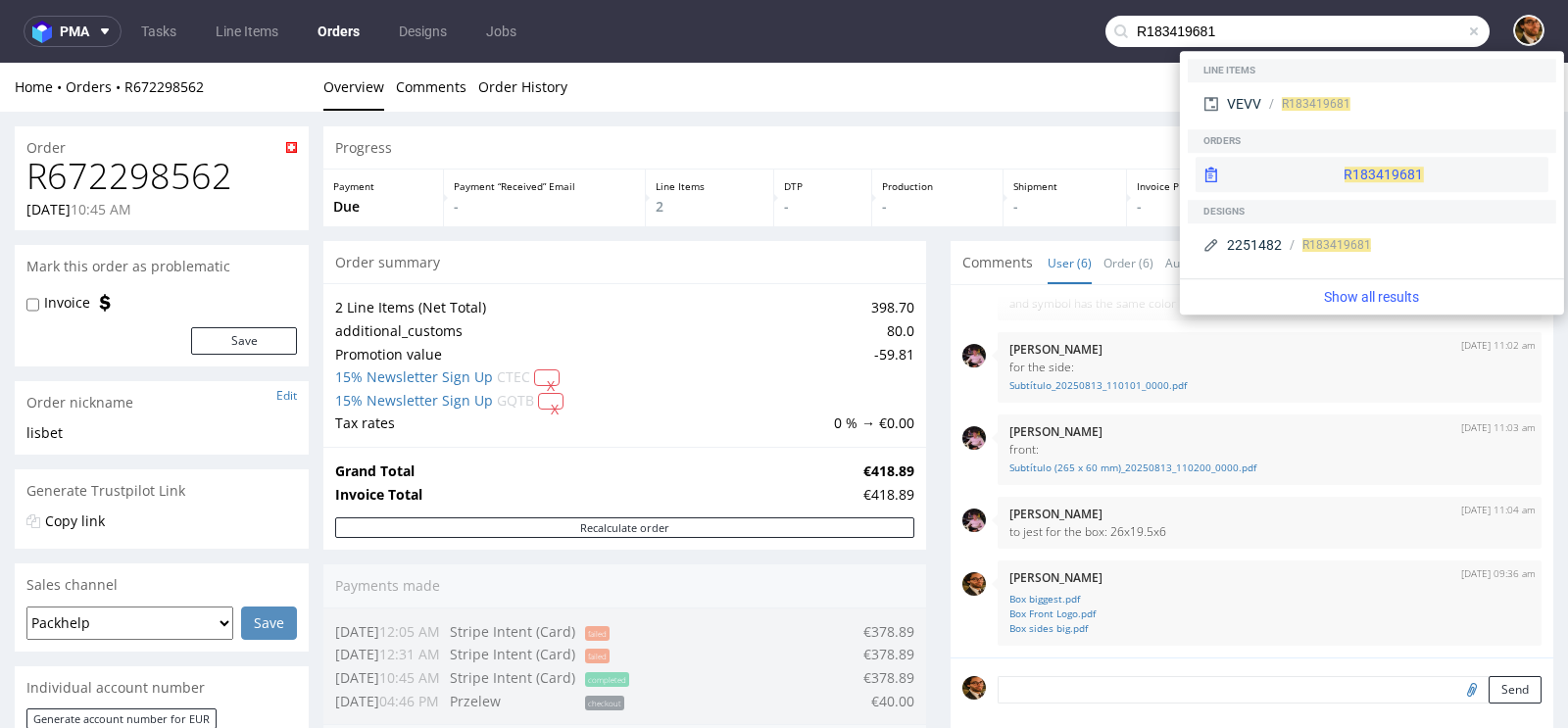
type input "R183419681"
click at [1319, 173] on div "R183419681" at bounding box center [1372, 174] width 353 height 35
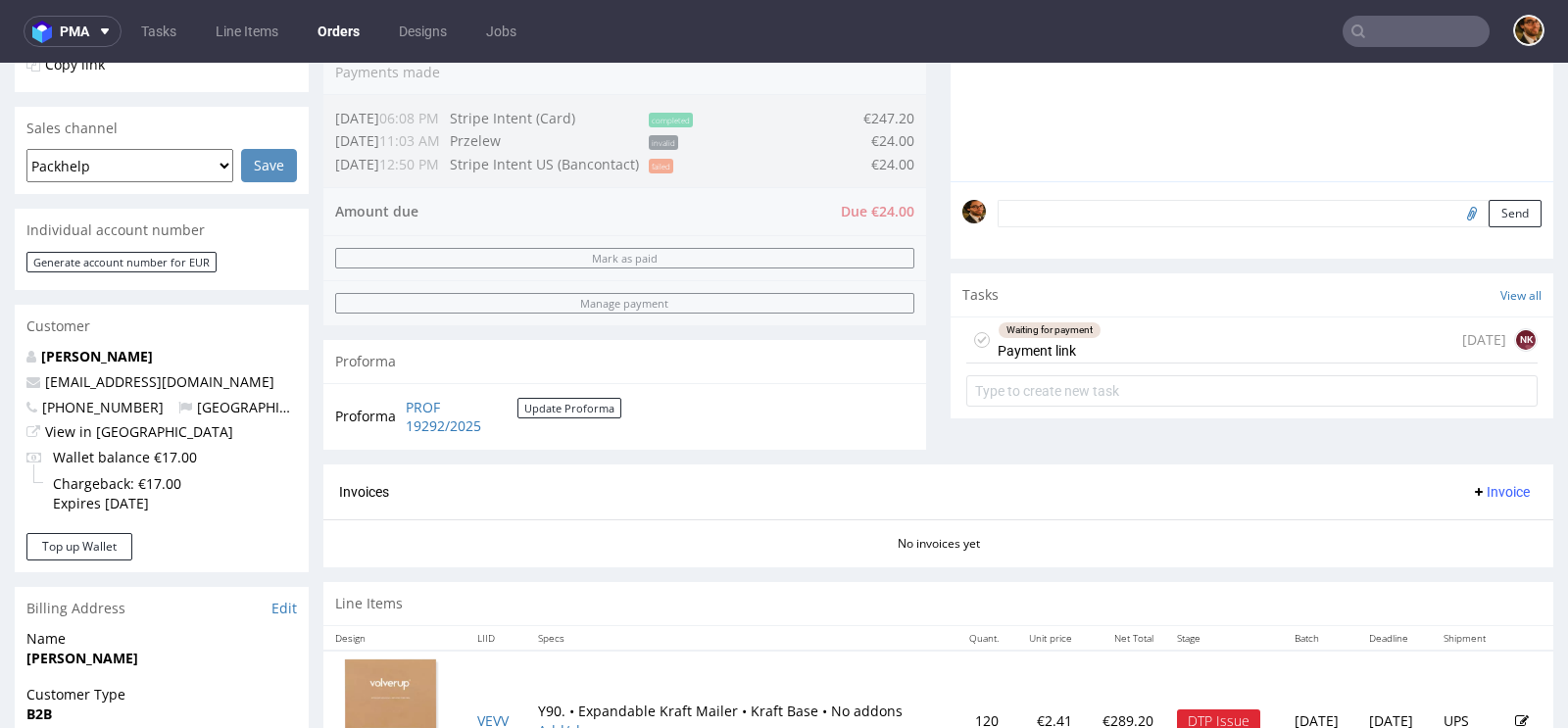
scroll to position [632, 0]
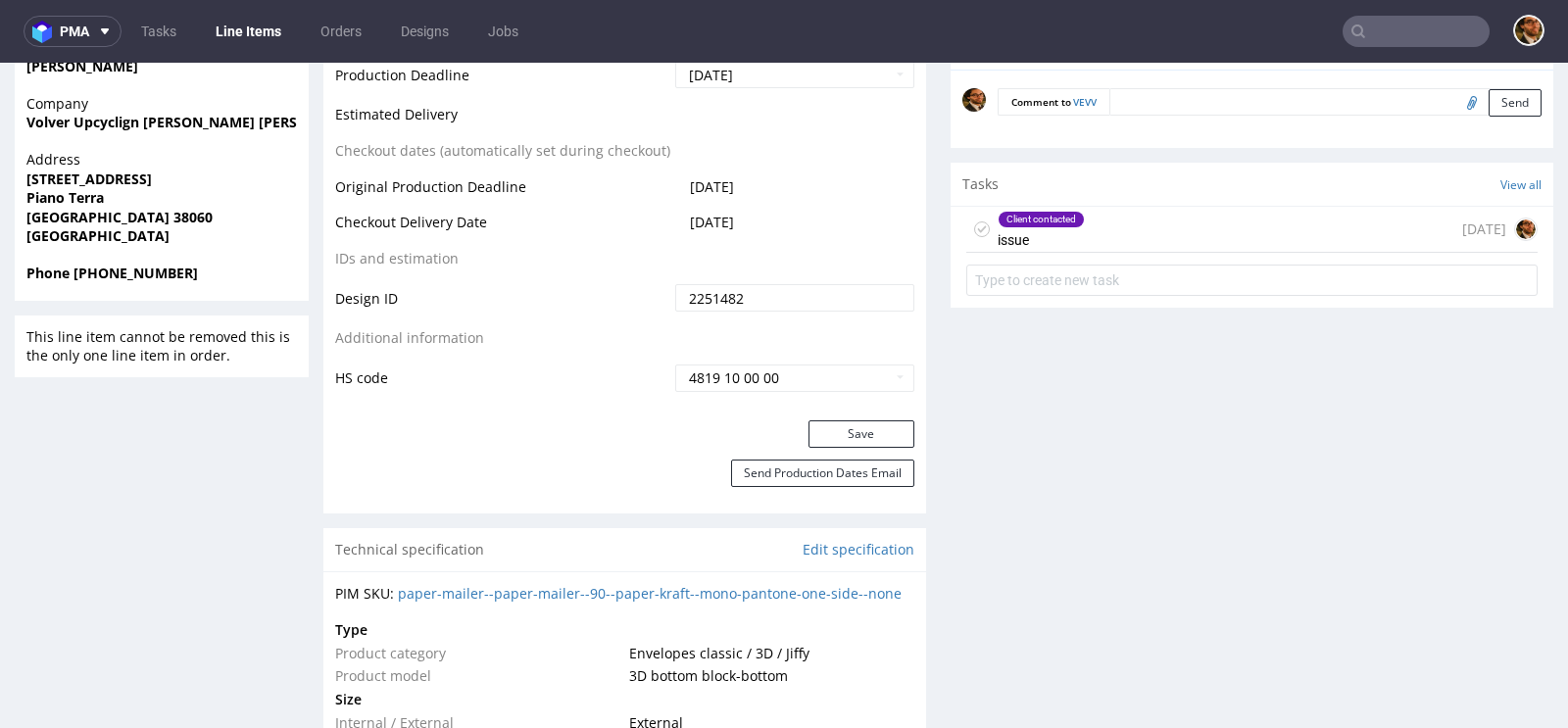
scroll to position [1005, 0]
click at [1122, 224] on div "Client contacted issue 21 days ago" at bounding box center [1251, 231] width 571 height 46
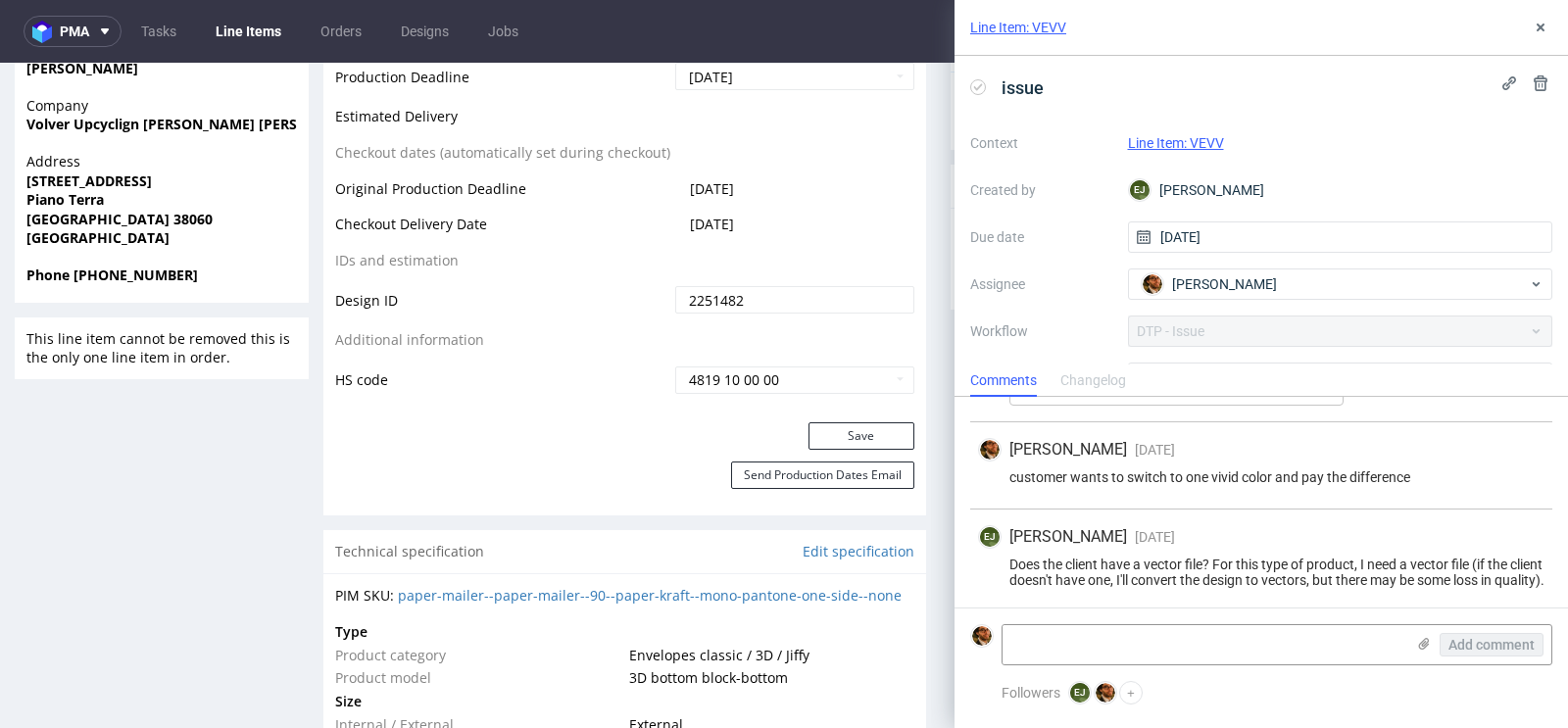
scroll to position [456, 0]
click at [1428, 645] on use at bounding box center [1424, 644] width 11 height 12
click at [0, 0] on input "file" at bounding box center [0, 0] width 0 height 0
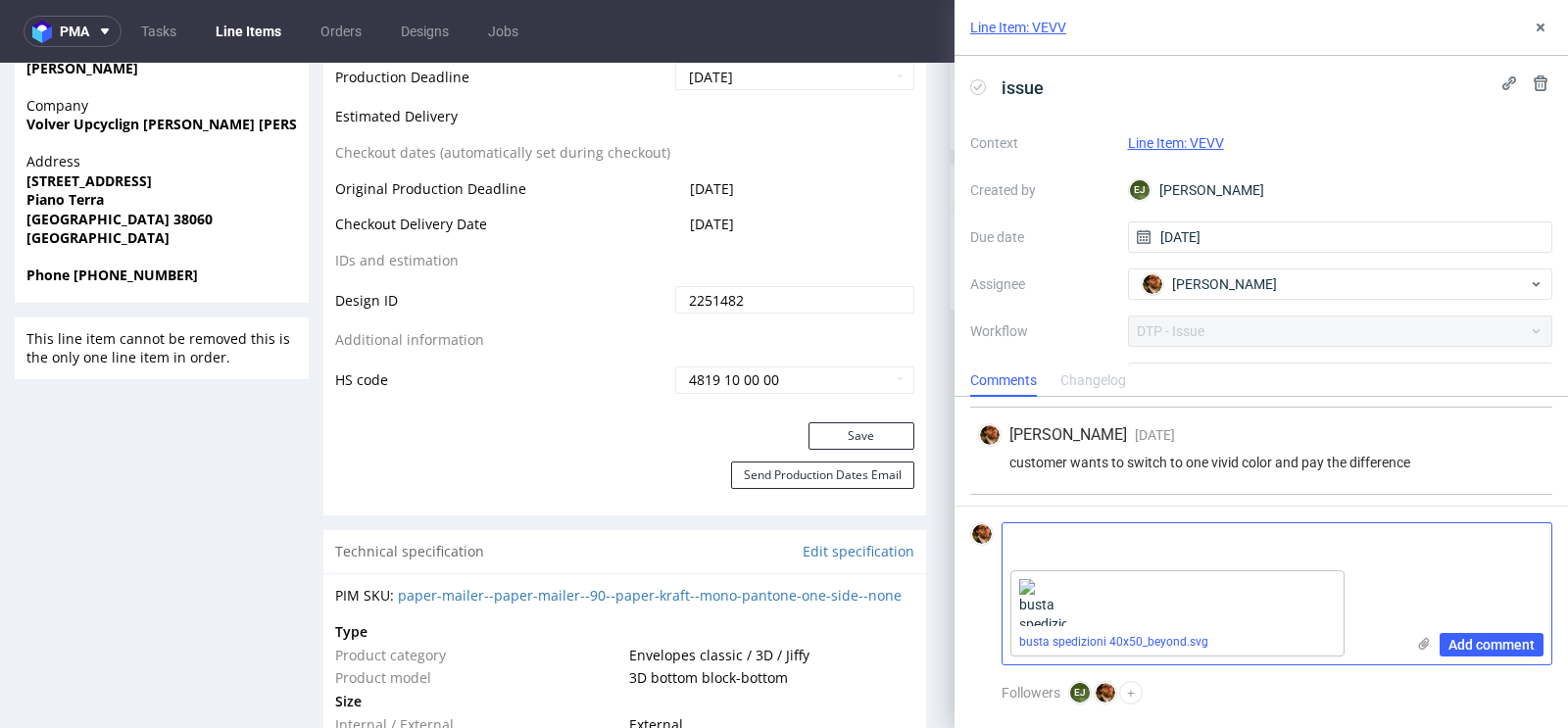
click at [1037, 550] on textarea at bounding box center [1203, 543] width 402 height 39
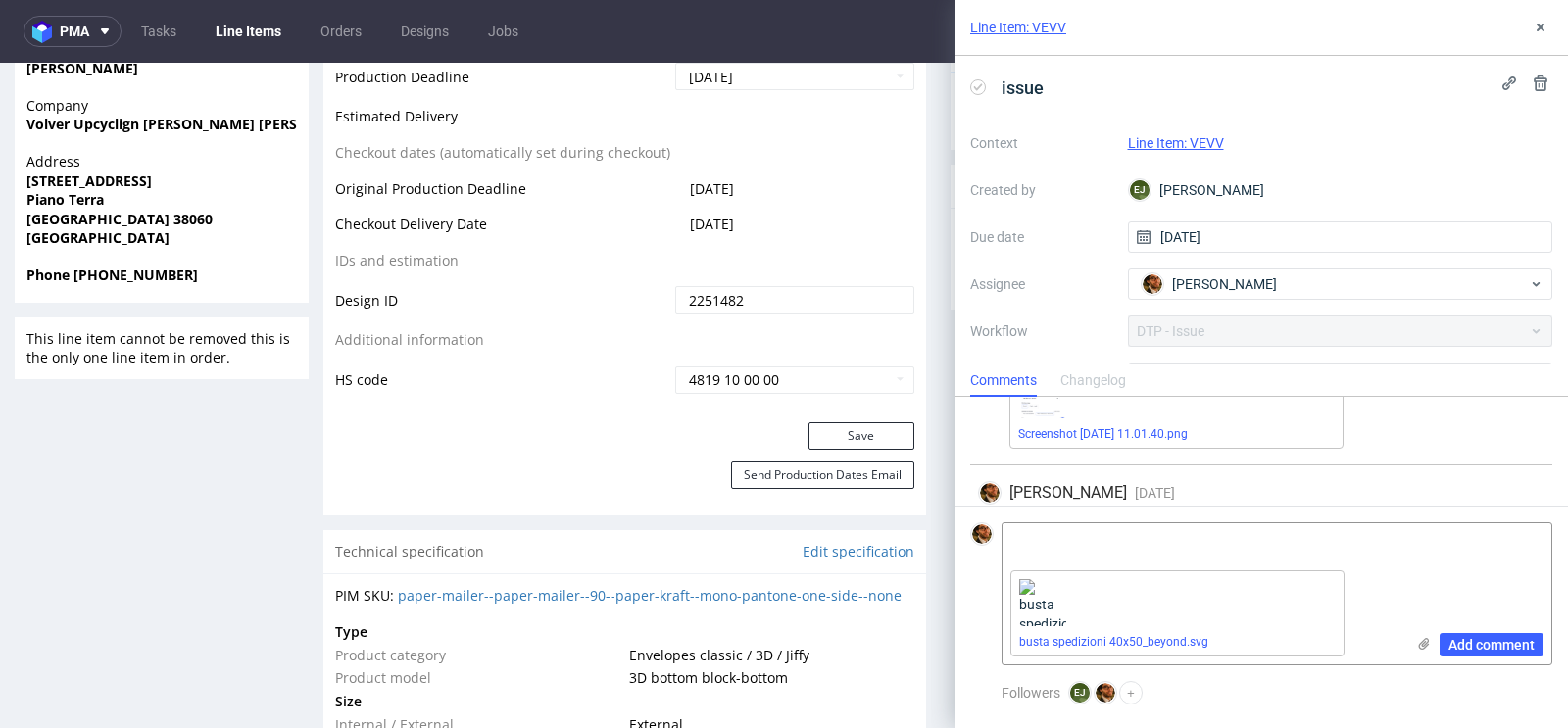
scroll to position [557, 0]
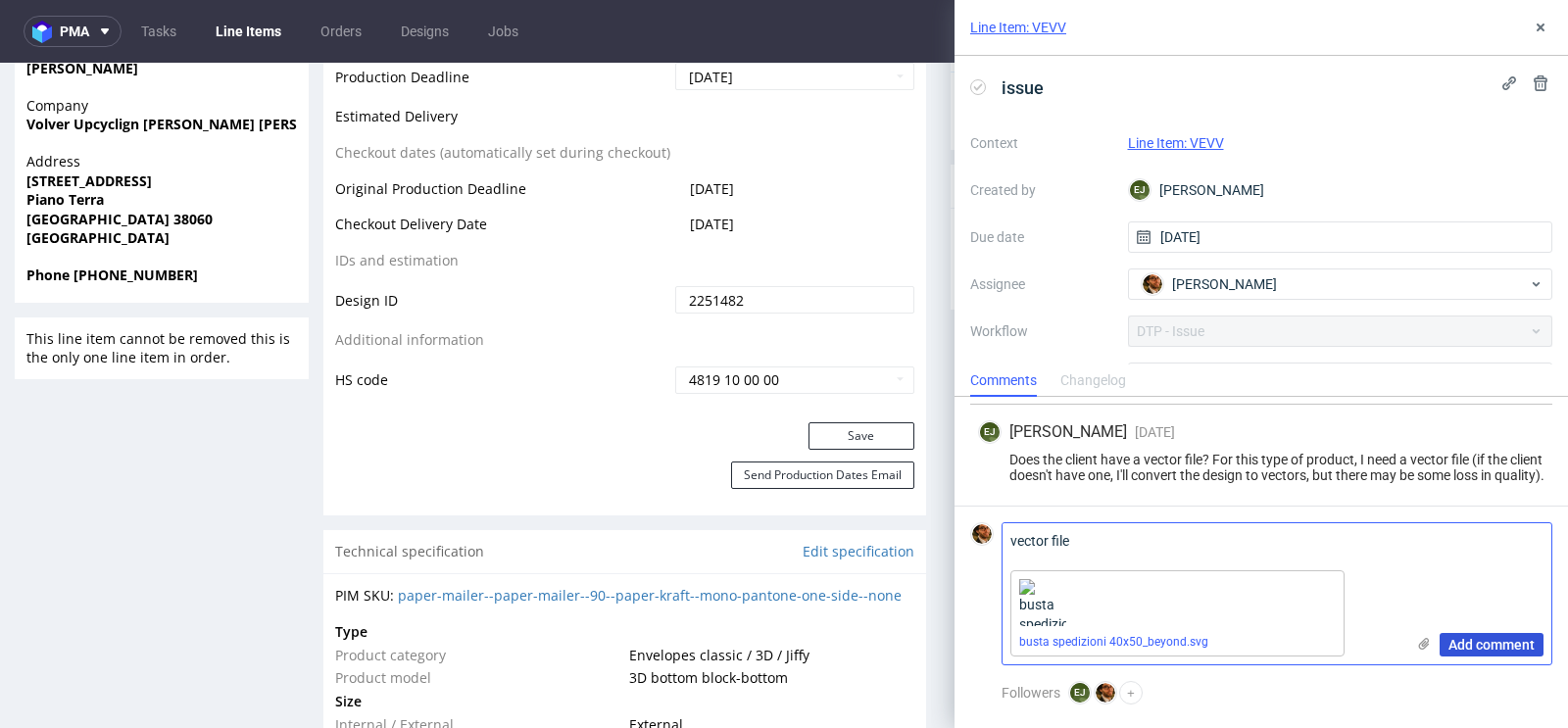
type textarea "vector file"
click at [1478, 645] on span "Add comment" at bounding box center [1492, 645] width 86 height 14
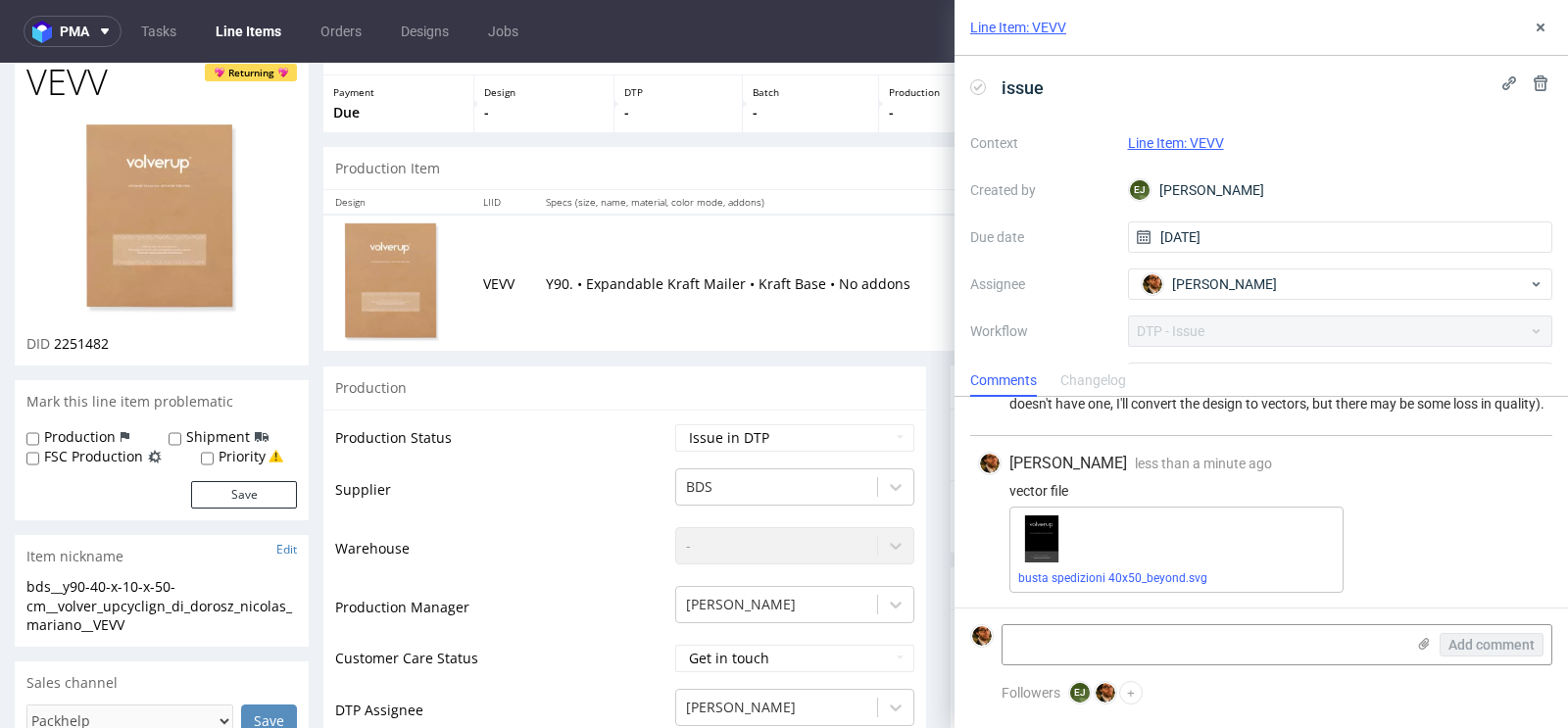
scroll to position [162, 0]
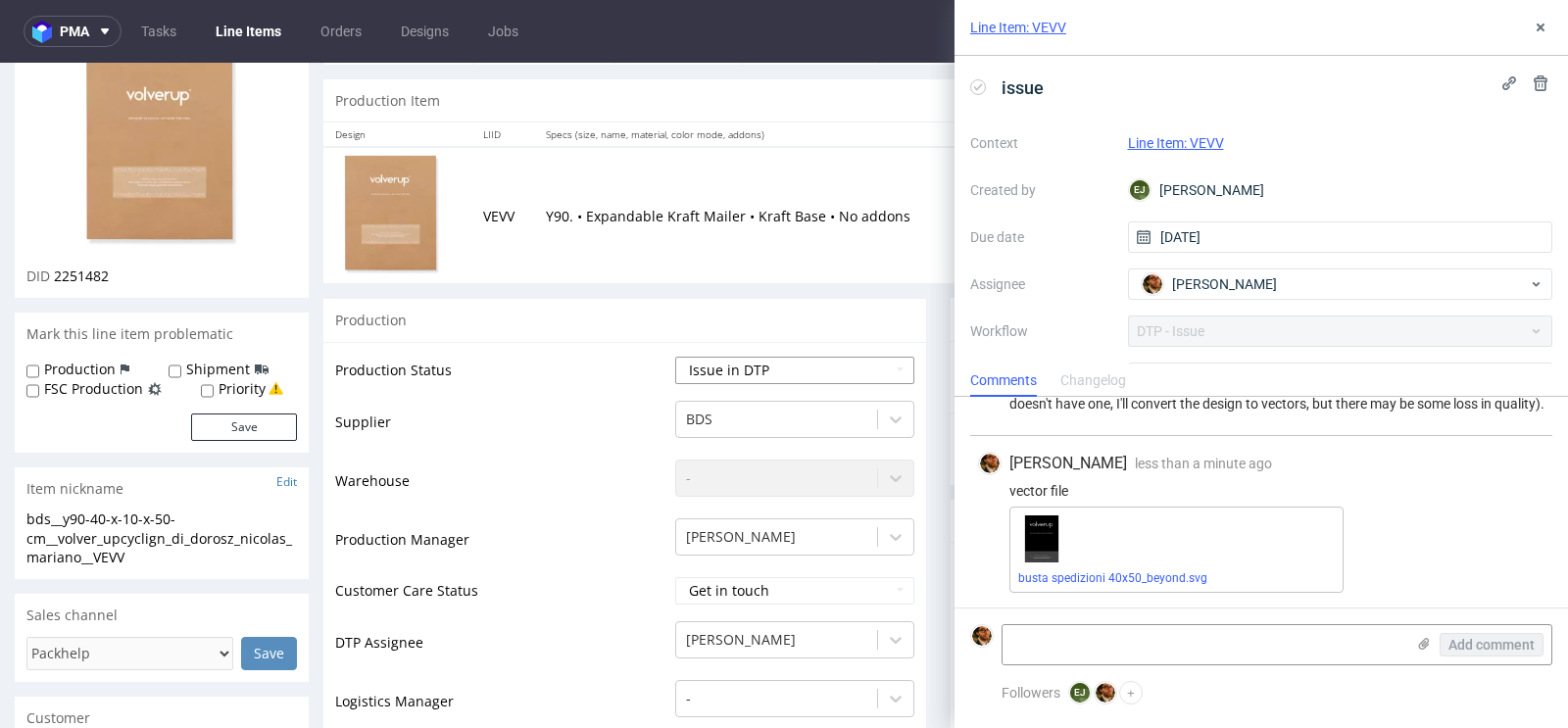
click at [886, 368] on select "Waiting for Artwork Waiting for Diecut Waiting for Mockup Waiting for DTP Waiti…" at bounding box center [795, 370] width 239 height 27
select select "back_for_dtp"
click at [675, 357] on select "Waiting for Artwork Waiting for Diecut Waiting for Mockup Waiting for DTP Waiti…" at bounding box center [795, 370] width 239 height 27
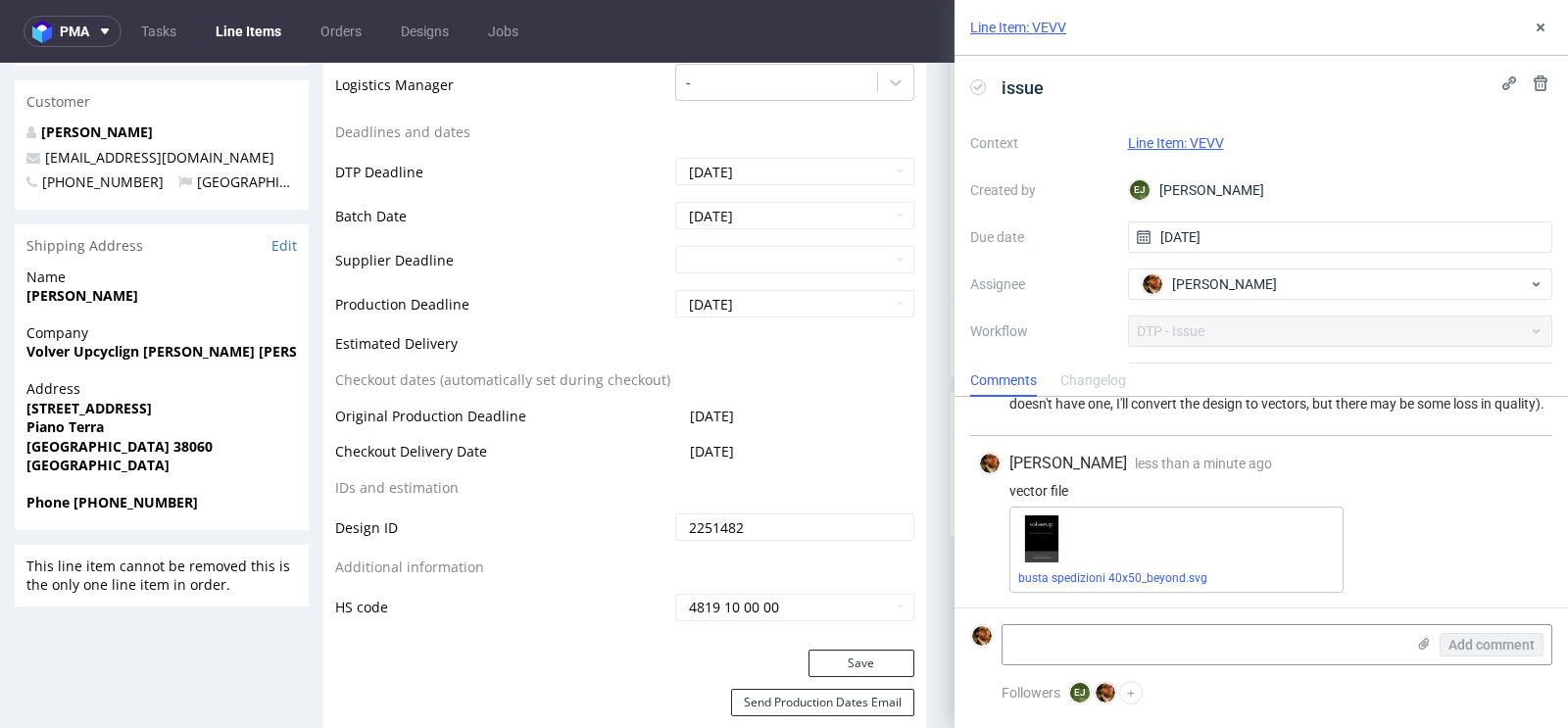
scroll to position [1104, 0]
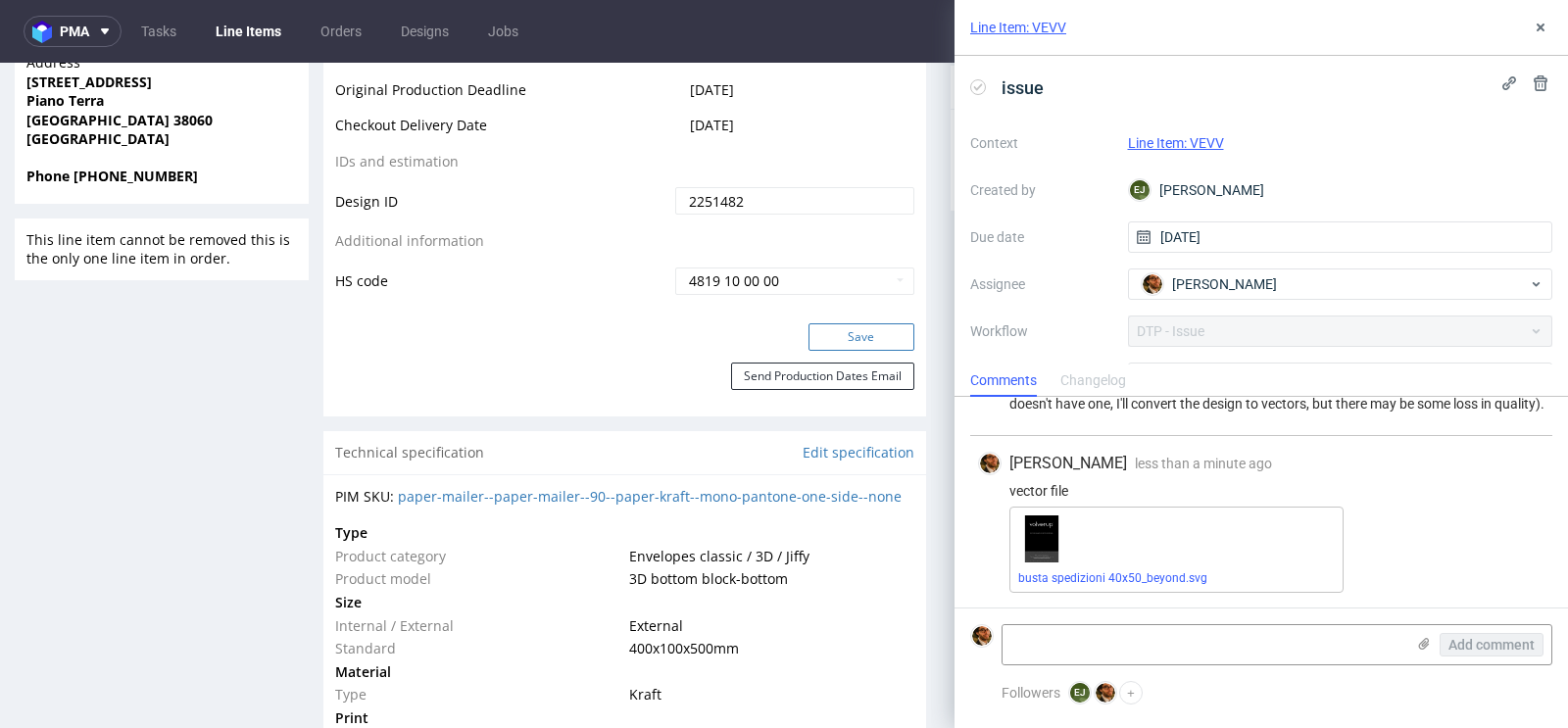
click at [848, 337] on button "Save" at bounding box center [861, 337] width 106 height 27
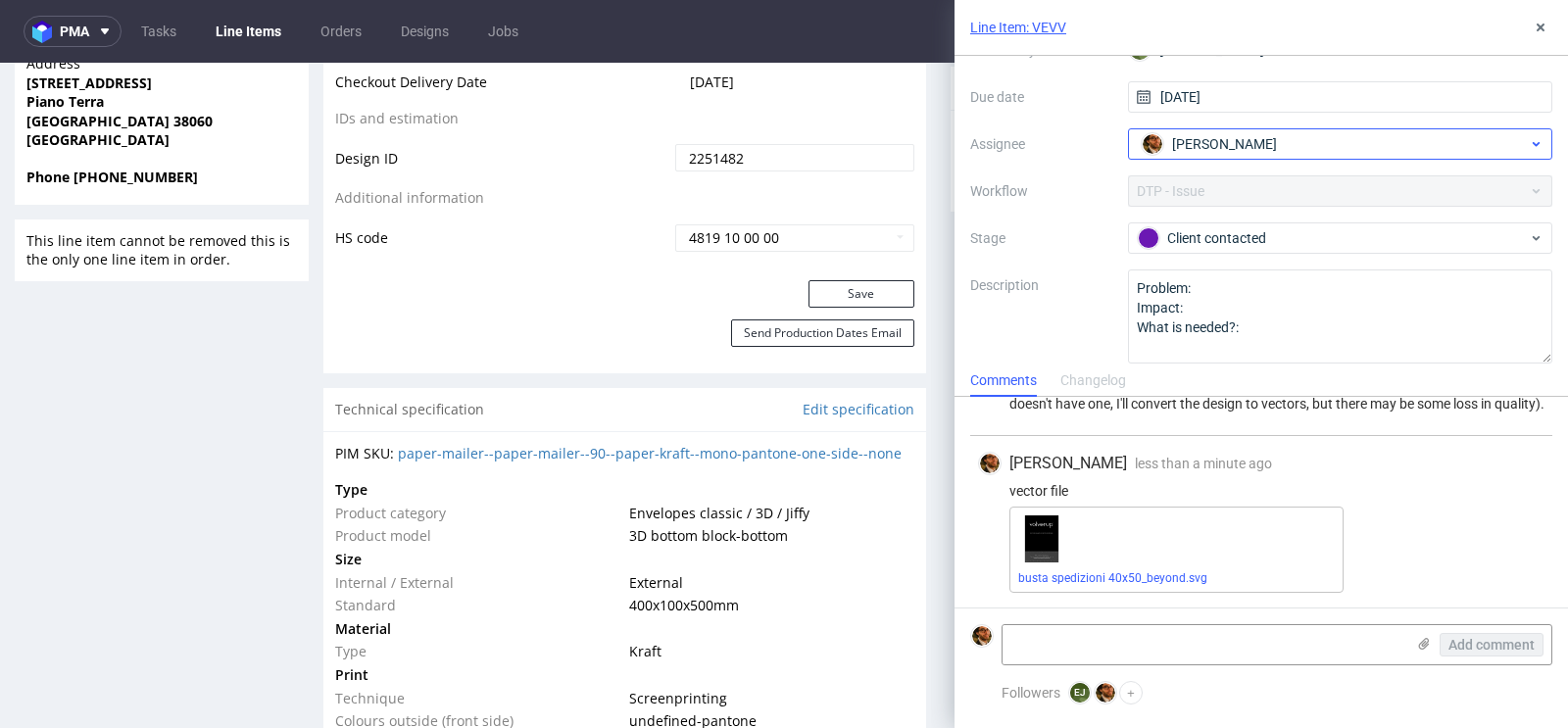
scroll to position [154, 0]
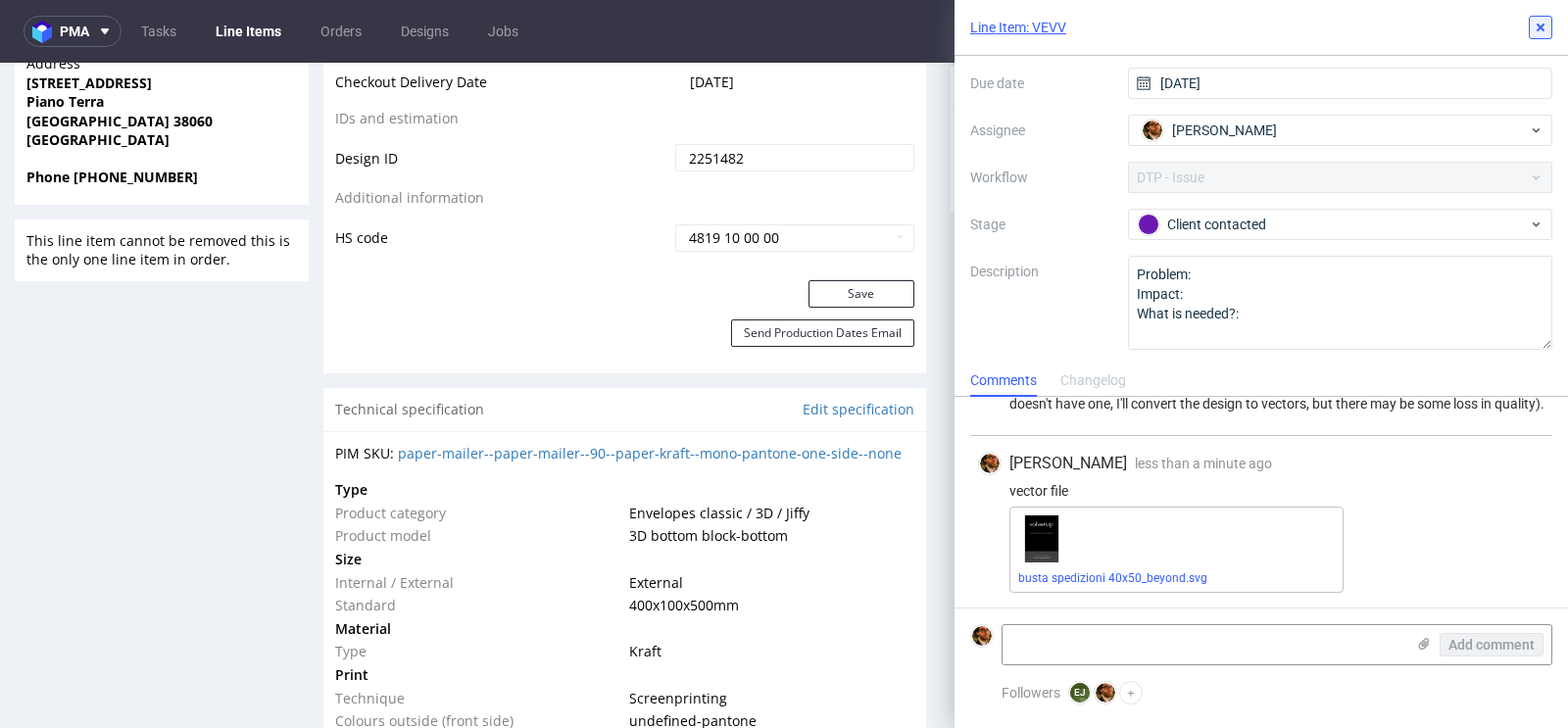
click at [1544, 34] on icon at bounding box center [1541, 27] width 16 height 16
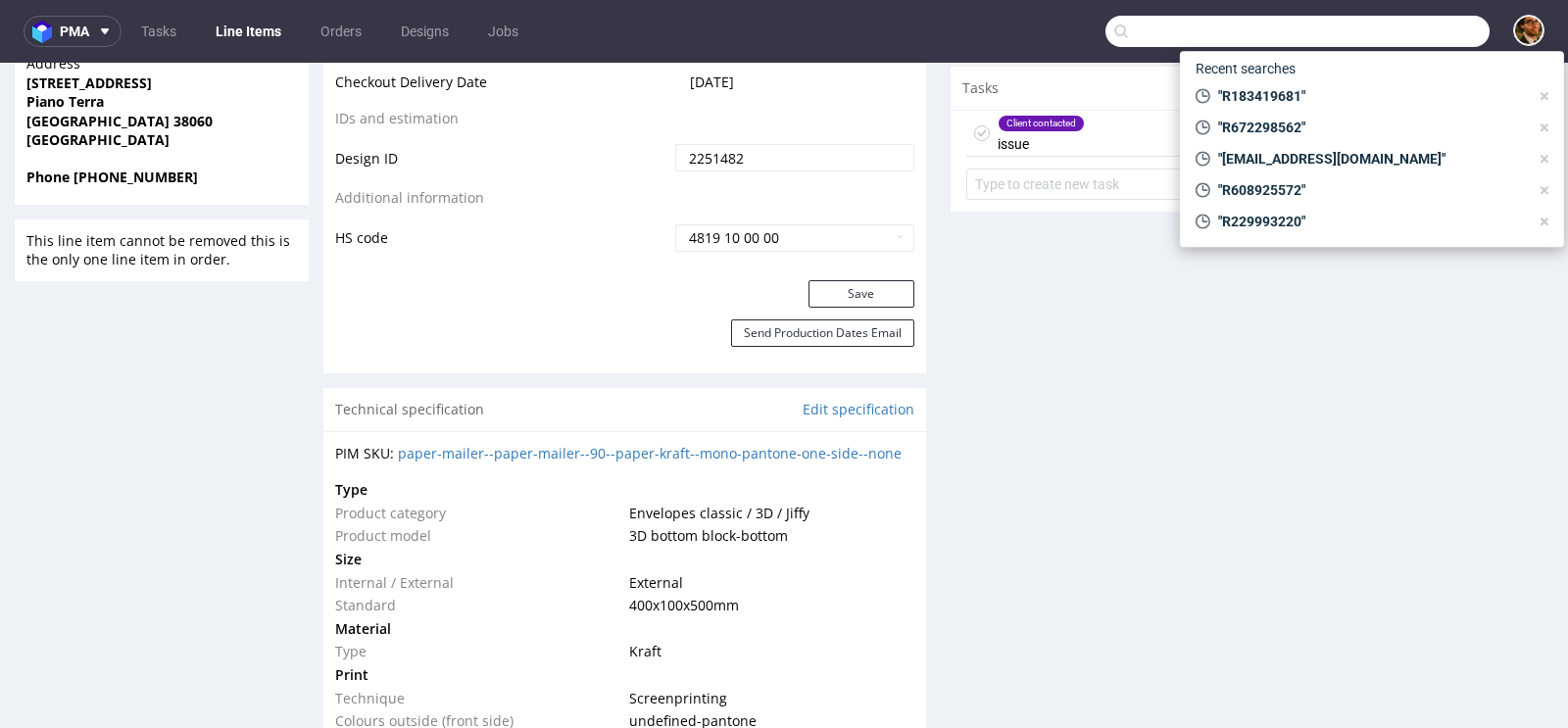
click at [1366, 26] on input "text" at bounding box center [1298, 31] width 384 height 31
paste input "R856094672"
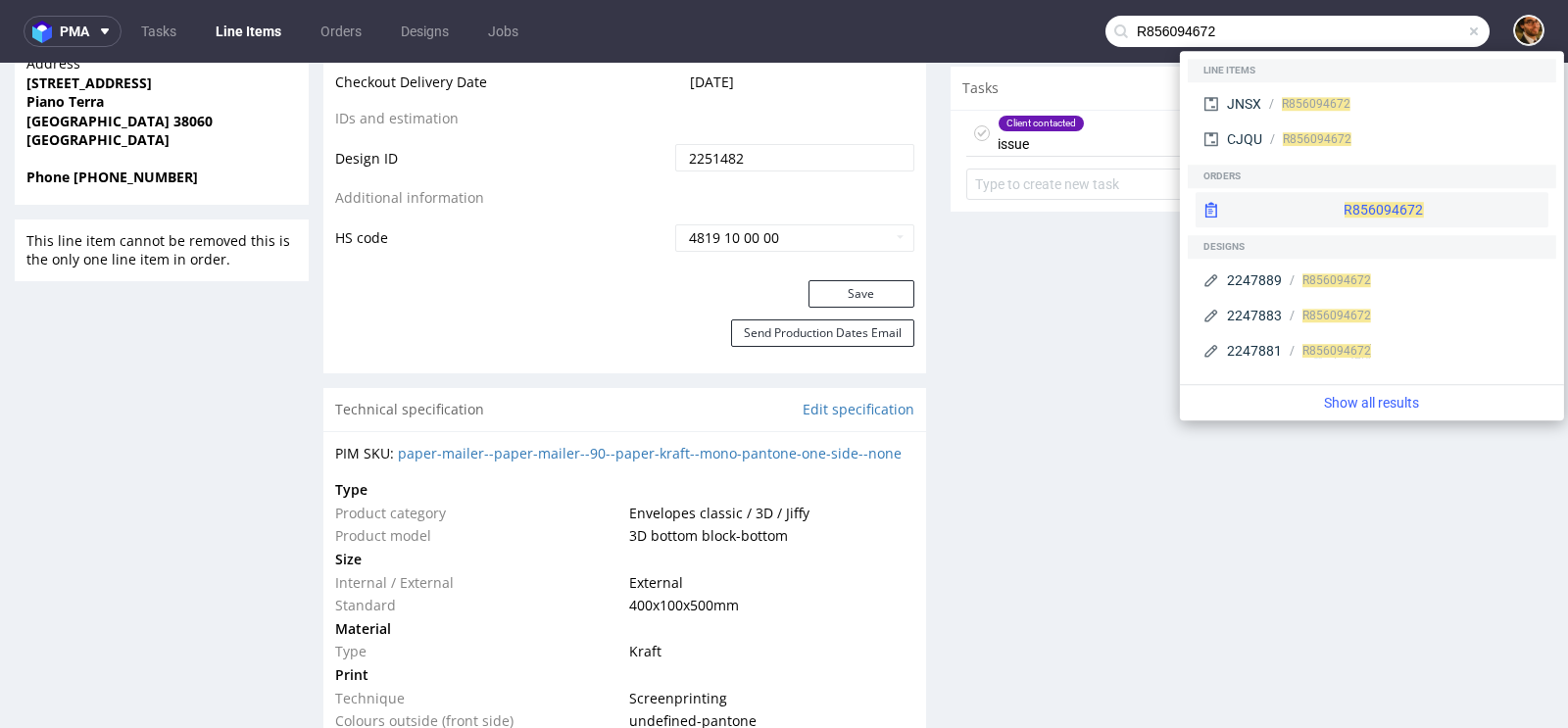
type input "R856094672"
click at [1356, 215] on div "R856094672" at bounding box center [1372, 210] width 353 height 35
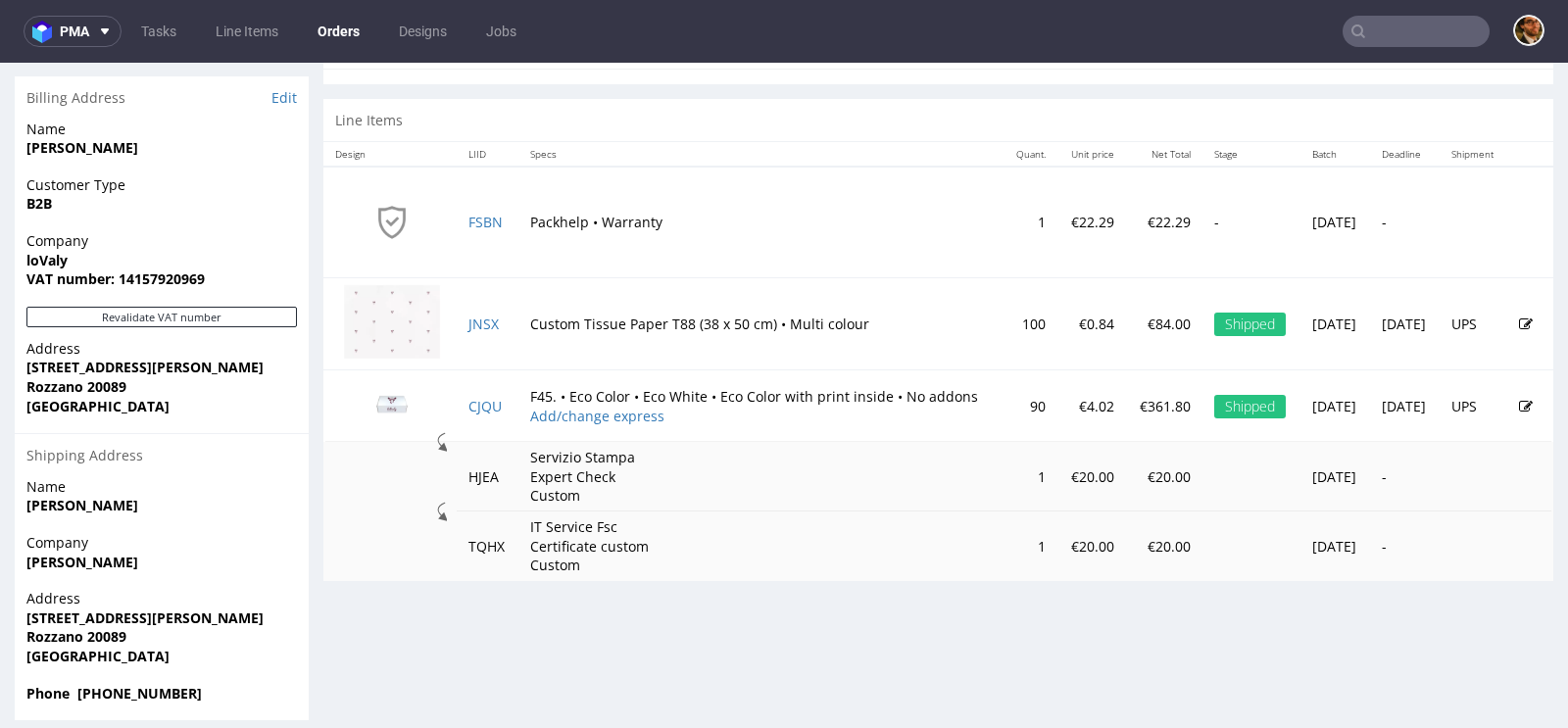
scroll to position [977, 0]
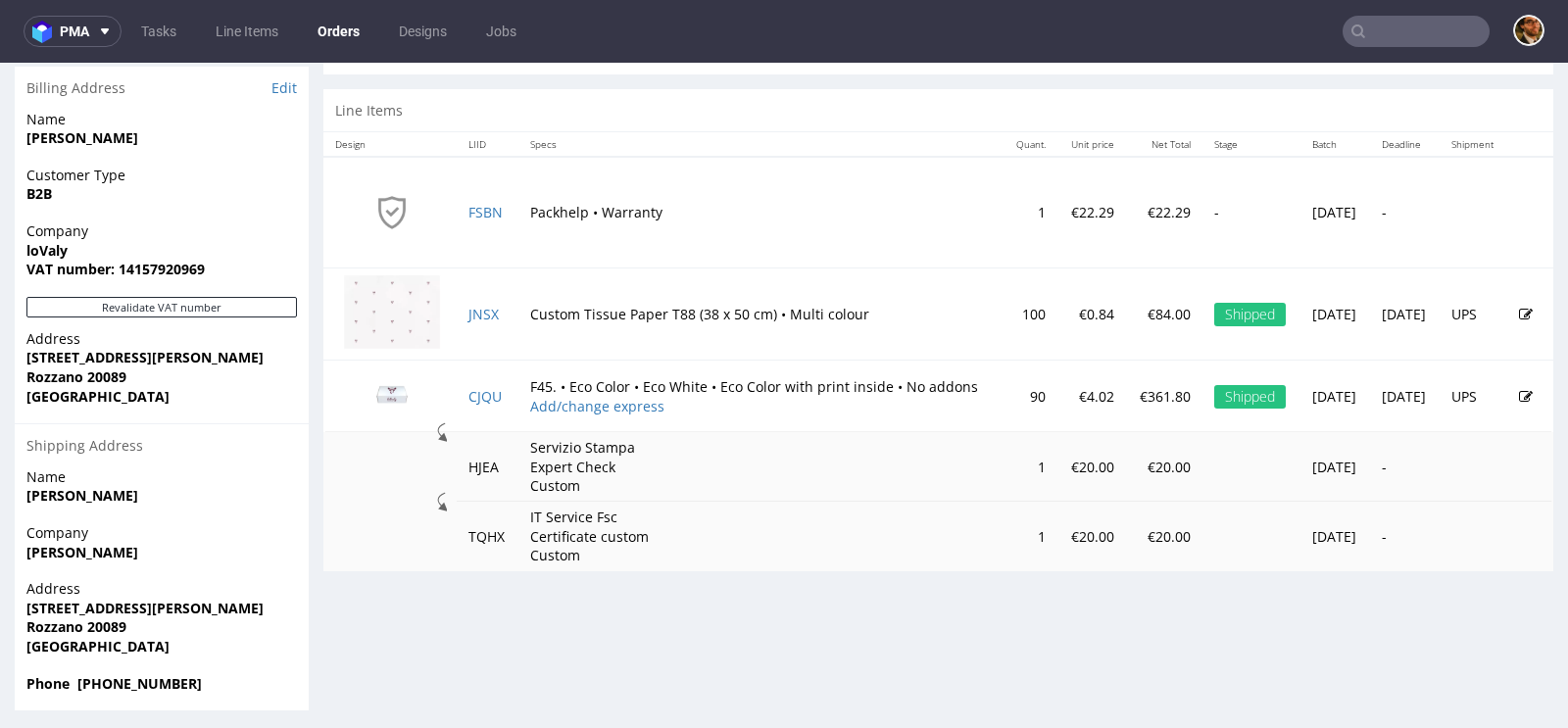
click at [536, 534] on p "IT Service Fsc Certificate custom Custom" at bounding box center [604, 536] width 147 height 58
click at [474, 530] on td "TQHX" at bounding box center [487, 536] width 62 height 70
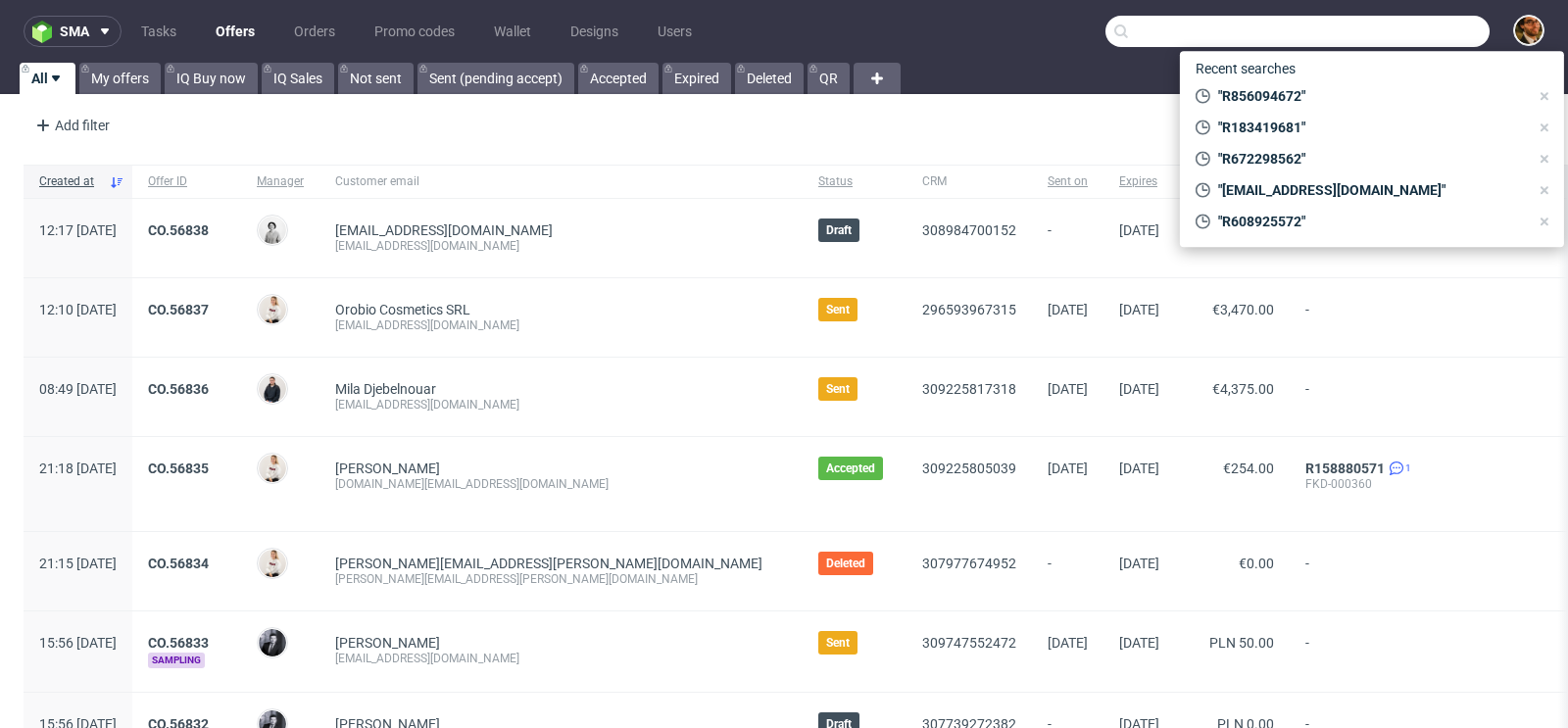
click at [1365, 28] on input "text" at bounding box center [1298, 31] width 384 height 31
paste input "[EMAIL_ADDRESS][DOMAIN_NAME]"
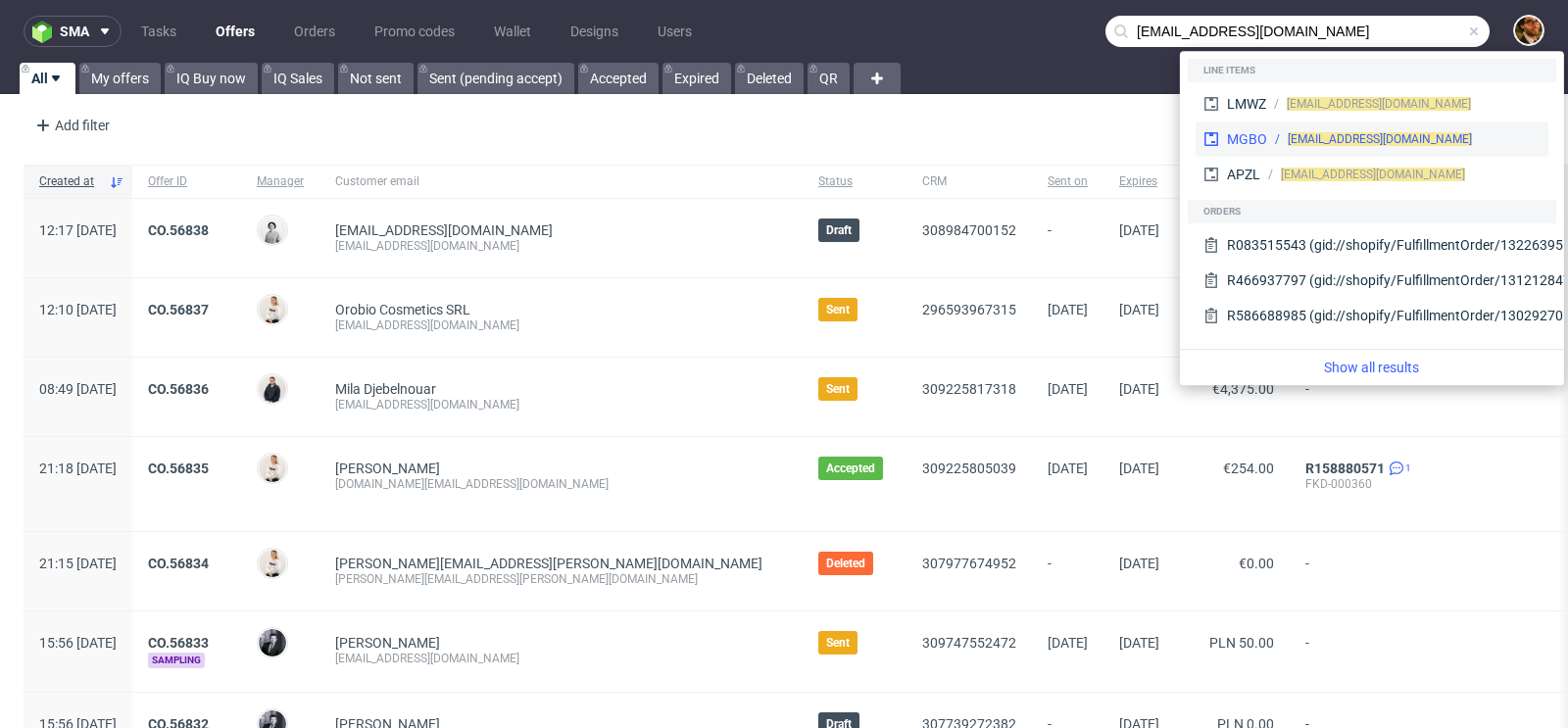
type input "[EMAIL_ADDRESS][DOMAIN_NAME]"
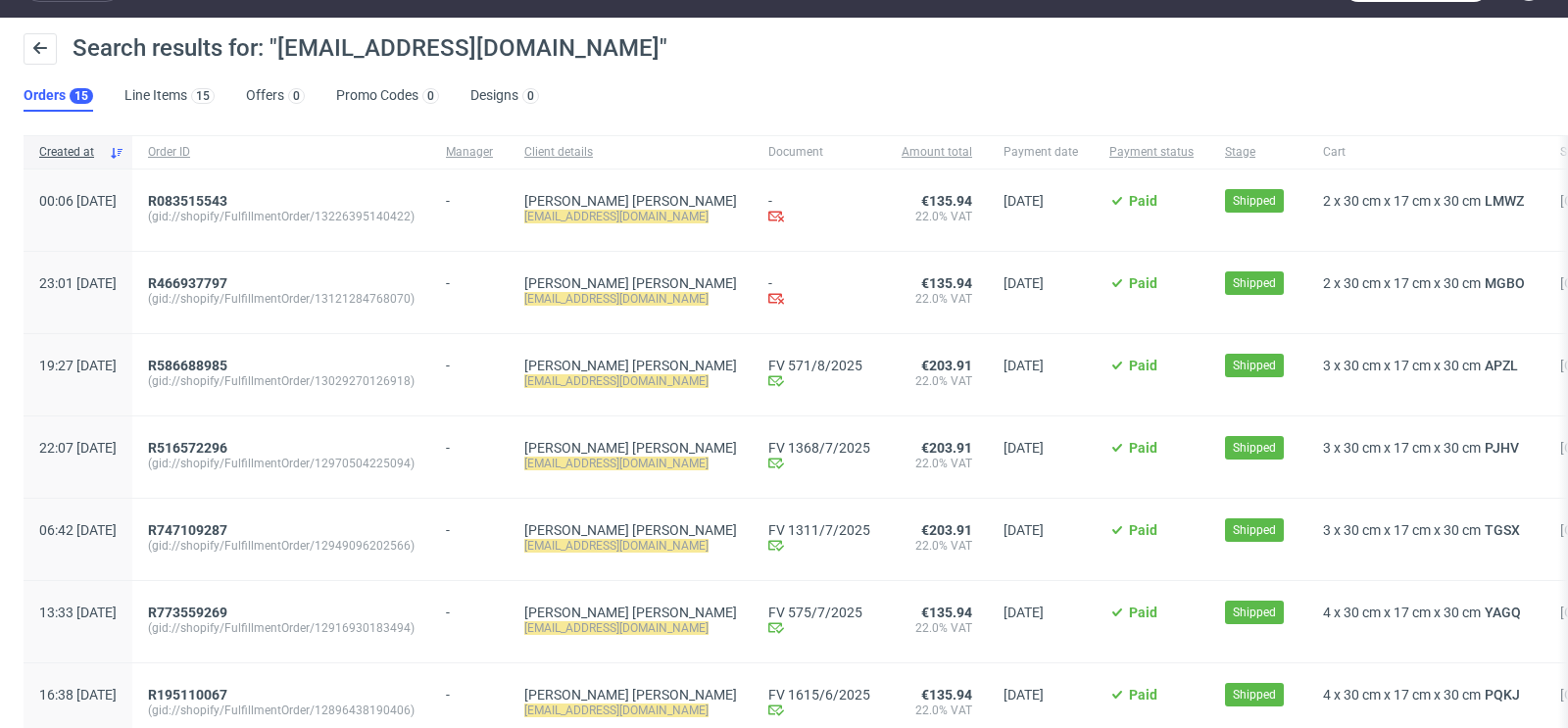
scroll to position [145, 0]
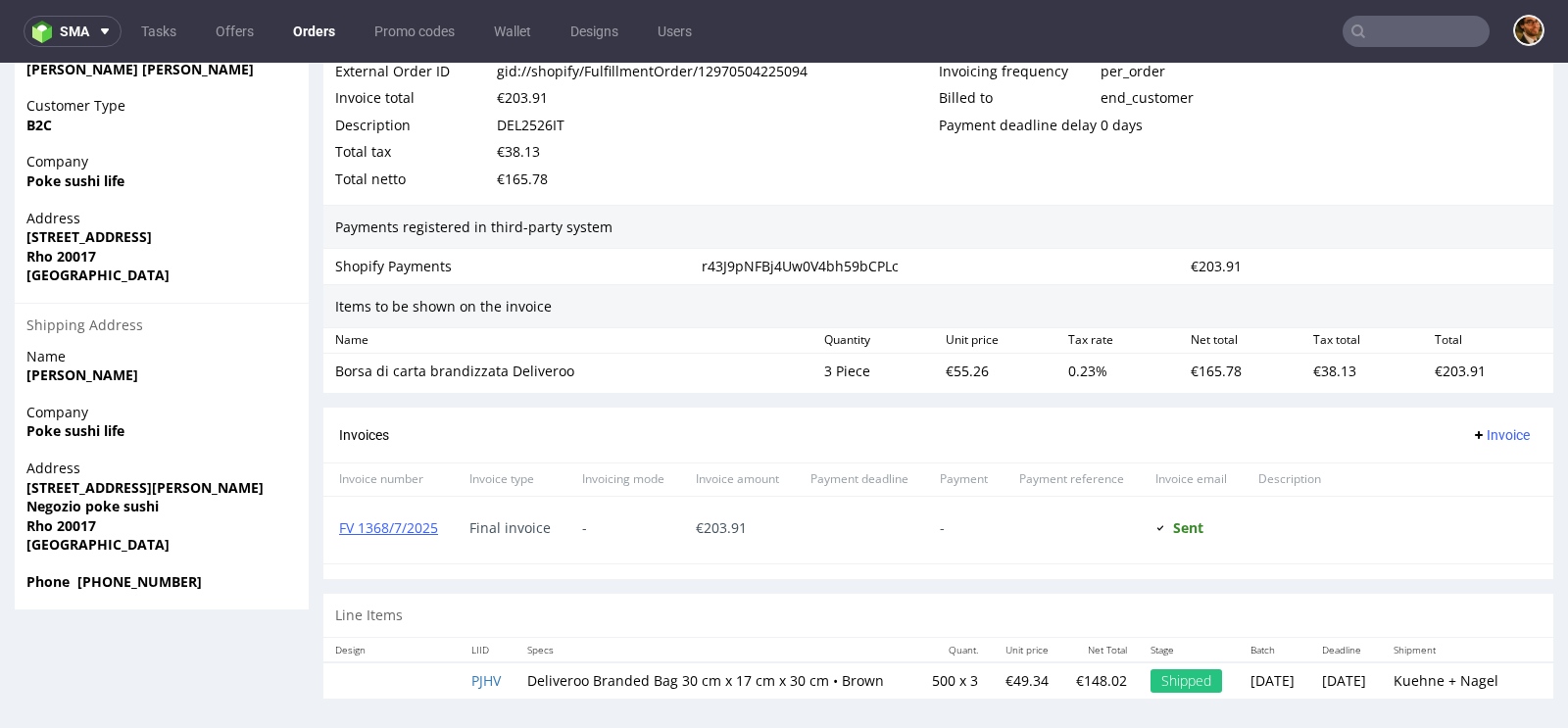
scroll to position [5, 0]
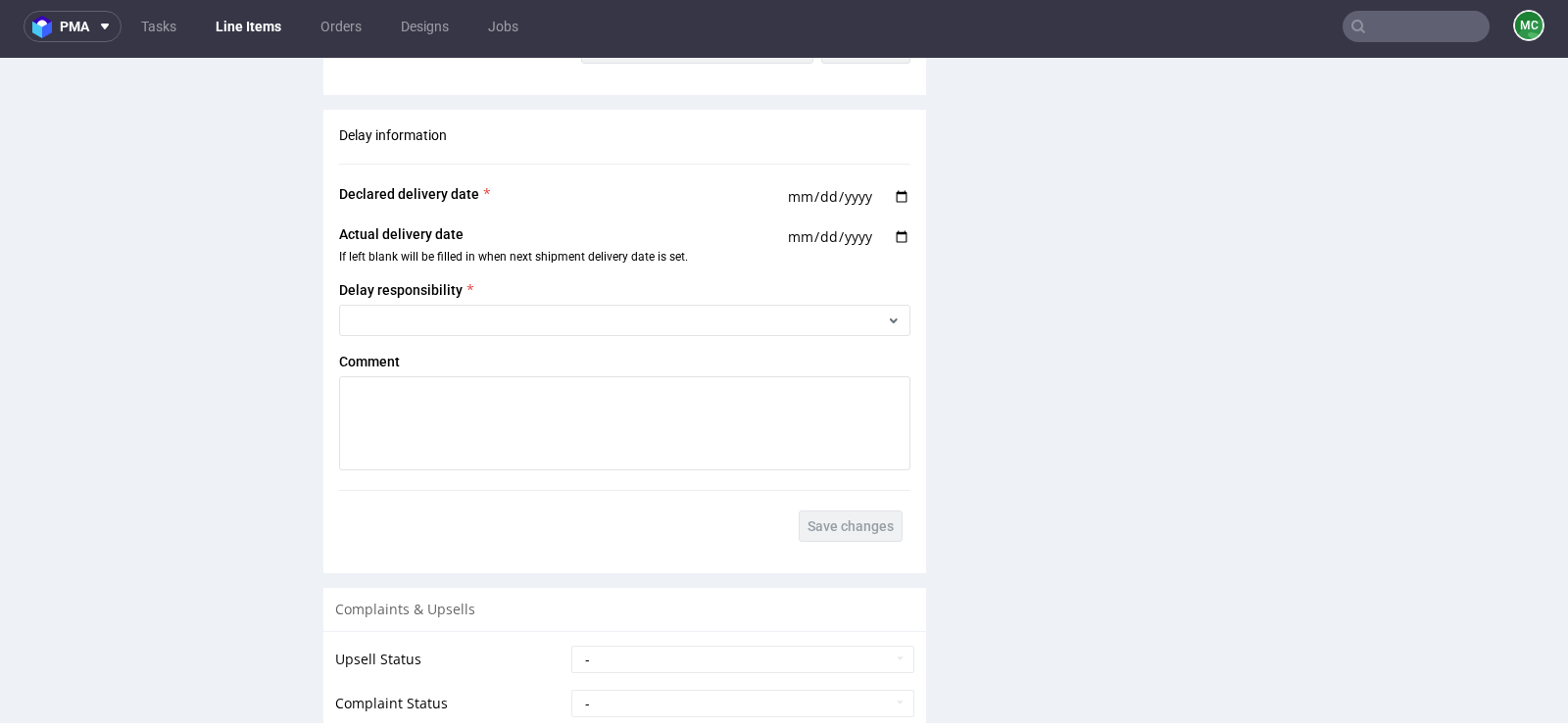
scroll to position [1951, 0]
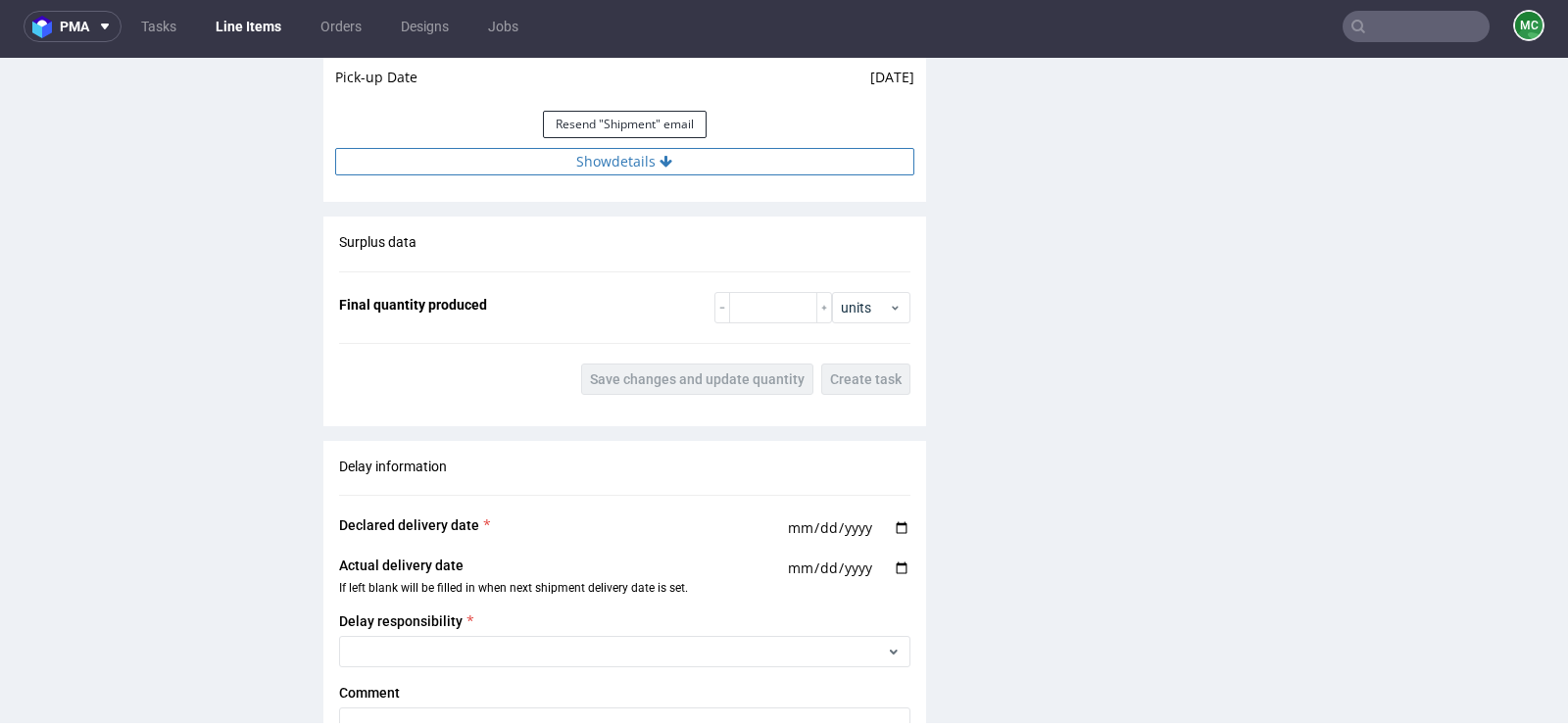
click at [660, 161] on icon at bounding box center [665, 162] width 13 height 14
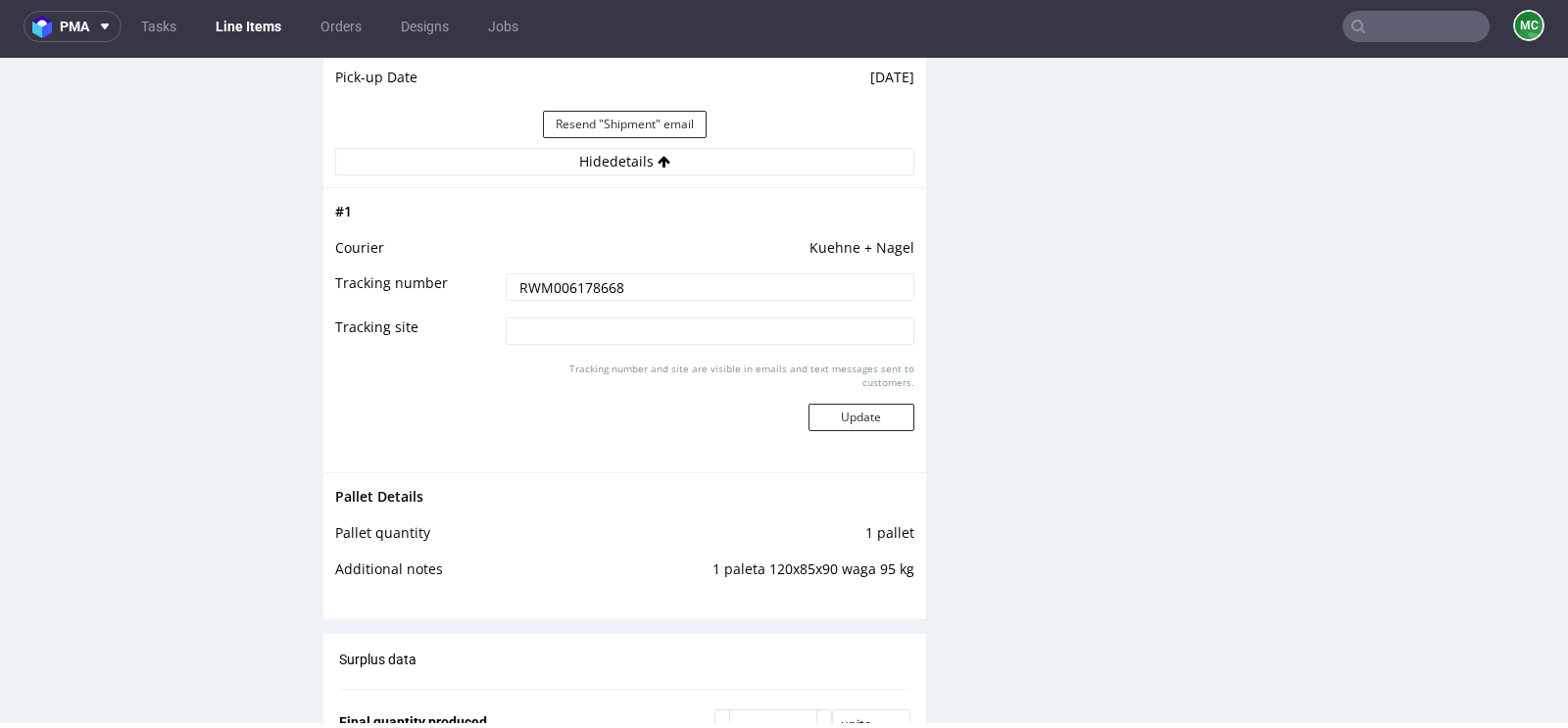
drag, startPoint x: 632, startPoint y: 283, endPoint x: 470, endPoint y: 286, distance: 162.0
click at [470, 285] on tr "Tracking number RWM006178668" at bounding box center [624, 293] width 579 height 44
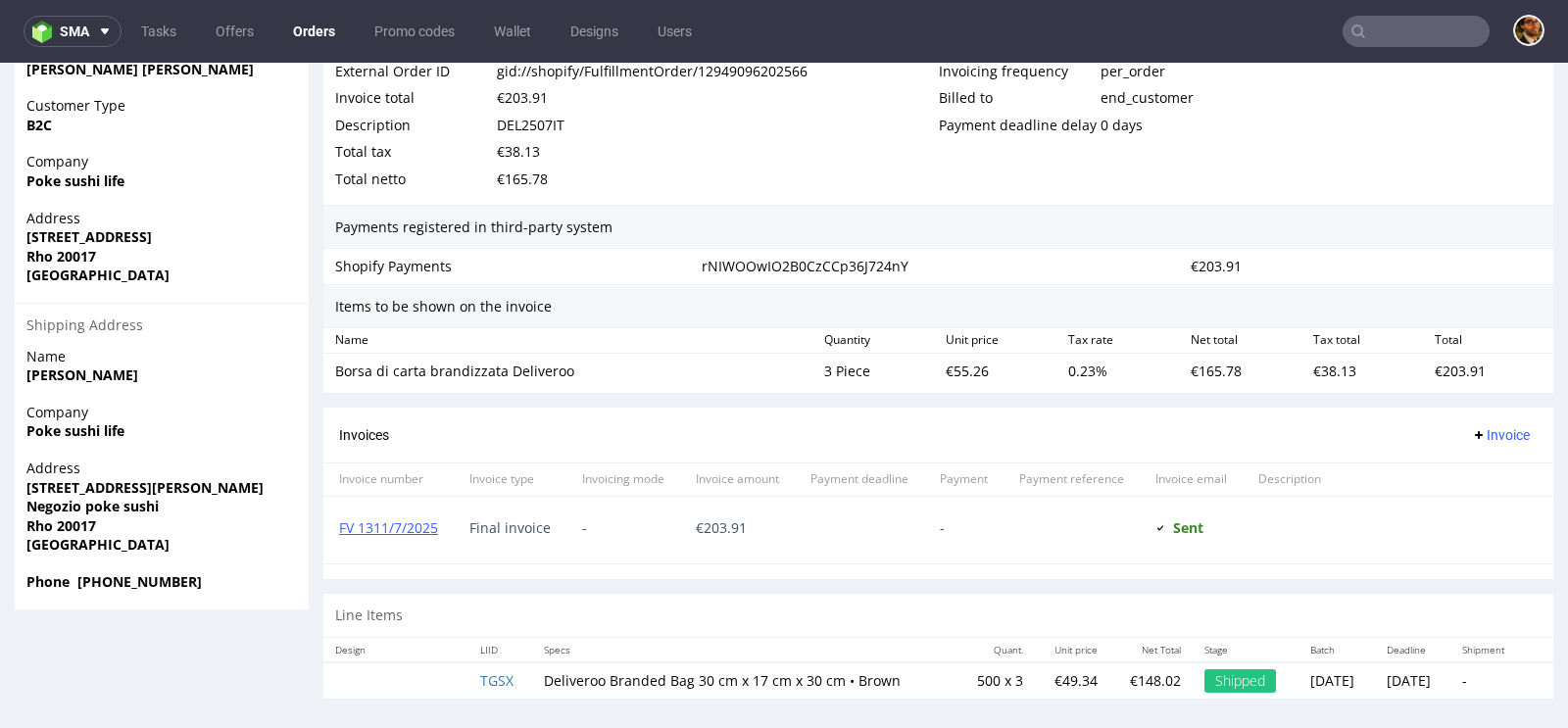
scroll to position [5, 0]
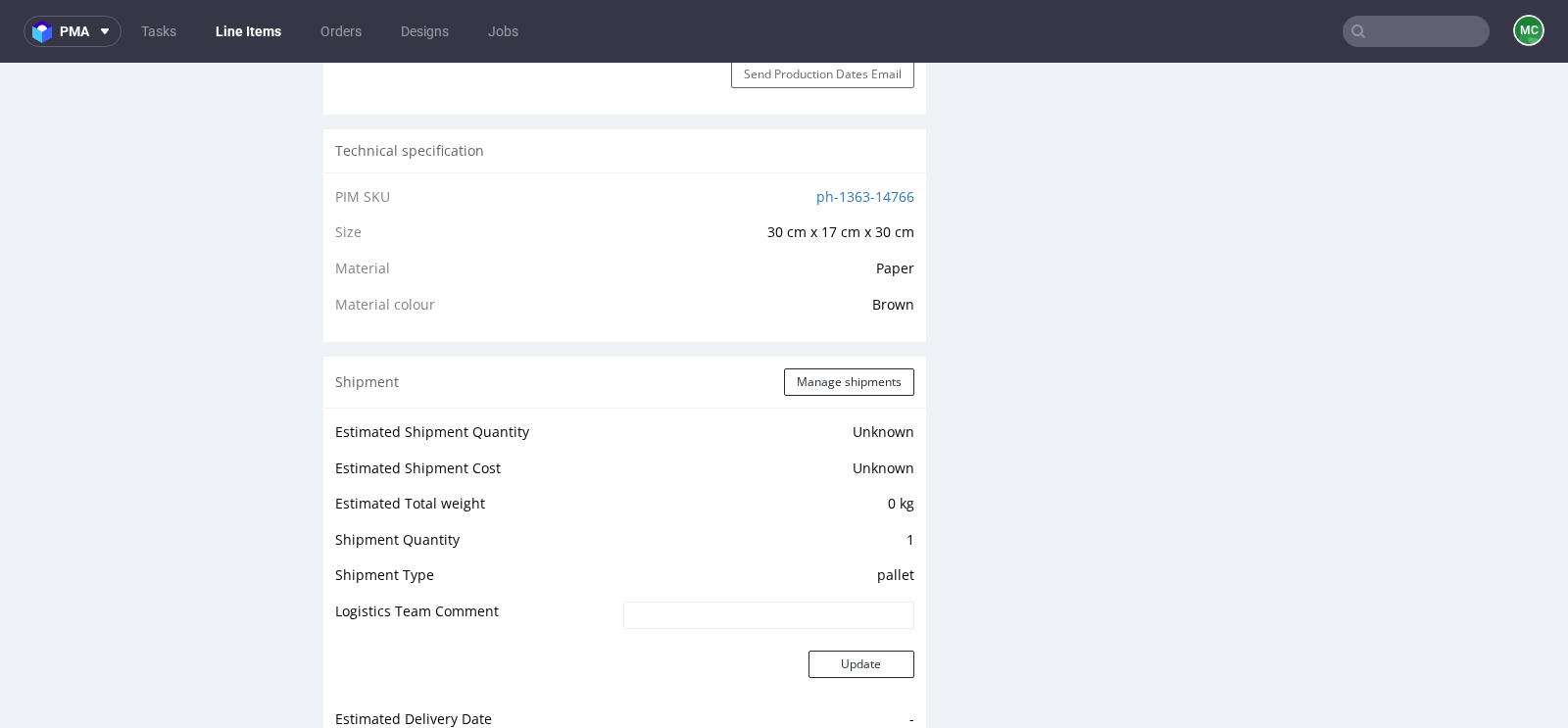
scroll to position [1437, 0]
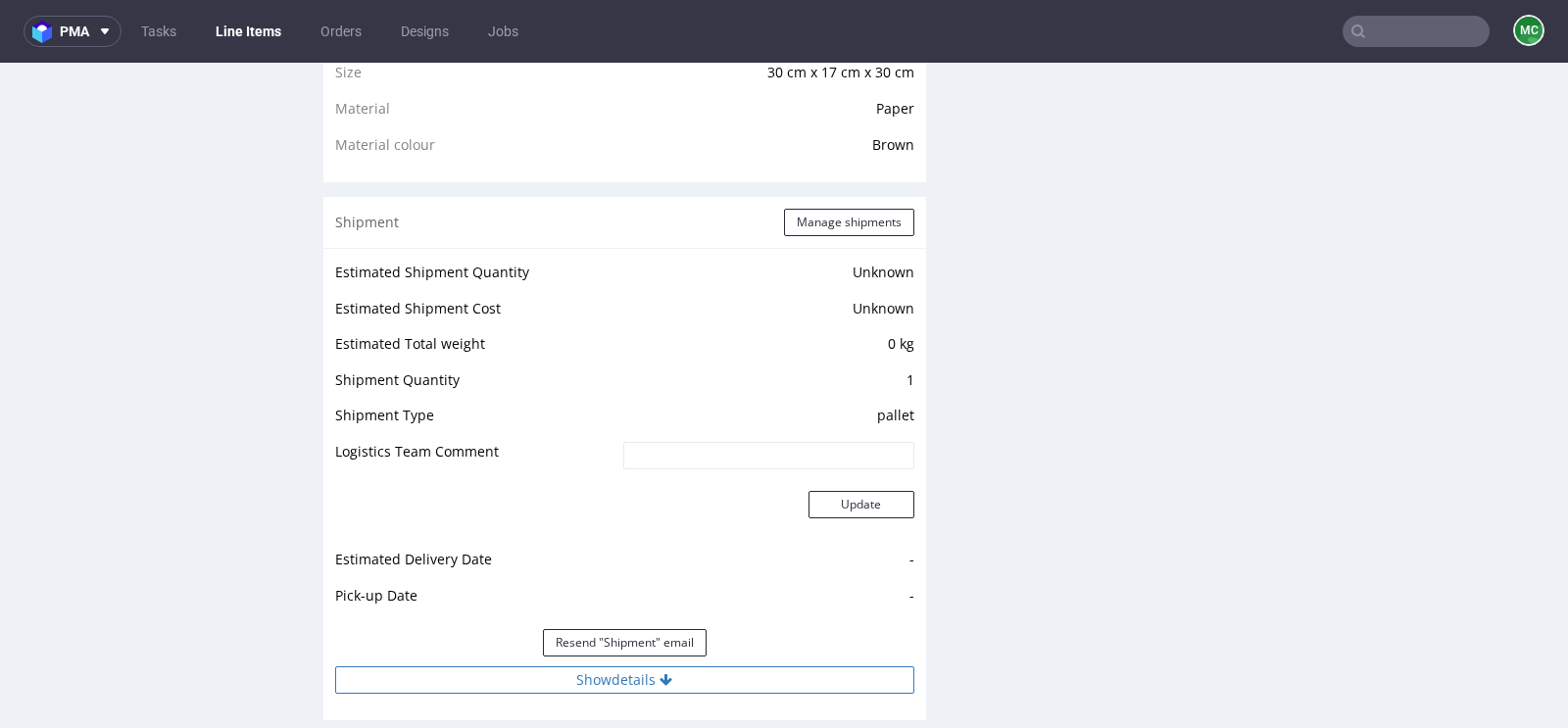
click at [652, 668] on button "Show details" at bounding box center [624, 680] width 579 height 27
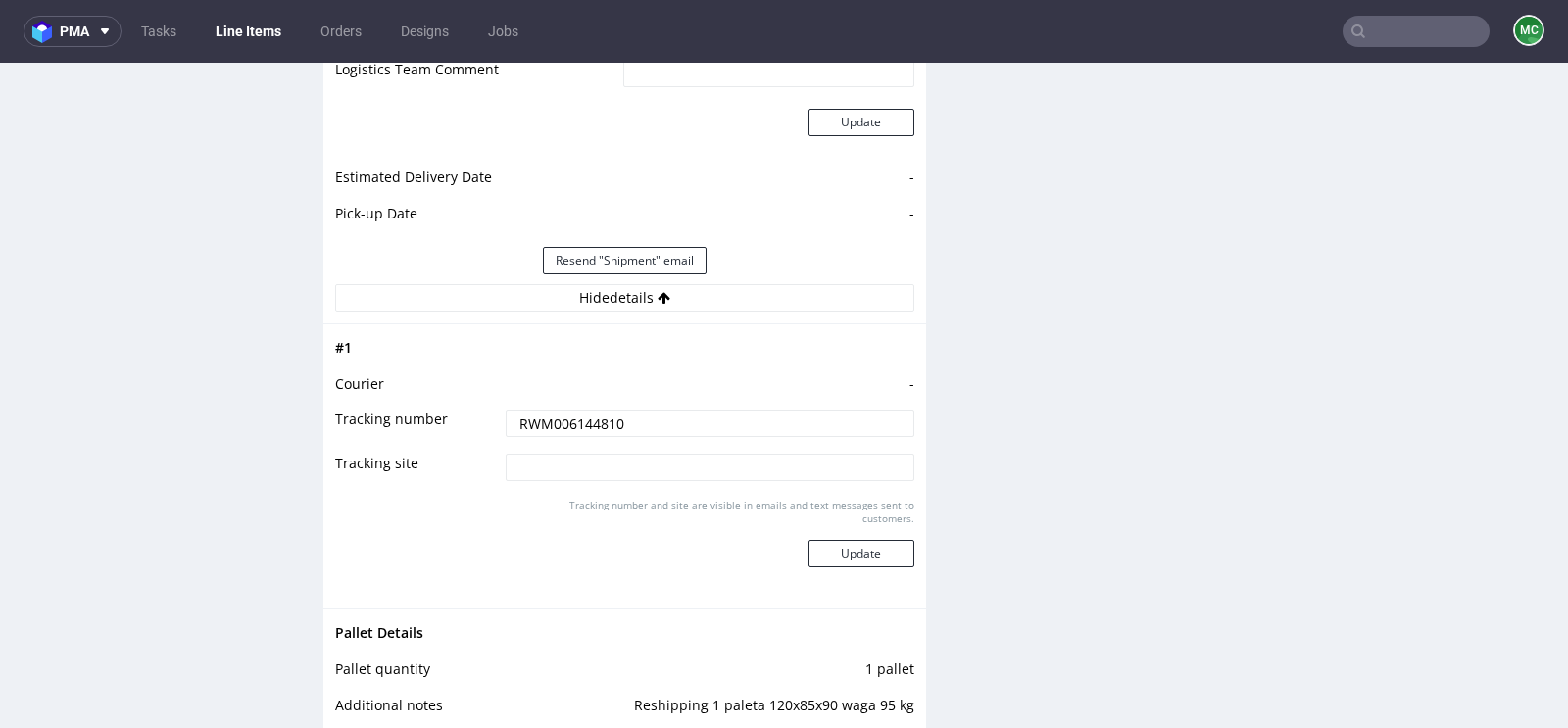
scroll to position [1869, 0]
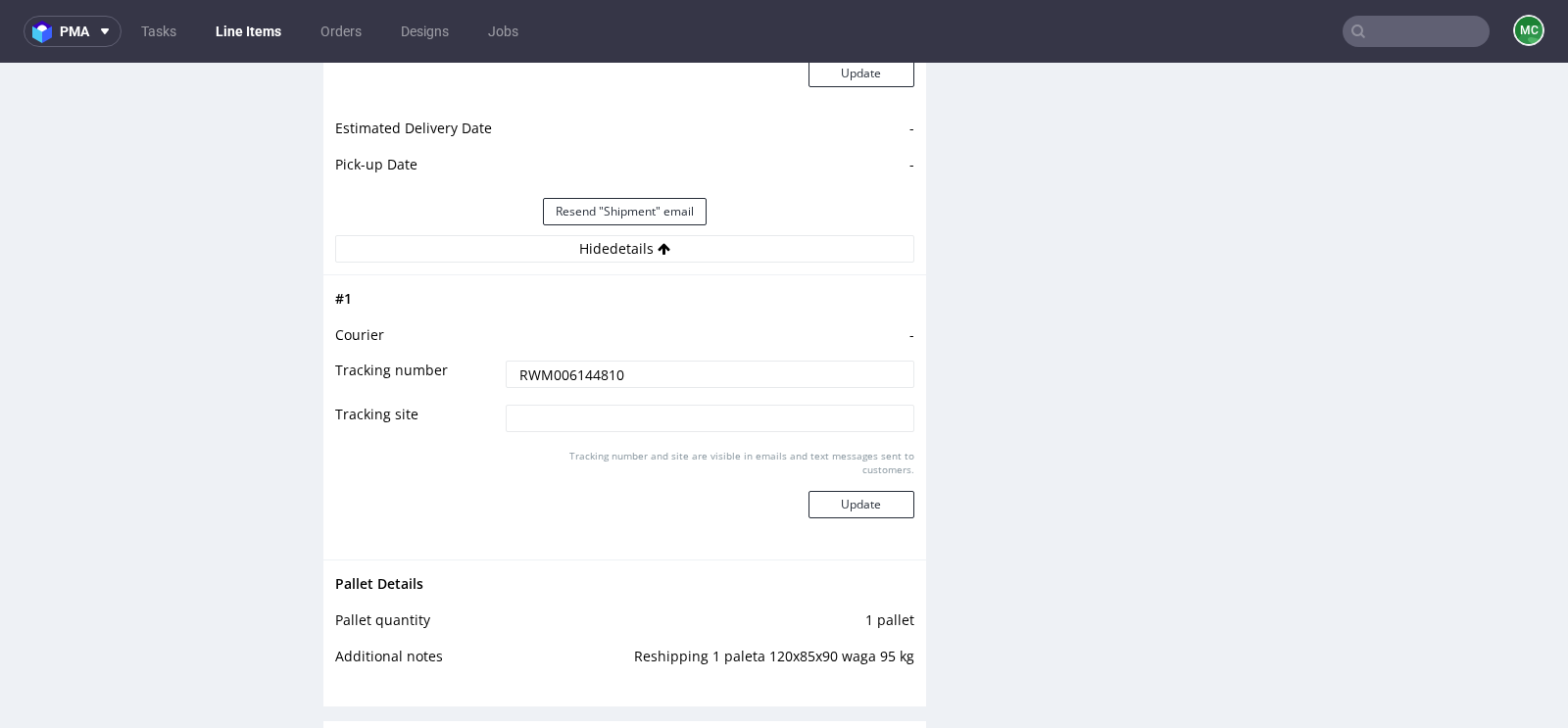
drag, startPoint x: 633, startPoint y: 372, endPoint x: 446, endPoint y: 378, distance: 187.1
click at [446, 378] on tr "Tracking number RWM006144810" at bounding box center [624, 380] width 579 height 44
drag, startPoint x: 636, startPoint y: 371, endPoint x: 476, endPoint y: 370, distance: 160.0
click at [476, 370] on tr "Tracking number RWM006144810" at bounding box center [624, 380] width 579 height 44
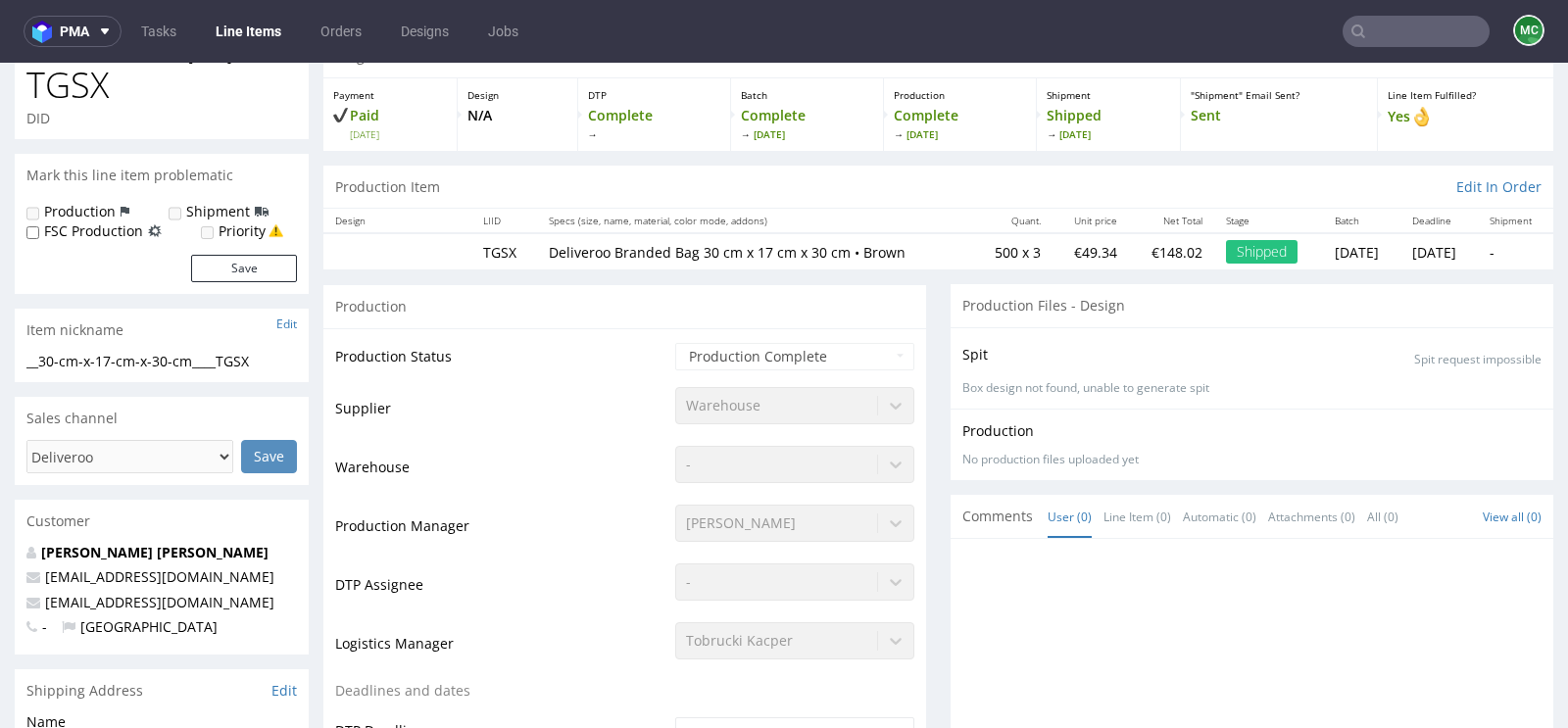
scroll to position [0, 0]
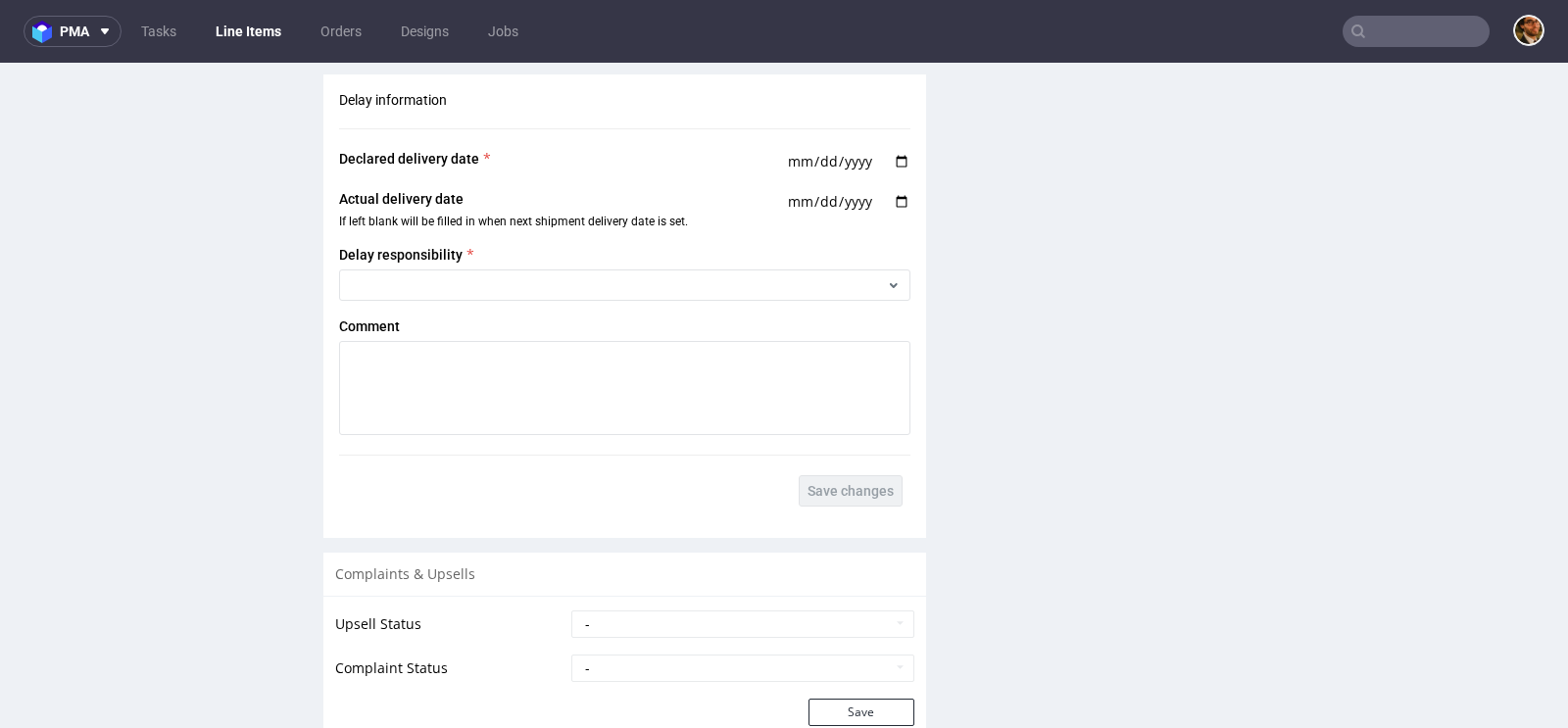
scroll to position [1894, 0]
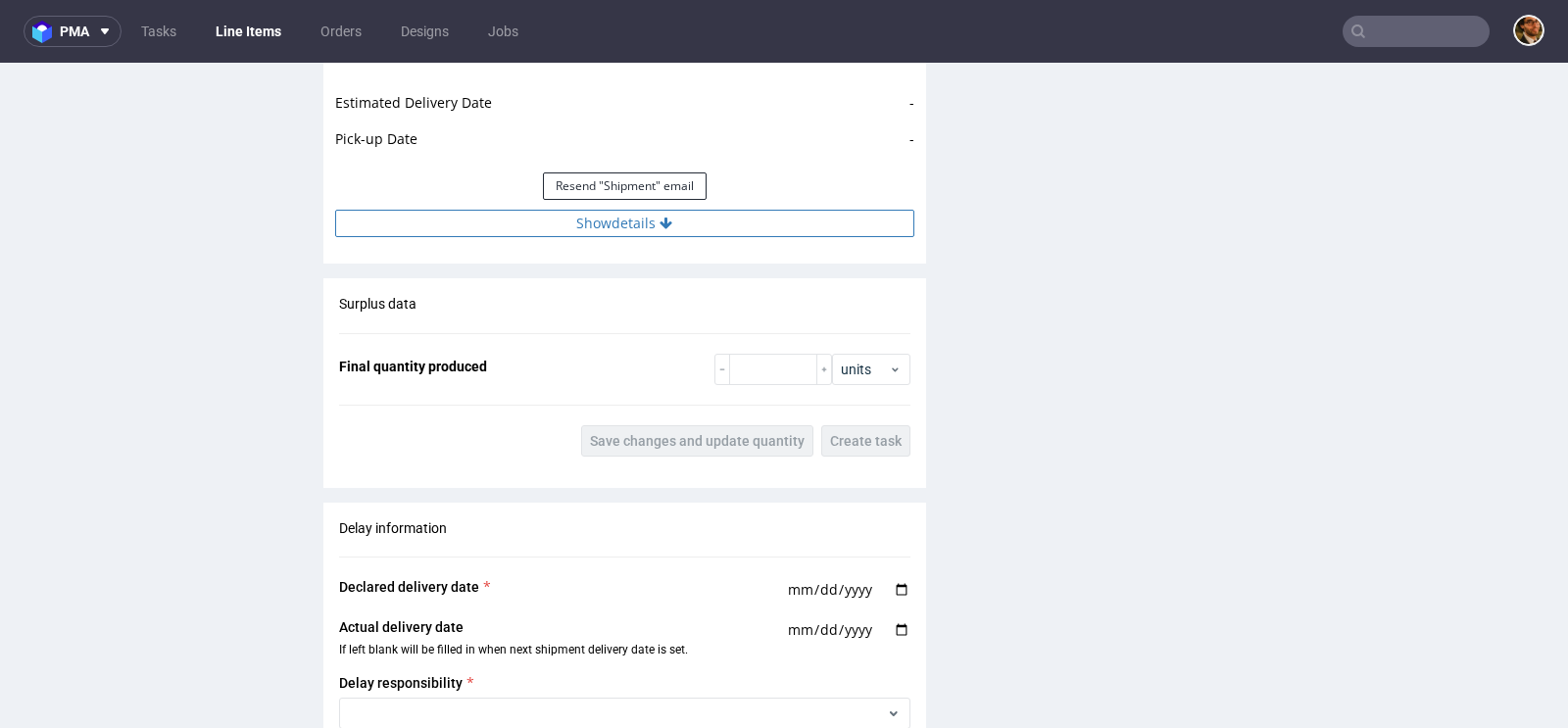
click at [630, 220] on button "Show details" at bounding box center [624, 223] width 579 height 27
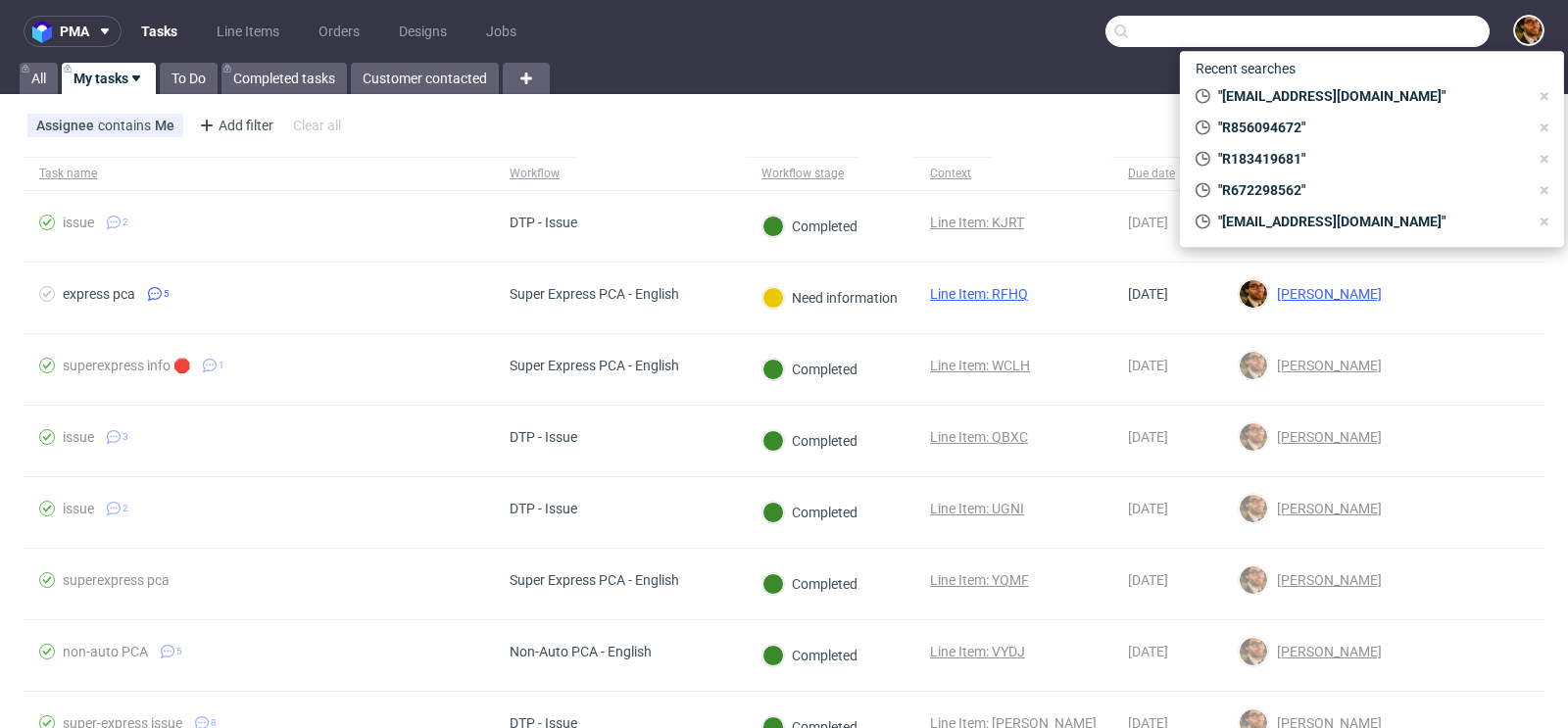
click at [1376, 41] on input "text" at bounding box center [1298, 31] width 384 height 31
paste input "R260744773"
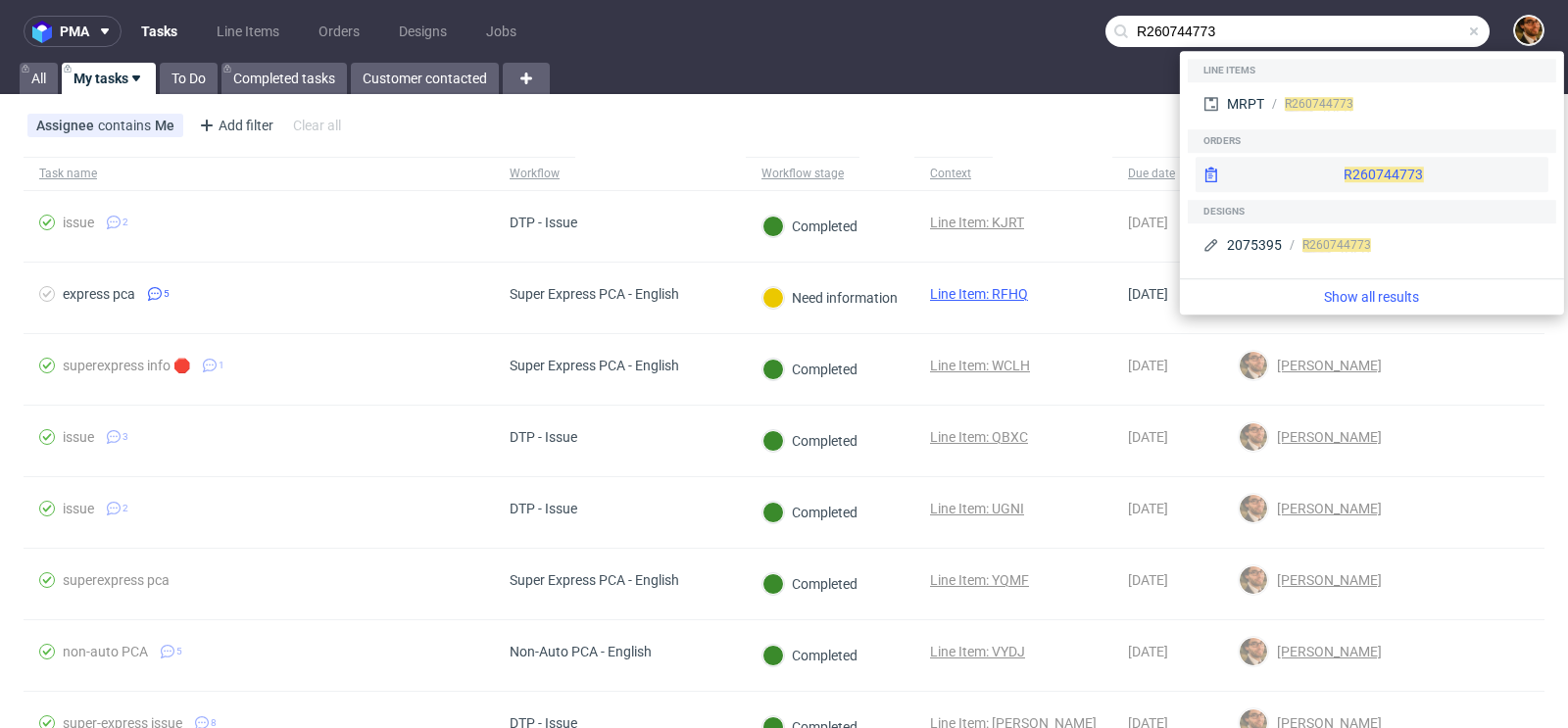
type input "R260744773"
click at [1327, 173] on div "R260744773" at bounding box center [1372, 174] width 353 height 35
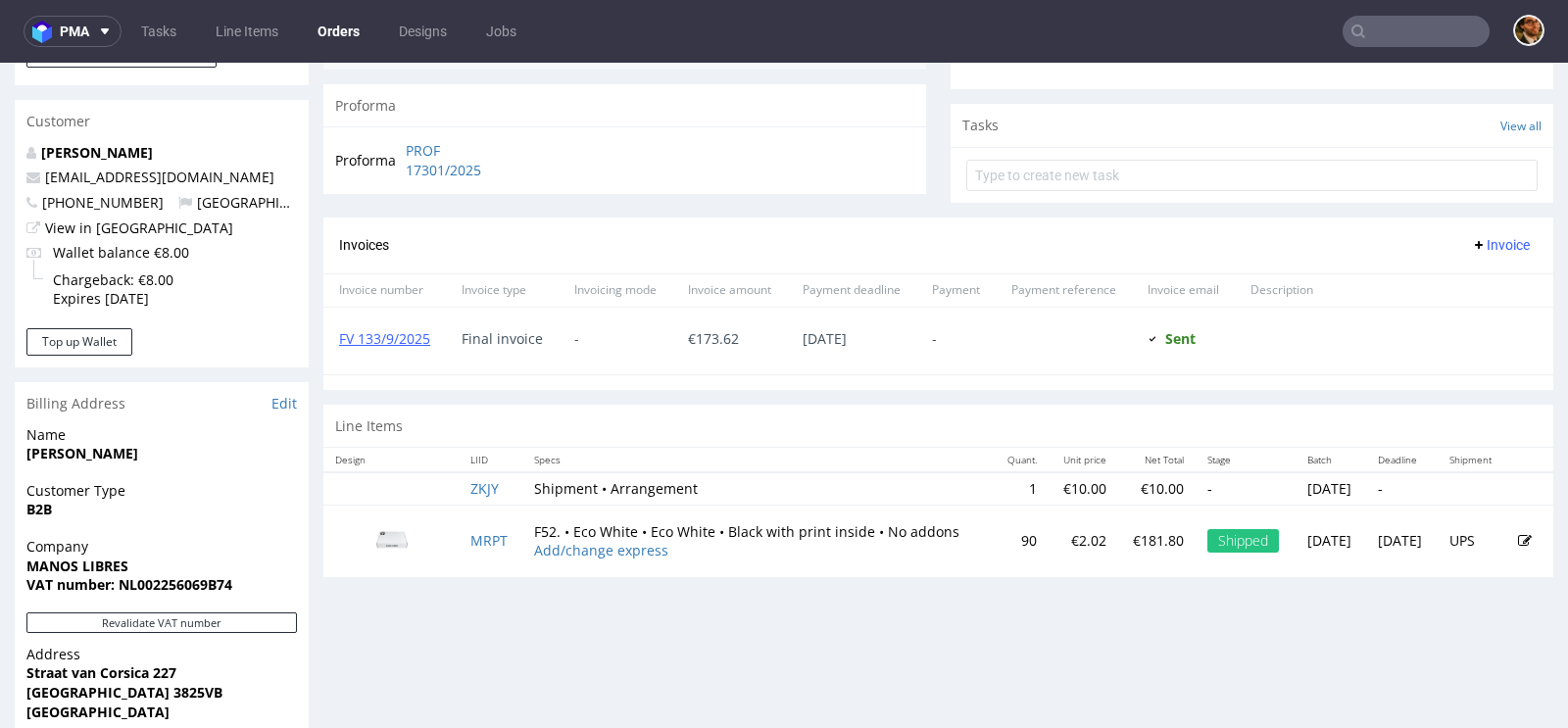
scroll to position [983, 0]
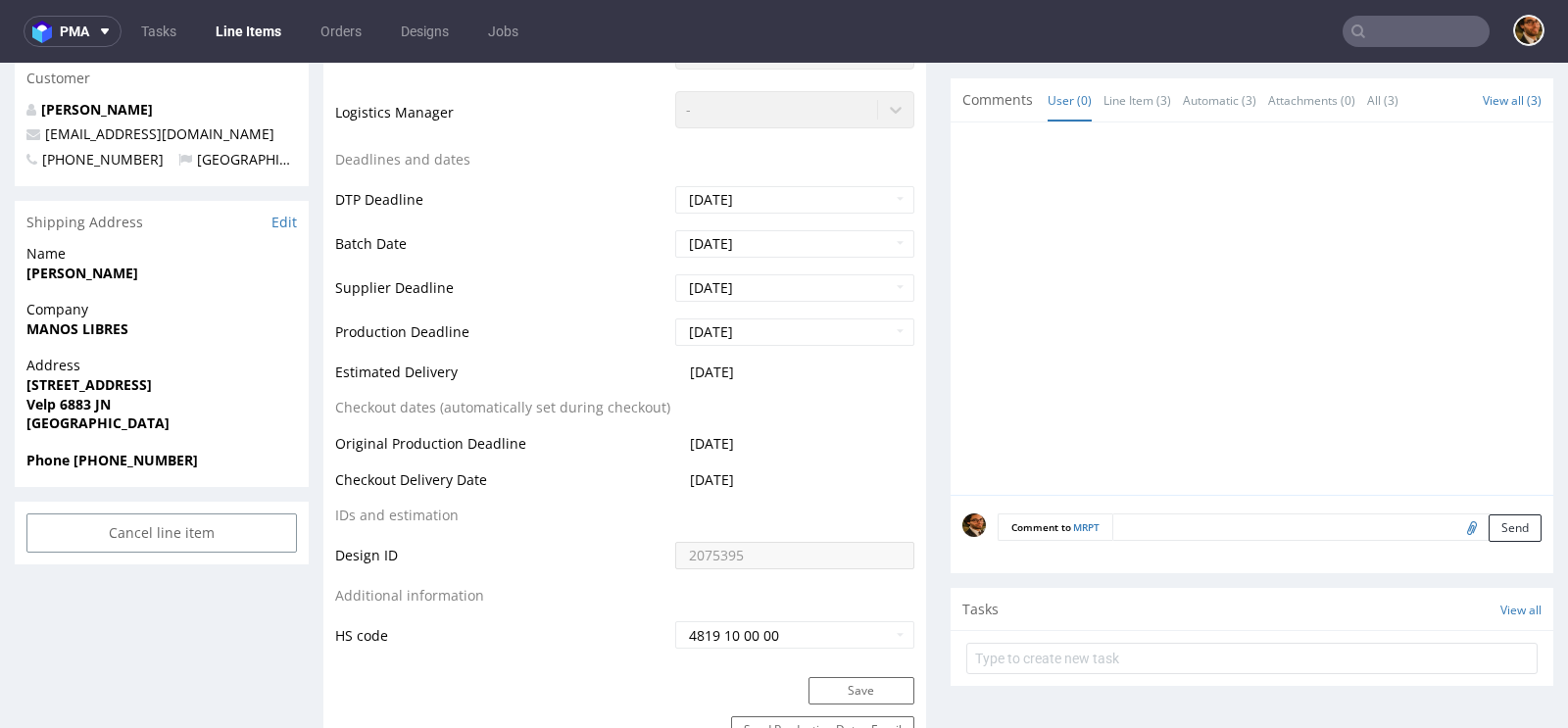
scroll to position [526, 0]
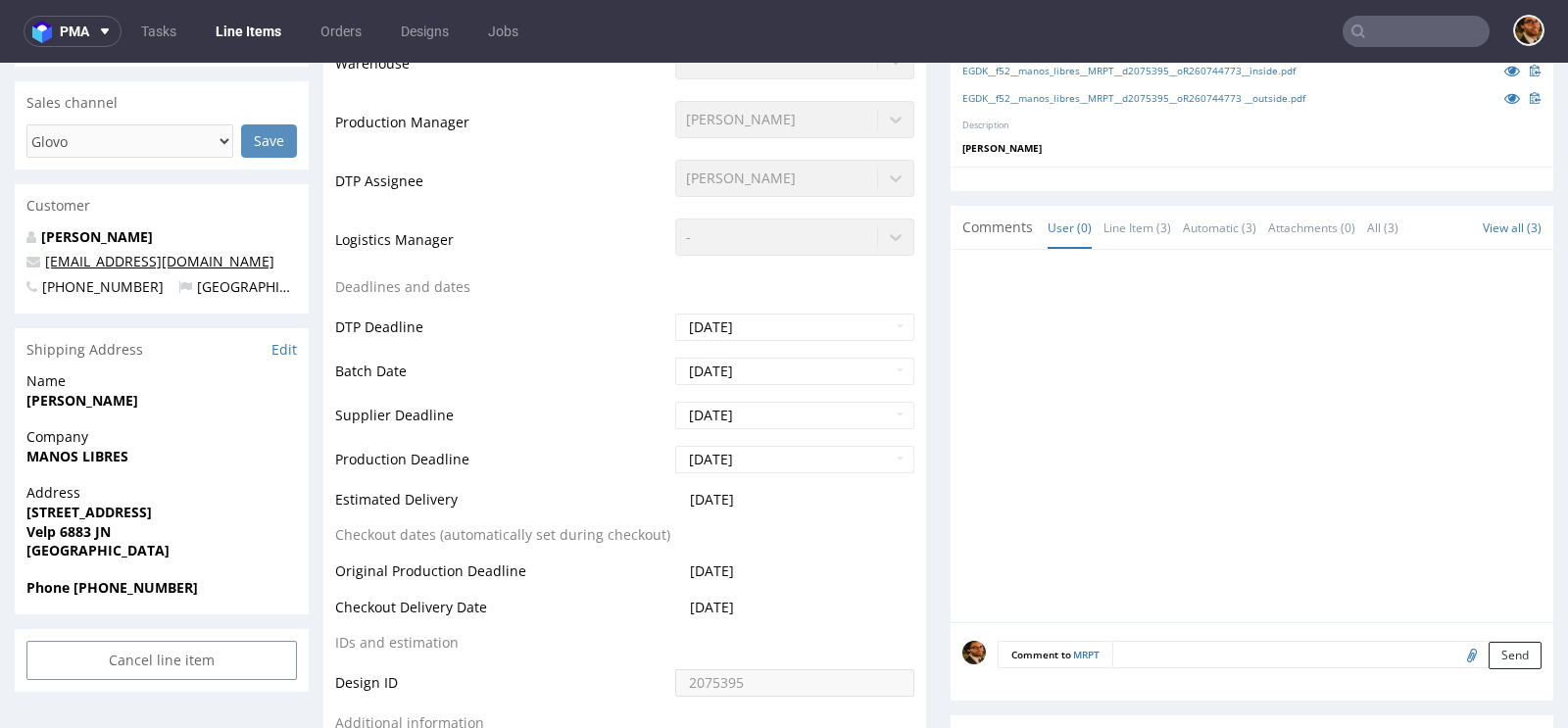
click at [121, 258] on link "[EMAIL_ADDRESS][DOMAIN_NAME]" at bounding box center [160, 261] width 229 height 19
click at [261, 239] on p "[PERSON_NAME]" at bounding box center [162, 237] width 270 height 20
copy link "[EMAIL_ADDRESS][DOMAIN_NAME]"
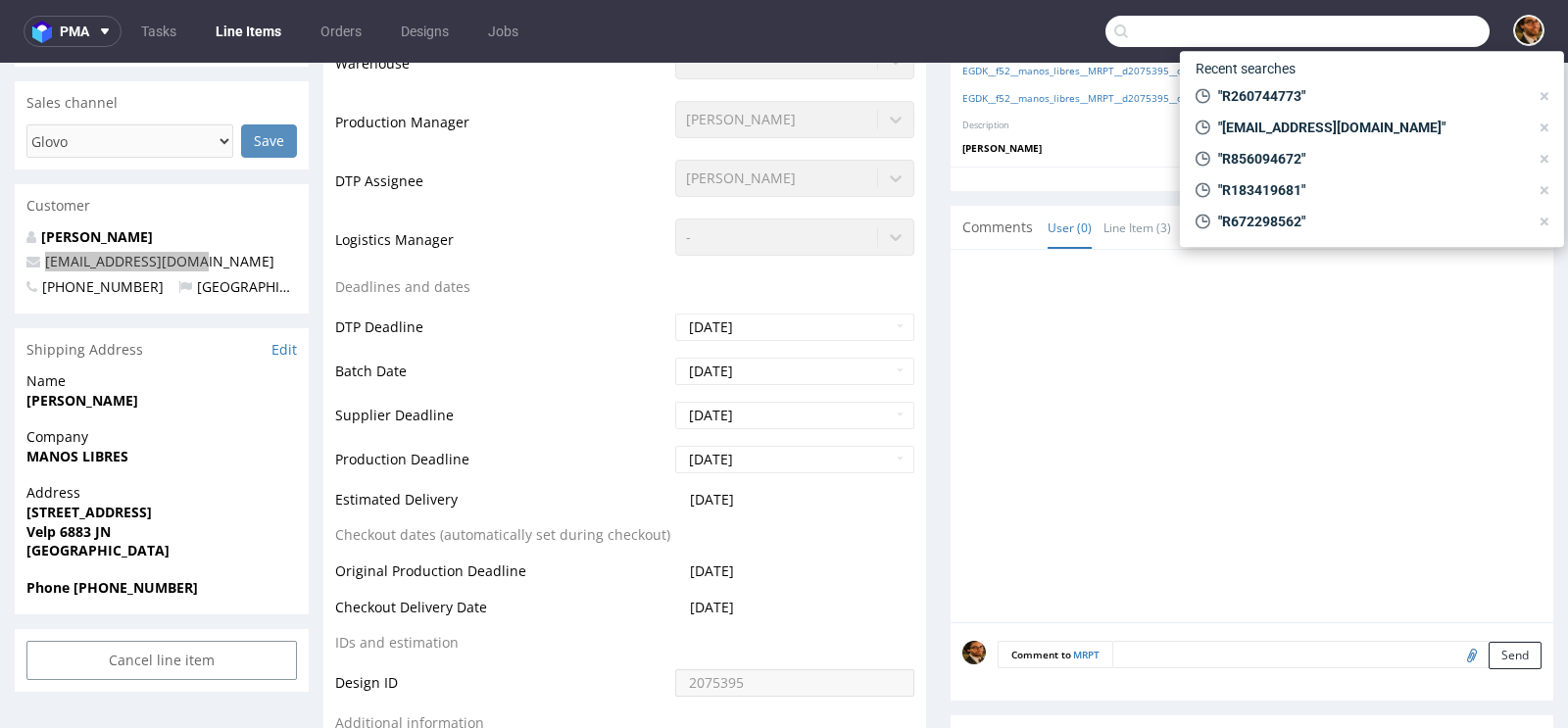
click at [1388, 18] on input "text" at bounding box center [1298, 31] width 384 height 31
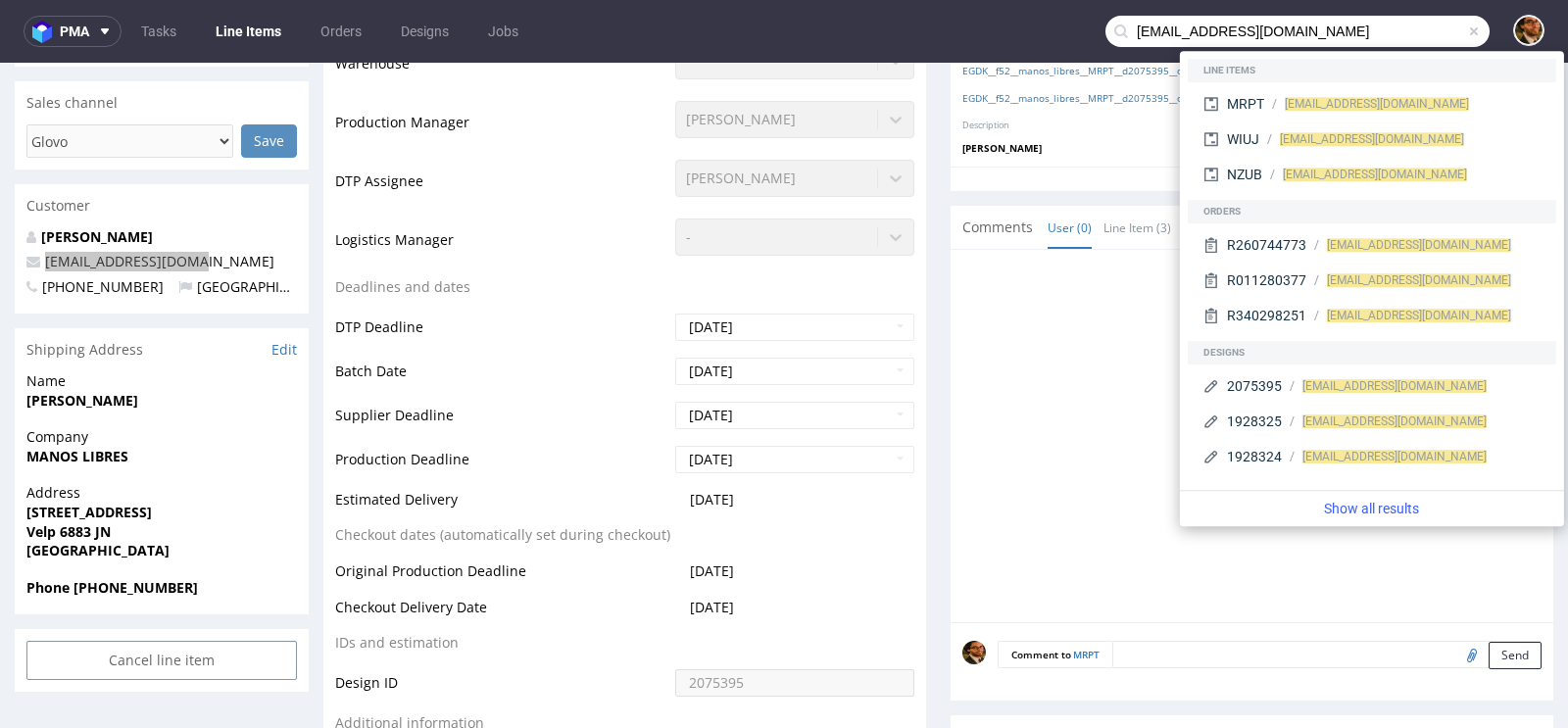
type input "[EMAIL_ADDRESS][DOMAIN_NAME]"
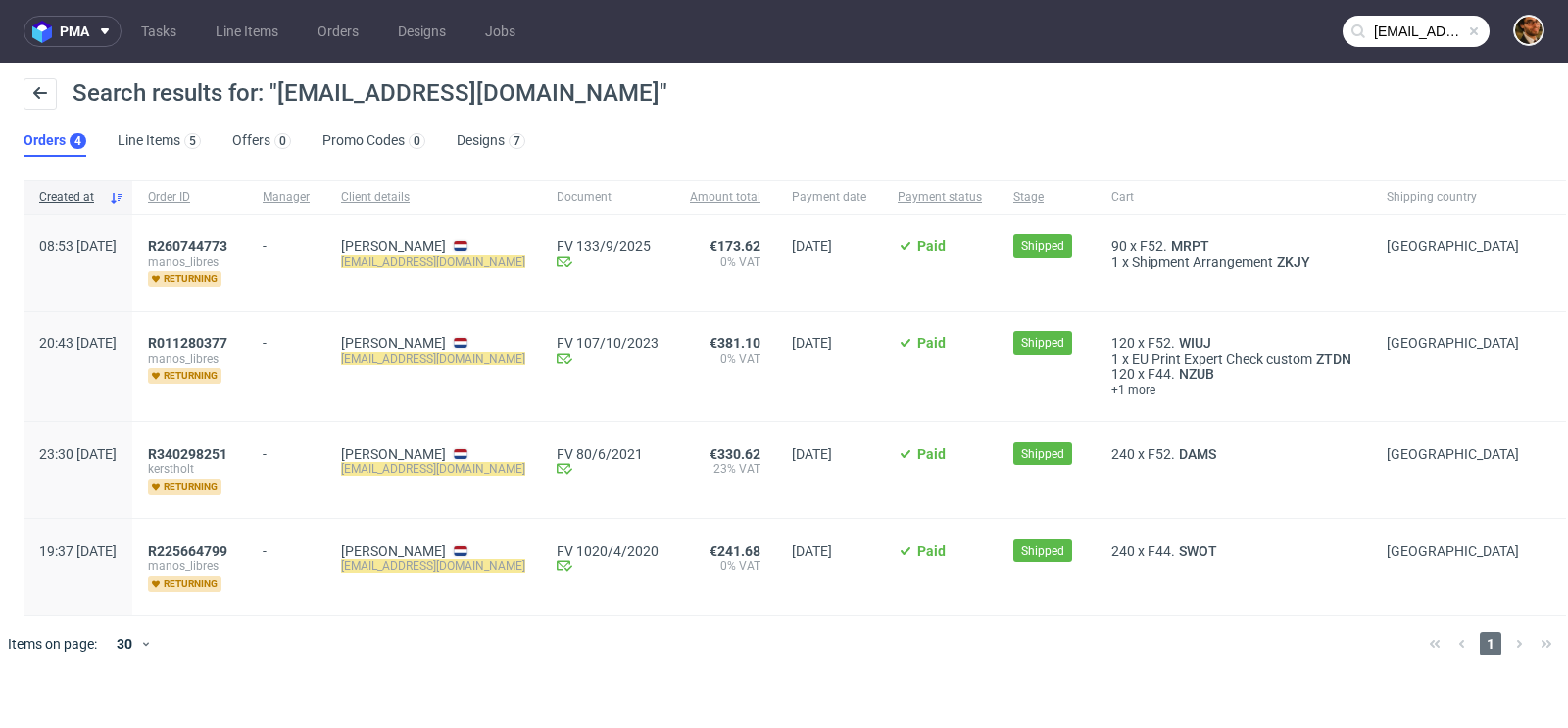
click at [1475, 29] on span at bounding box center [1474, 31] width 16 height 16
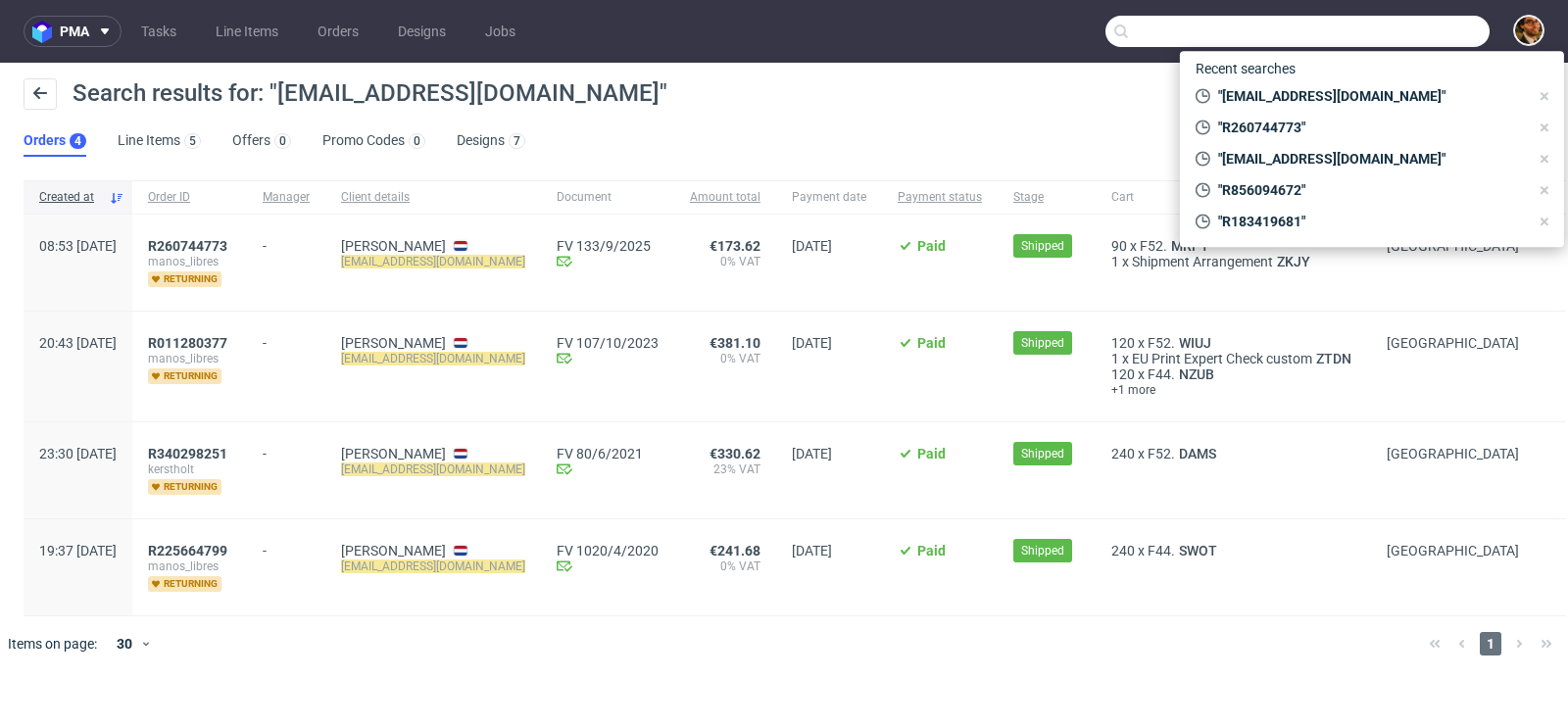
click at [1412, 32] on input "text" at bounding box center [1298, 31] width 384 height 31
paste input "R968574716"
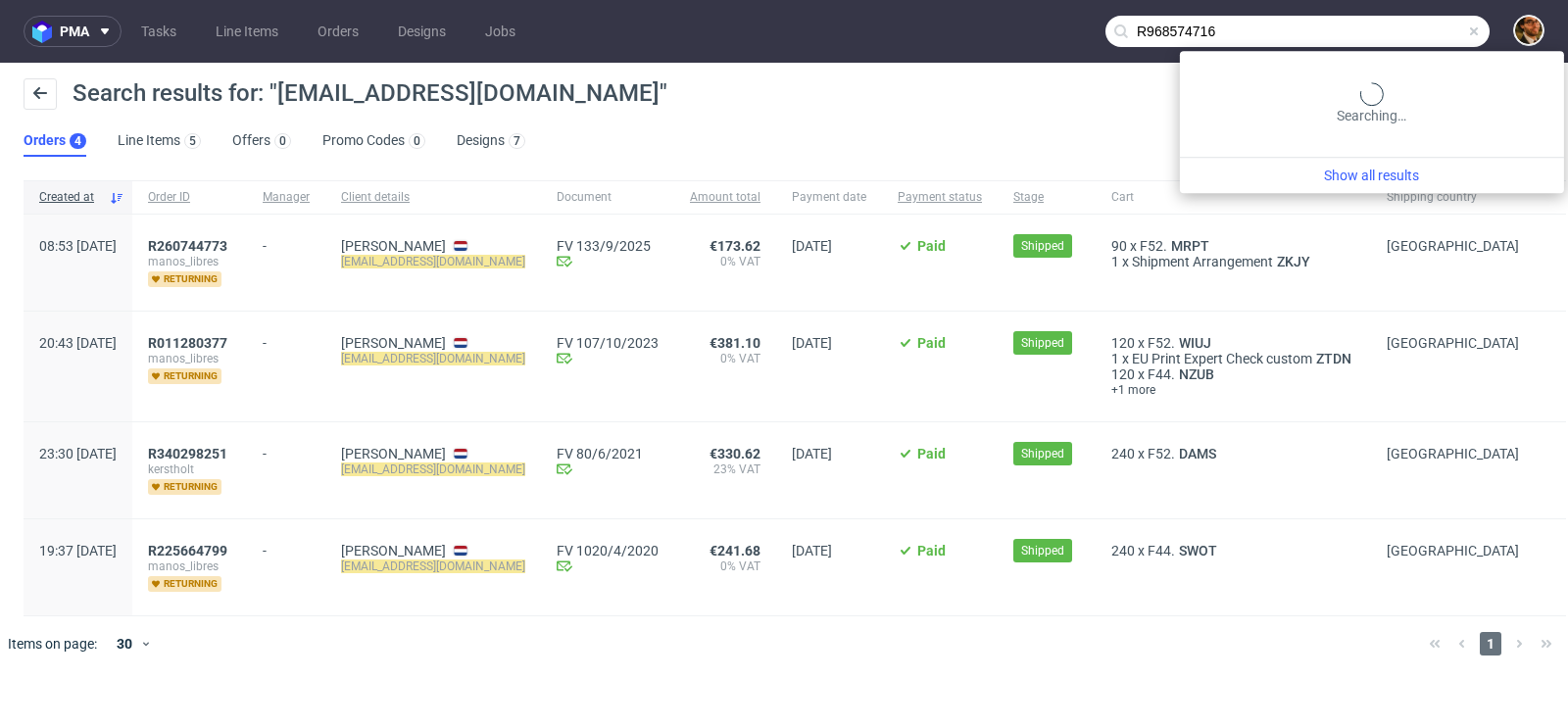
type input "R968574716"
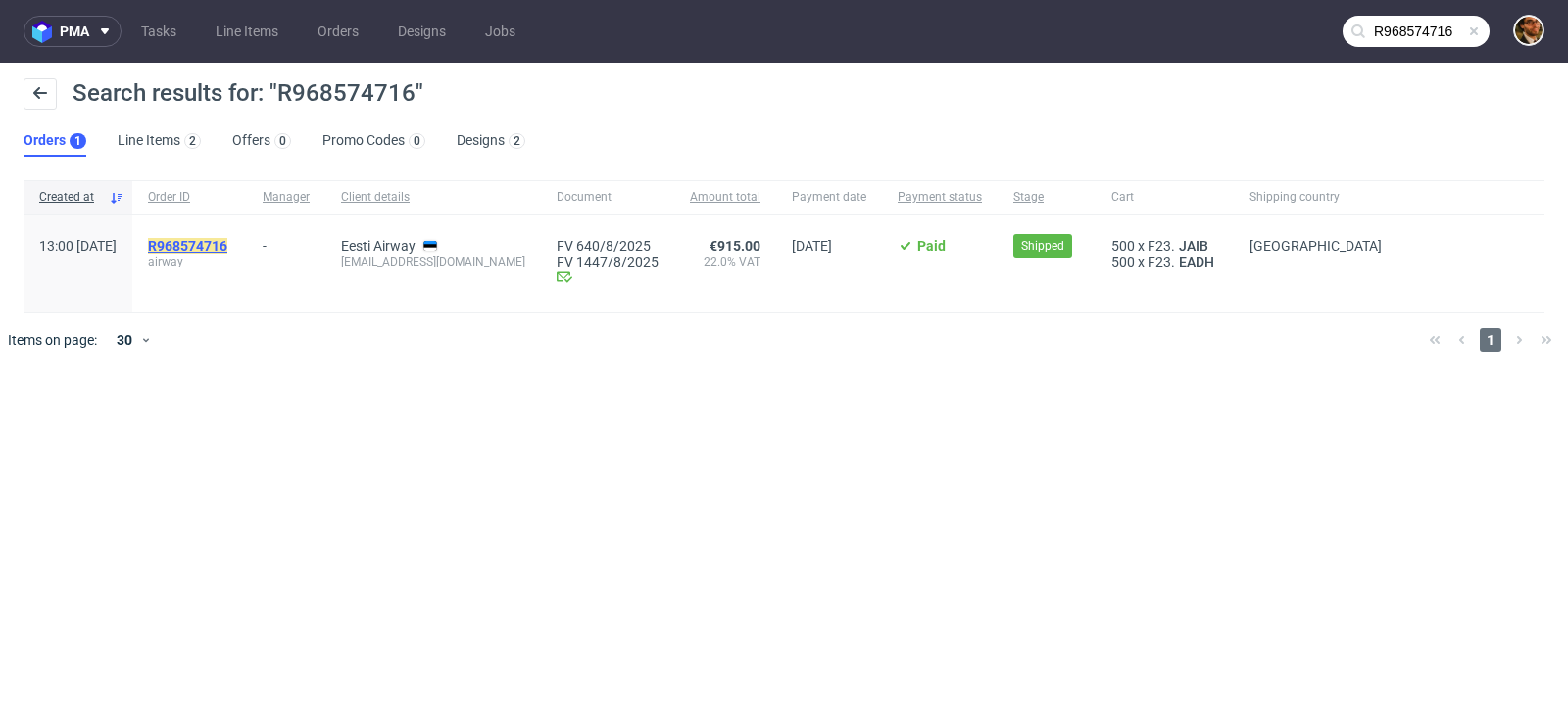
click at [227, 246] on mark "R968574716" at bounding box center [187, 246] width 79 height 16
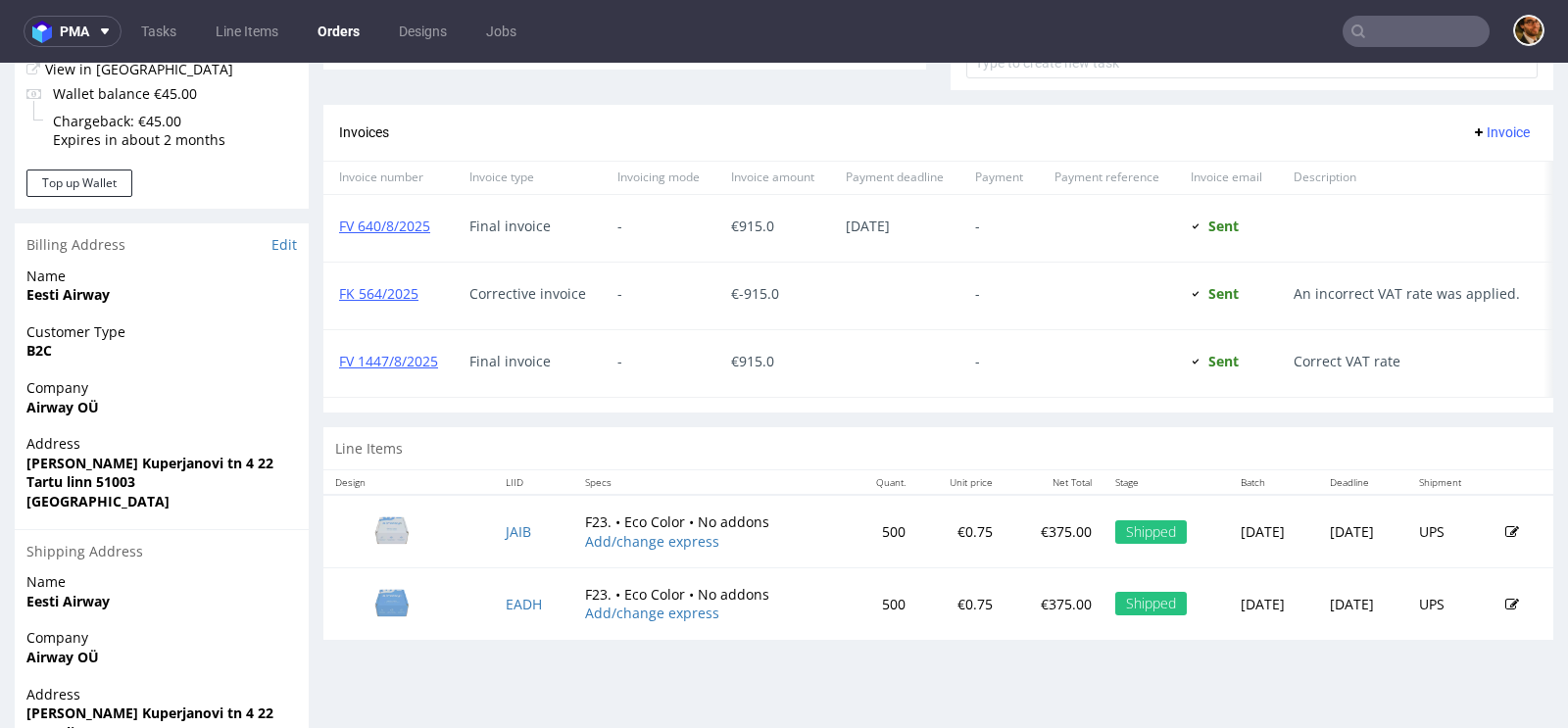
scroll to position [931, 0]
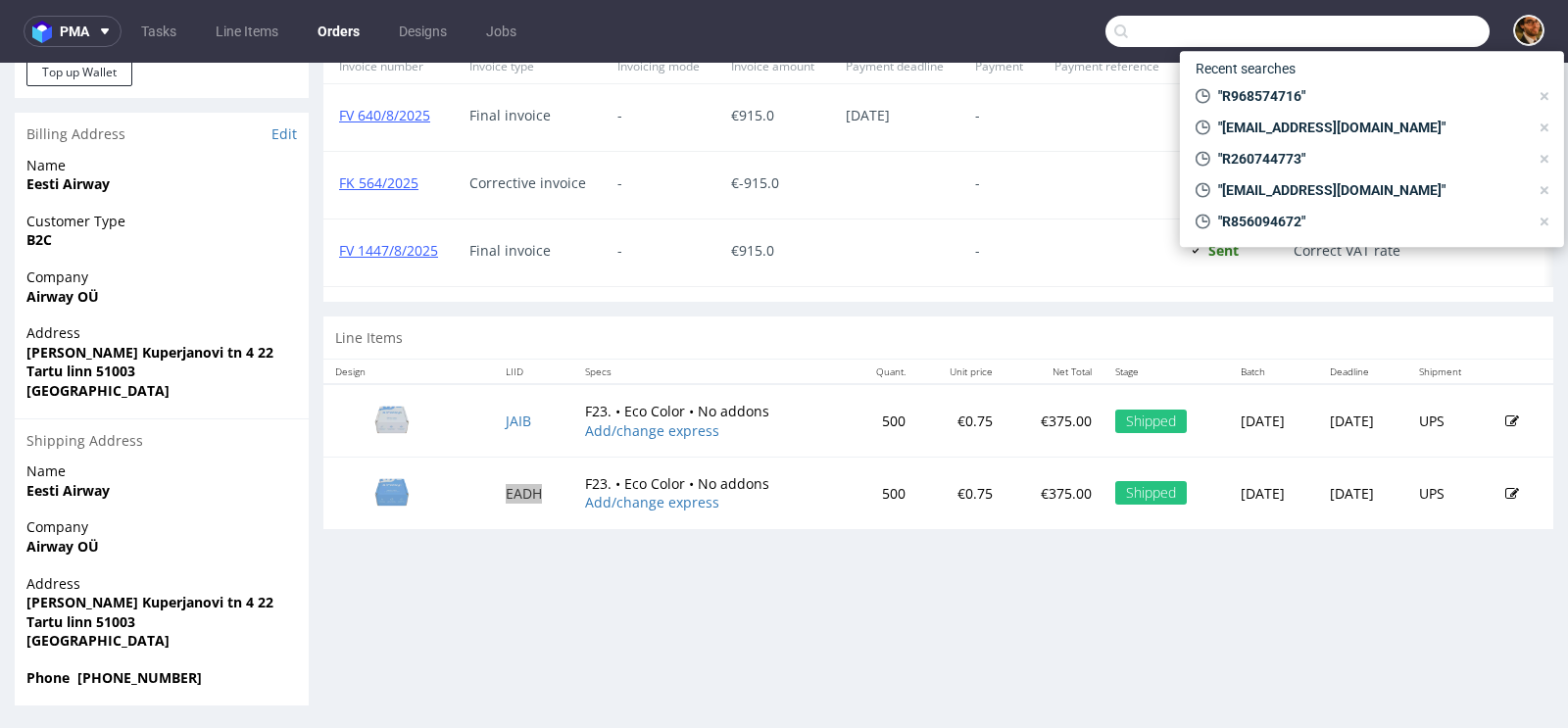
click at [1380, 29] on input "text" at bounding box center [1298, 31] width 384 height 31
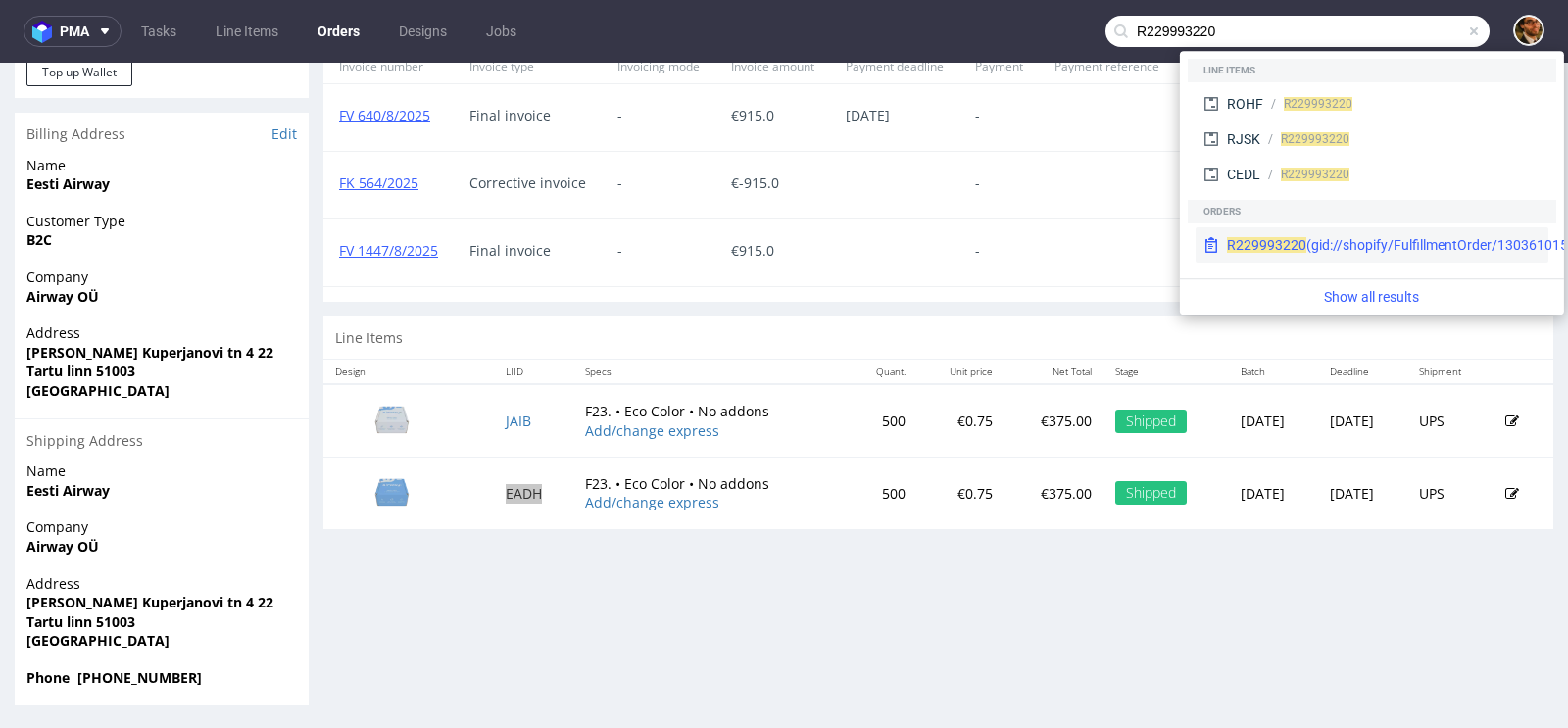
type input "R229993220"
click at [1341, 231] on div "R229993220 (gid://shopify/FulfillmentOrder/13036101599558)" at bounding box center [1372, 245] width 353 height 35
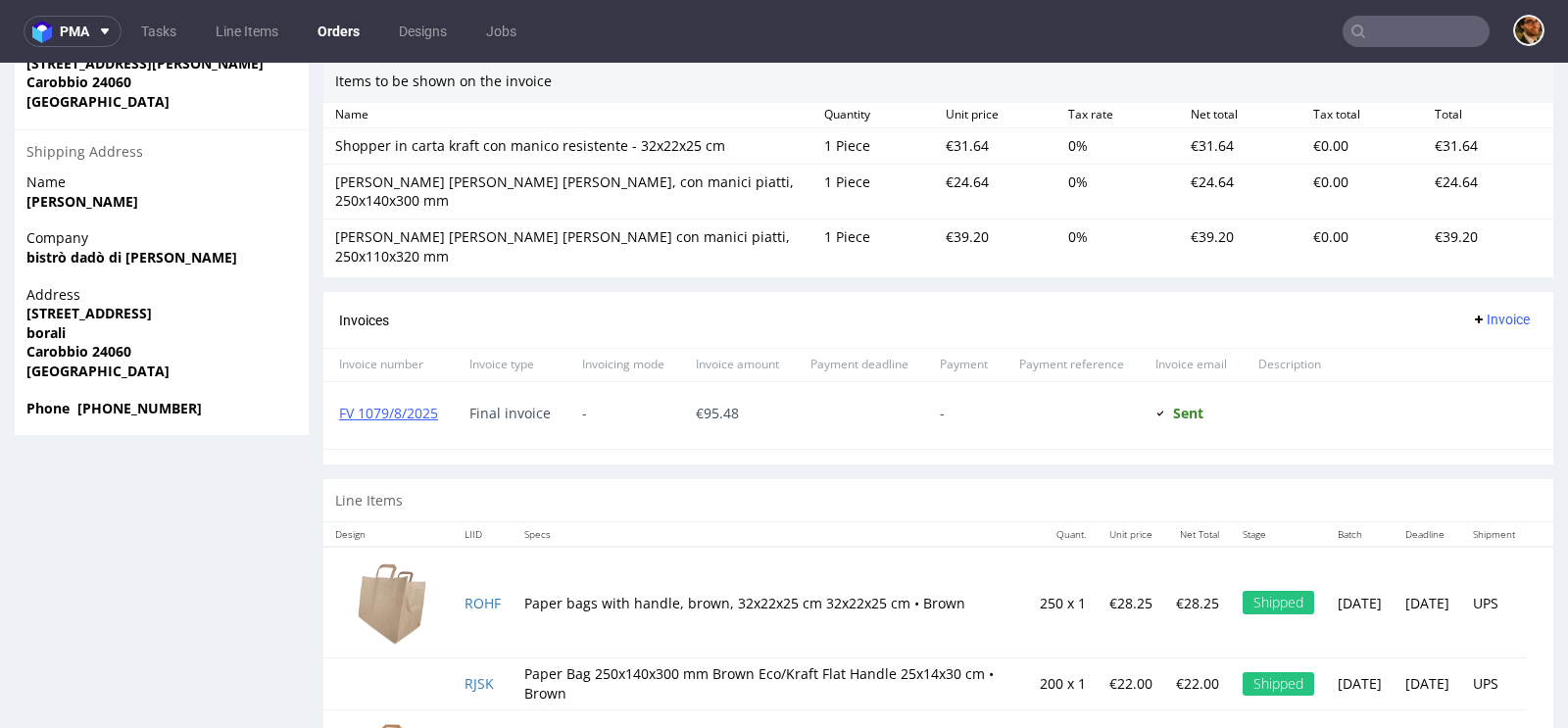
scroll to position [1300, 0]
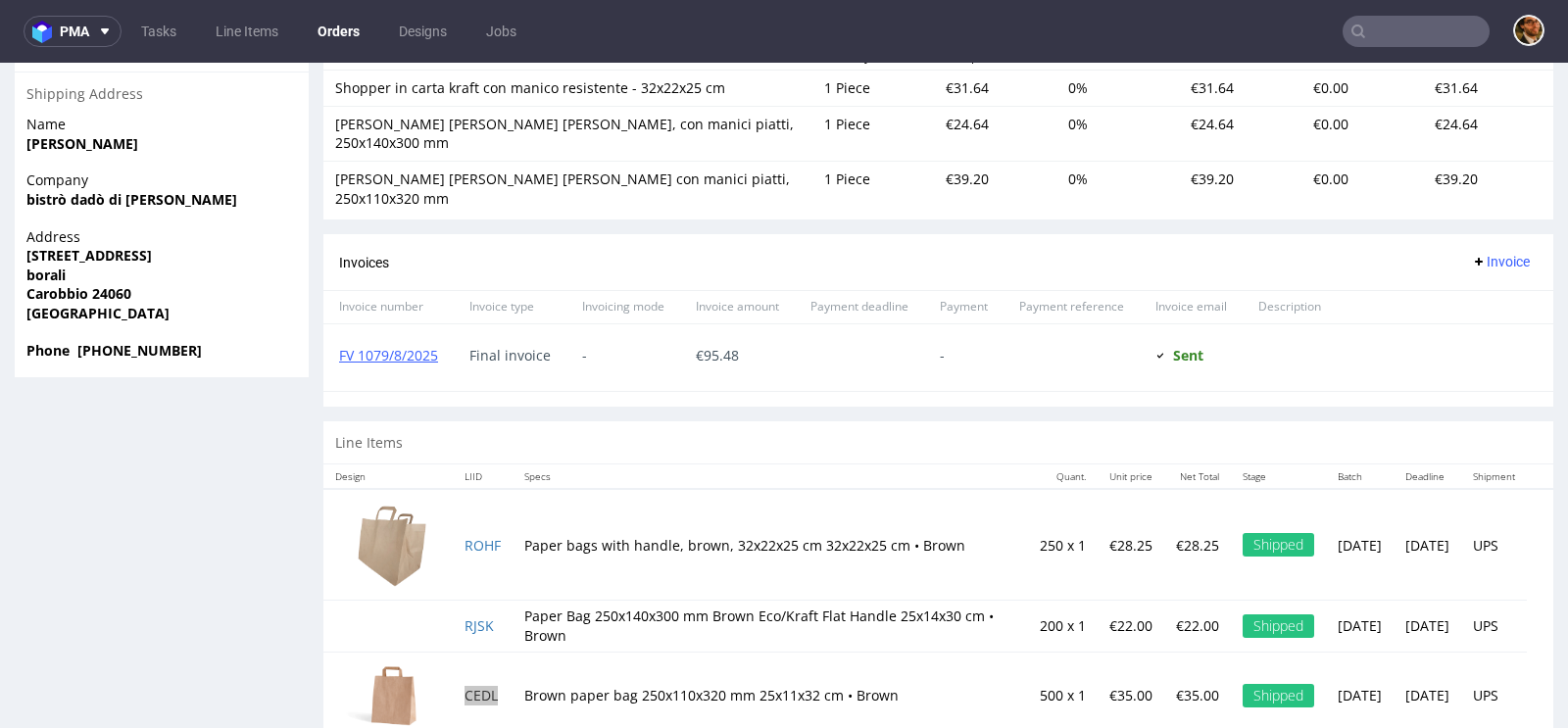
click at [1373, 28] on input "text" at bounding box center [1416, 31] width 147 height 31
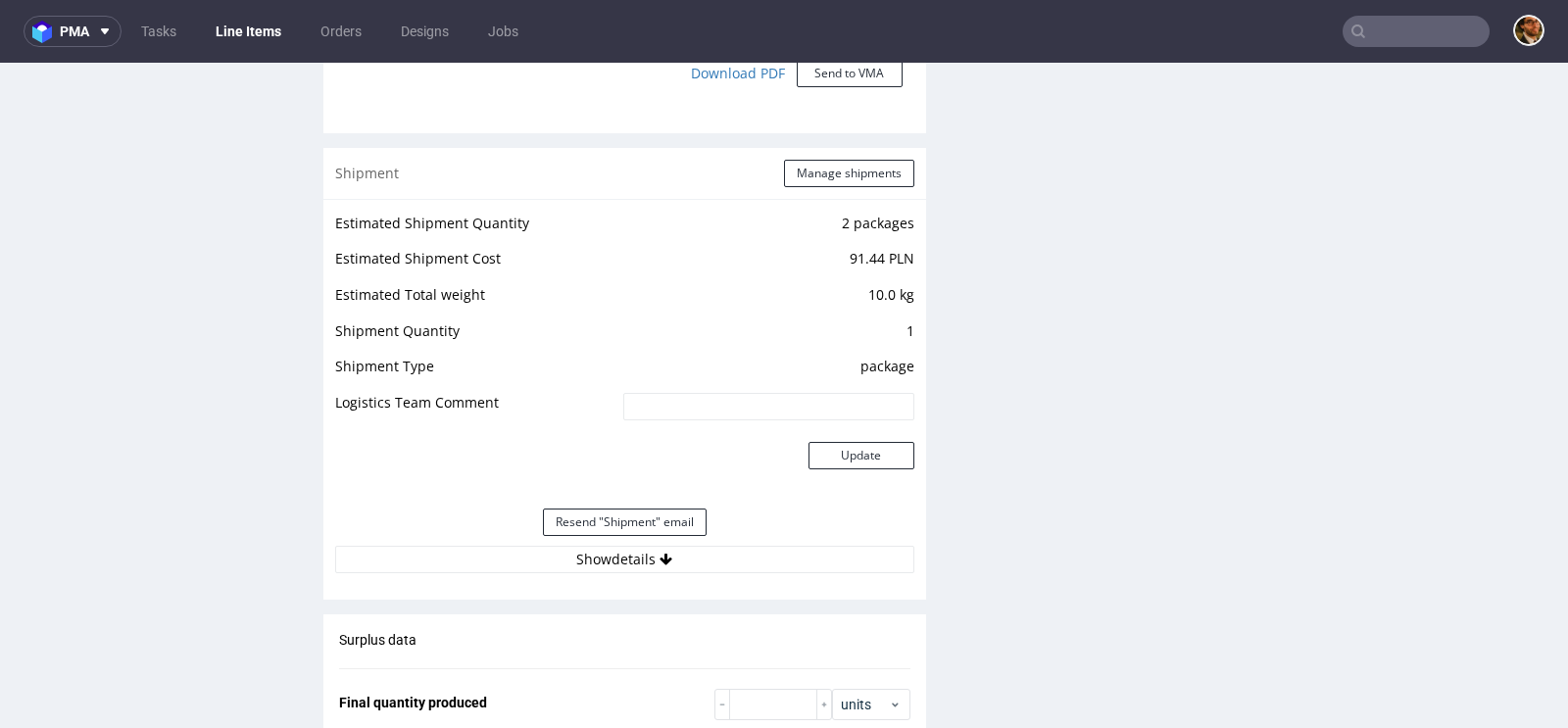
scroll to position [1374, 0]
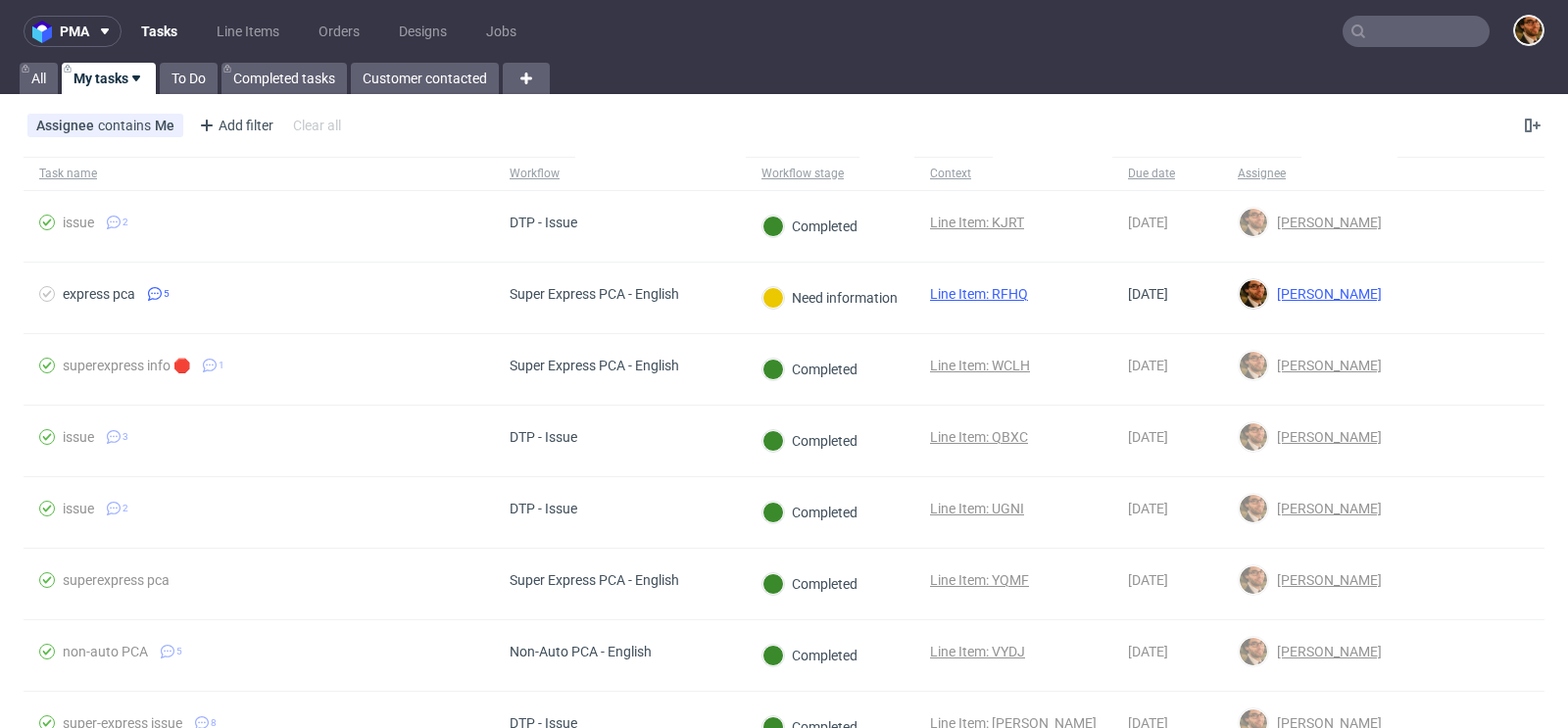
click at [1389, 21] on input "text" at bounding box center [1416, 31] width 147 height 31
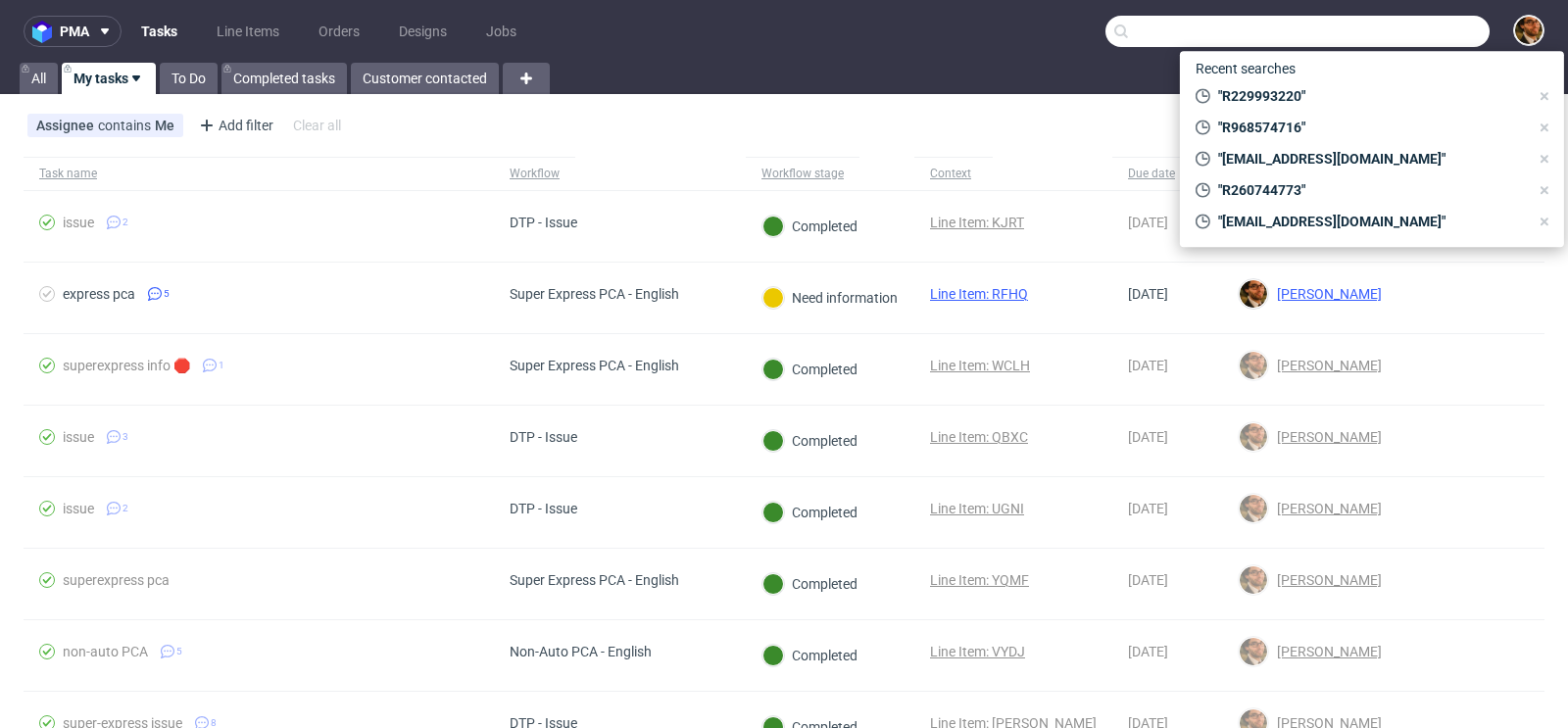
paste input "R269705049"
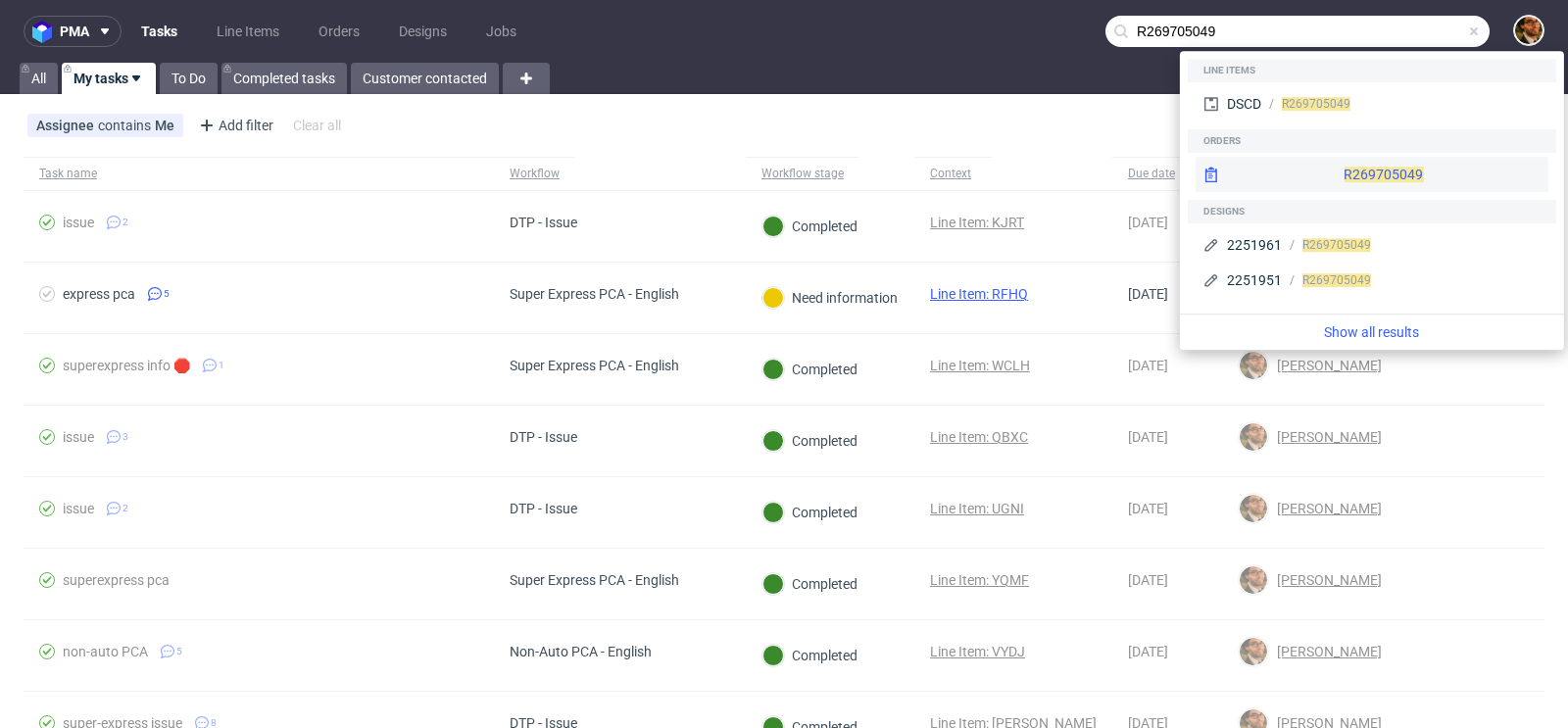
type input "R269705049"
click at [1330, 169] on div "R269705049" at bounding box center [1372, 174] width 353 height 35
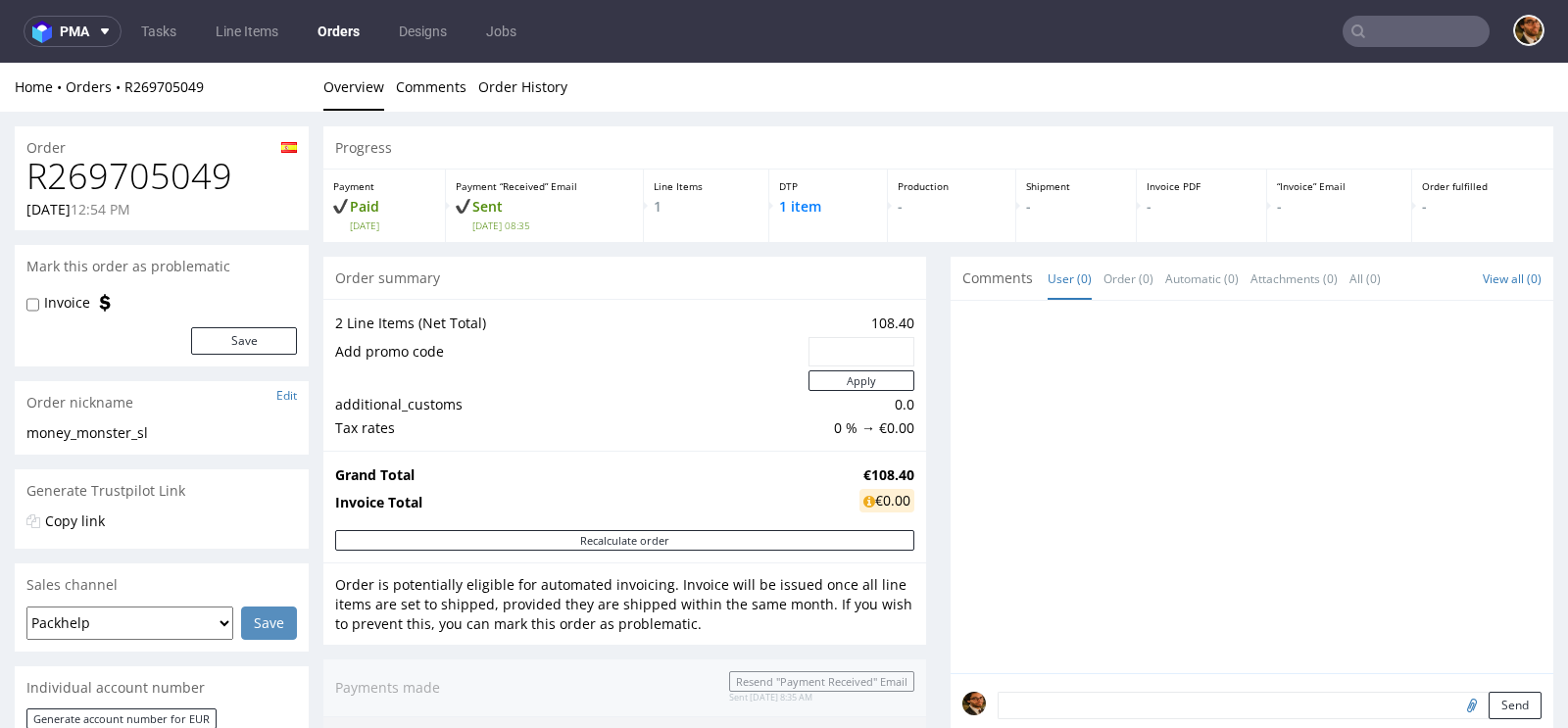
scroll to position [935, 0]
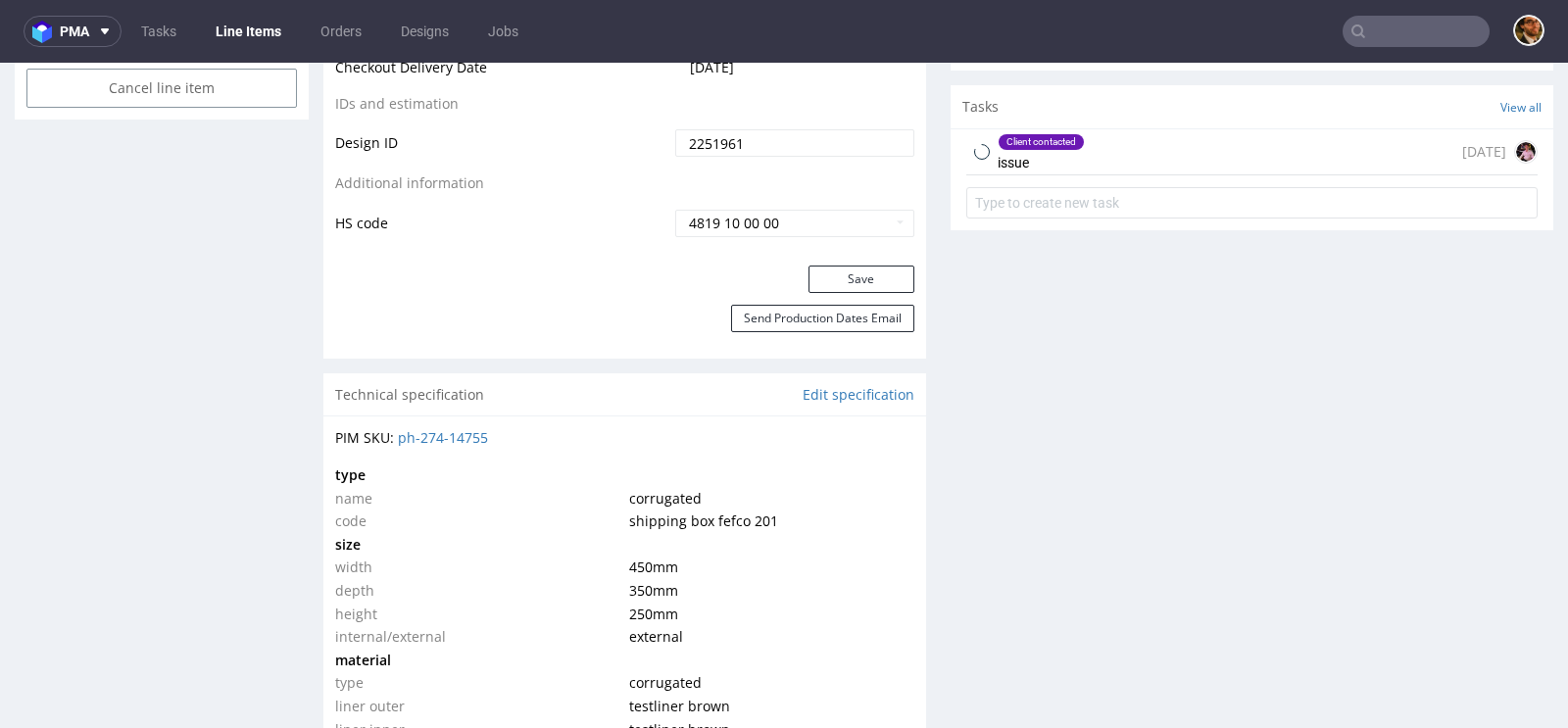
scroll to position [1134, 0]
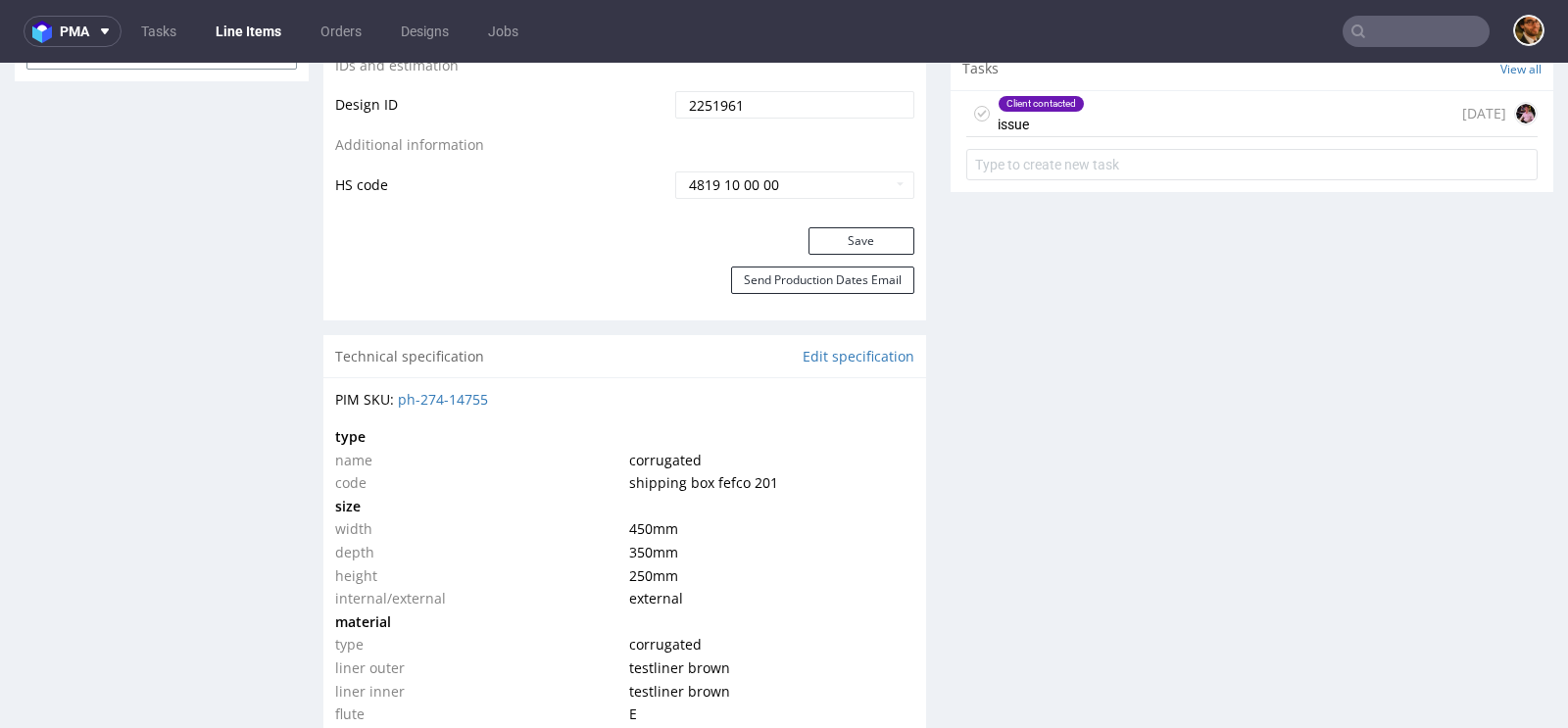
click at [1179, 121] on div "Client contacted issue 20 days ago" at bounding box center [1251, 114] width 571 height 46
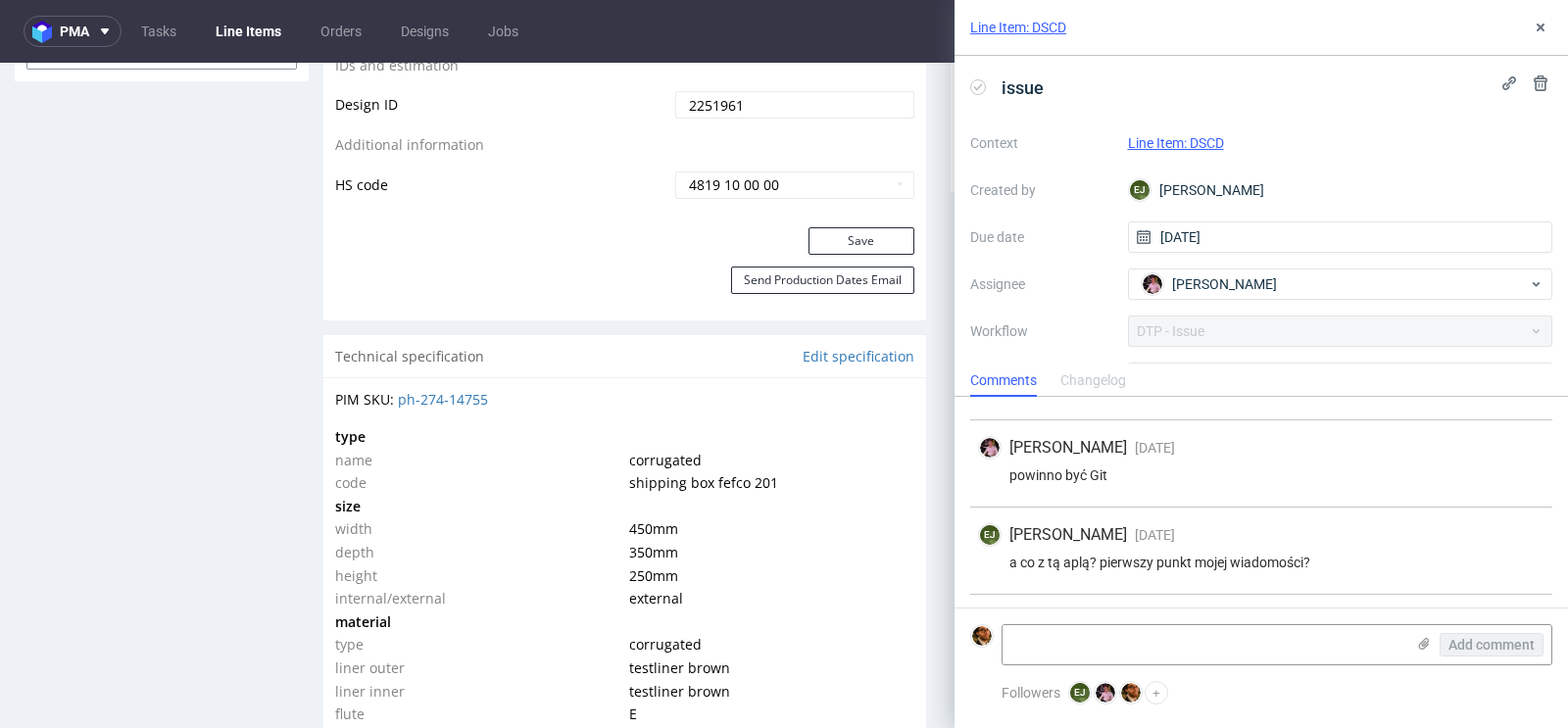
scroll to position [456, 0]
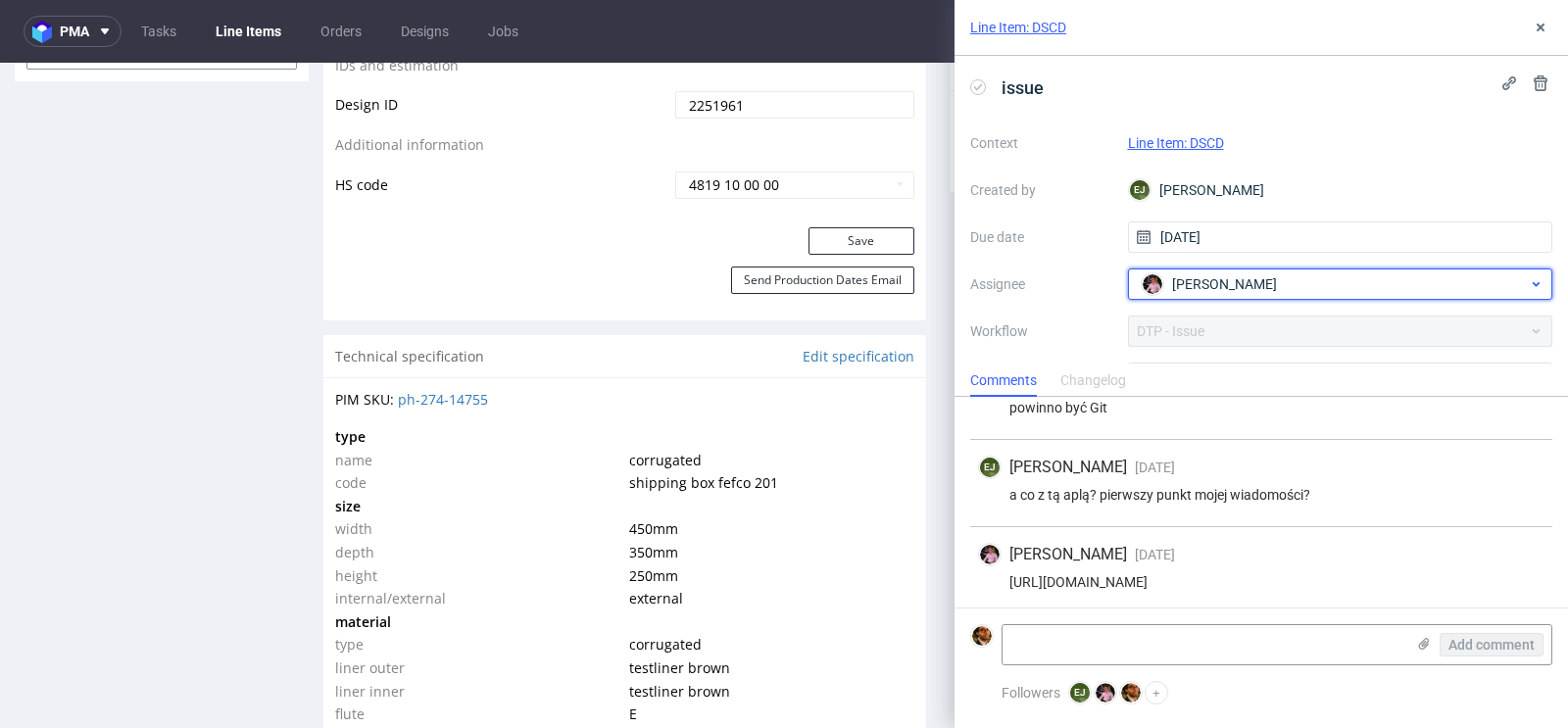
click at [1396, 289] on div "Aleks Ziemkowski" at bounding box center [1333, 284] width 392 height 31
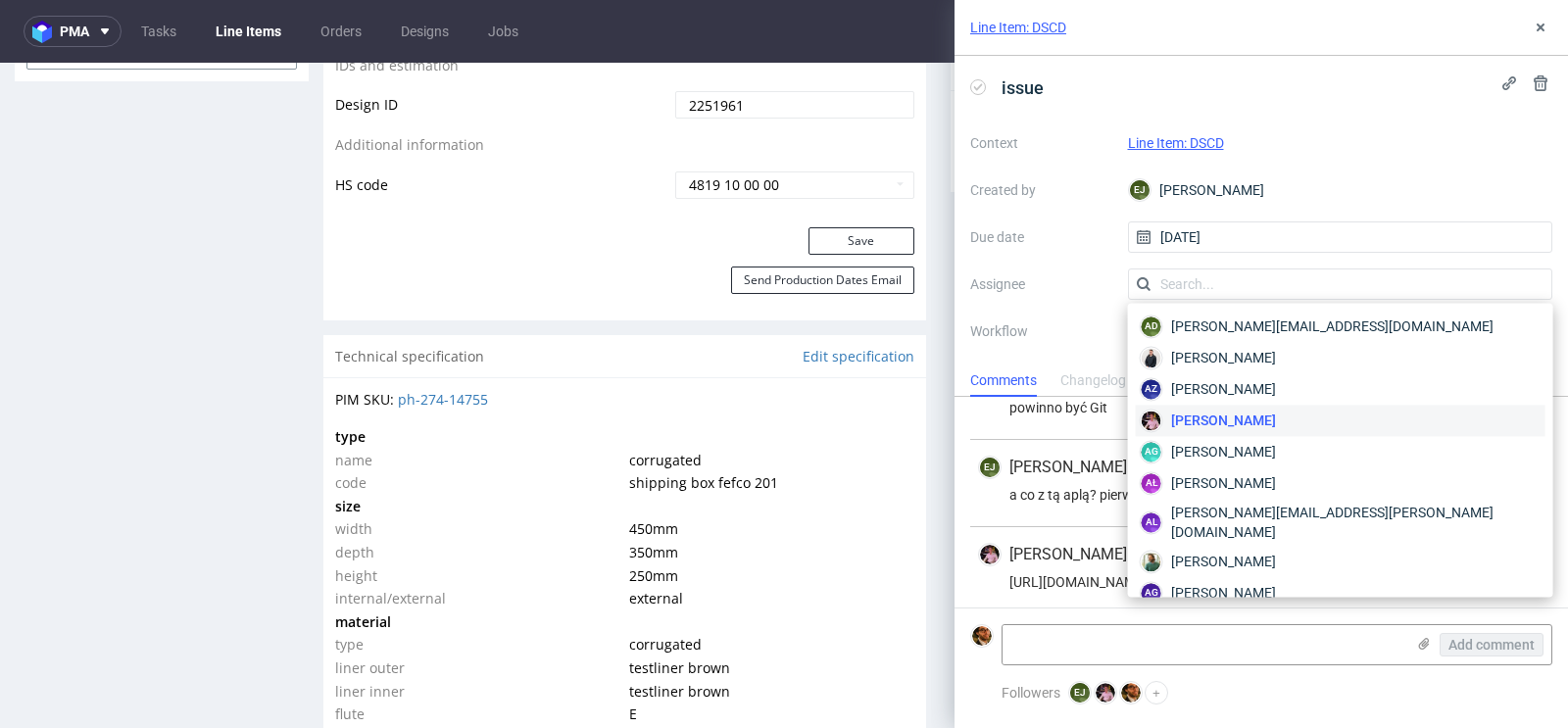
click at [1046, 355] on div "Context Line Item: DSCD Created by EJ Elżbieta Jelińska Due date 28/08/2025 Ass…" at bounding box center [1261, 315] width 582 height 376
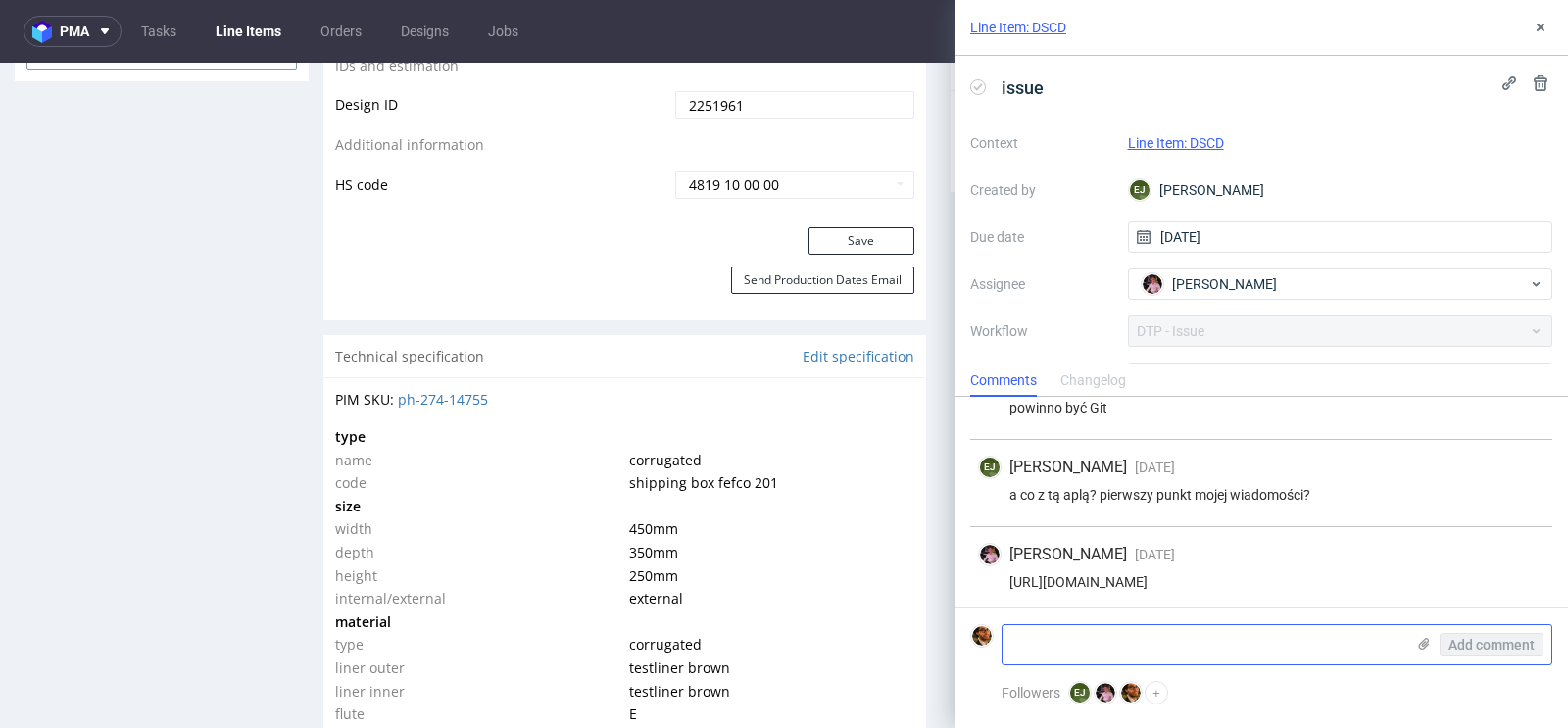
click at [1099, 627] on textarea at bounding box center [1203, 645] width 402 height 39
click at [1419, 645] on icon at bounding box center [1424, 644] width 16 height 16
click at [0, 0] on input "file" at bounding box center [0, 0] width 0 height 0
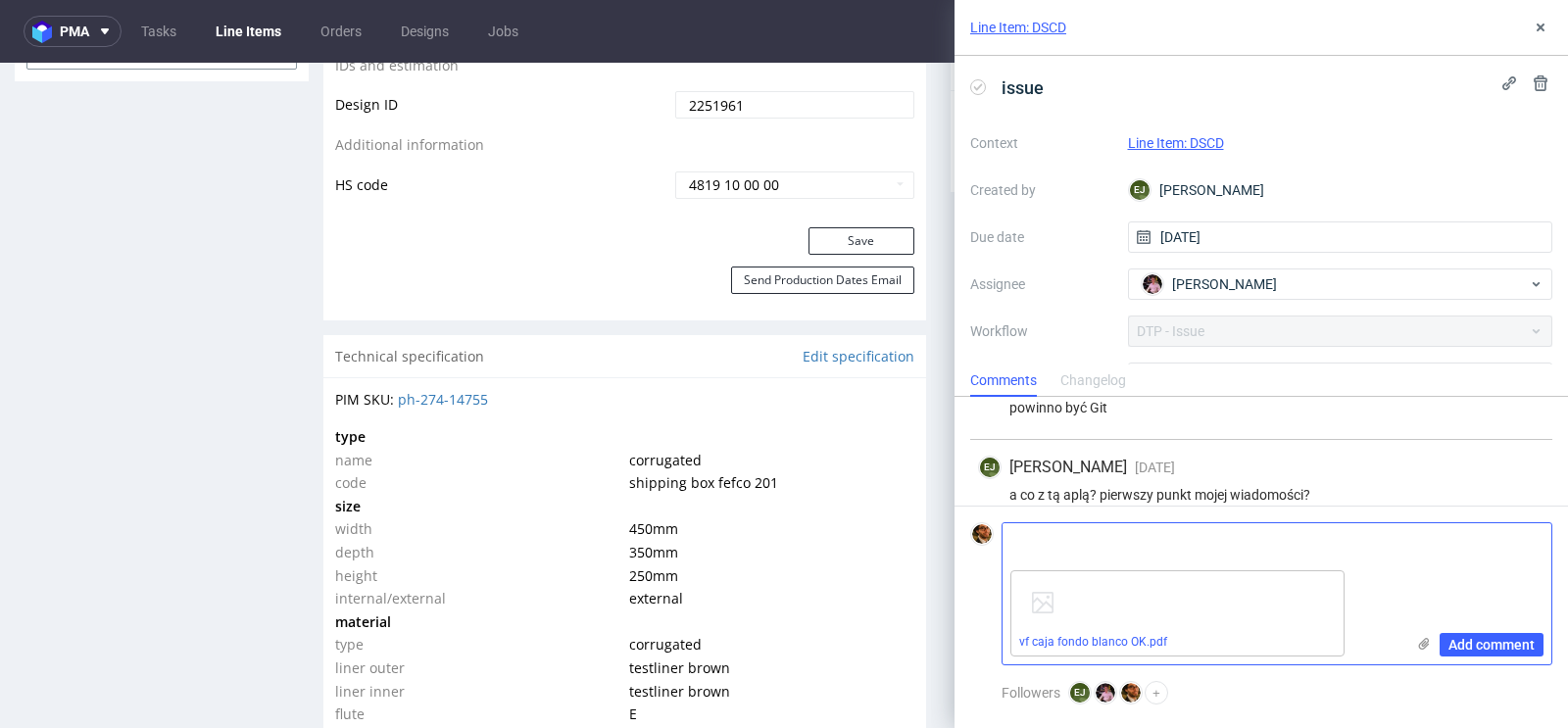
click at [1129, 542] on textarea at bounding box center [1203, 543] width 402 height 39
type textarea "new file"
click at [1488, 650] on span "Add comment" at bounding box center [1492, 645] width 86 height 14
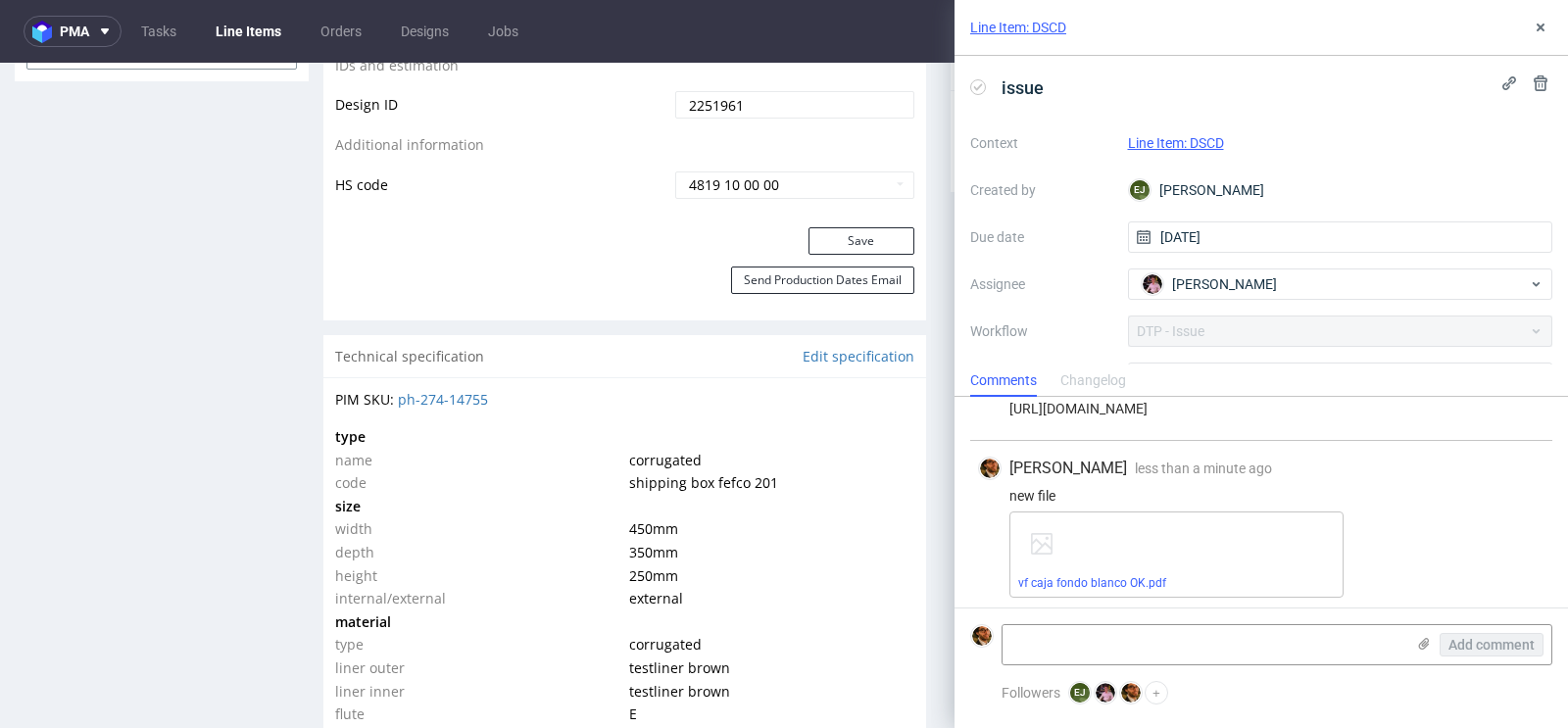
scroll to position [586, 0]
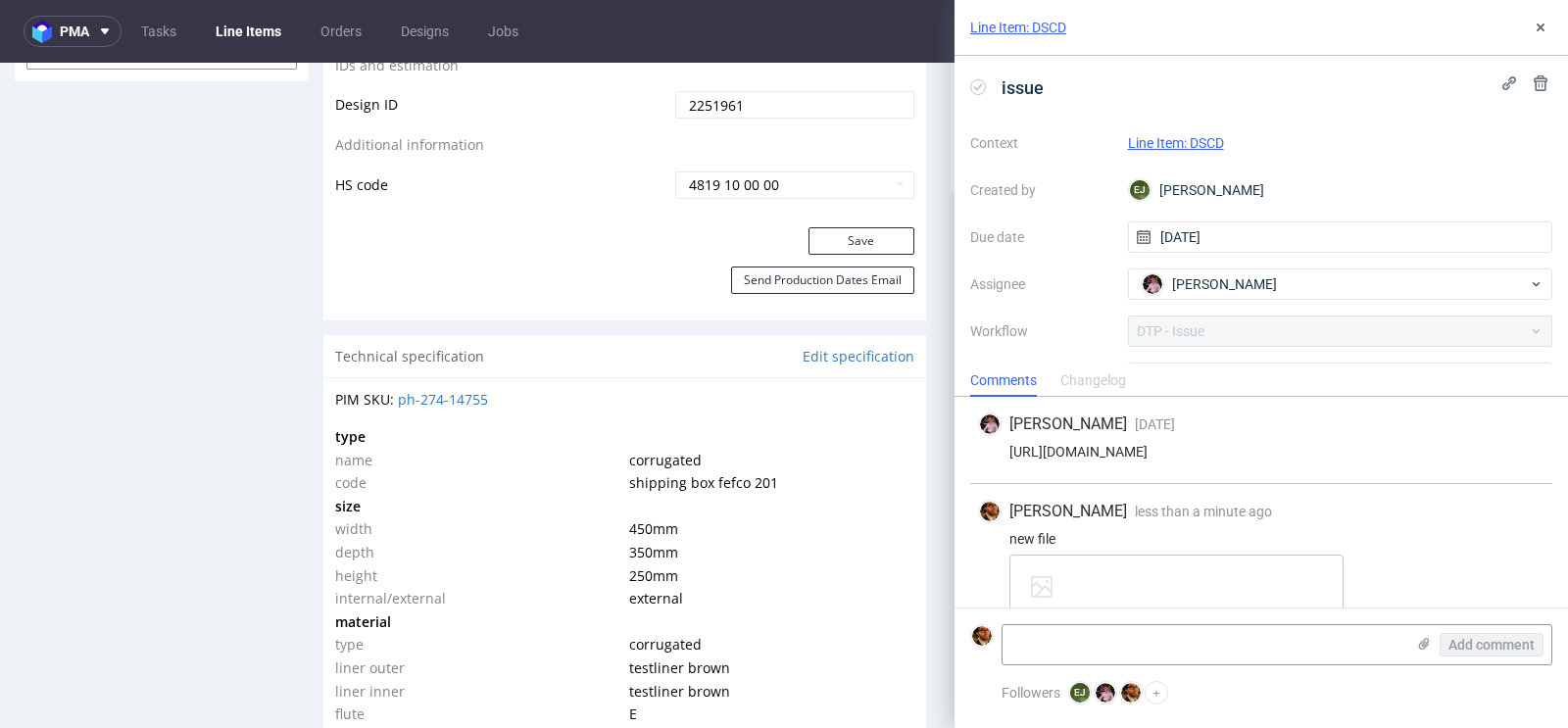
drag, startPoint x: 1493, startPoint y: 451, endPoint x: 1004, endPoint y: 446, distance: 489.0
click at [1004, 446] on div "https://app-eu1.hubspot.com/contacts/25600958/record/0-5/220338502873/" at bounding box center [1261, 452] width 566 height 16
copy div "https://app-eu1.hubspot.com/contacts/25600958/record/0-5/220338502873/"
click at [1384, 277] on div "Aleks Ziemkowski" at bounding box center [1333, 284] width 392 height 31
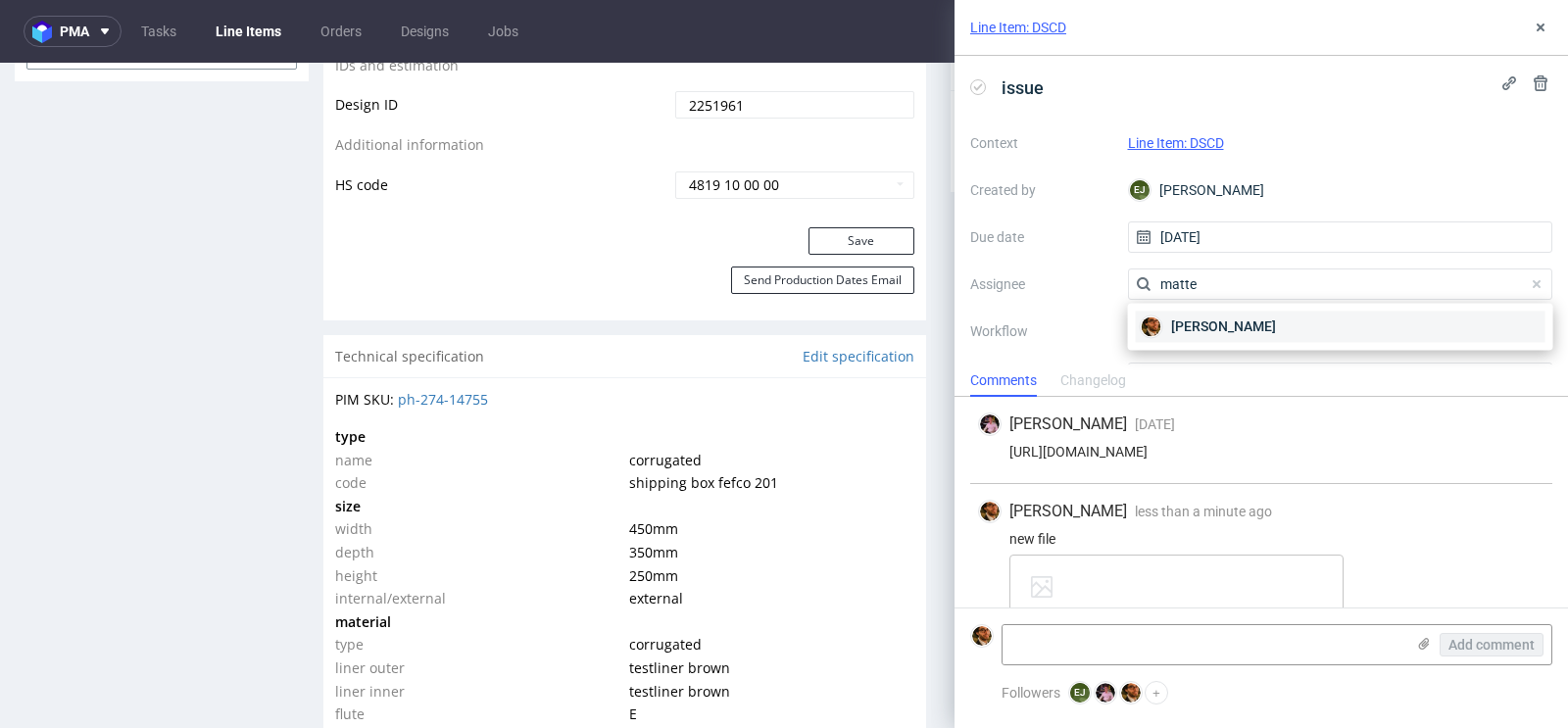
type input "matte"
click at [1291, 338] on div "[PERSON_NAME]" at bounding box center [1341, 326] width 410 height 31
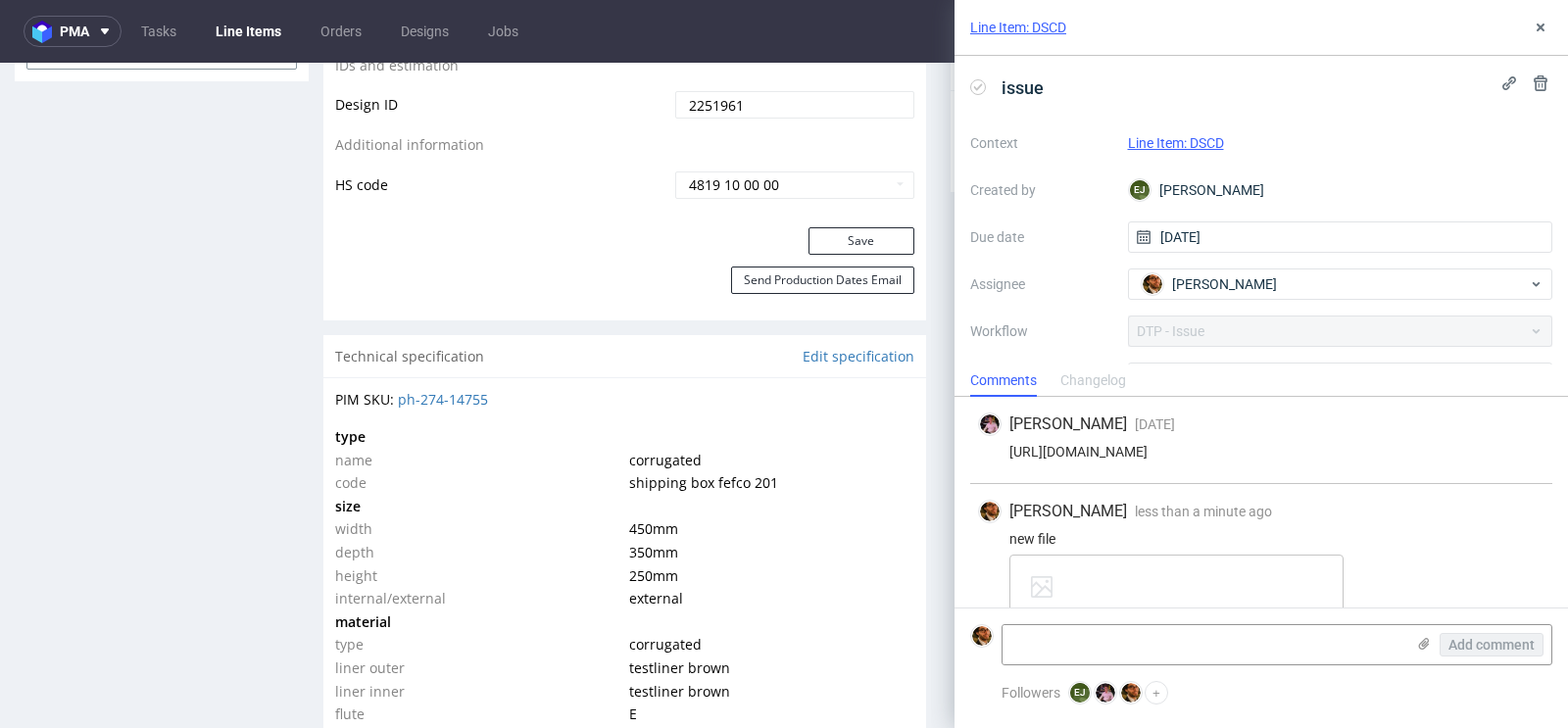
click at [1353, 390] on div "Comments Changelog" at bounding box center [1261, 380] width 613 height 31
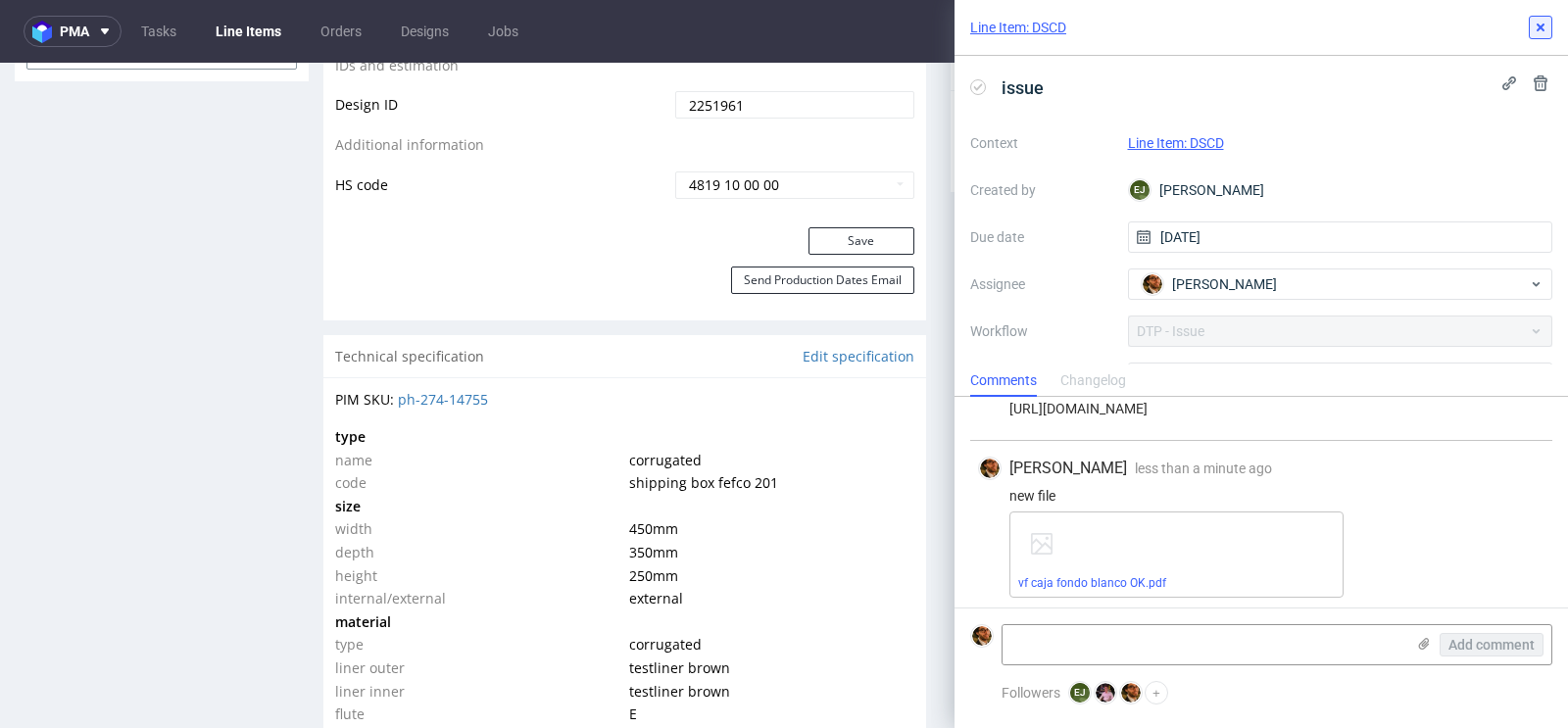
click at [1542, 31] on icon at bounding box center [1541, 27] width 16 height 16
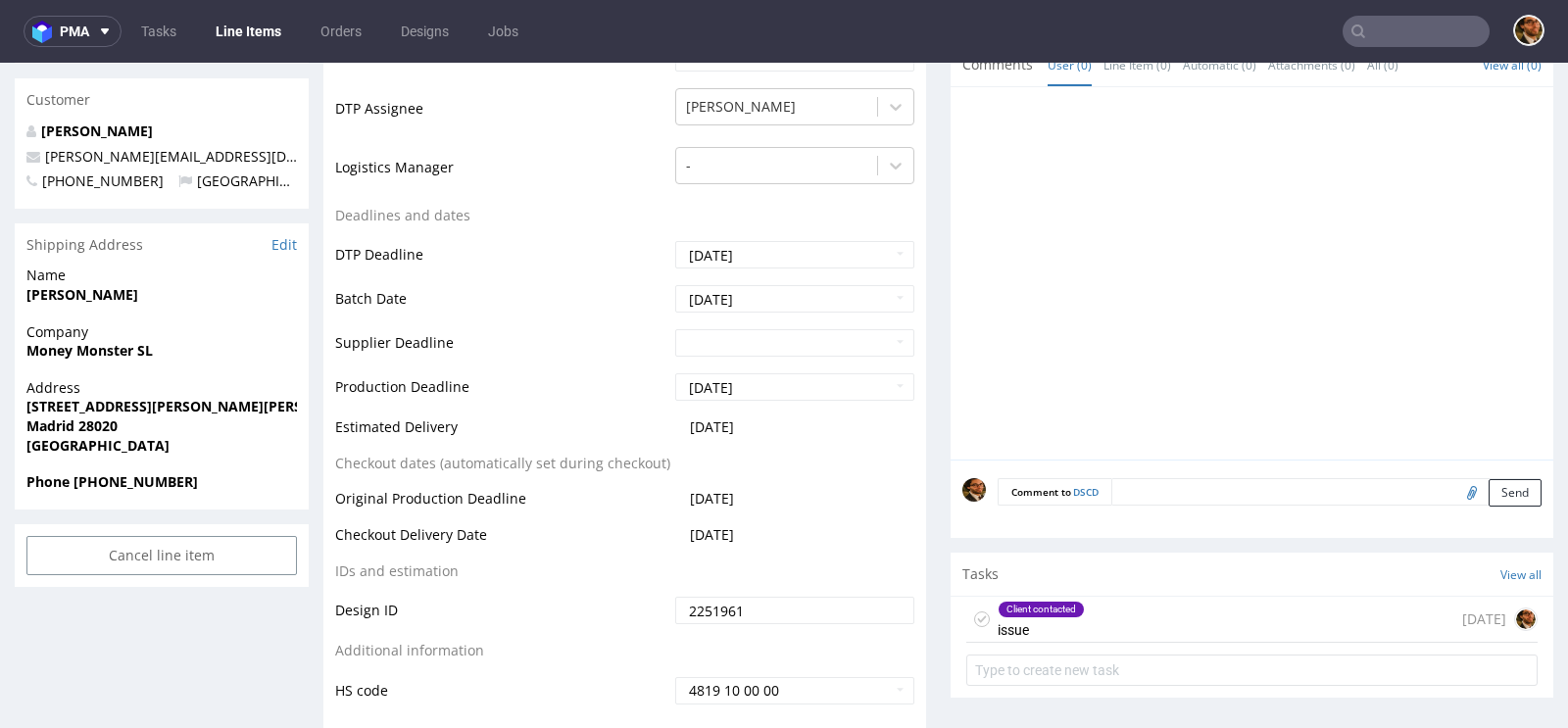
scroll to position [660, 0]
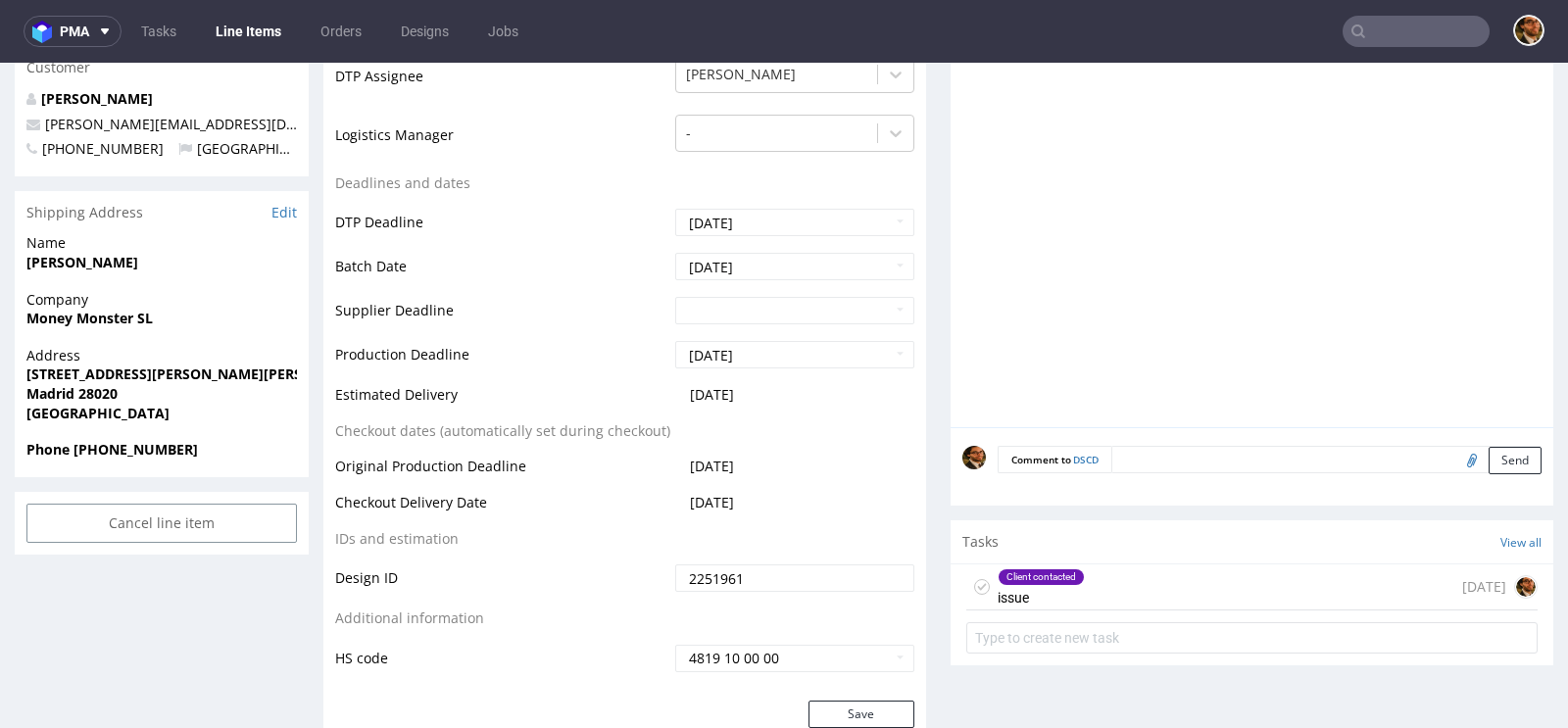
click at [1106, 566] on div "Client contacted issue 20 days ago" at bounding box center [1251, 587] width 571 height 46
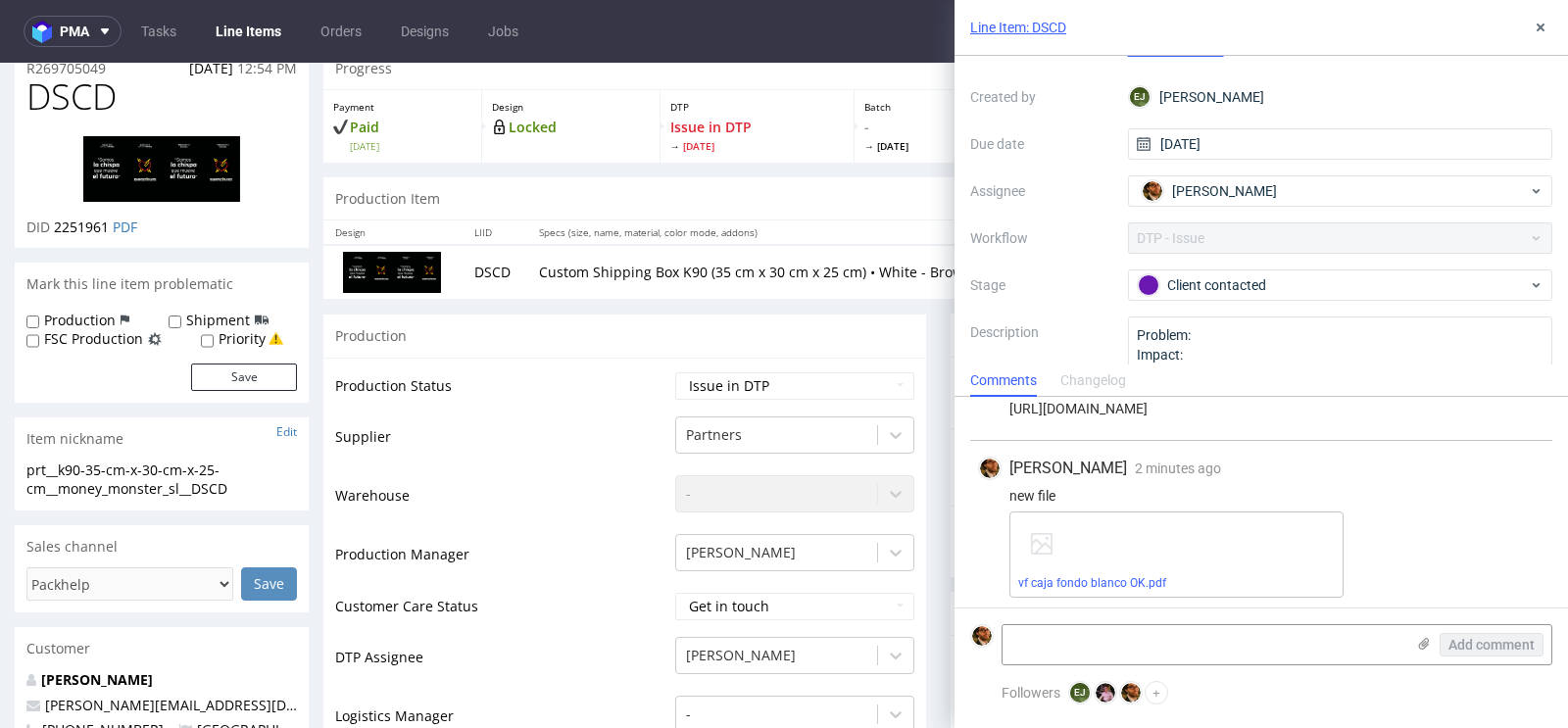
scroll to position [98, 0]
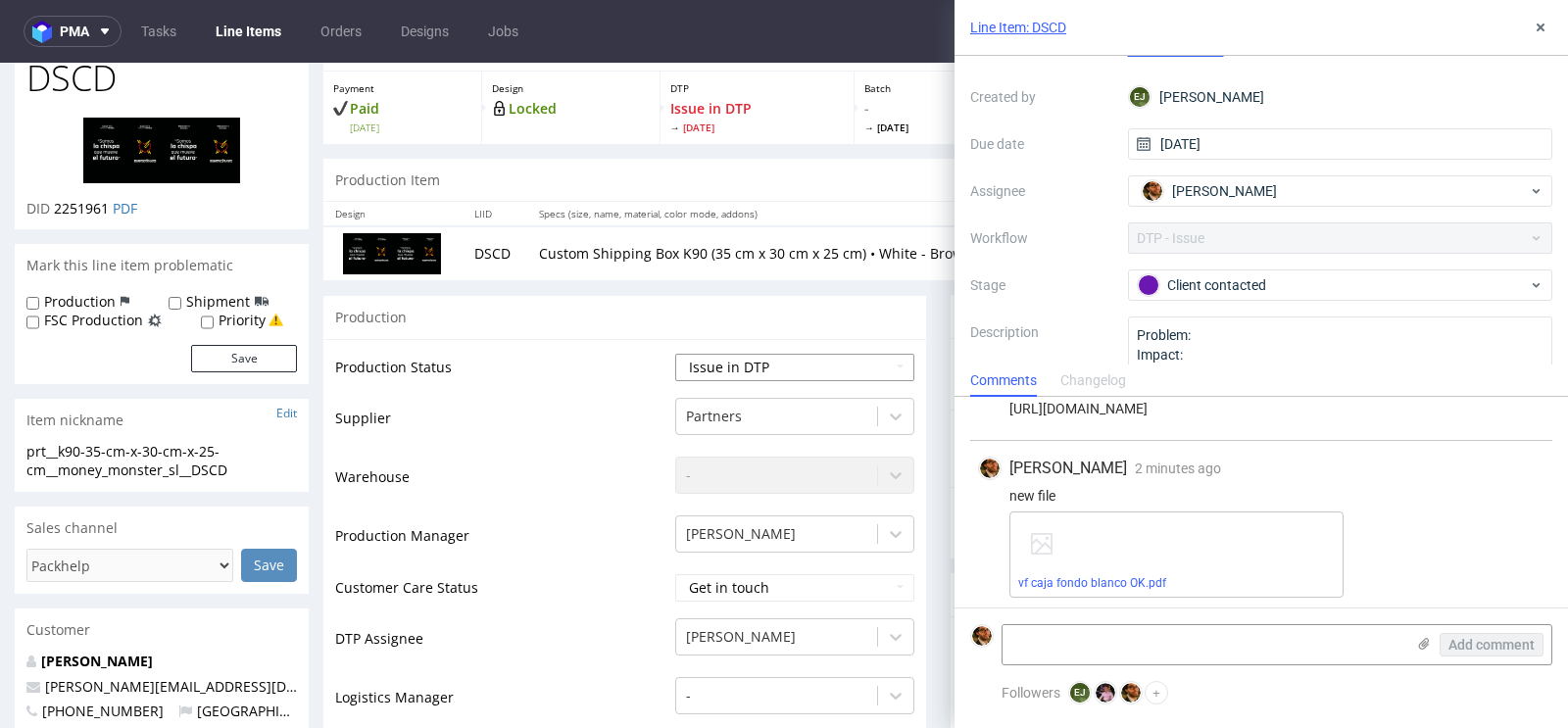
click at [872, 366] on select "Waiting for Artwork Waiting for Diecut Waiting for Mockup Waiting for DTP Waiti…" at bounding box center [795, 367] width 239 height 27
select select "back_for_dtp"
click at [675, 354] on select "Waiting for Artwork Waiting for Diecut Waiting for Mockup Waiting for DTP Waiti…" at bounding box center [795, 367] width 239 height 27
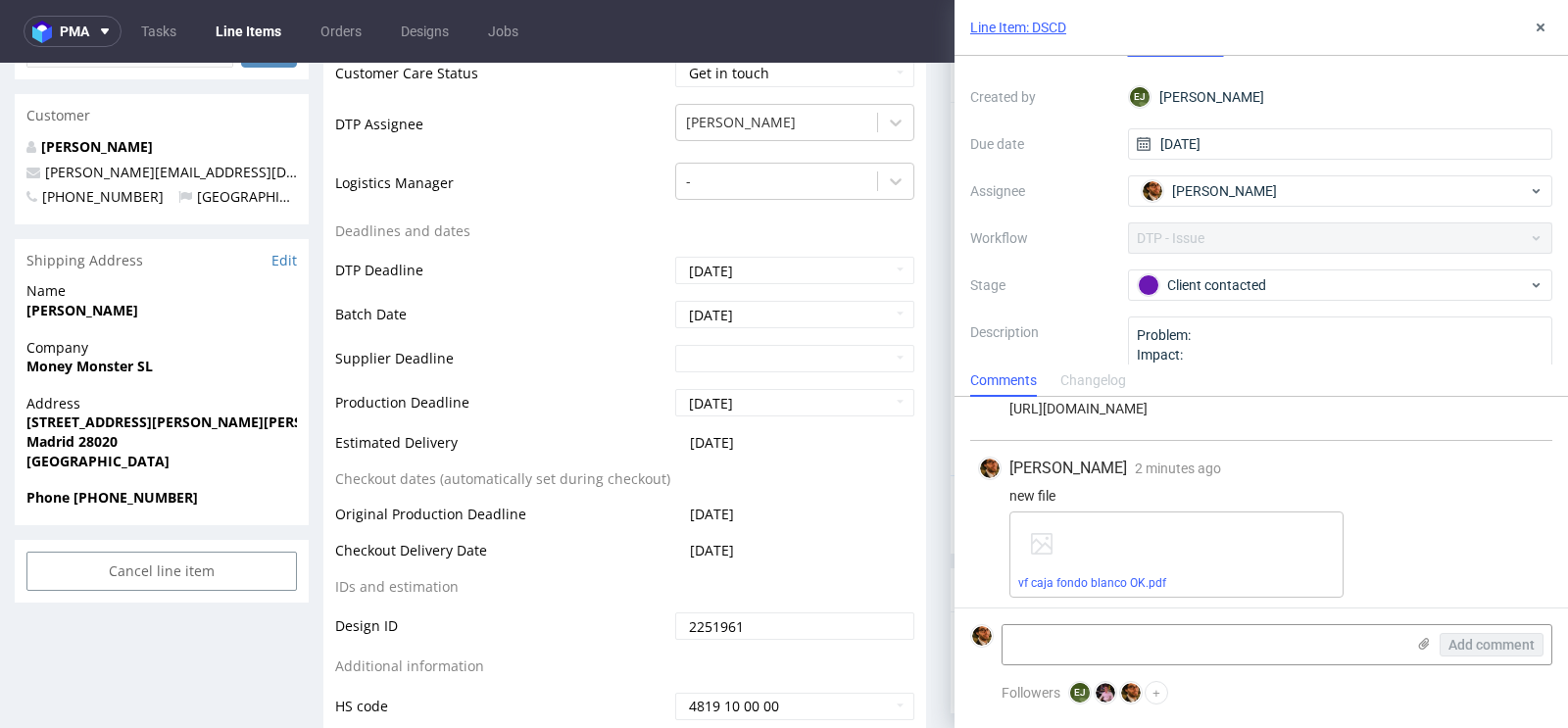
scroll to position [1024, 0]
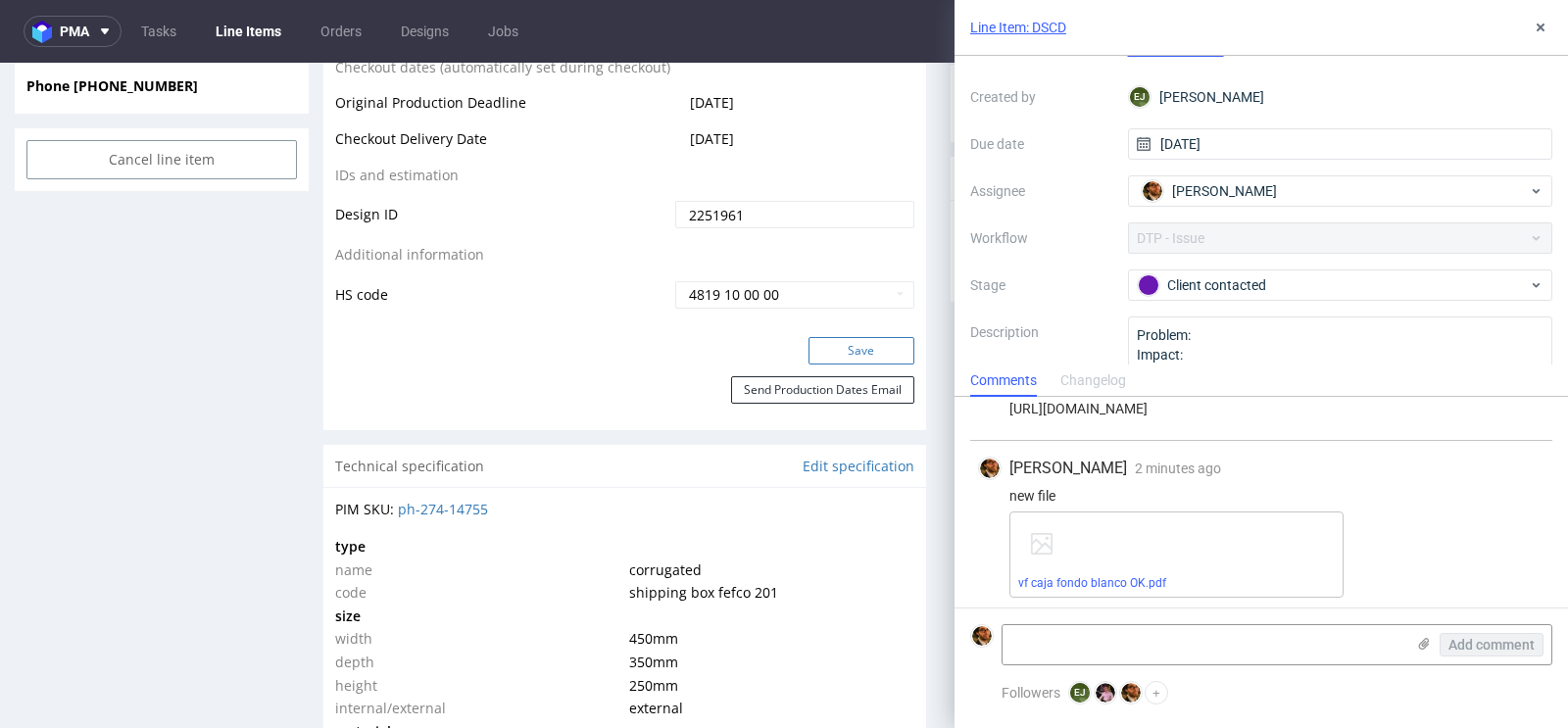
click at [852, 349] on button "Save" at bounding box center [861, 351] width 106 height 27
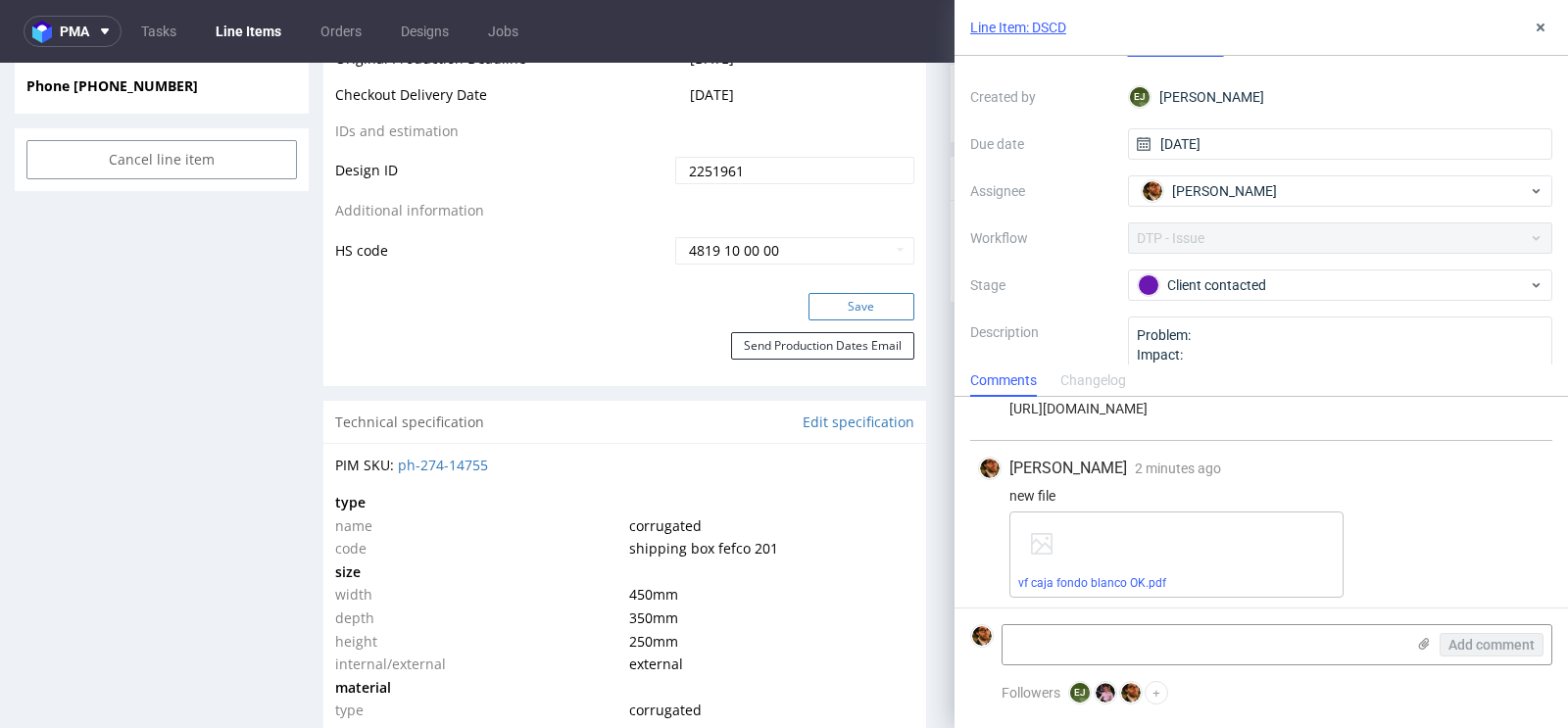
scroll to position [443, 0]
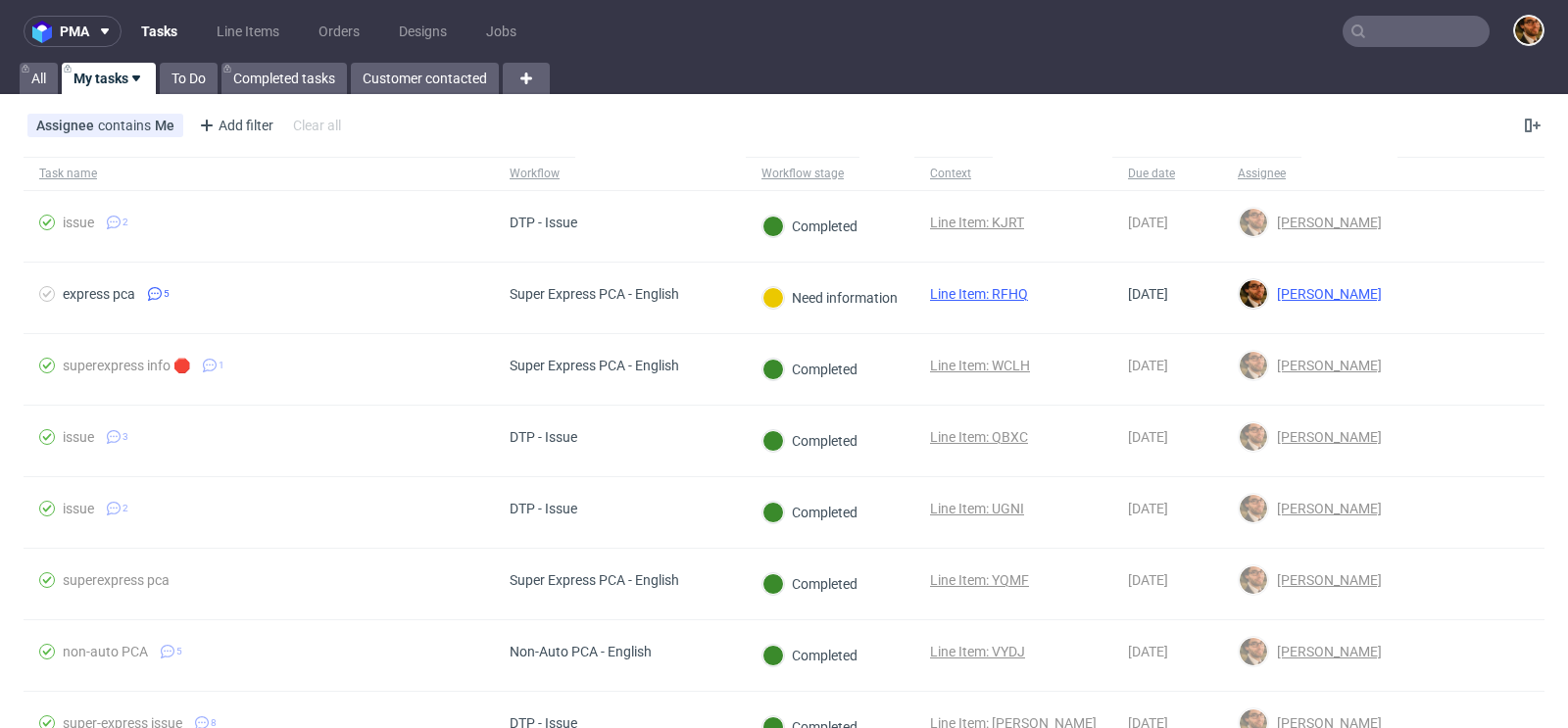
click at [1355, 37] on input "text" at bounding box center [1416, 31] width 147 height 31
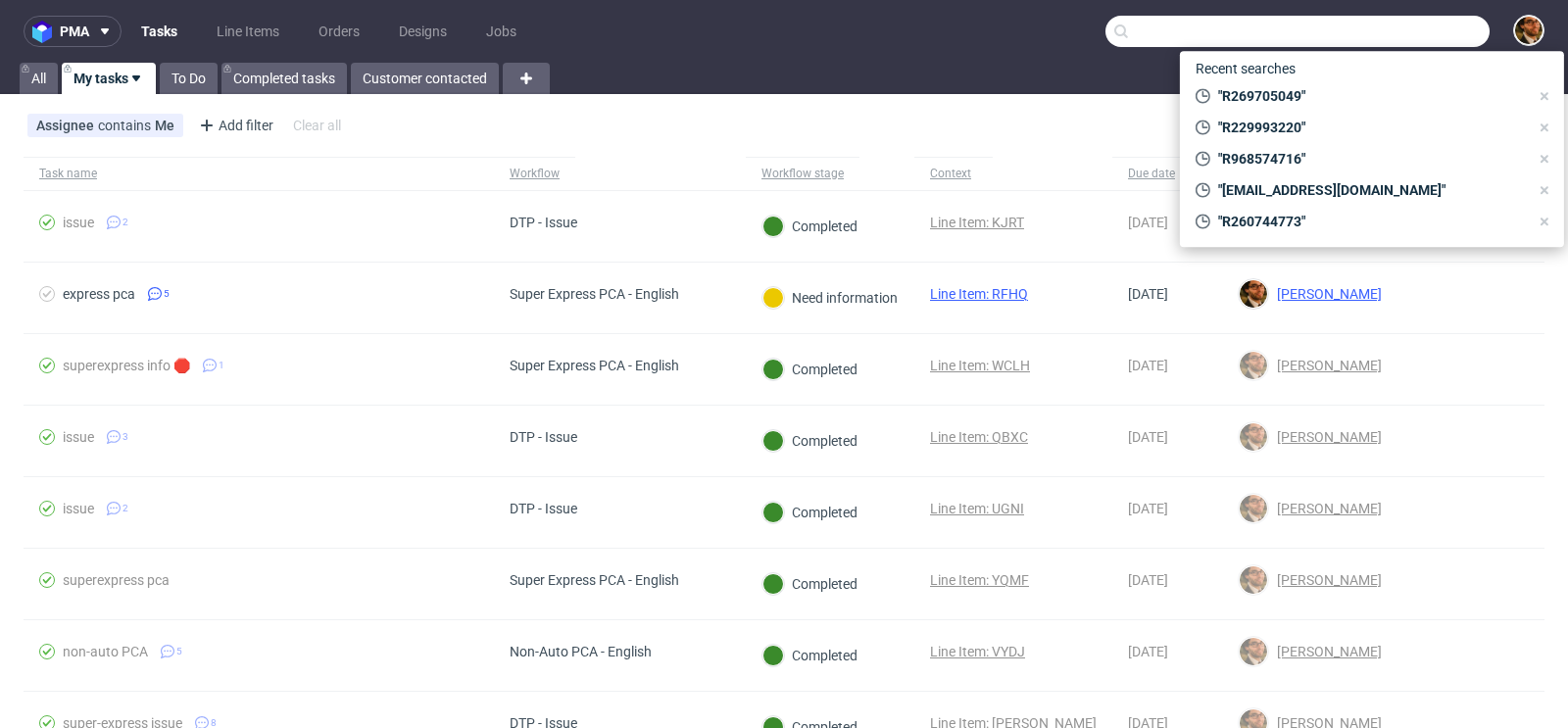
paste input "R464680737"
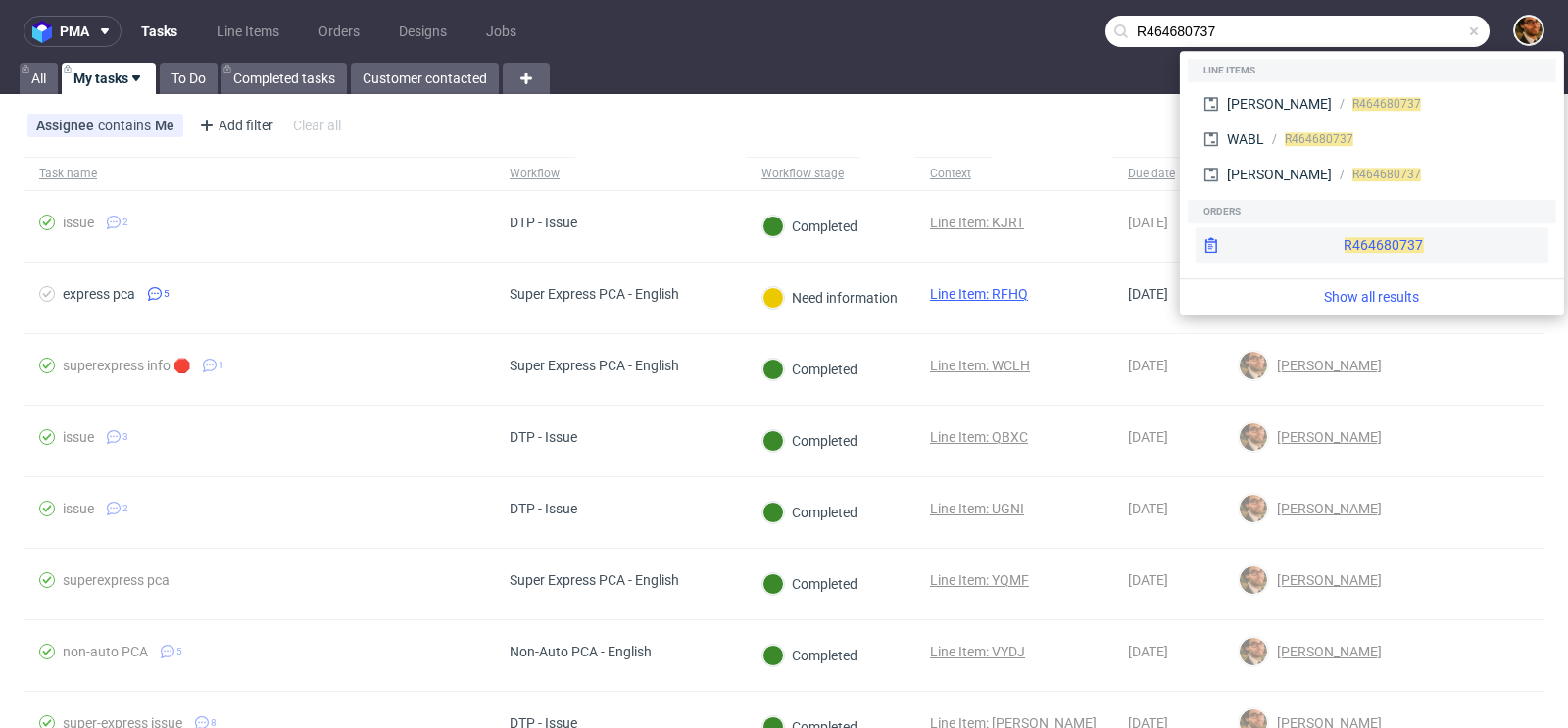
type input "R464680737"
click at [1317, 229] on div "R464680737" at bounding box center [1372, 245] width 353 height 35
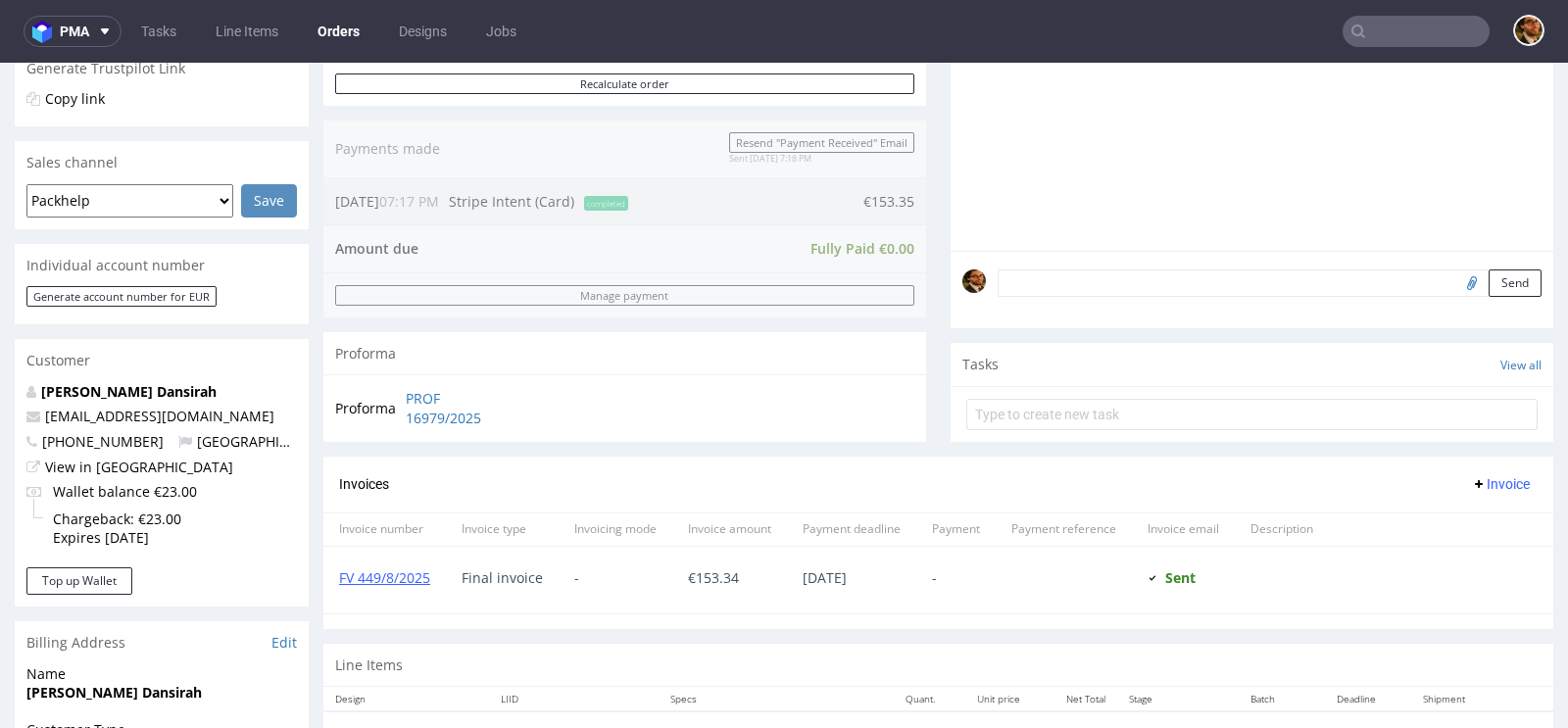
scroll to position [130, 0]
